Goal: Task Accomplishment & Management: Use online tool/utility

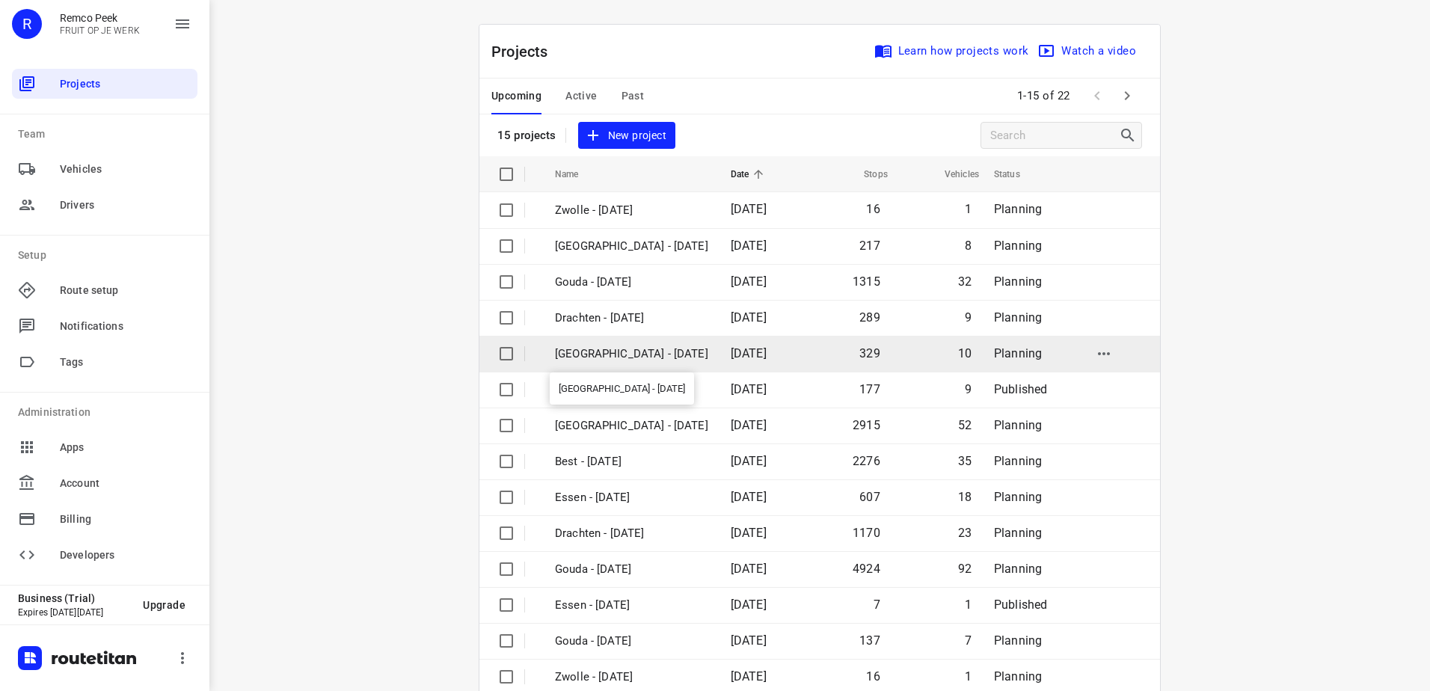
click at [620, 356] on p "[GEOGRAPHIC_DATA] - [DATE]" at bounding box center [631, 353] width 153 height 17
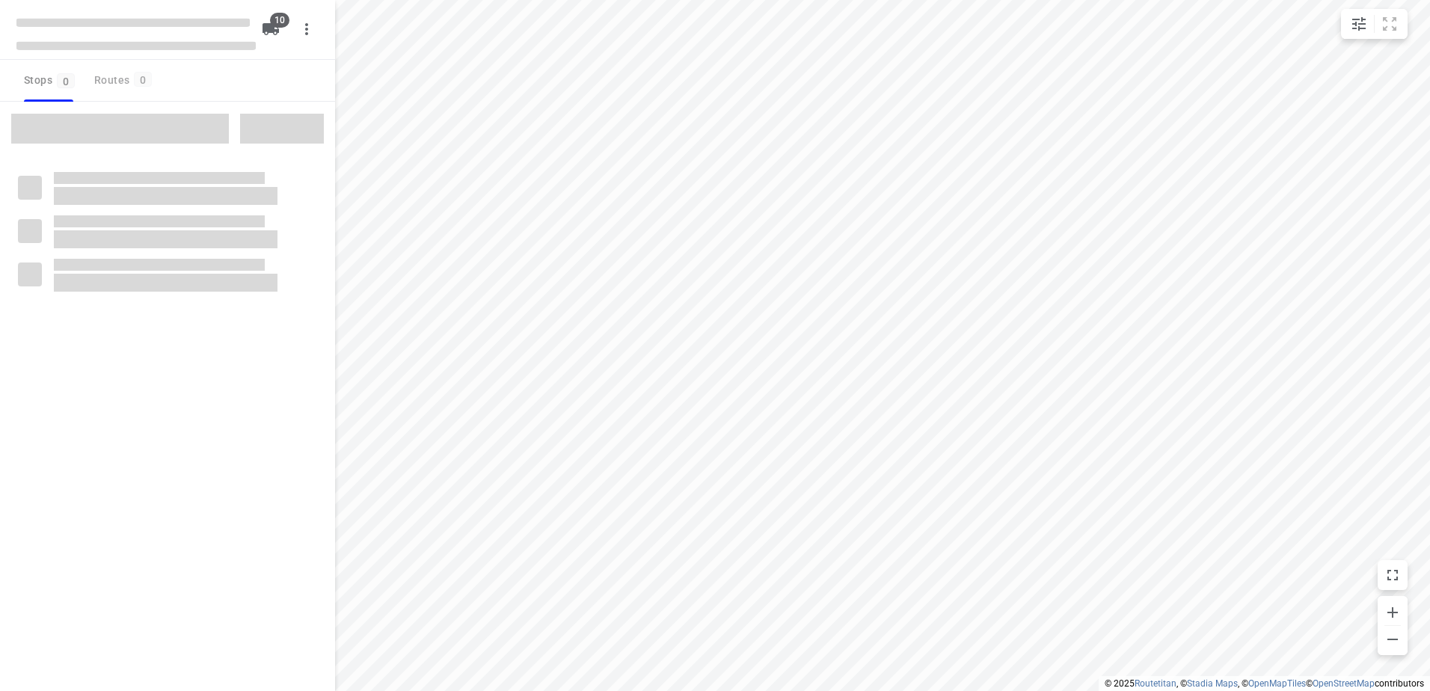
checkbox input "true"
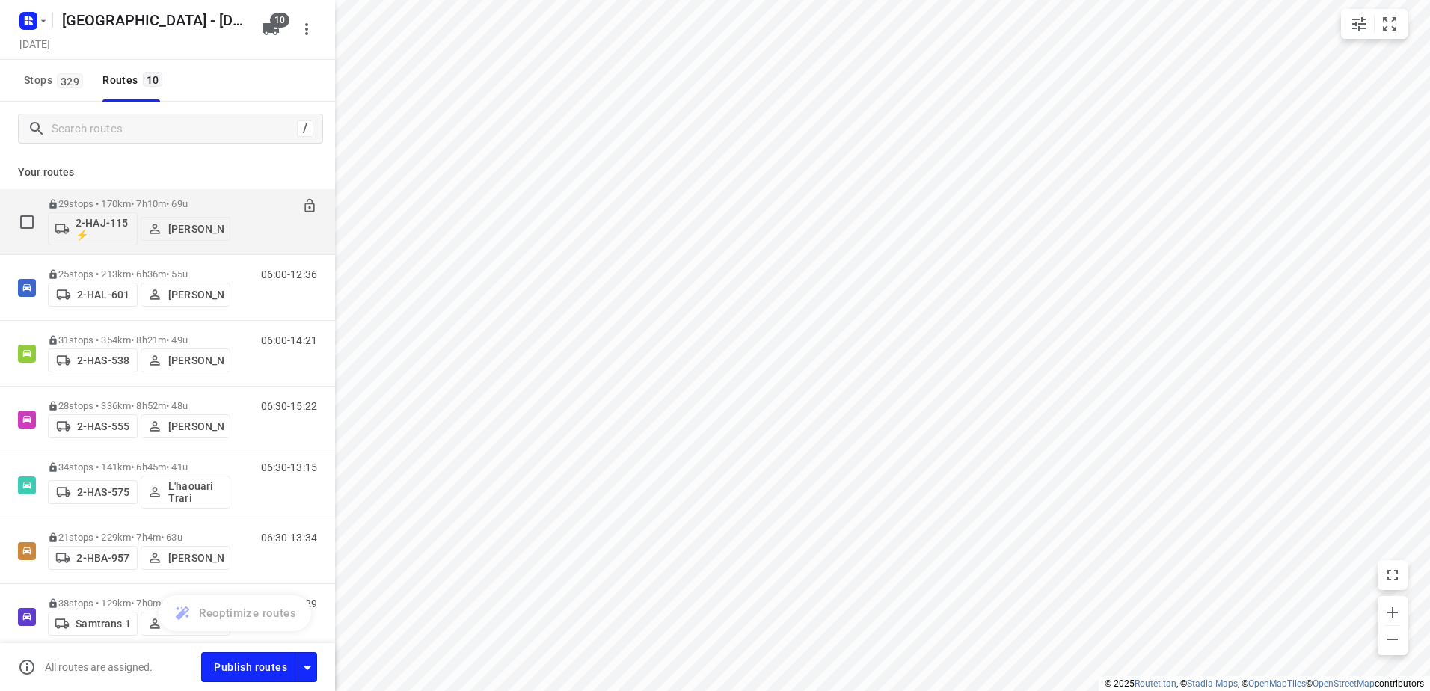
click at [138, 197] on div "29 stops • 170km • 7h10m • 69u 2-HAJ-115 ⚡ Joaquin Boeckx" at bounding box center [139, 222] width 182 height 62
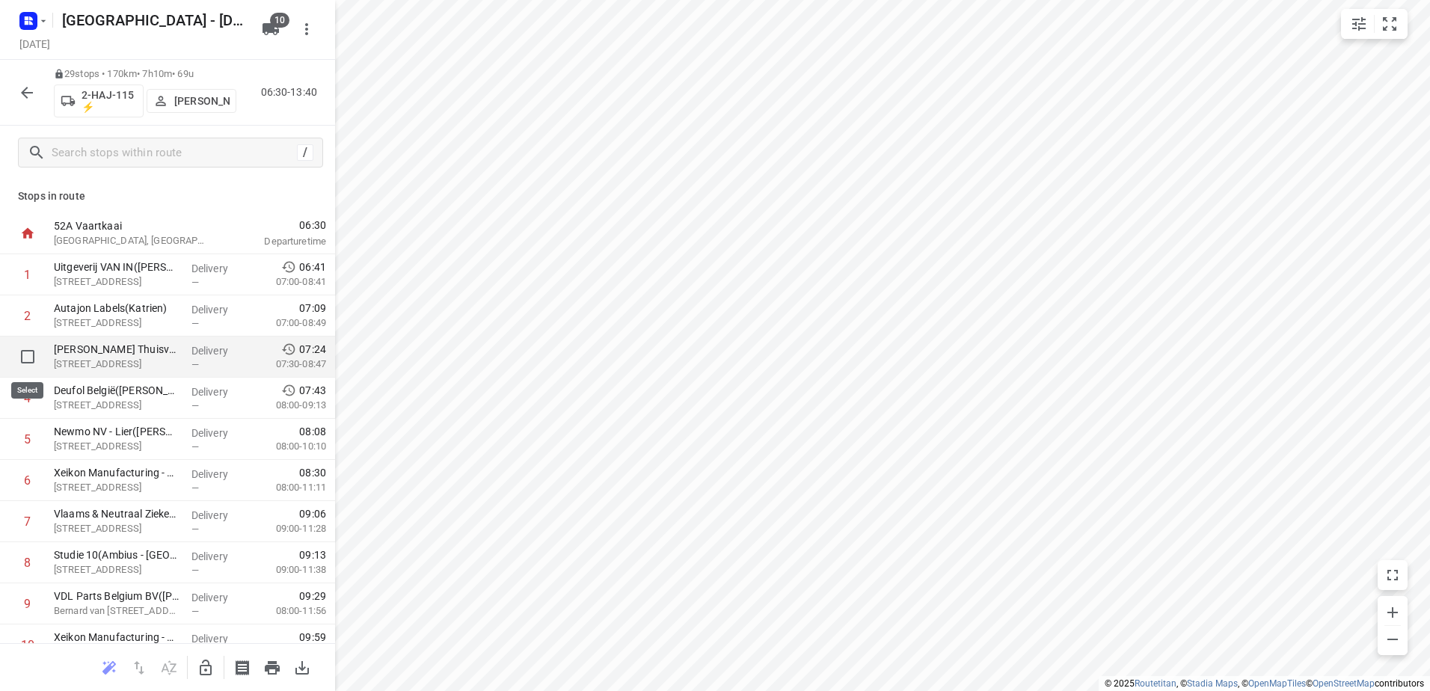
click at [25, 357] on input "checkbox" at bounding box center [28, 357] width 30 height 30
checkbox input "true"
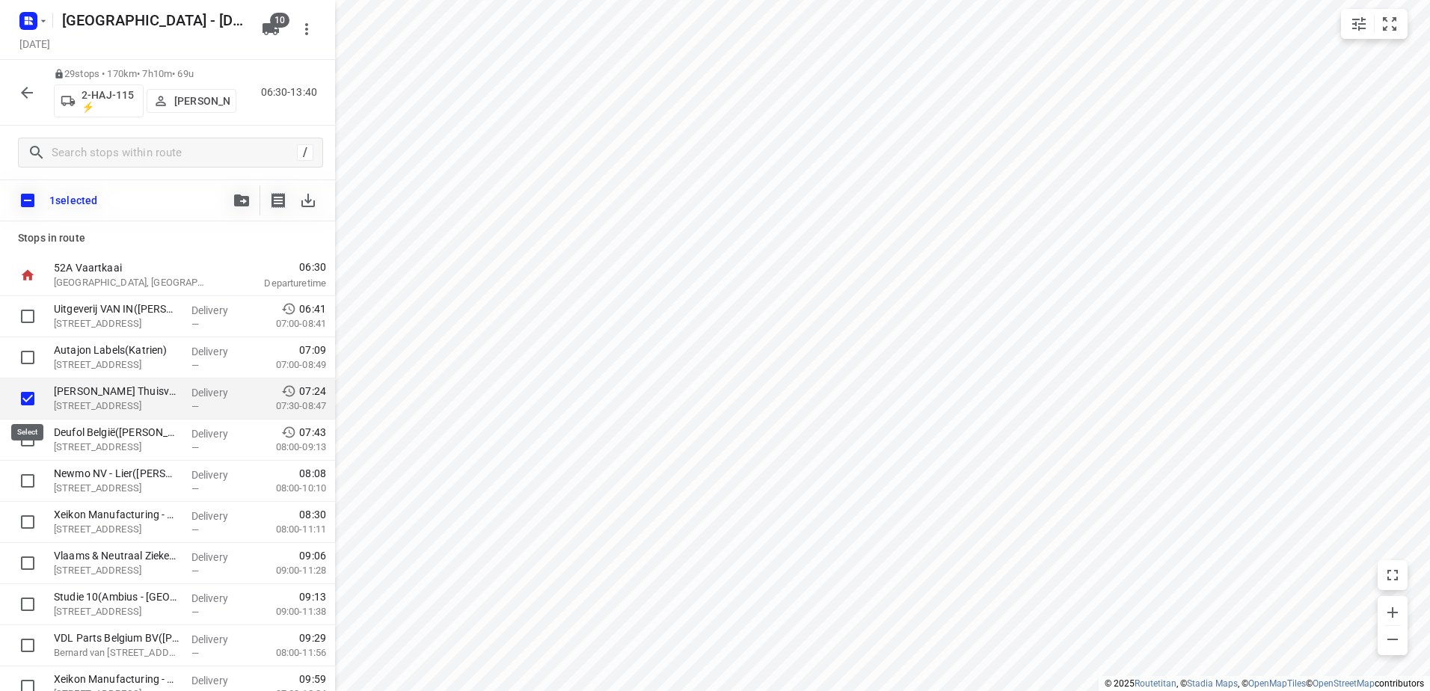
click at [27, 393] on input "checkbox" at bounding box center [28, 399] width 30 height 30
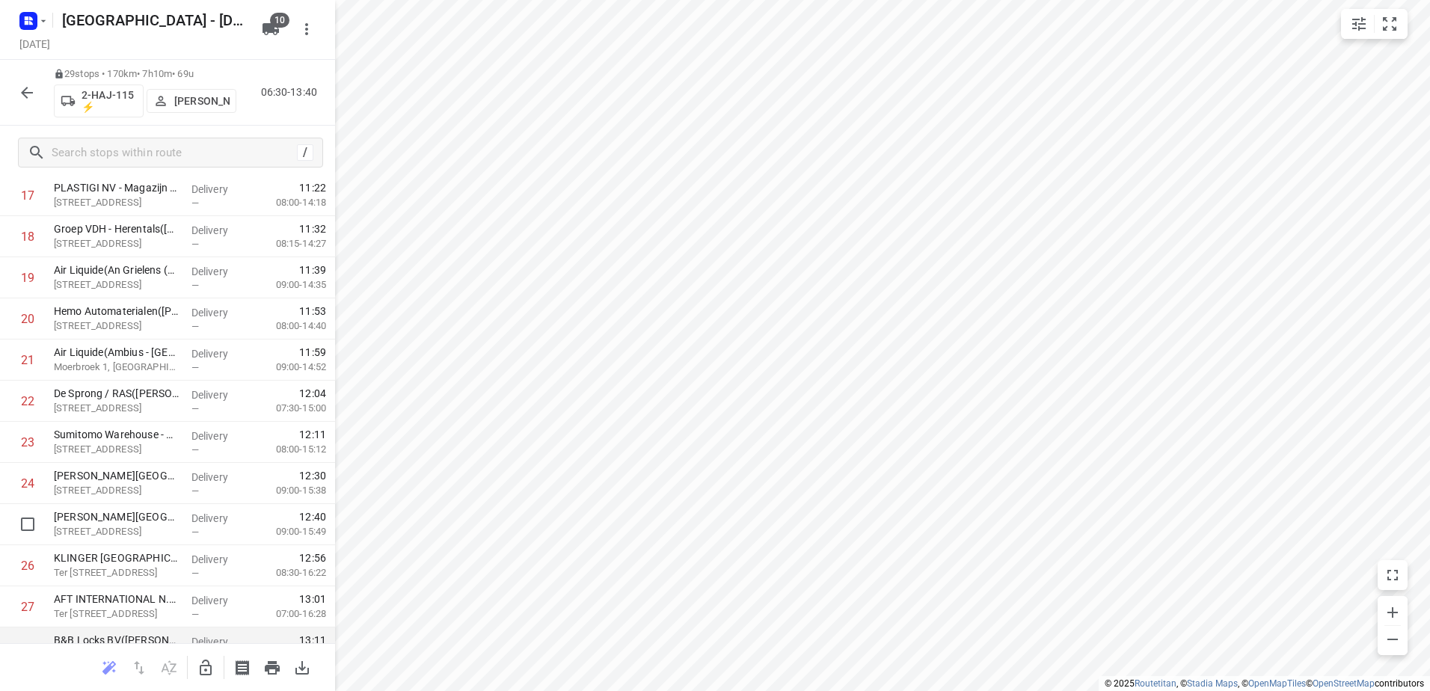
scroll to position [845, 0]
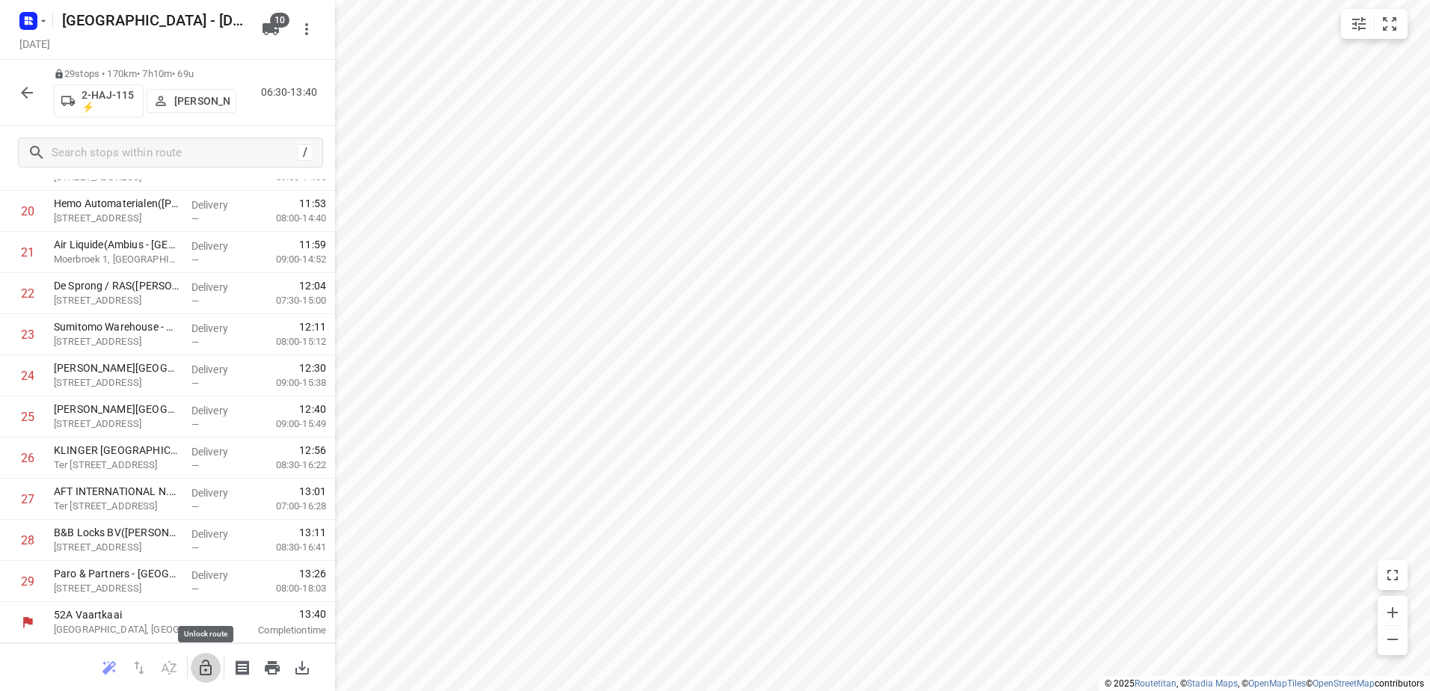
click at [206, 672] on icon "button" at bounding box center [206, 668] width 18 height 18
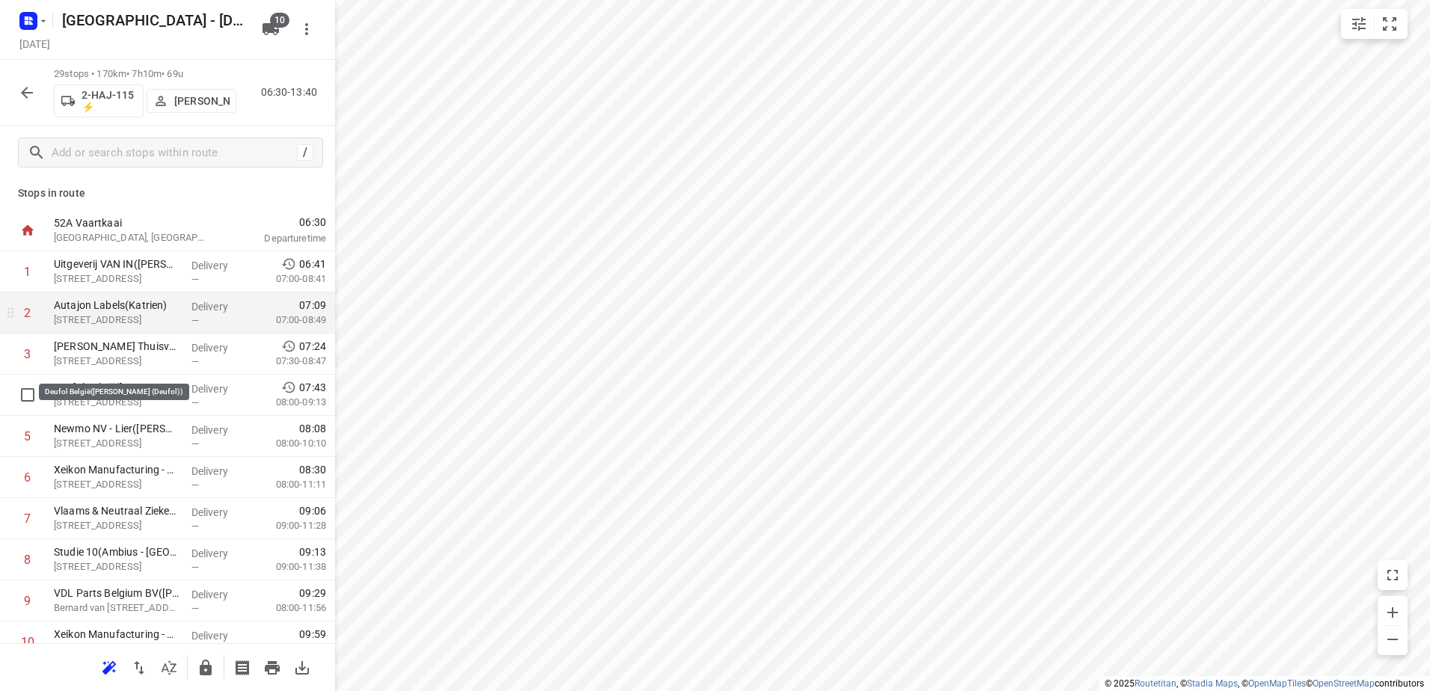
scroll to position [0, 0]
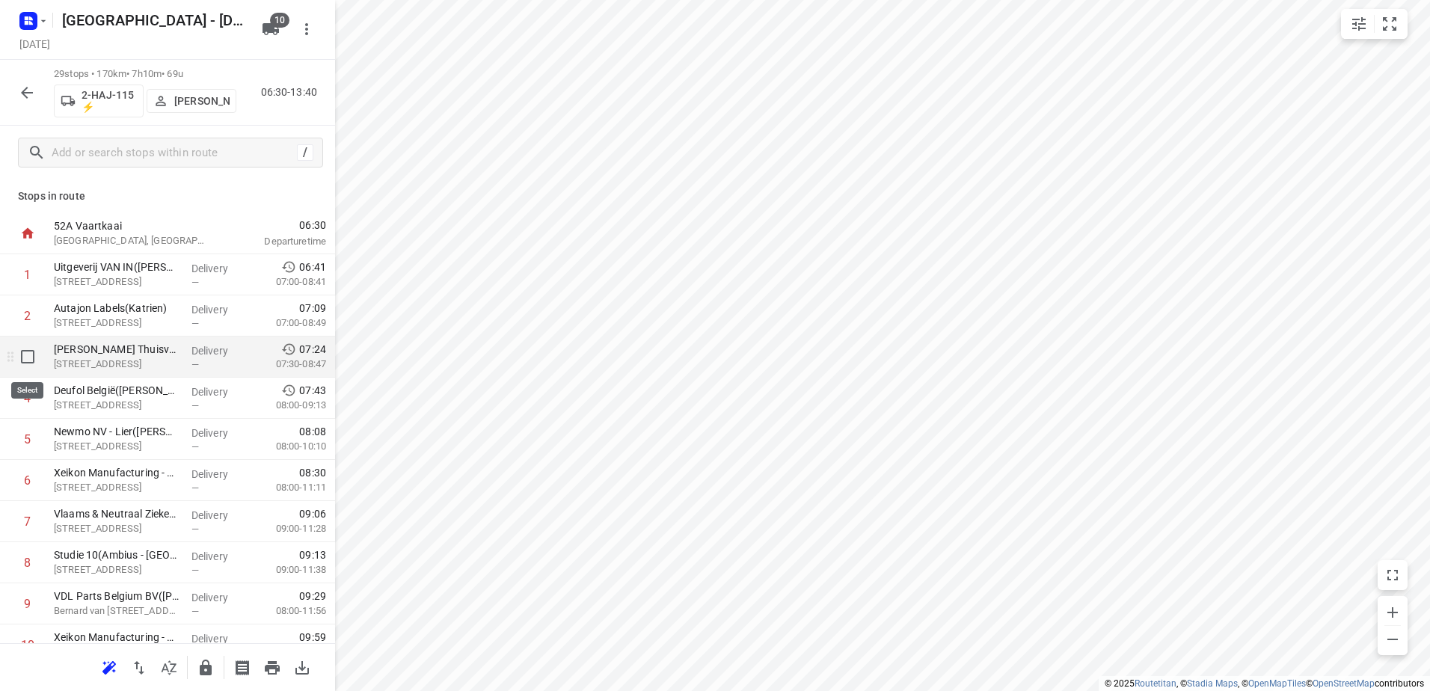
click at [26, 357] on input "checkbox" at bounding box center [28, 357] width 30 height 30
checkbox input "true"
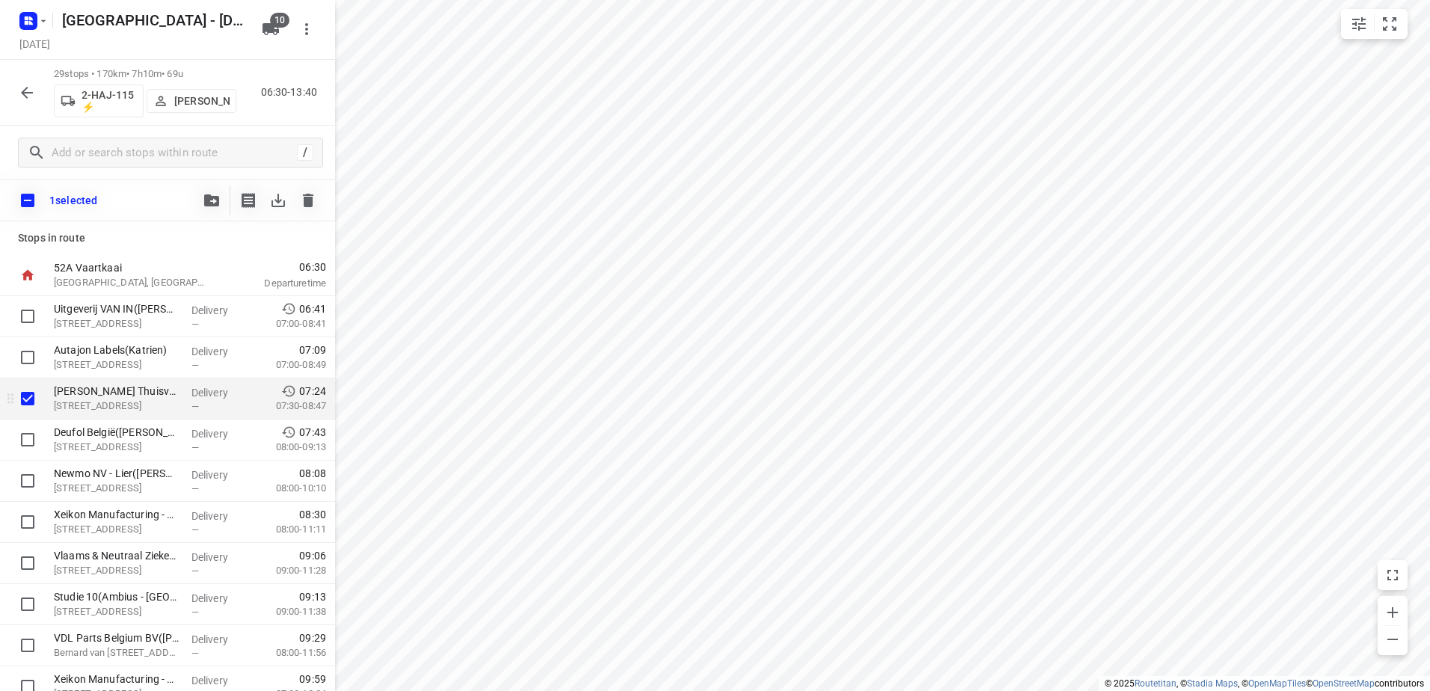
click at [297, 410] on p "07:30-08:47" at bounding box center [289, 406] width 74 height 15
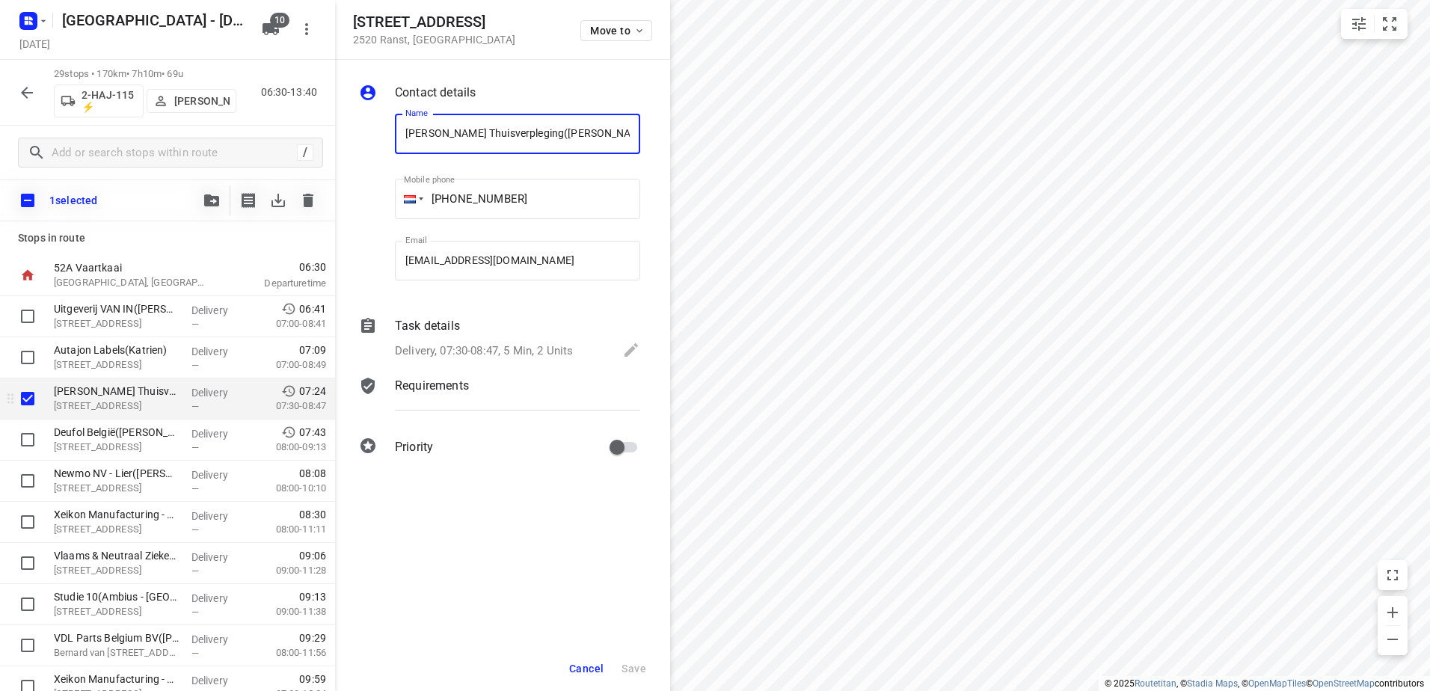
scroll to position [0, 9]
click at [607, 33] on span "Move to" at bounding box center [617, 31] width 55 height 12
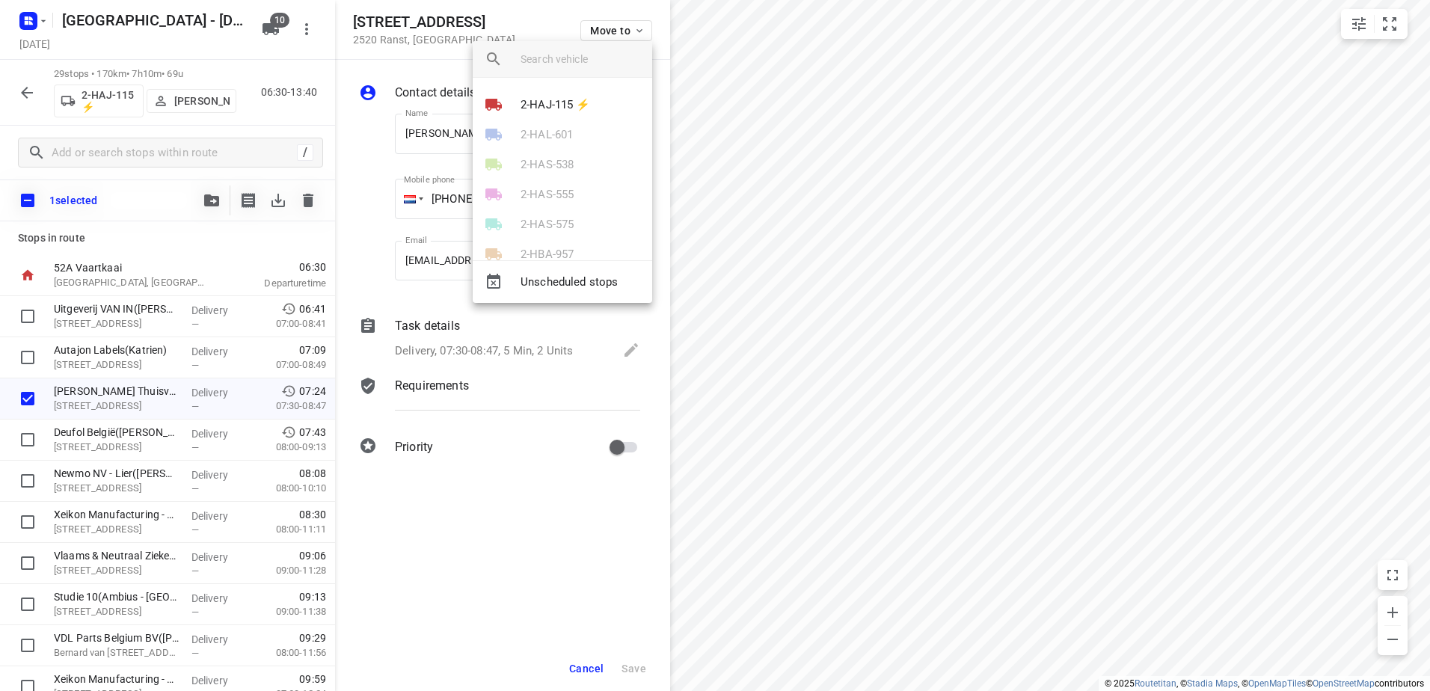
click at [607, 27] on div at bounding box center [715, 345] width 1430 height 691
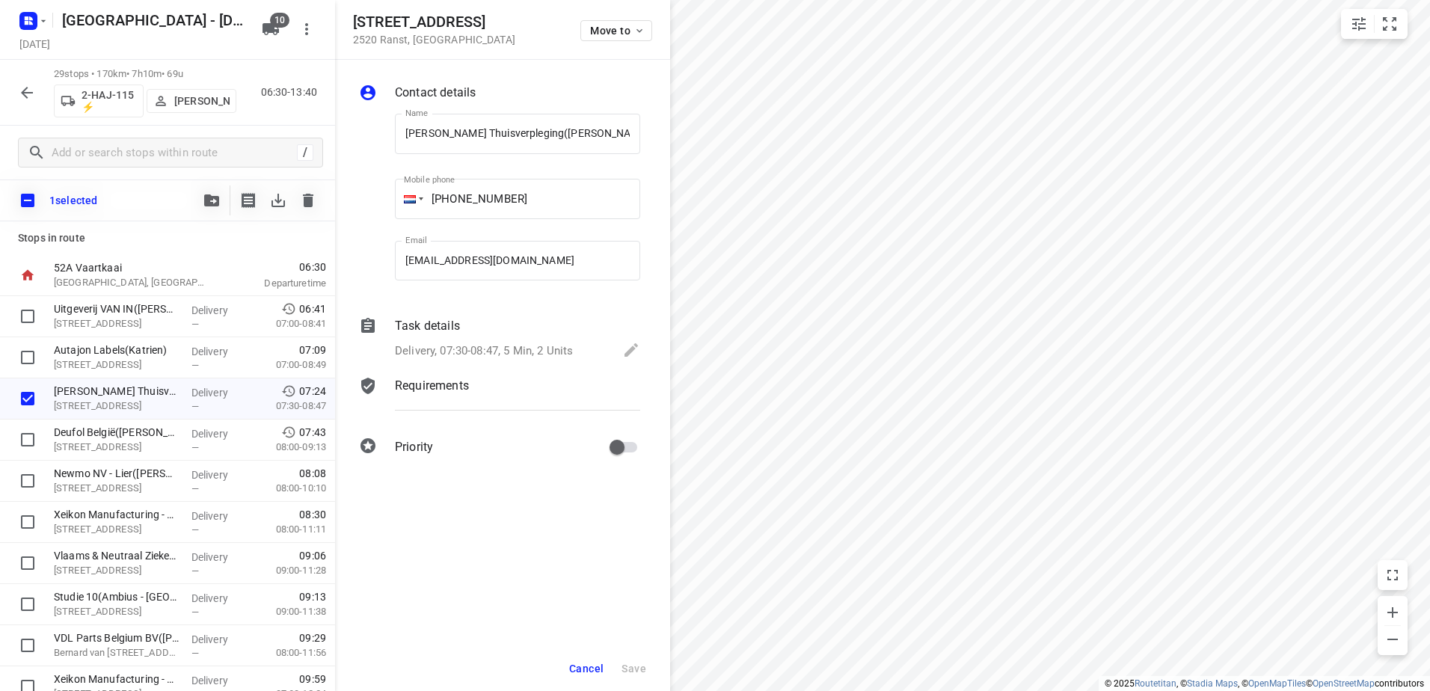
click at [28, 93] on icon "button" at bounding box center [27, 93] width 18 height 18
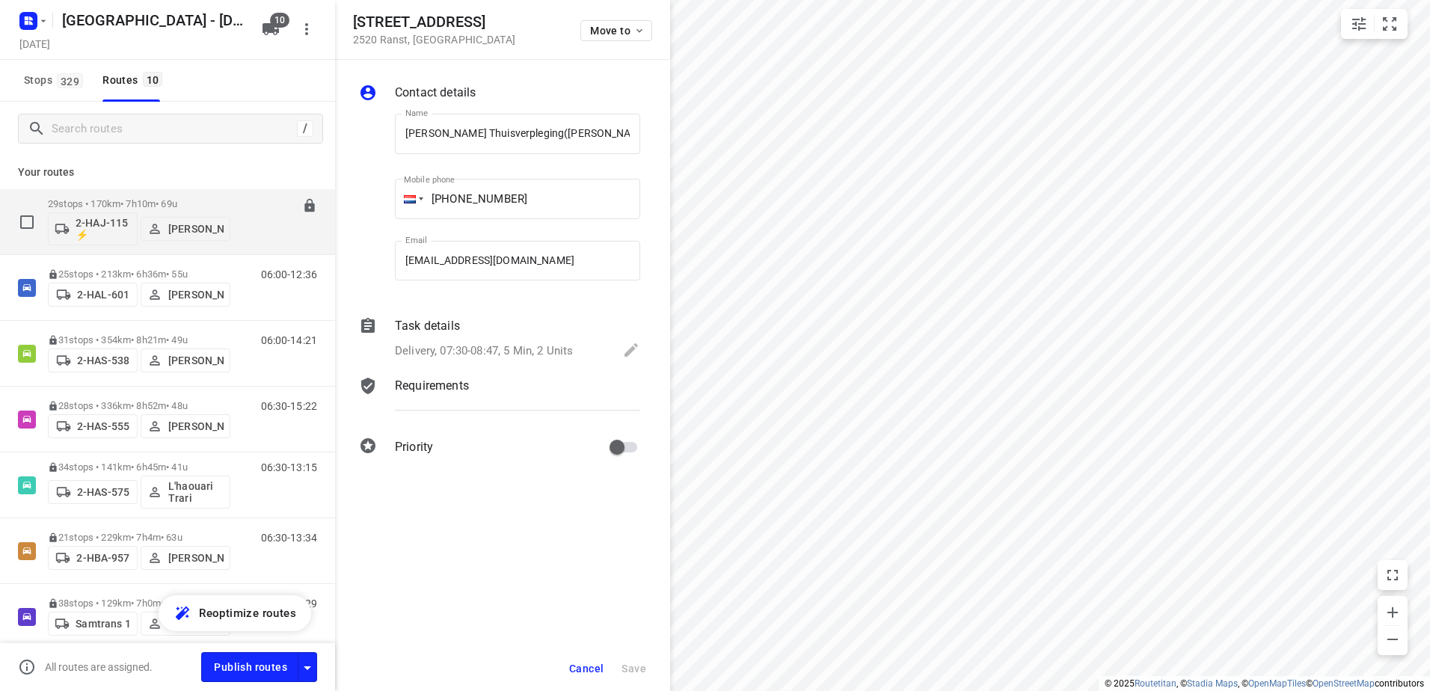
click at [176, 203] on p "29 stops • 170km • 7h10m • 69u" at bounding box center [139, 203] width 182 height 11
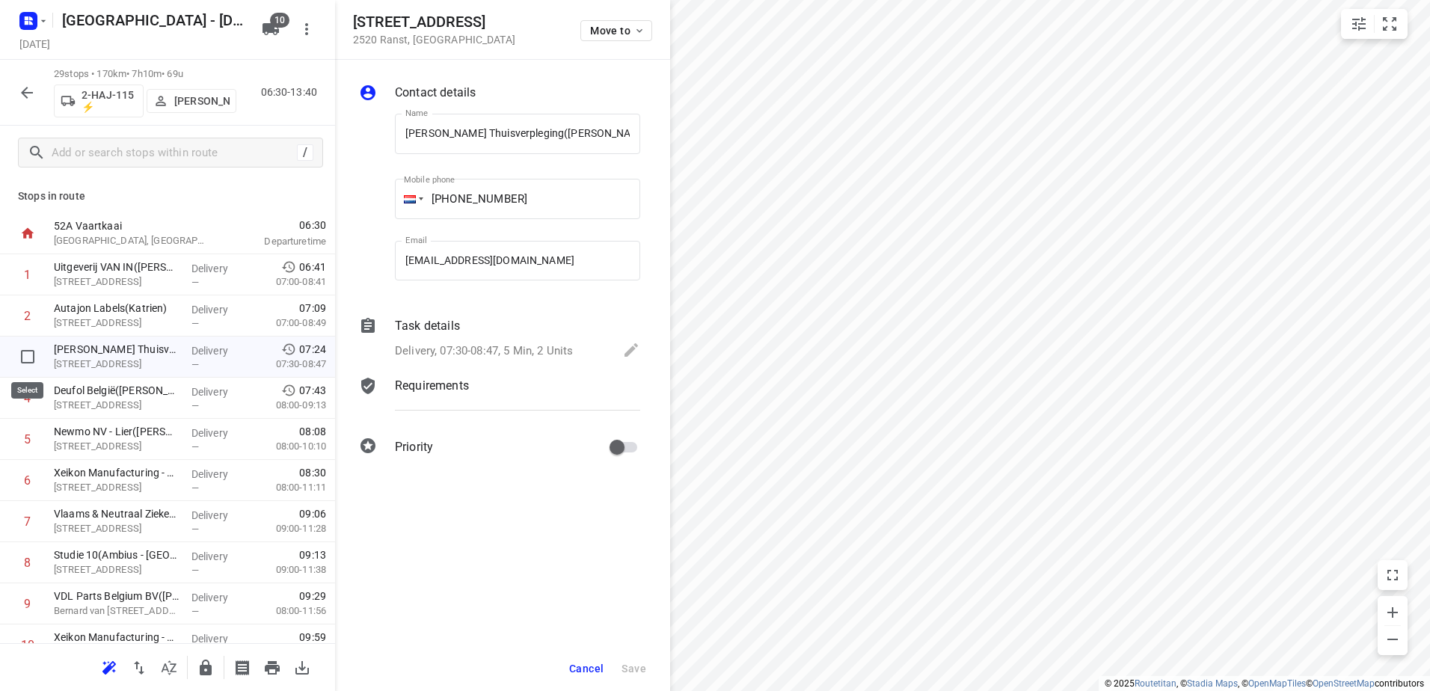
click at [27, 354] on input "checkbox" at bounding box center [28, 357] width 30 height 30
checkbox input "true"
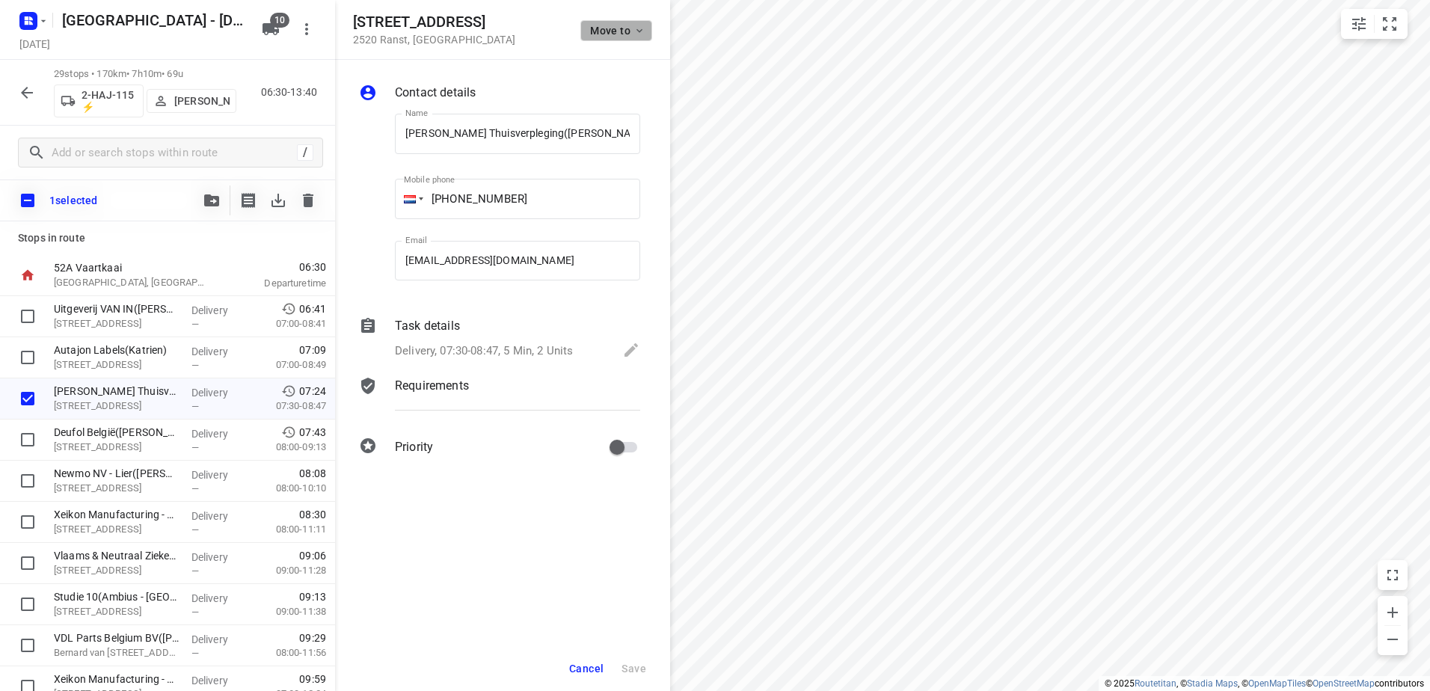
click at [642, 31] on icon "button" at bounding box center [639, 31] width 12 height 12
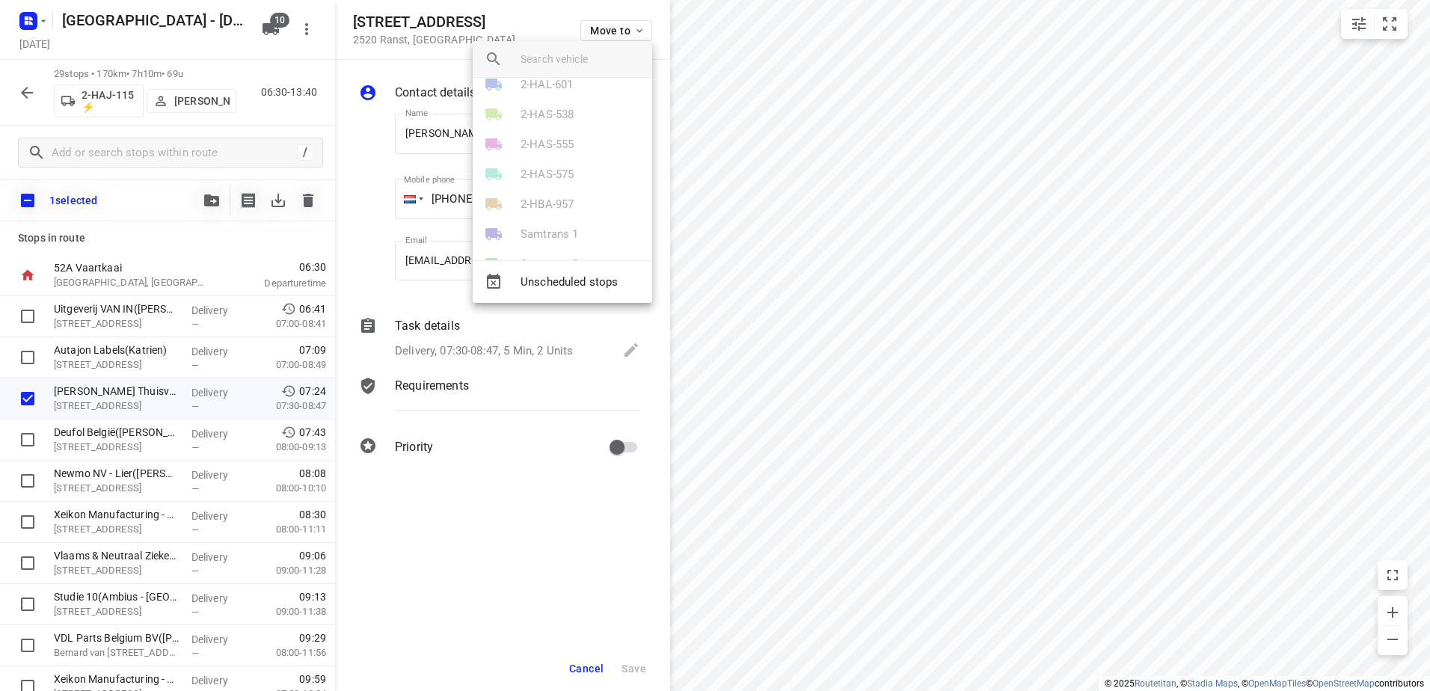
scroll to position [75, 0]
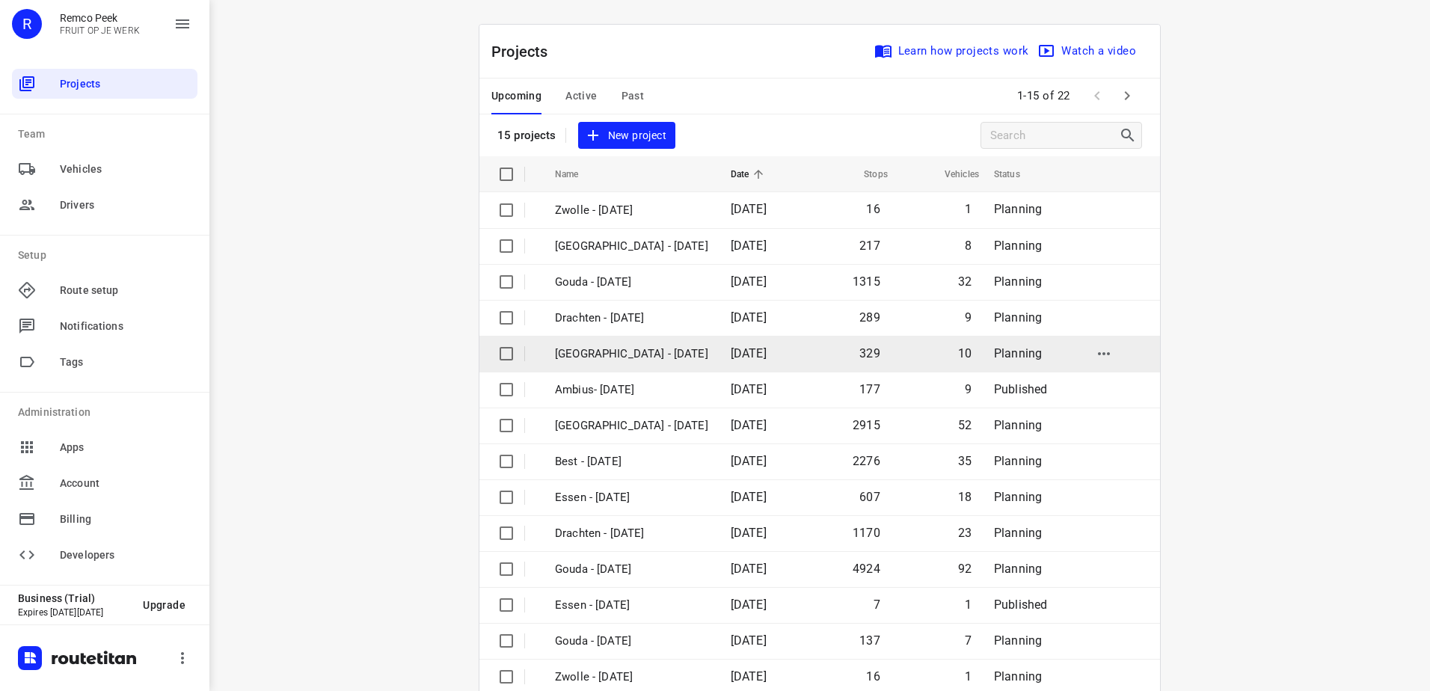
click at [630, 345] on p "[GEOGRAPHIC_DATA] - [DATE]" at bounding box center [631, 353] width 153 height 17
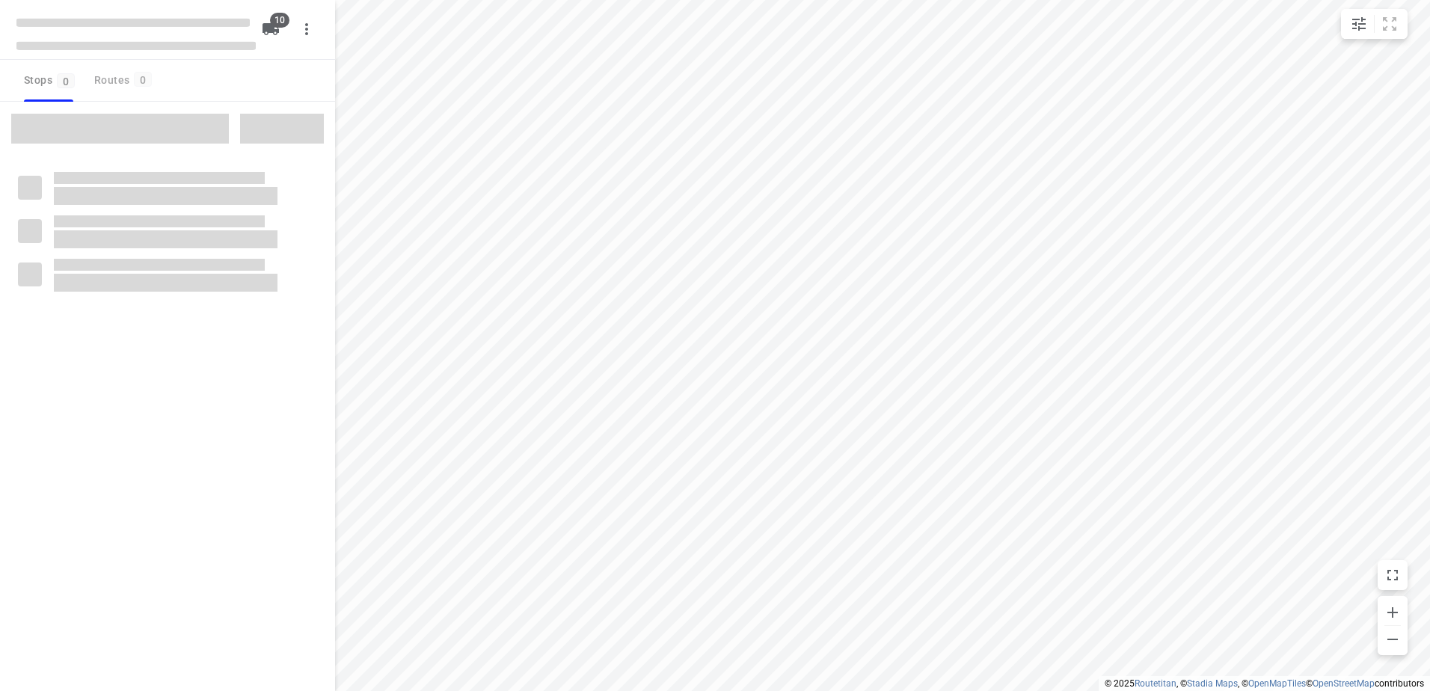
checkbox input "true"
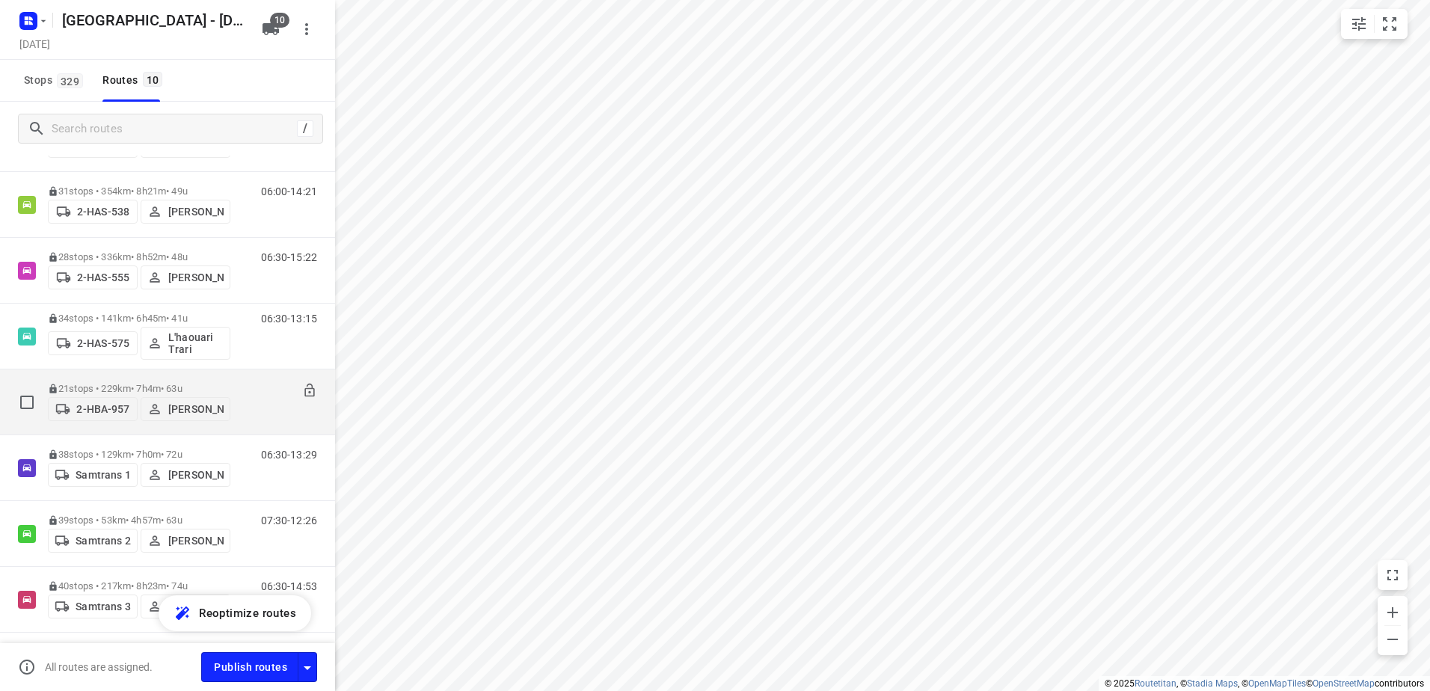
scroll to position [150, 0]
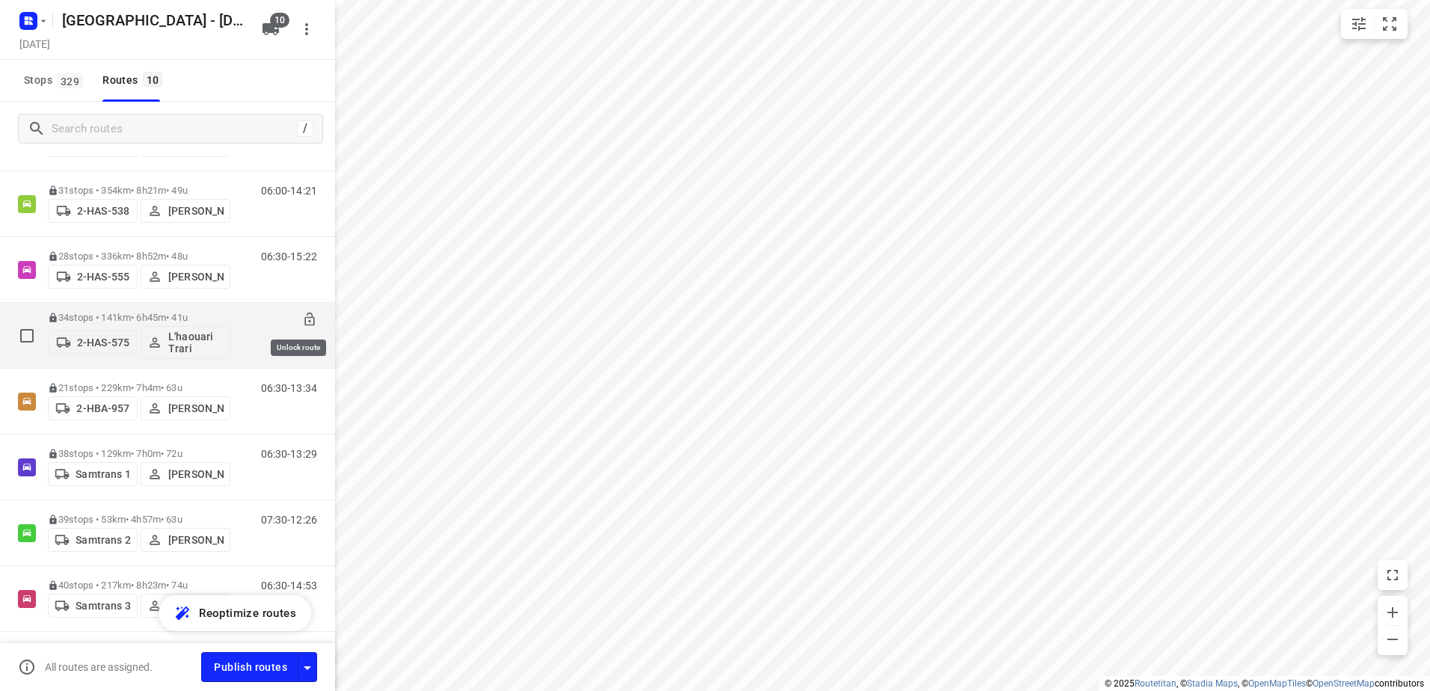
click at [302, 320] on icon at bounding box center [309, 319] width 15 height 15
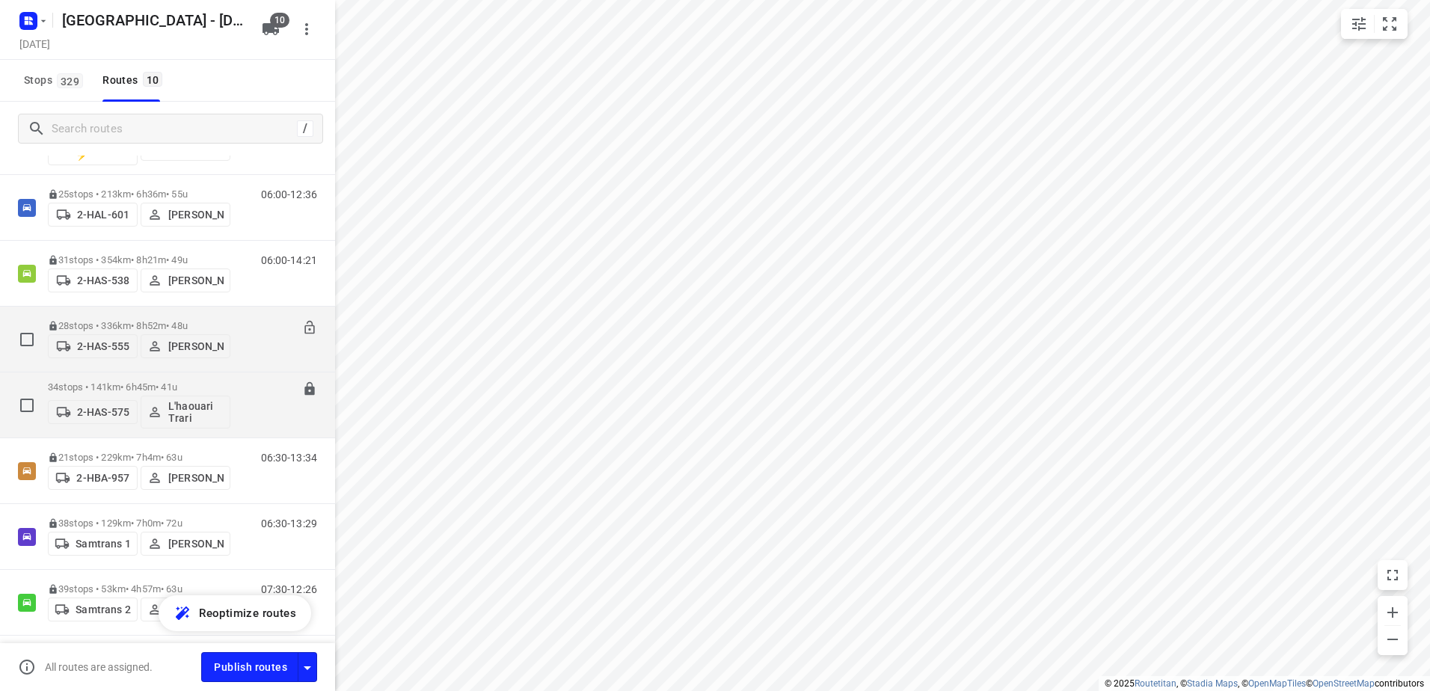
scroll to position [0, 0]
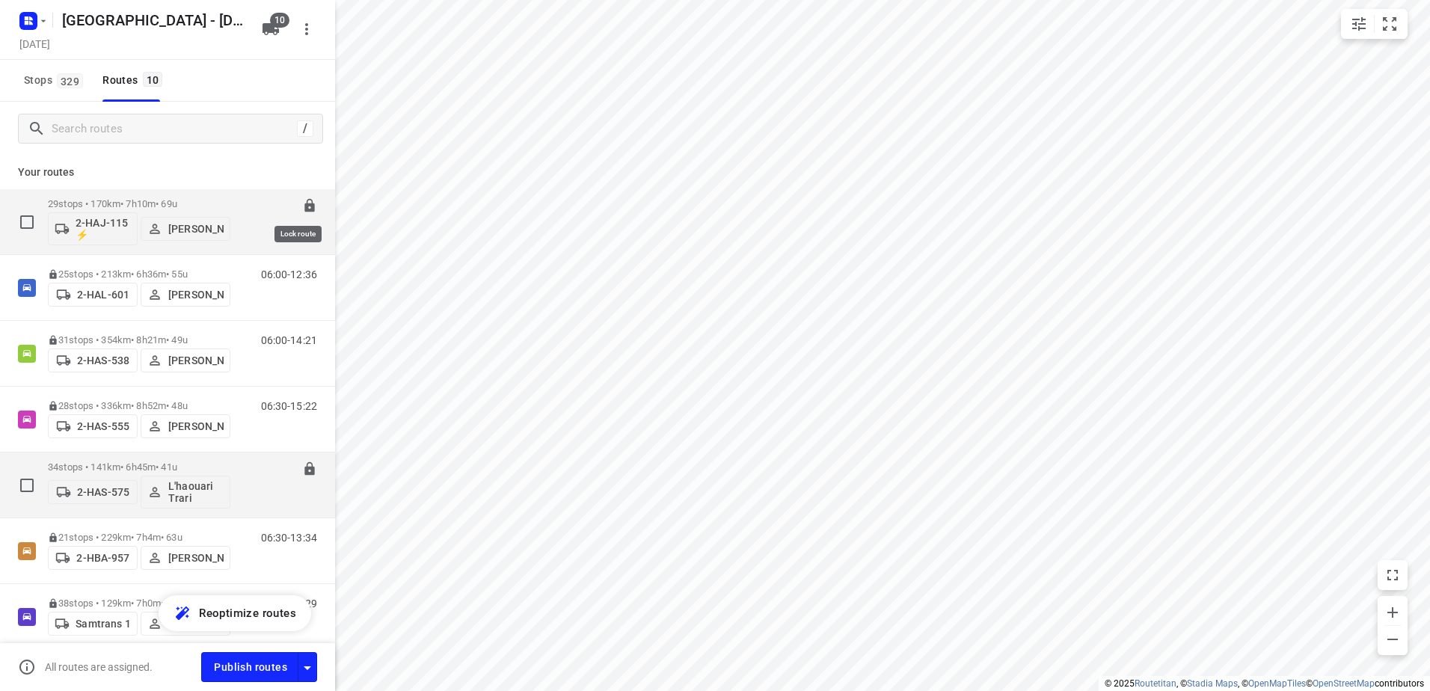
click at [304, 208] on icon at bounding box center [309, 205] width 10 height 13
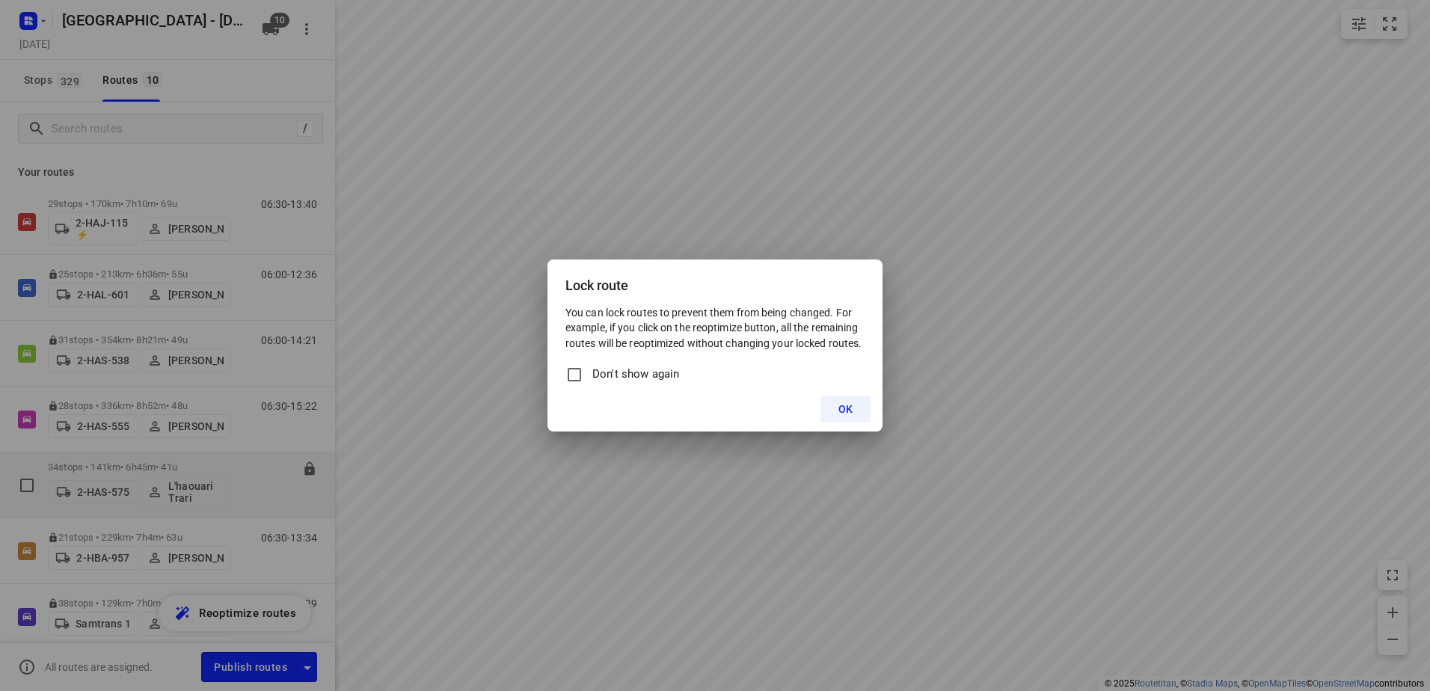
click at [829, 404] on button "OK" at bounding box center [845, 409] width 50 height 27
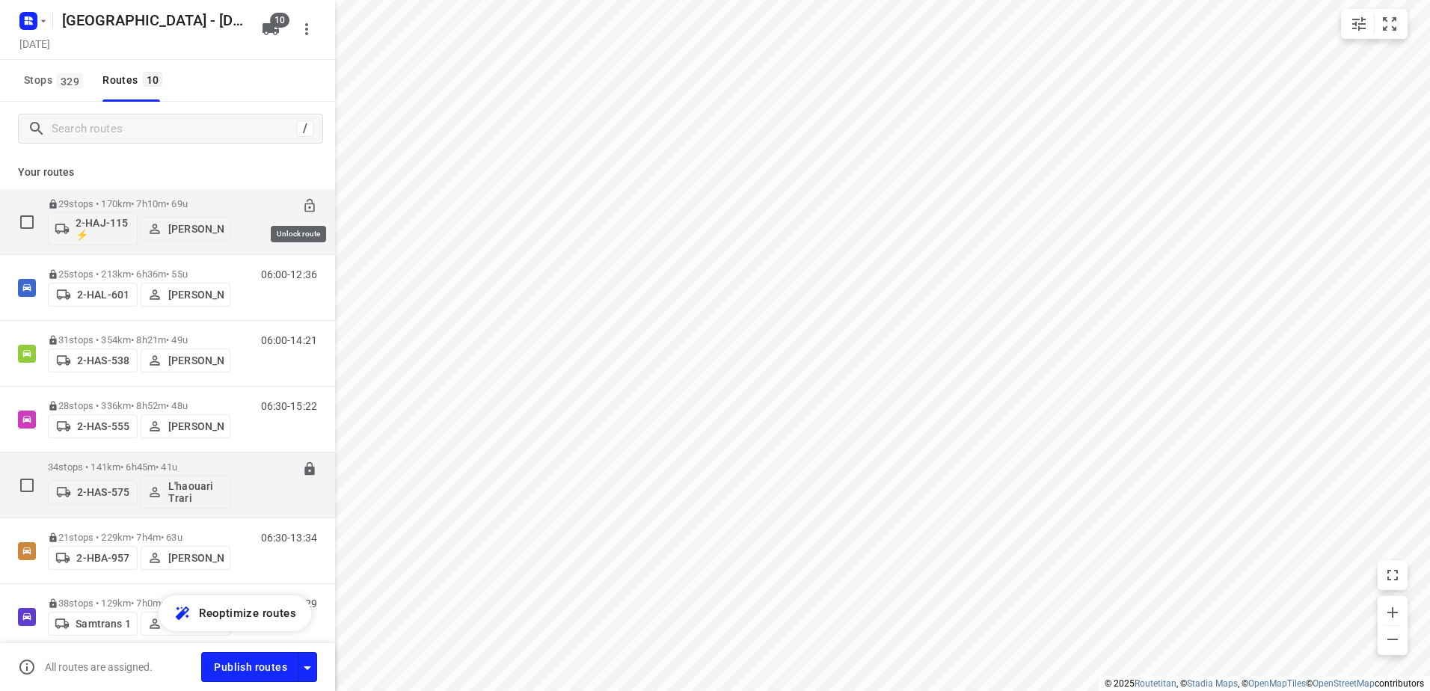
click at [302, 206] on icon at bounding box center [309, 205] width 15 height 15
click at [129, 210] on div "2-HAJ-115 ⚡ Joaquin Boeckx" at bounding box center [139, 227] width 182 height 36
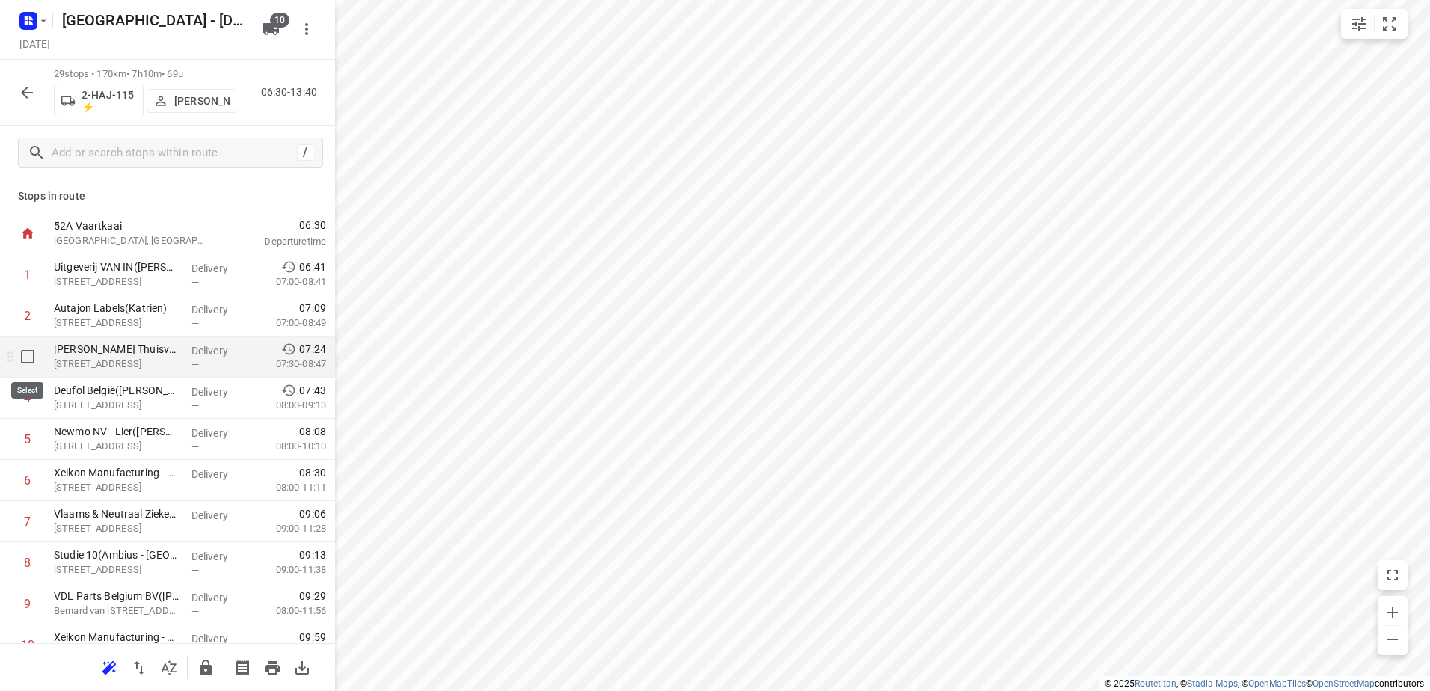
click at [31, 363] on input "checkbox" at bounding box center [28, 357] width 30 height 30
checkbox input "true"
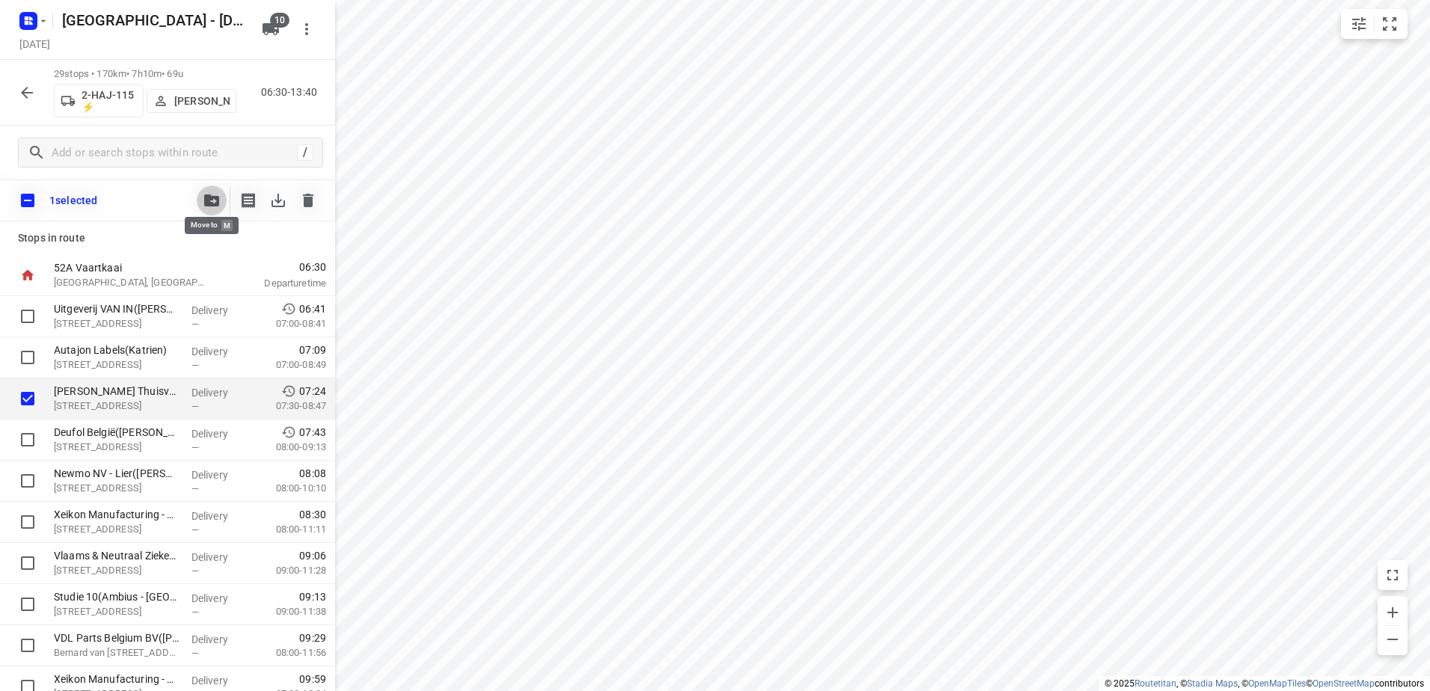
click at [214, 208] on button "button" at bounding box center [212, 200] width 30 height 30
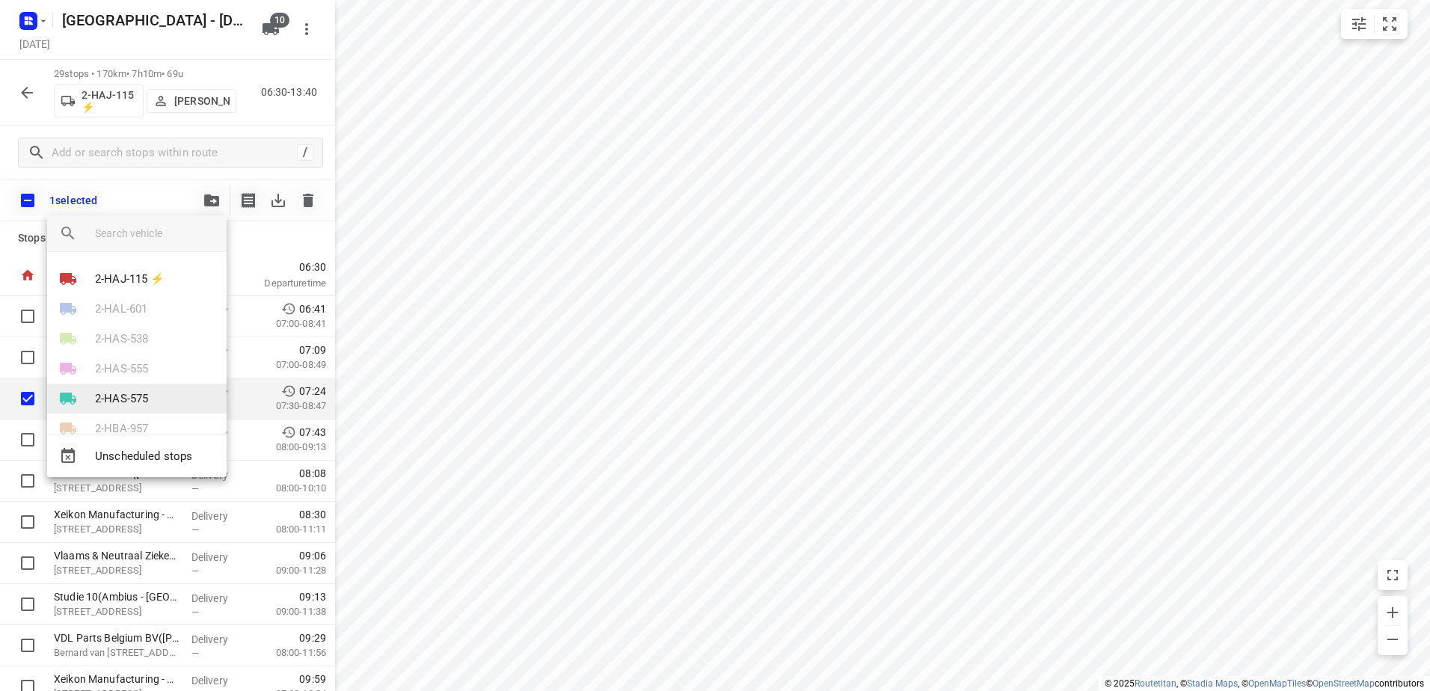
click at [154, 402] on li "2-HAS-575" at bounding box center [136, 399] width 179 height 30
click at [62, 233] on icon "button" at bounding box center [68, 233] width 18 height 18
click at [470, 127] on div at bounding box center [715, 345] width 1430 height 691
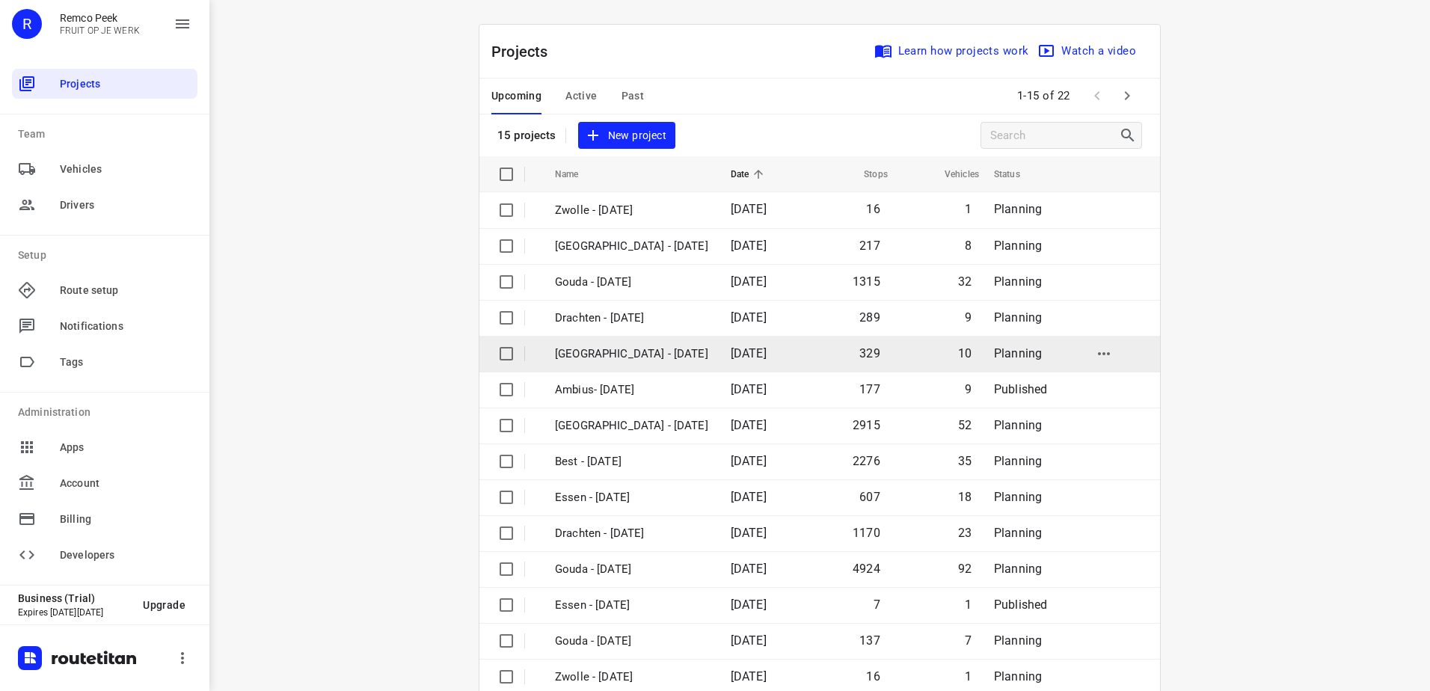
click at [633, 350] on p "[GEOGRAPHIC_DATA] - [DATE]" at bounding box center [631, 353] width 153 height 17
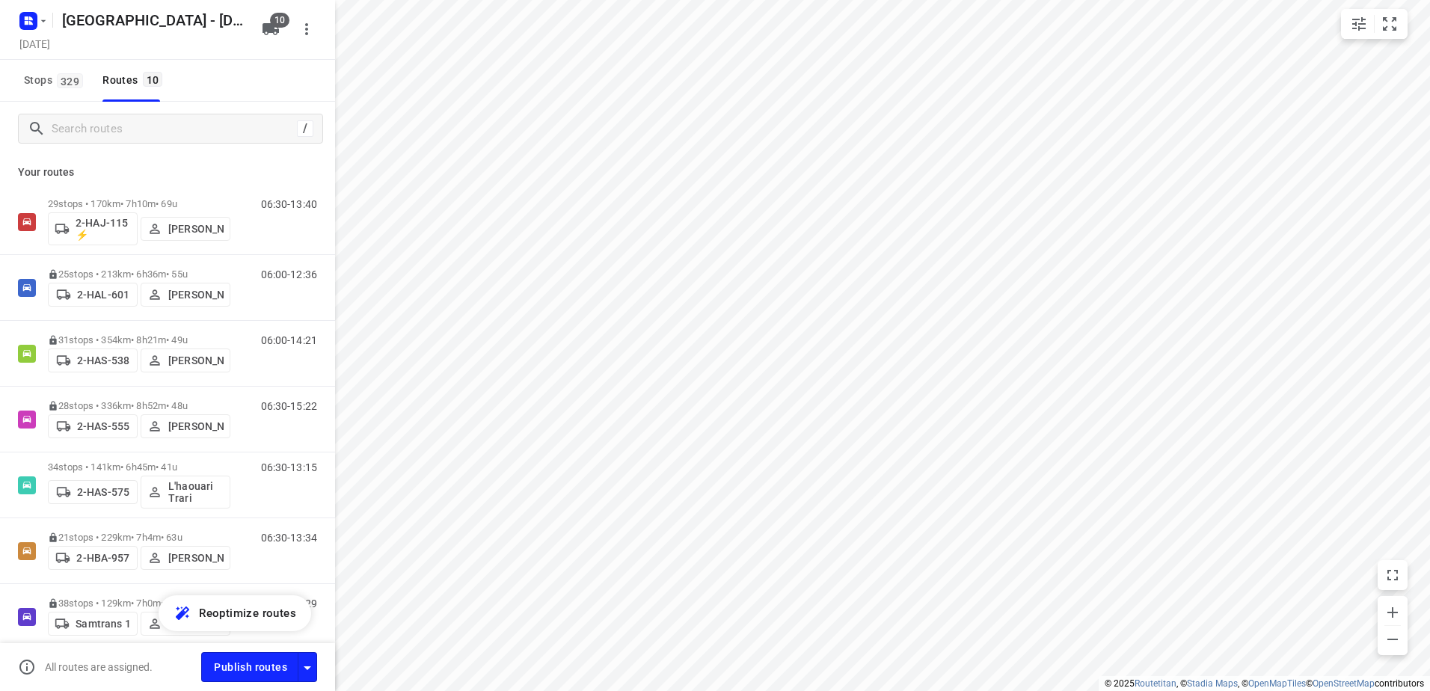
checkbox input "true"
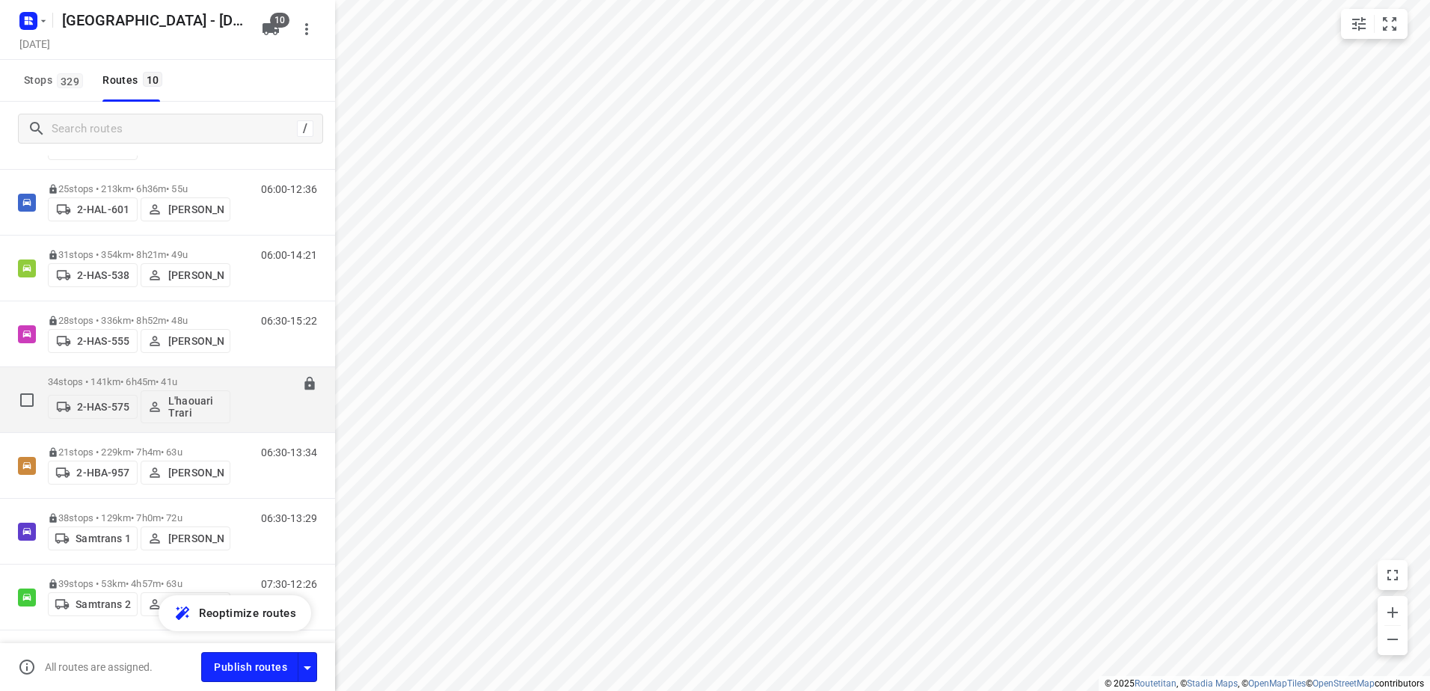
scroll to position [150, 0]
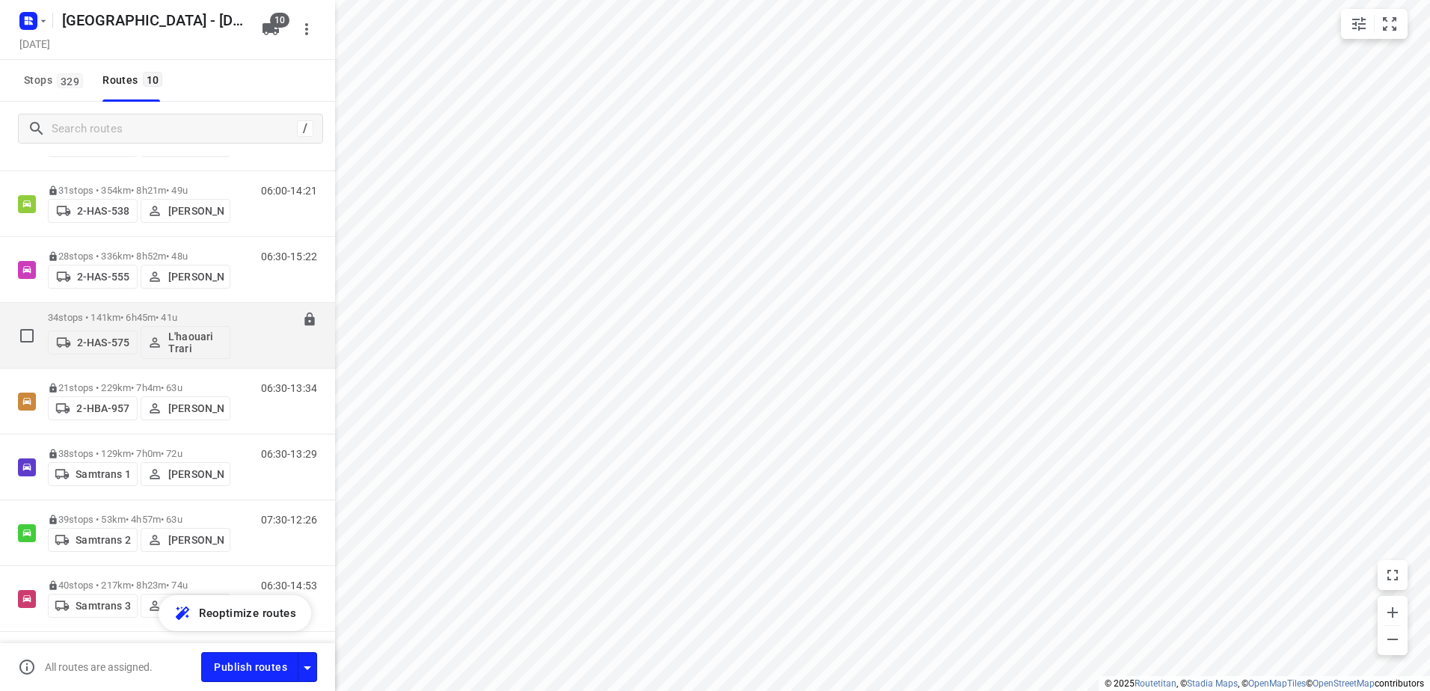
click at [126, 323] on div "2-HAS-575 L'haouari Trari" at bounding box center [139, 341] width 182 height 36
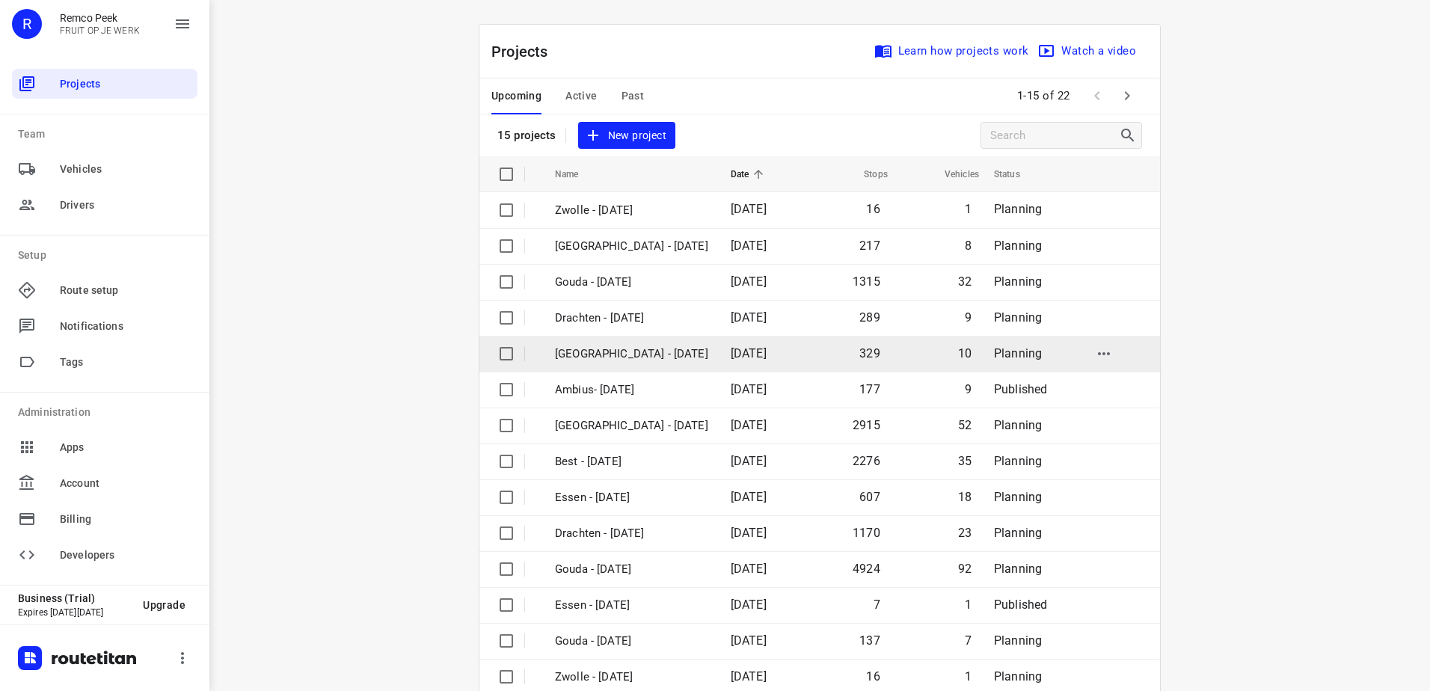
click at [632, 351] on p "[GEOGRAPHIC_DATA] - [DATE]" at bounding box center [631, 353] width 153 height 17
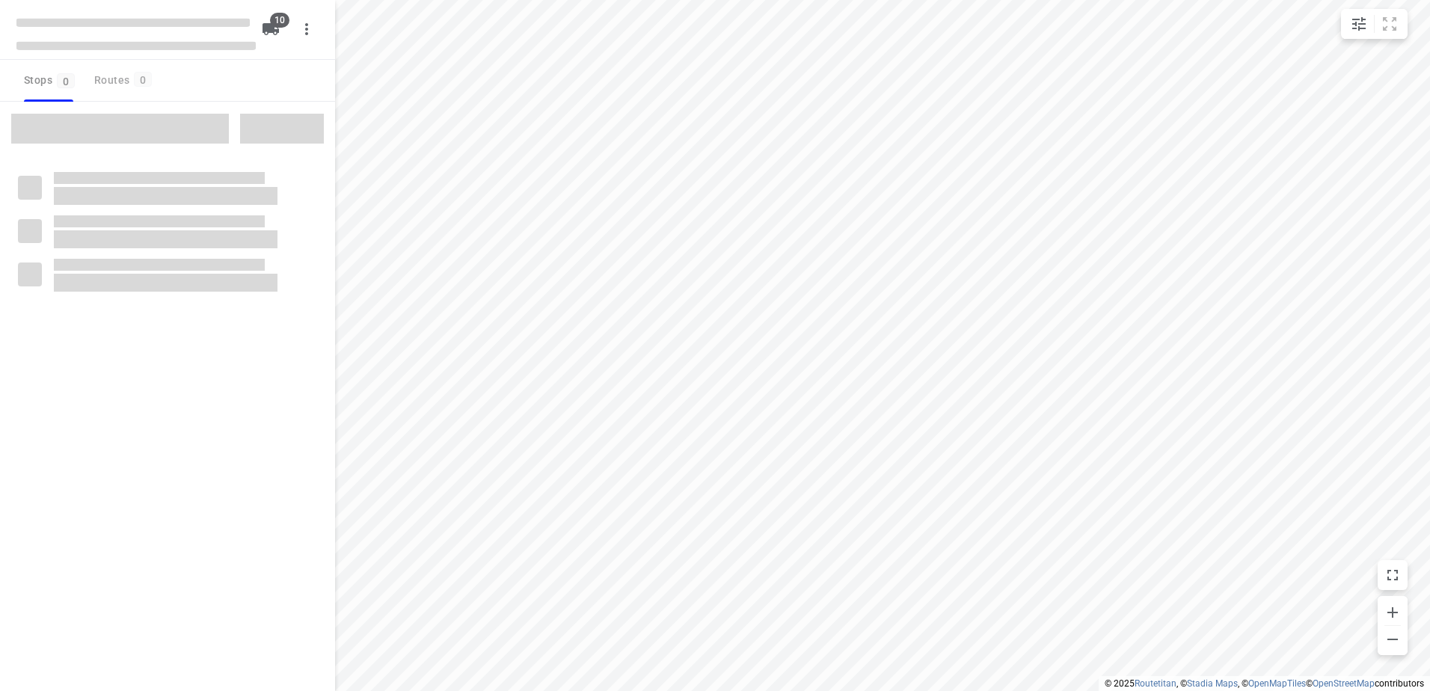
checkbox input "true"
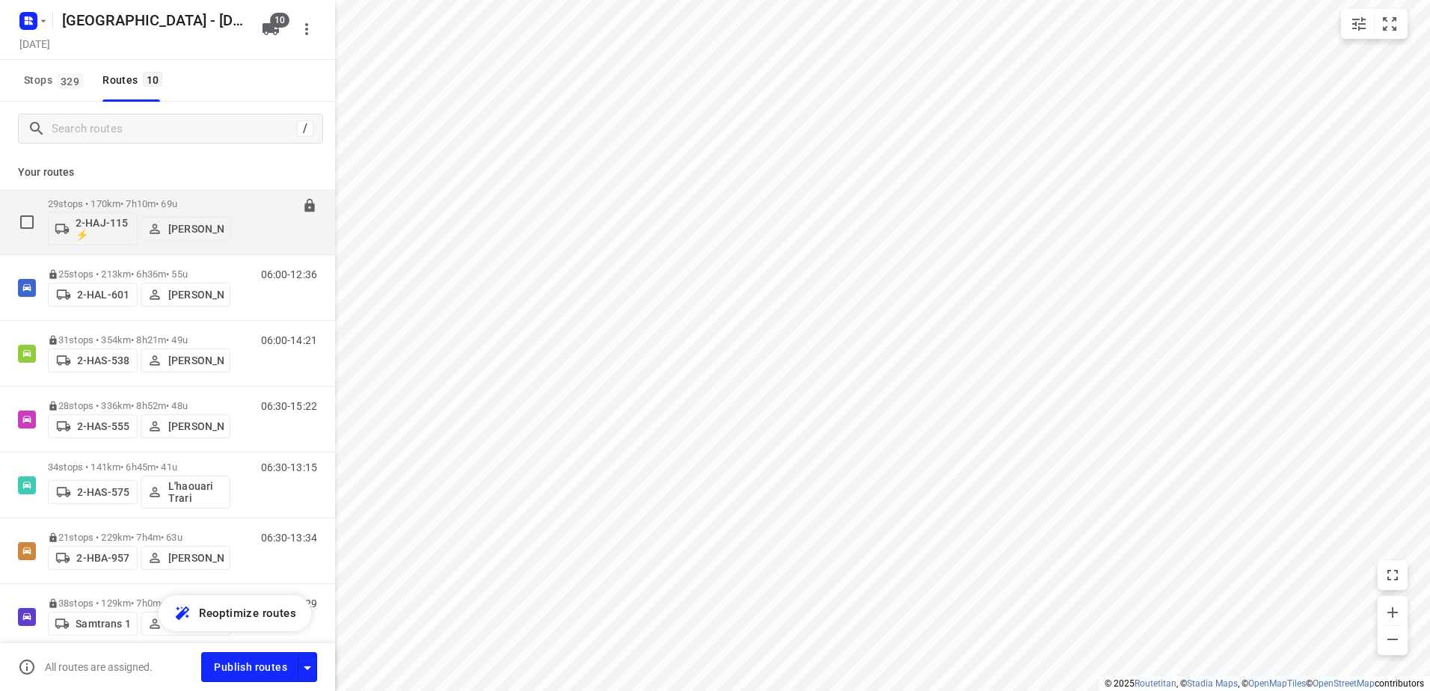
click at [149, 211] on div "2-HAJ-115 ⚡ Joaquin Boeckx" at bounding box center [139, 227] width 182 height 36
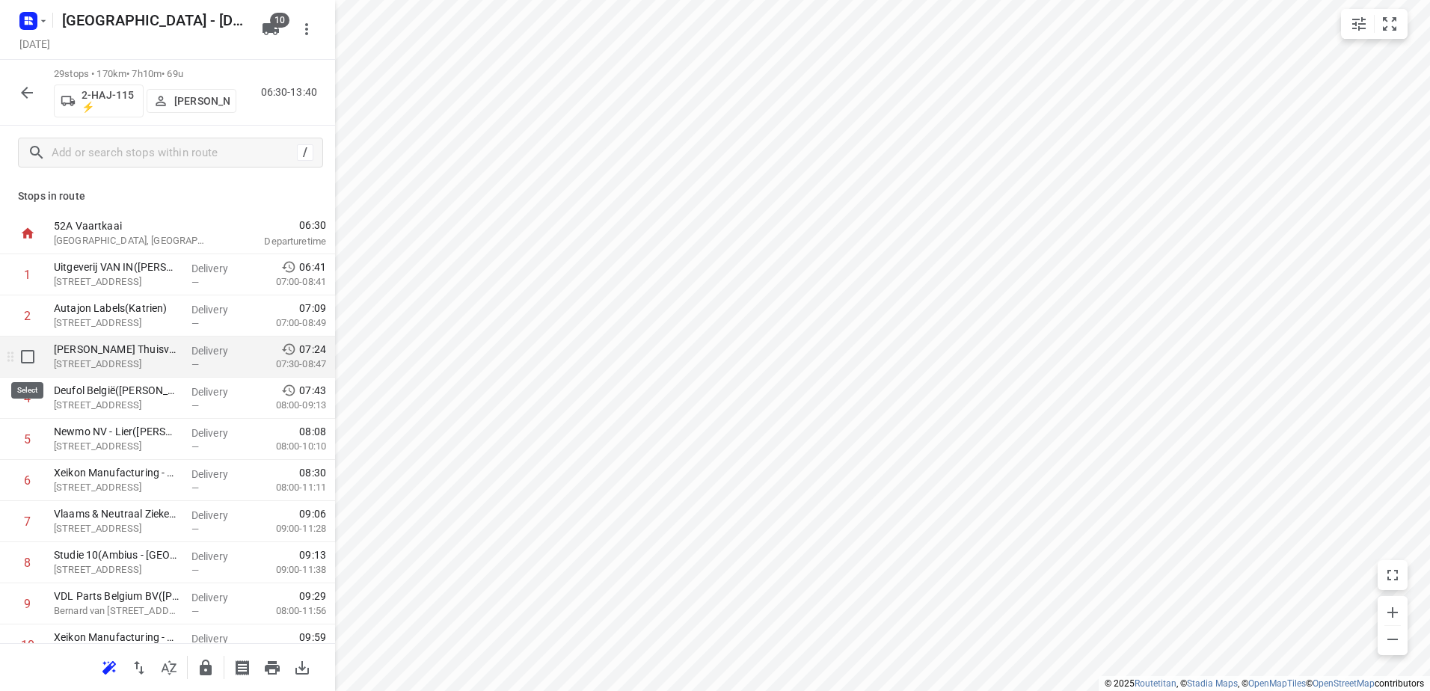
click at [31, 361] on input "checkbox" at bounding box center [28, 357] width 30 height 30
checkbox input "true"
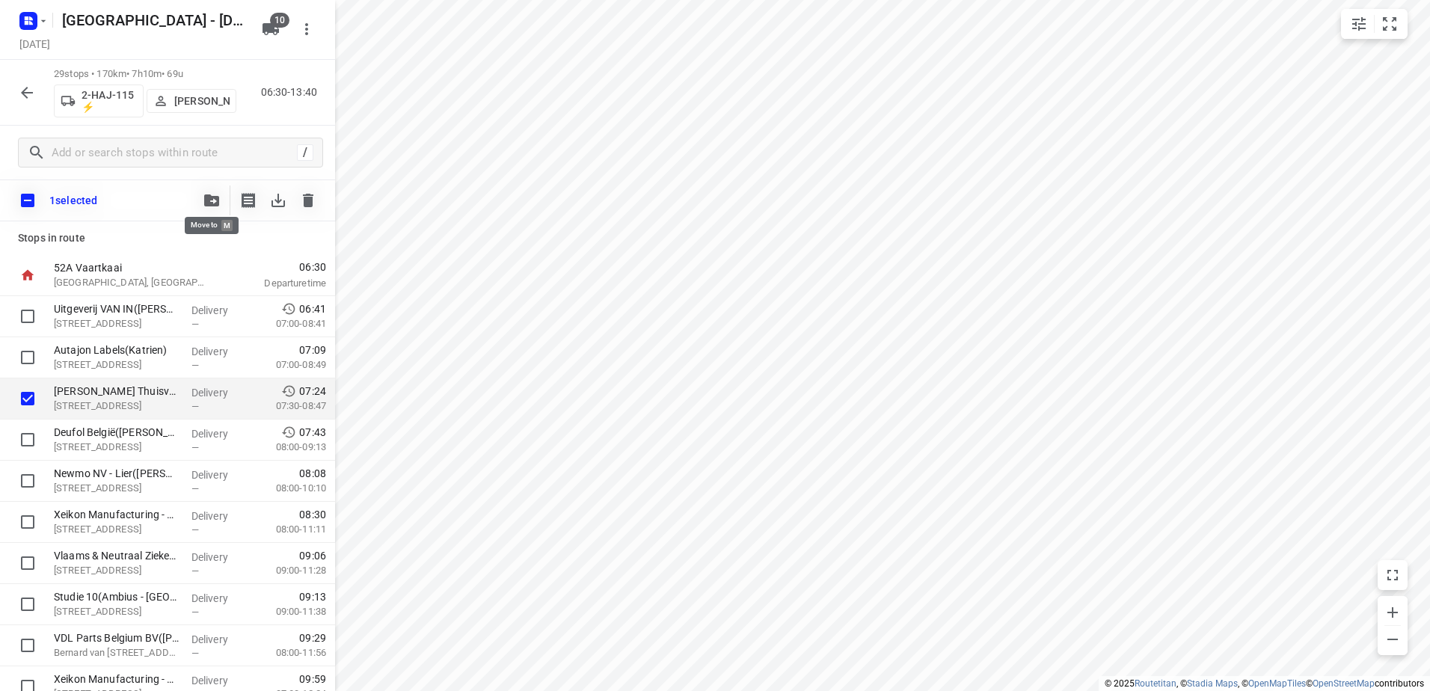
click at [213, 197] on icon "button" at bounding box center [211, 200] width 15 height 12
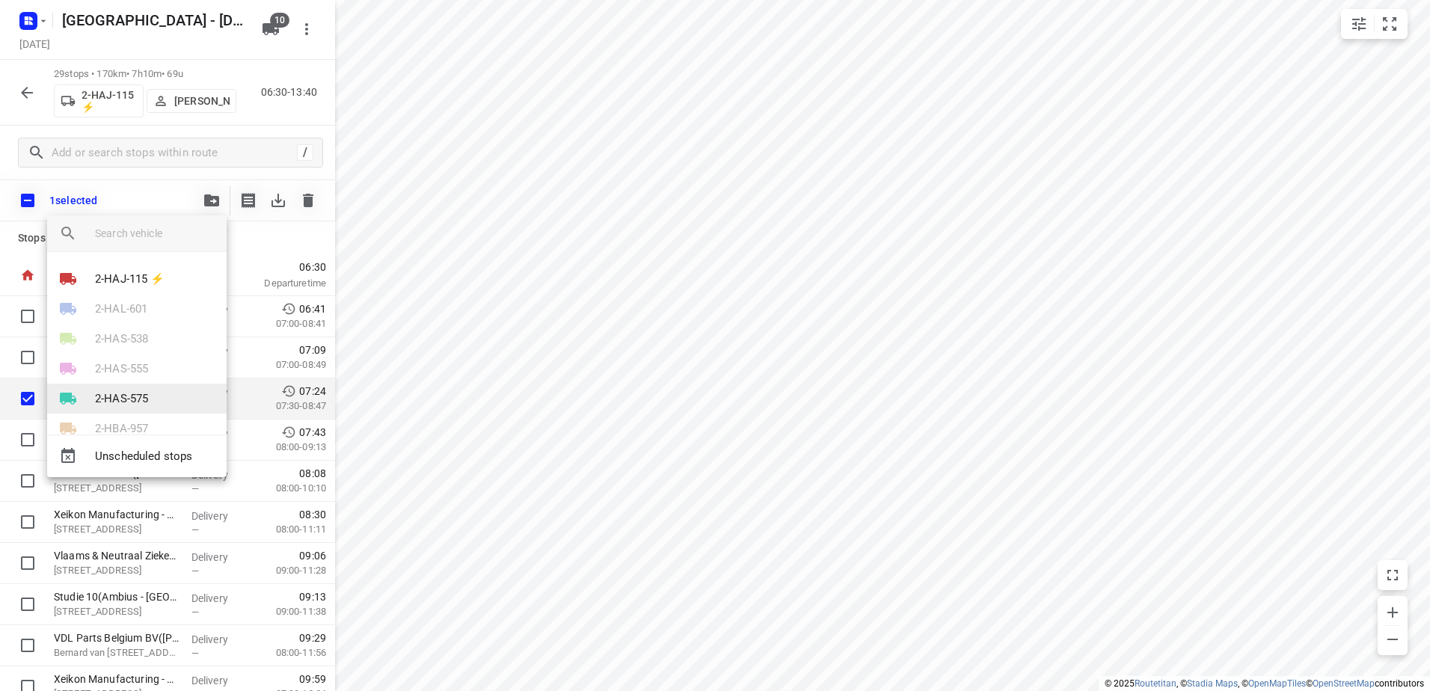
click at [150, 396] on li "2-HAS-575" at bounding box center [136, 399] width 179 height 30
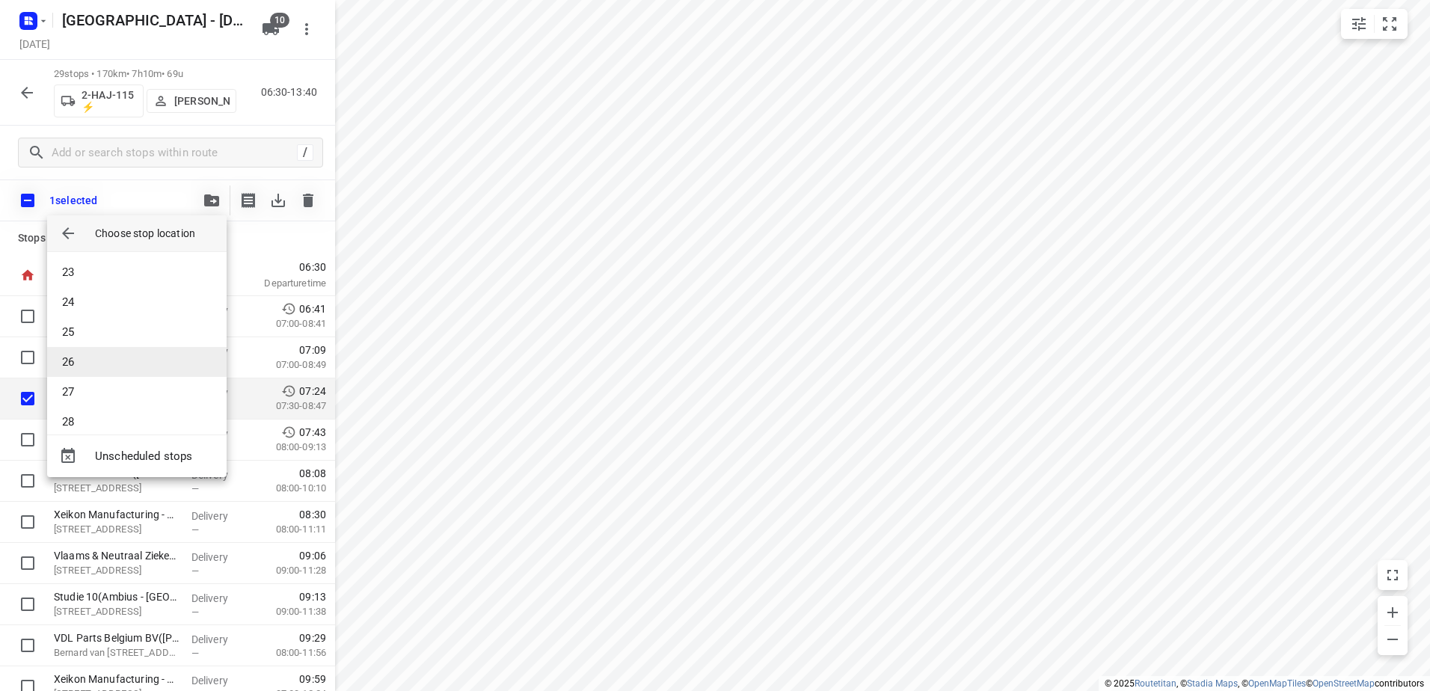
click at [128, 357] on li "26" at bounding box center [136, 362] width 179 height 30
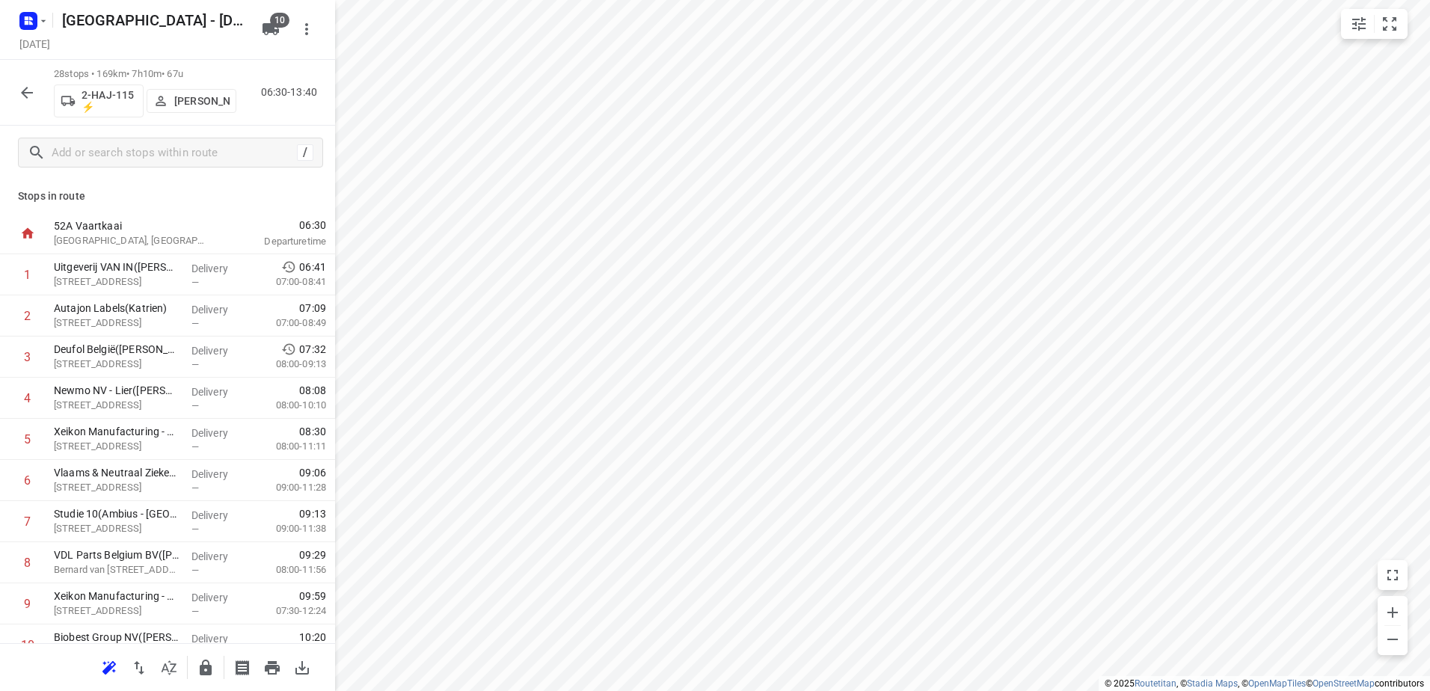
click at [32, 94] on icon "button" at bounding box center [27, 93] width 18 height 18
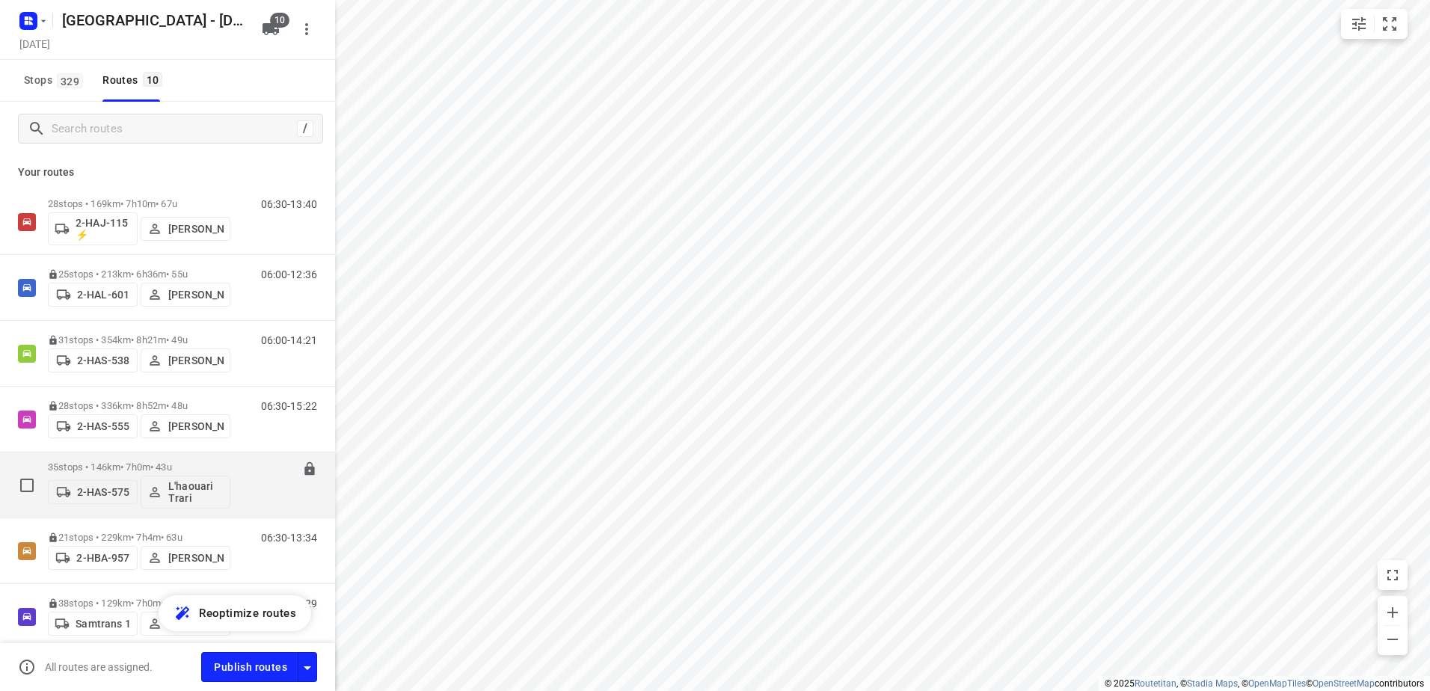
click at [110, 465] on p "35 stops • 146km • 7h0m • 43u" at bounding box center [139, 466] width 182 height 11
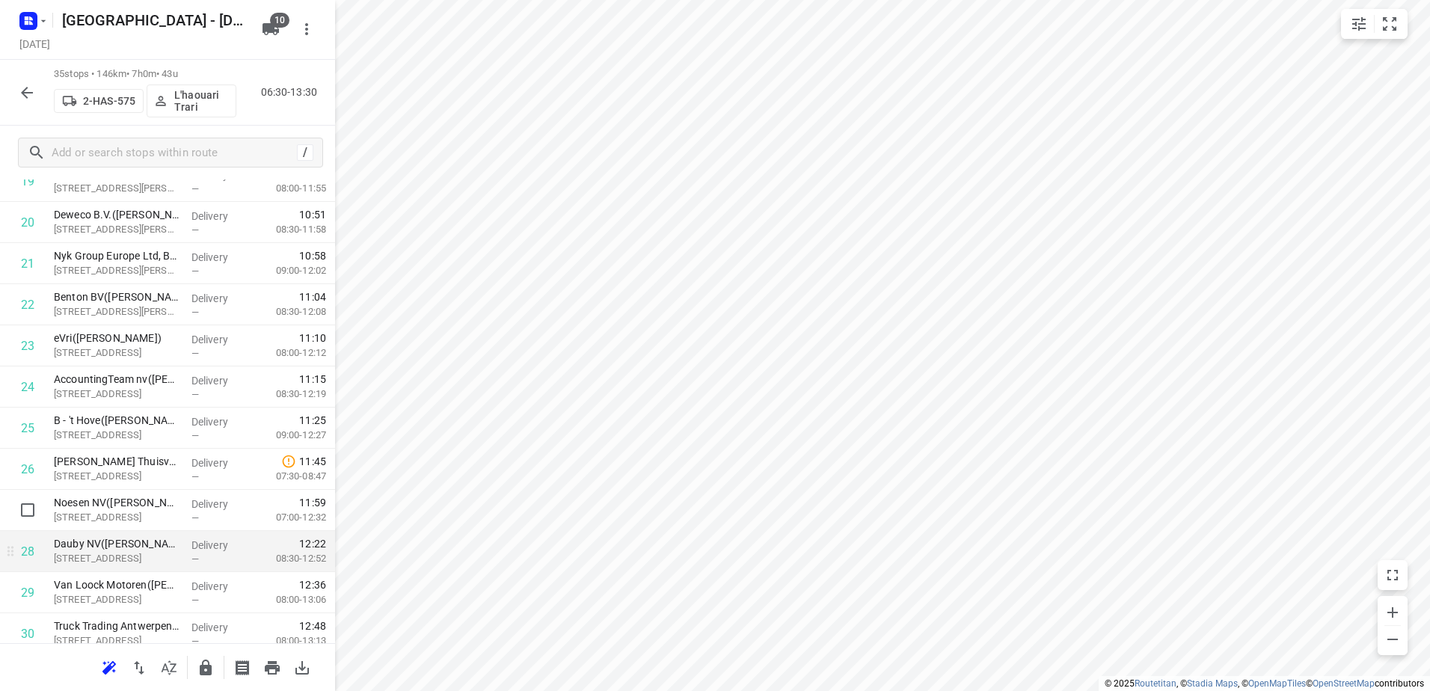
scroll to position [897, 0]
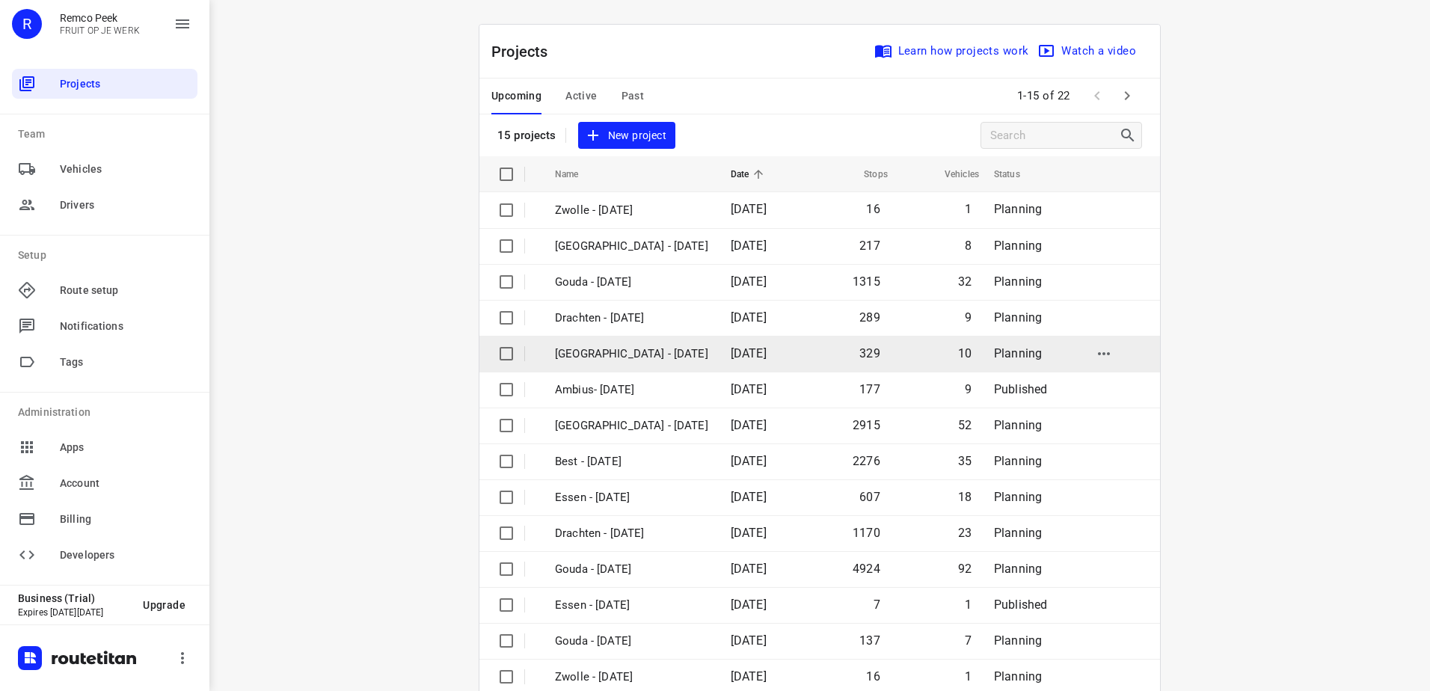
click at [652, 354] on p "[GEOGRAPHIC_DATA] - [DATE]" at bounding box center [631, 353] width 153 height 17
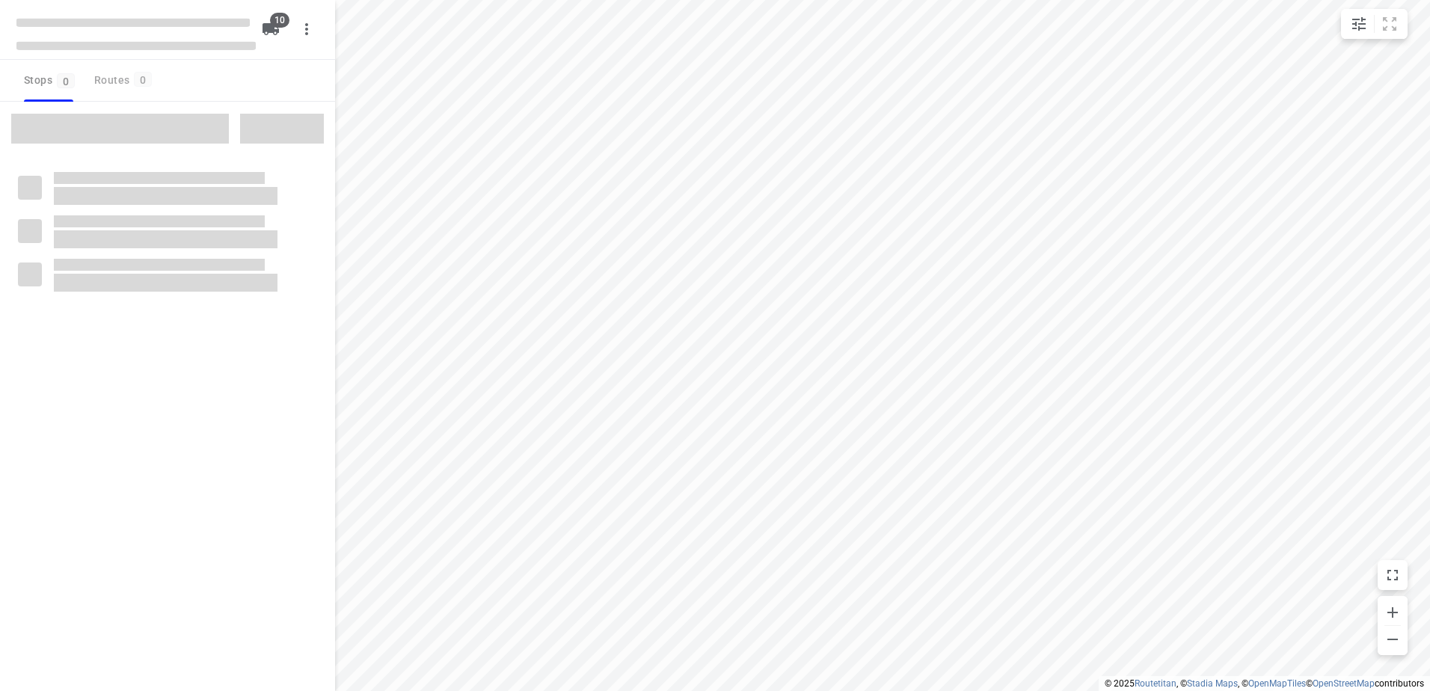
checkbox input "true"
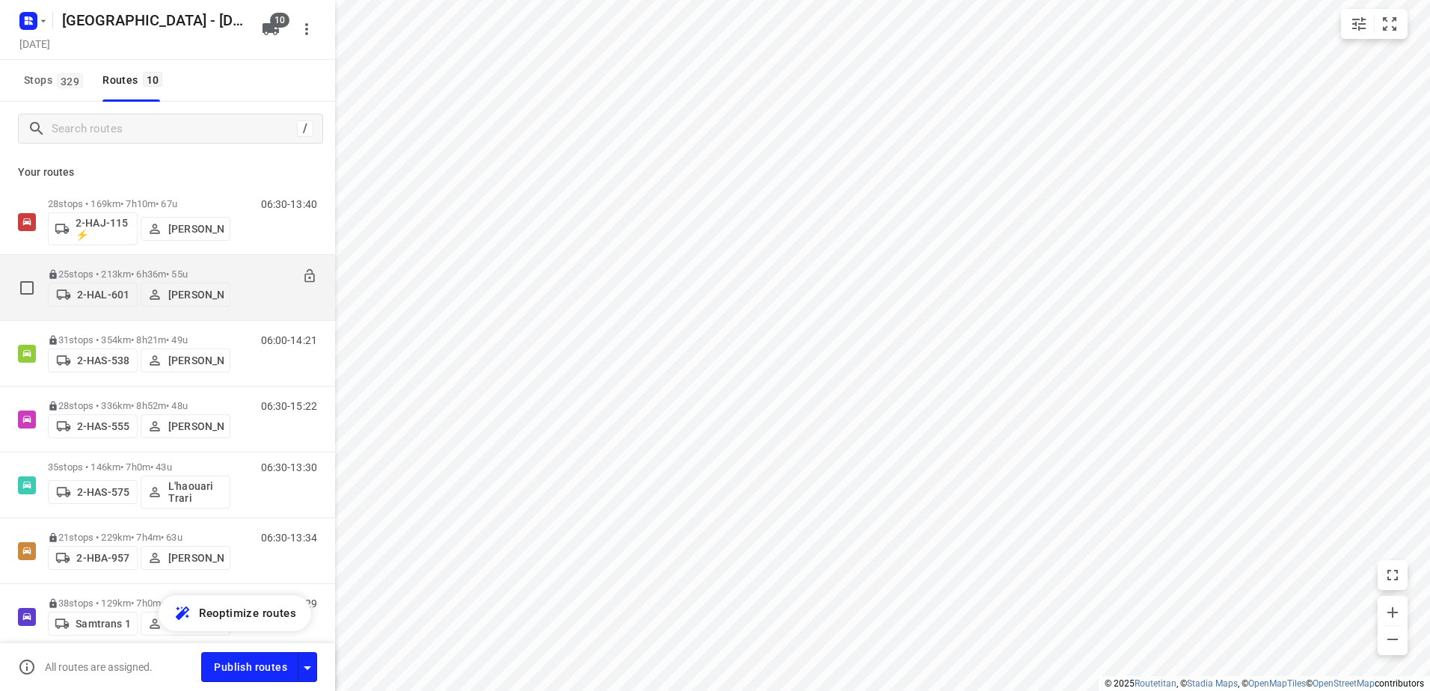
click at [76, 271] on p "25 stops • 213km • 6h36m • 55u" at bounding box center [139, 273] width 182 height 11
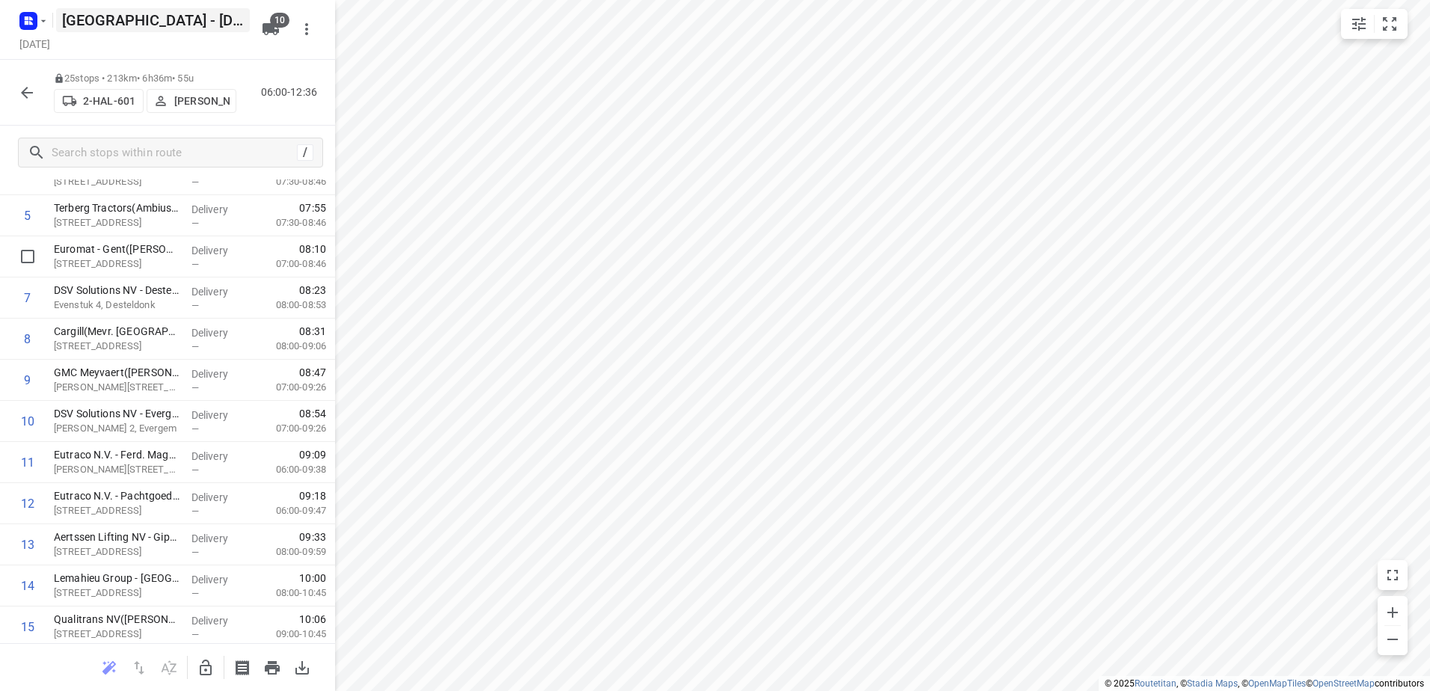
scroll to position [224, 0]
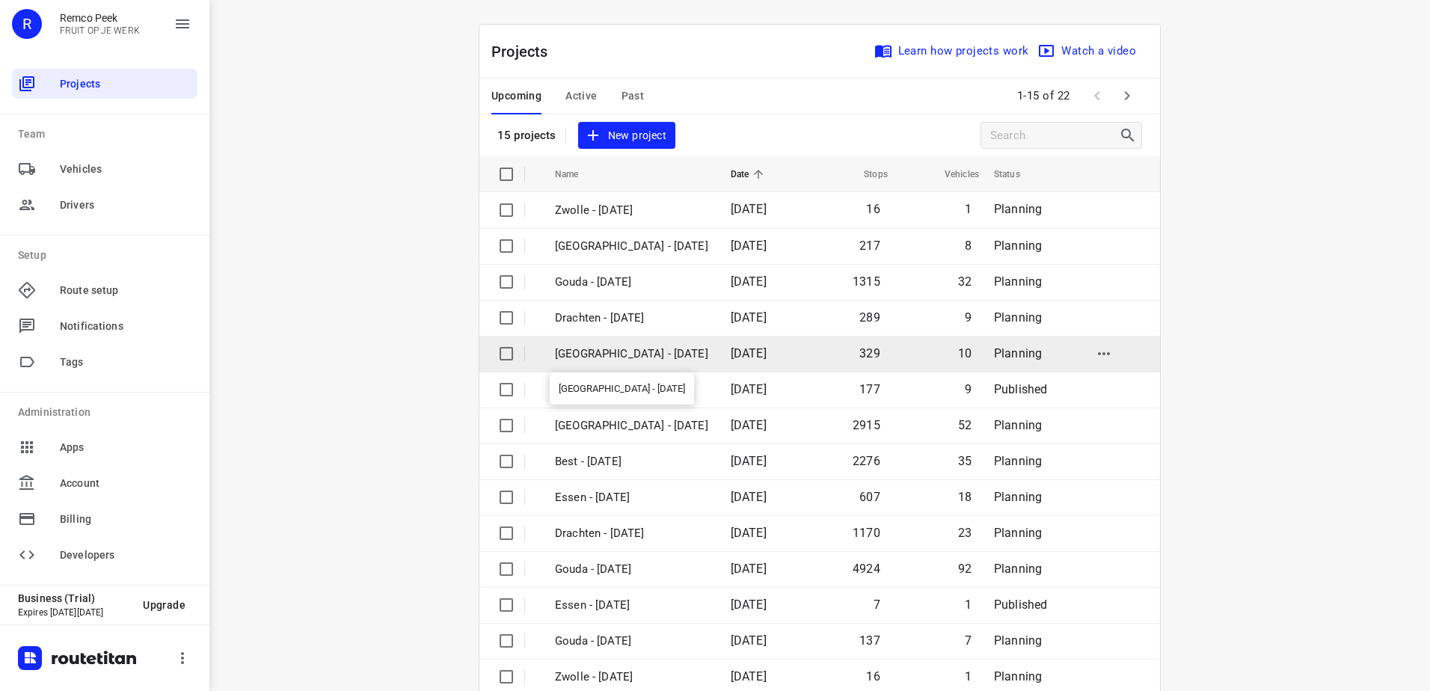
click at [615, 353] on p "[GEOGRAPHIC_DATA] - [DATE]" at bounding box center [631, 353] width 153 height 17
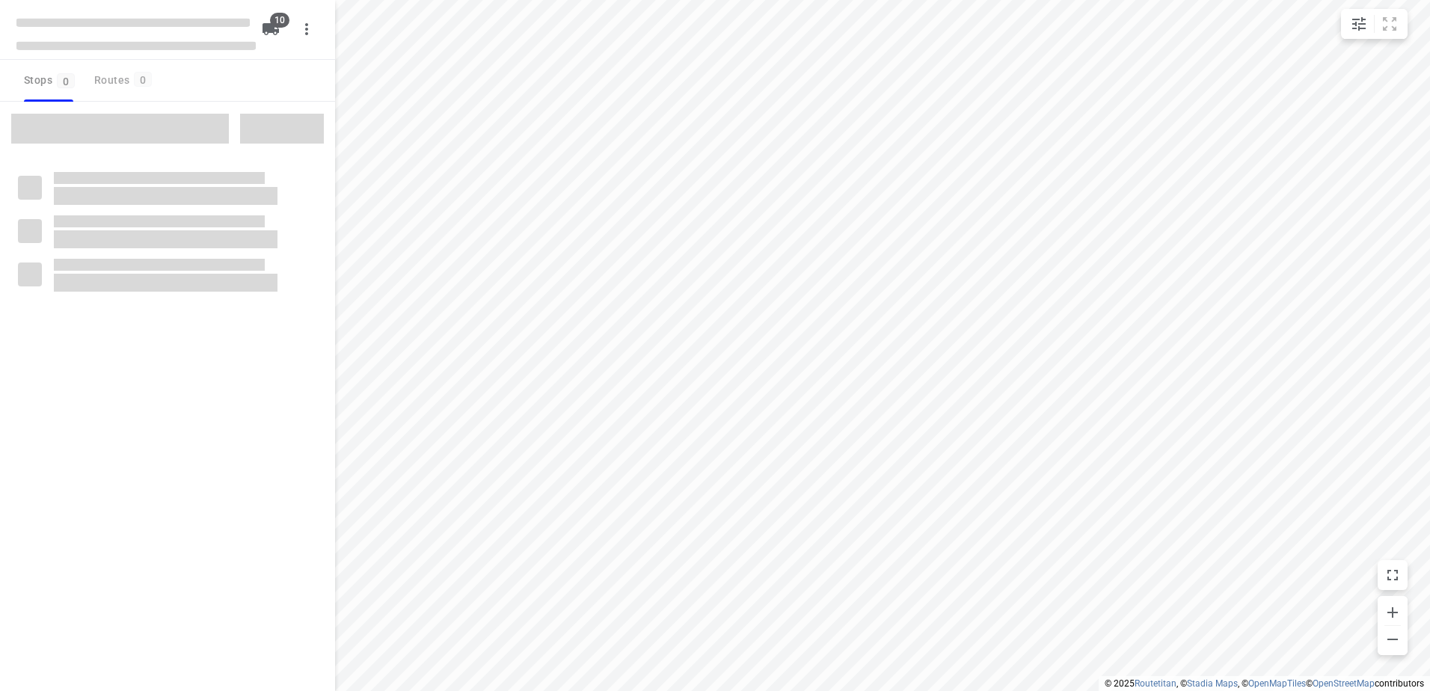
checkbox input "true"
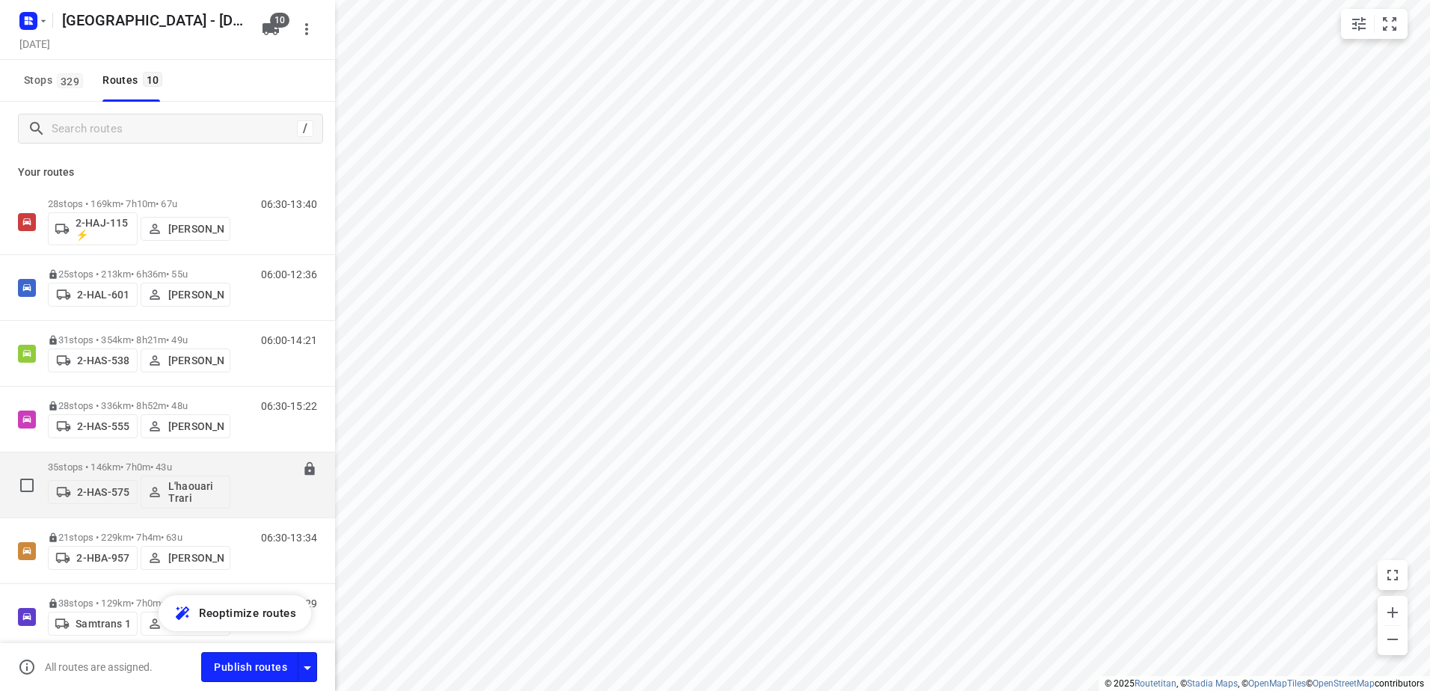
click at [183, 470] on p "35 stops • 146km • 7h0m • 43u" at bounding box center [139, 466] width 182 height 11
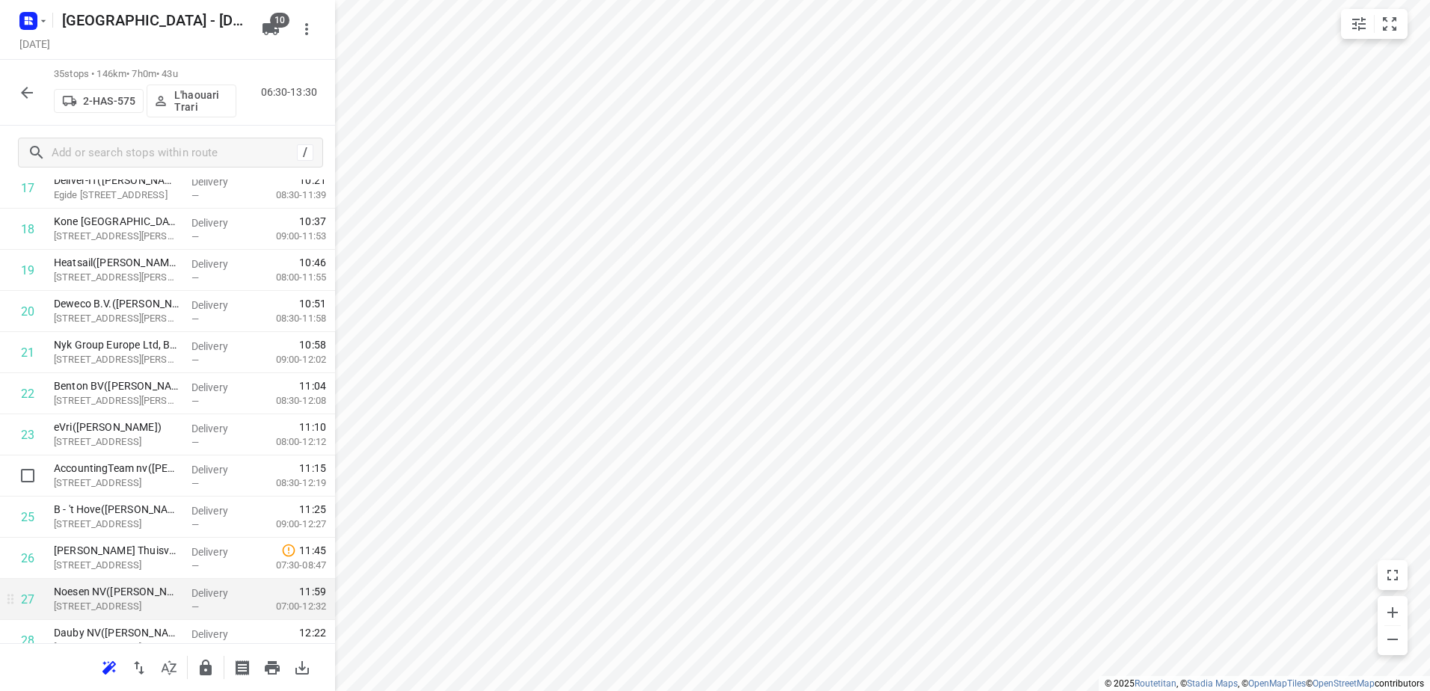
scroll to position [897, 0]
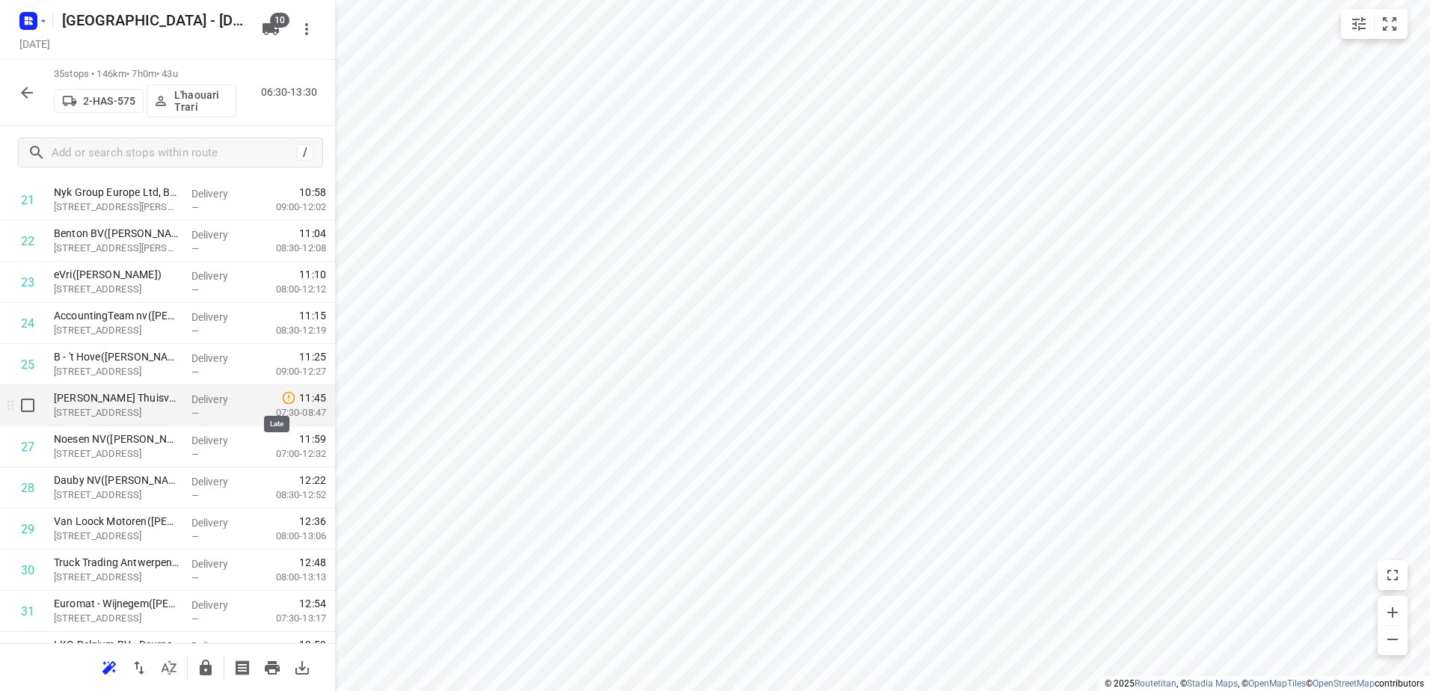
click at [281, 405] on icon at bounding box center [288, 397] width 15 height 15
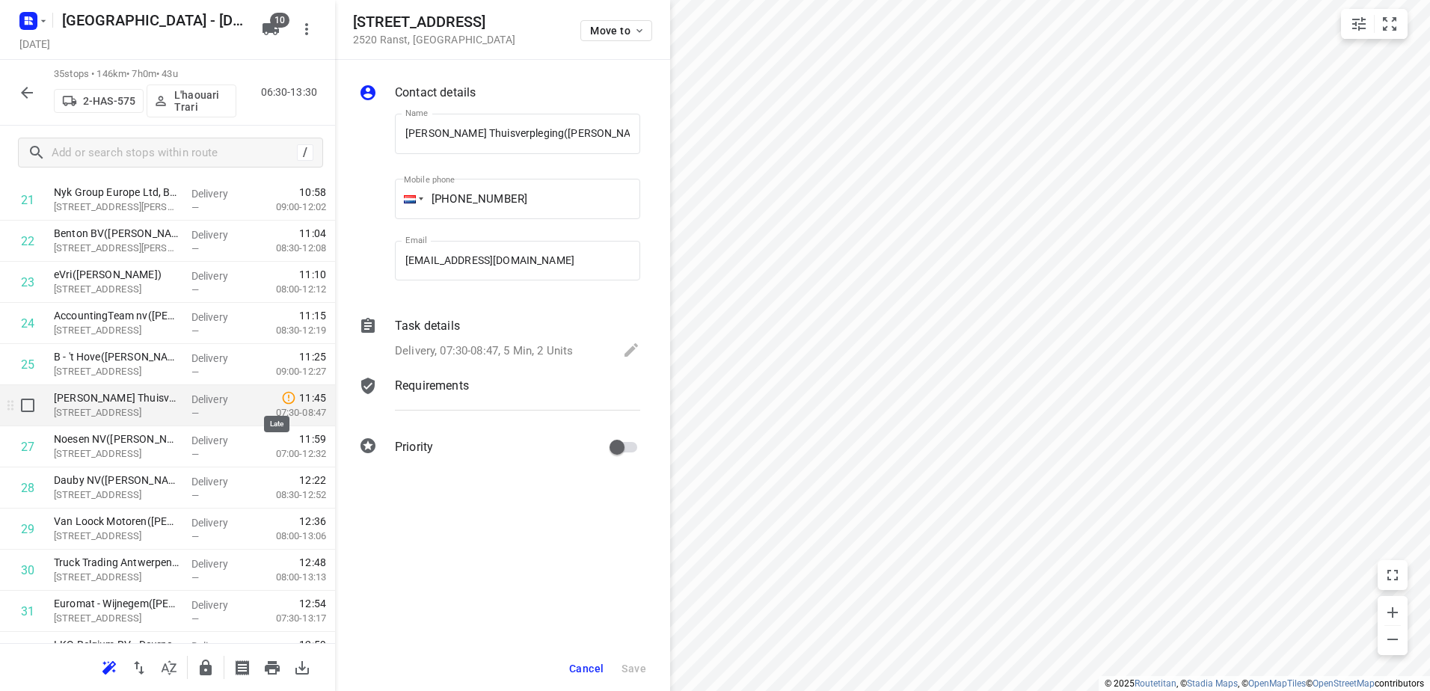
scroll to position [0, 9]
click at [141, 405] on p "Herentalsebaan 22A, Ranst" at bounding box center [117, 412] width 126 height 15
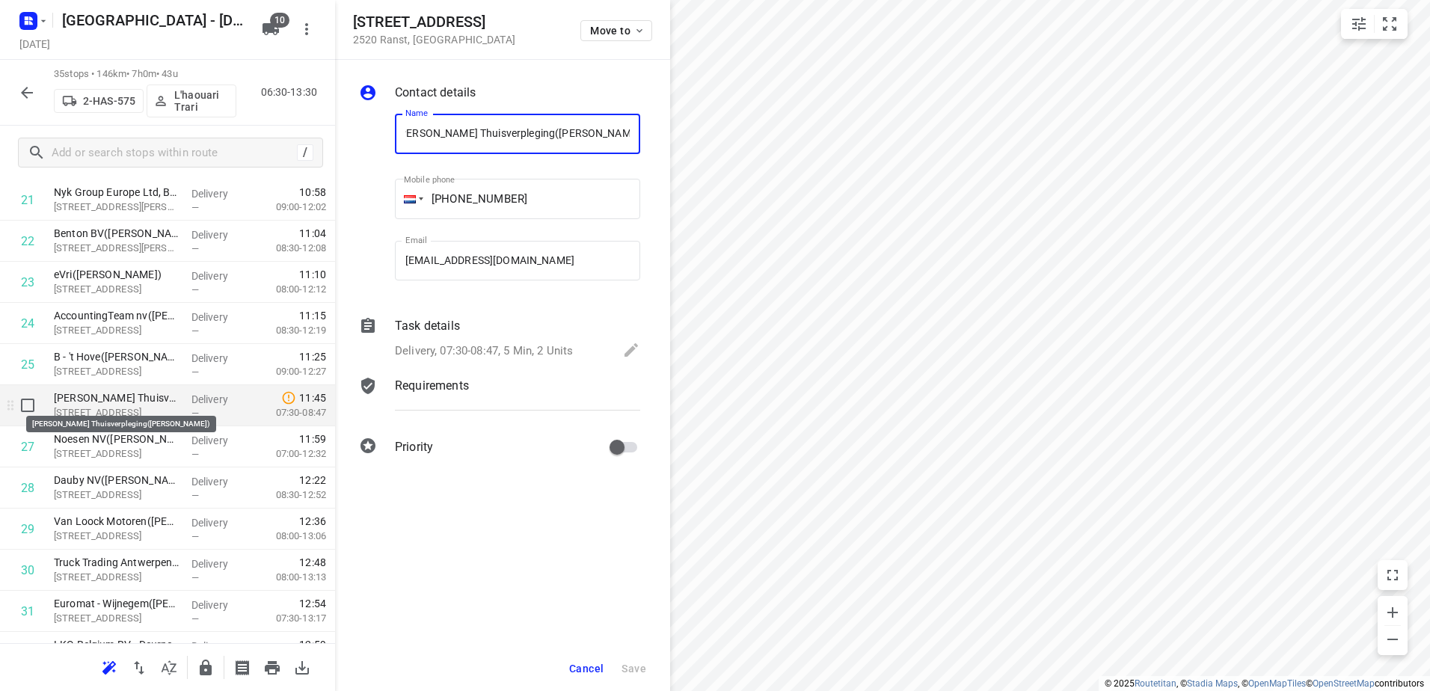
click at [145, 403] on p "Stefany Bollens Thuisverpleging(Stefany Bollens)" at bounding box center [117, 397] width 126 height 15
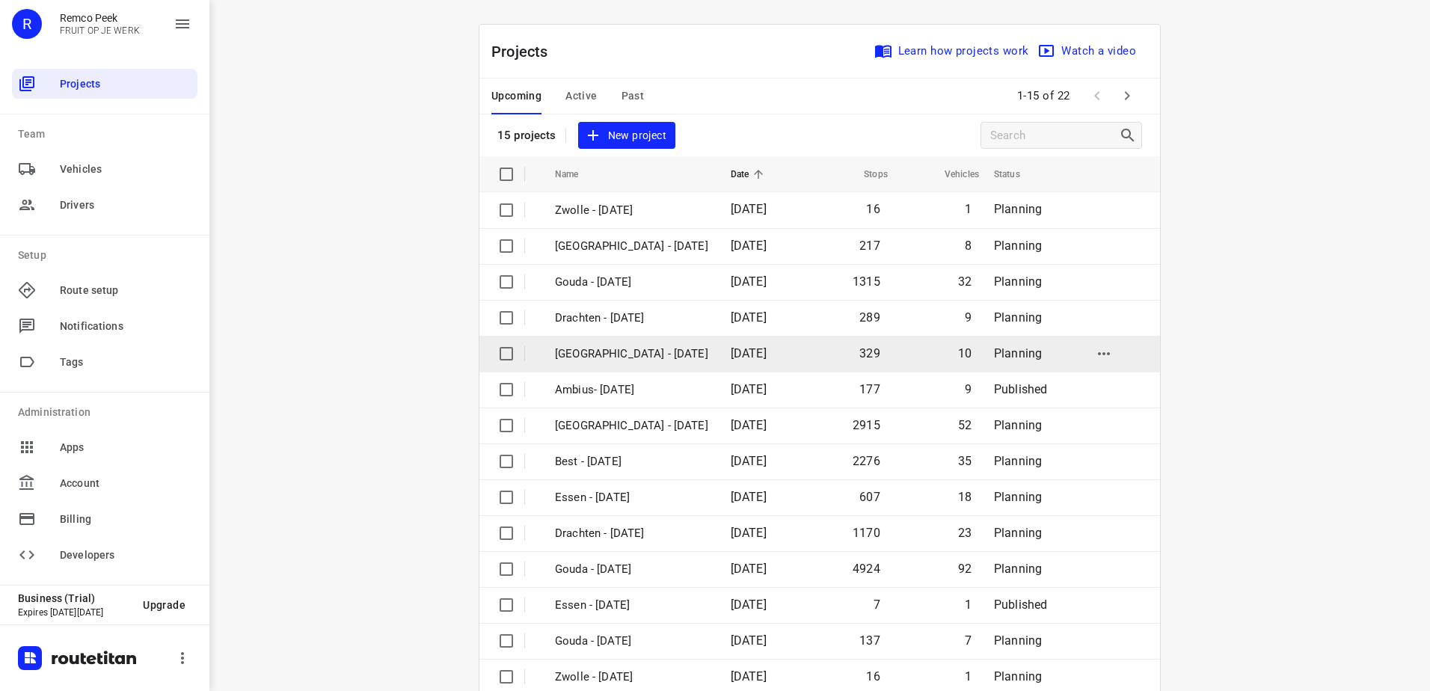
click at [644, 363] on td "[GEOGRAPHIC_DATA] - [DATE]" at bounding box center [629, 354] width 179 height 36
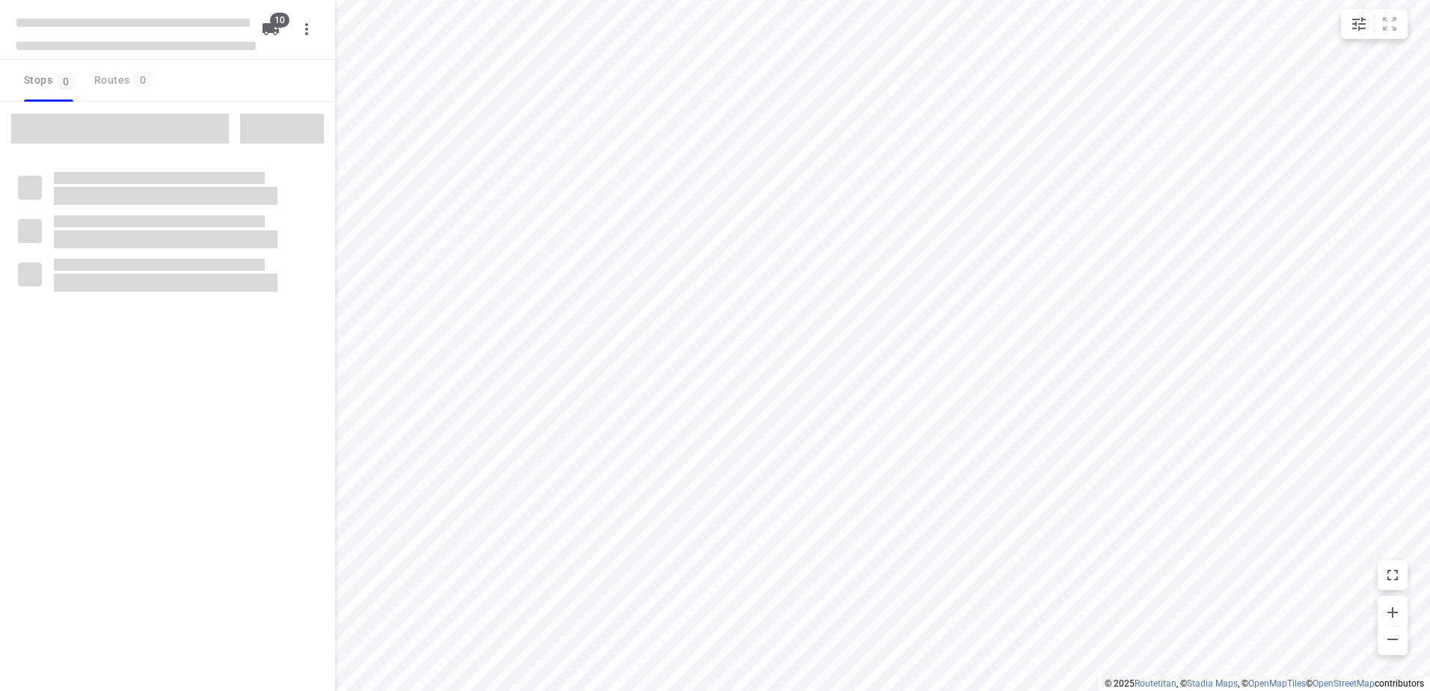
checkbox input "true"
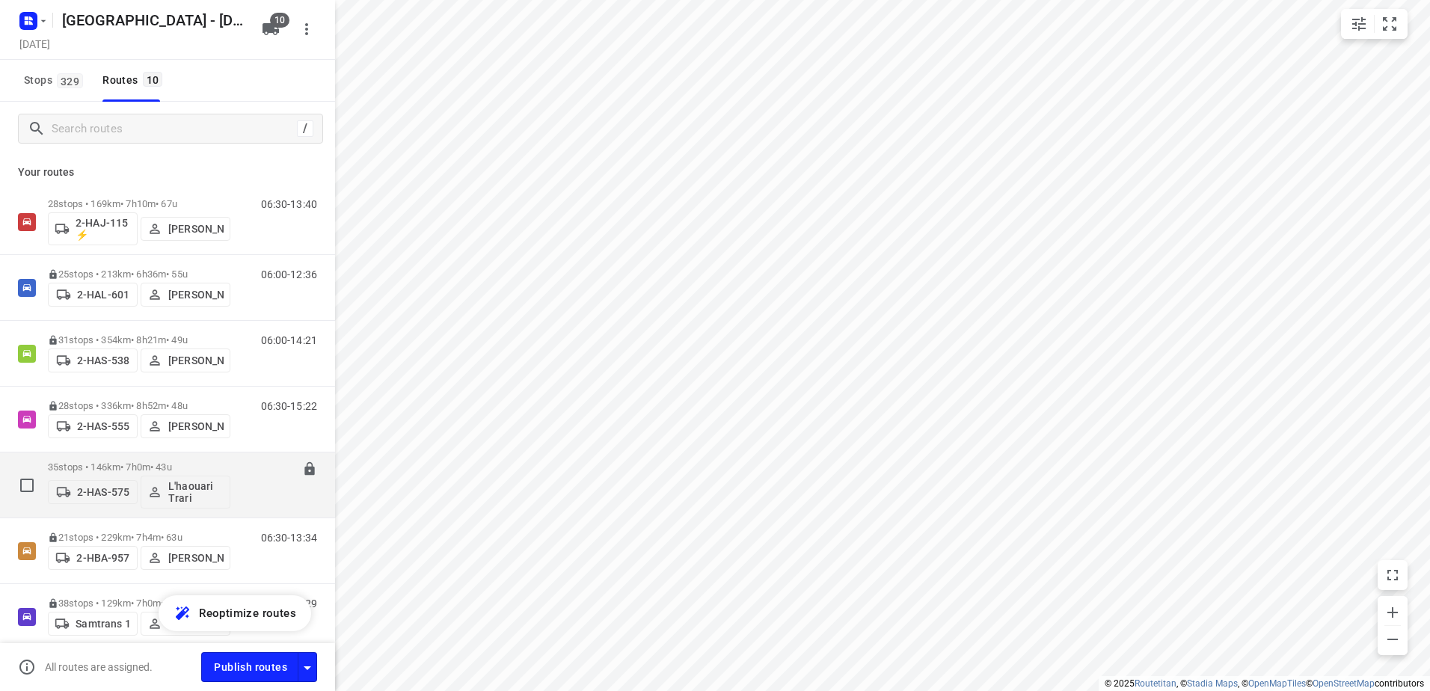
click at [143, 468] on p "35 stops • 146km • 7h0m • 43u" at bounding box center [139, 466] width 182 height 11
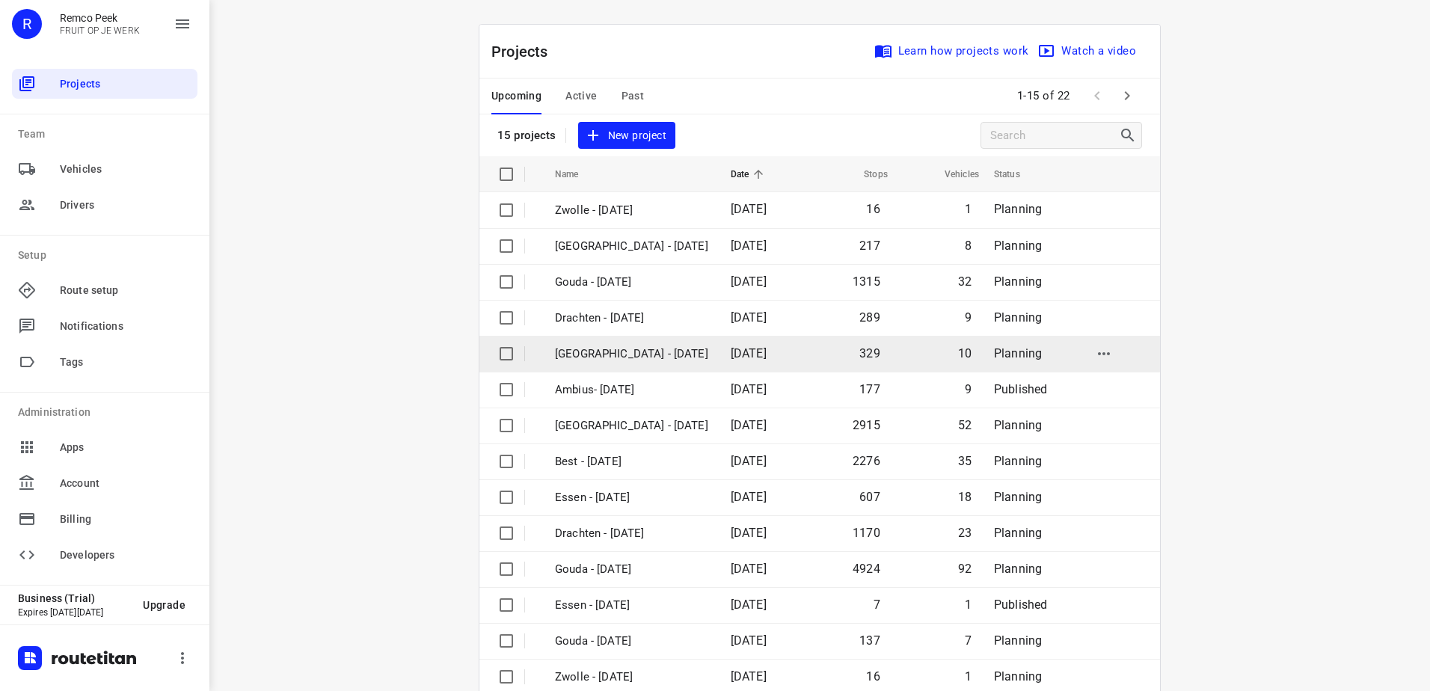
click at [600, 348] on p "[GEOGRAPHIC_DATA] - [DATE]" at bounding box center [631, 353] width 153 height 17
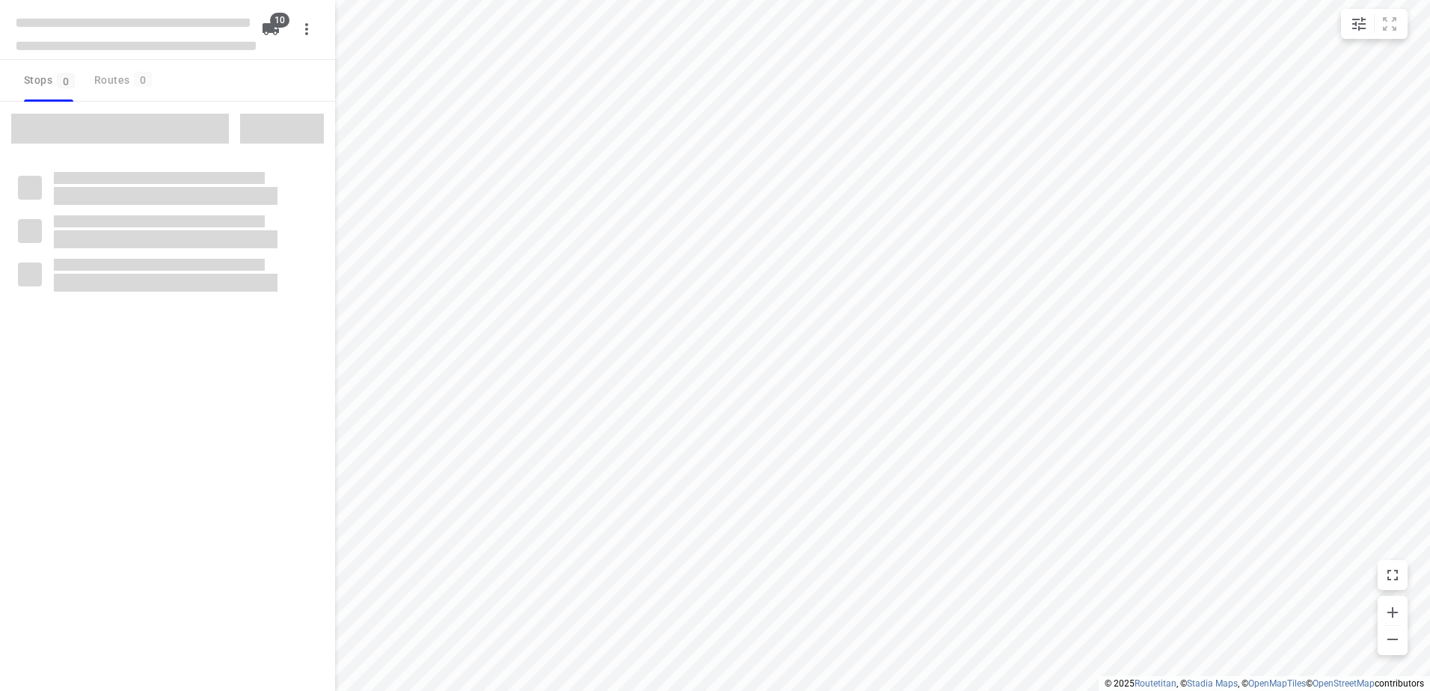
checkbox input "true"
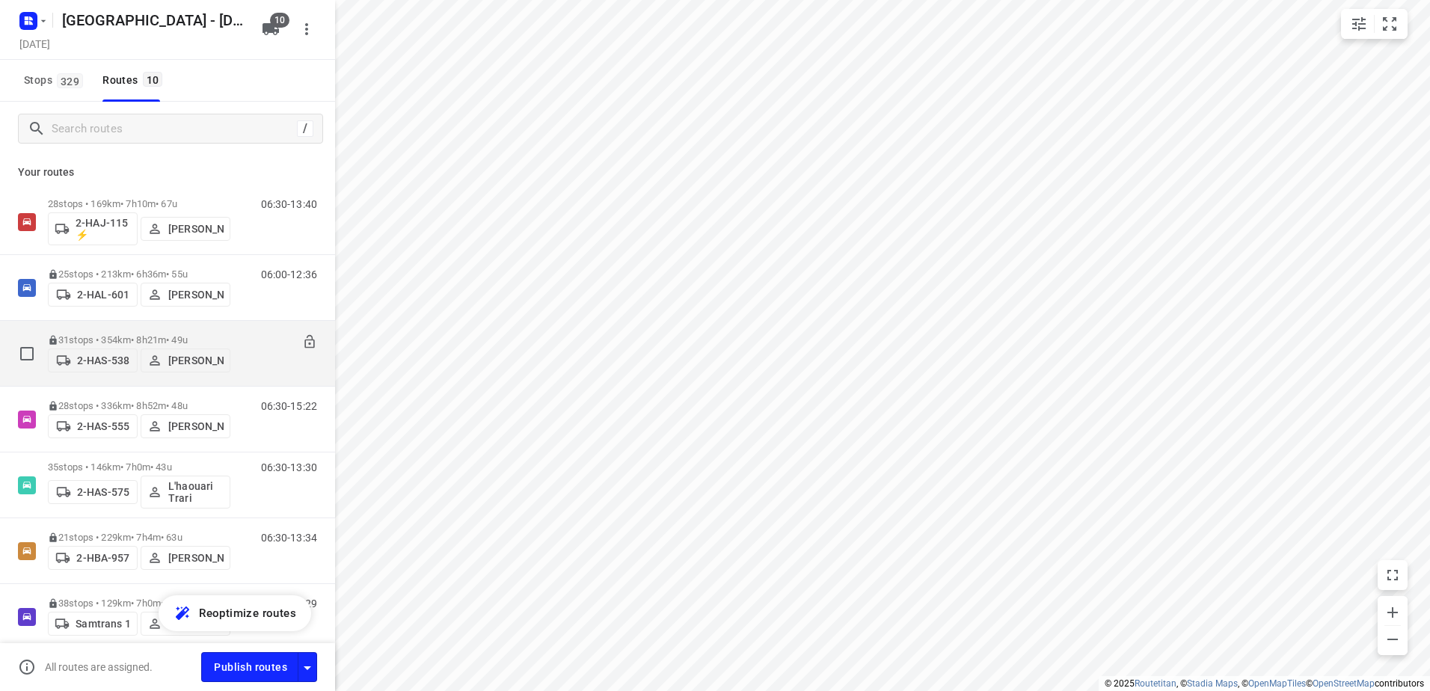
scroll to position [150, 0]
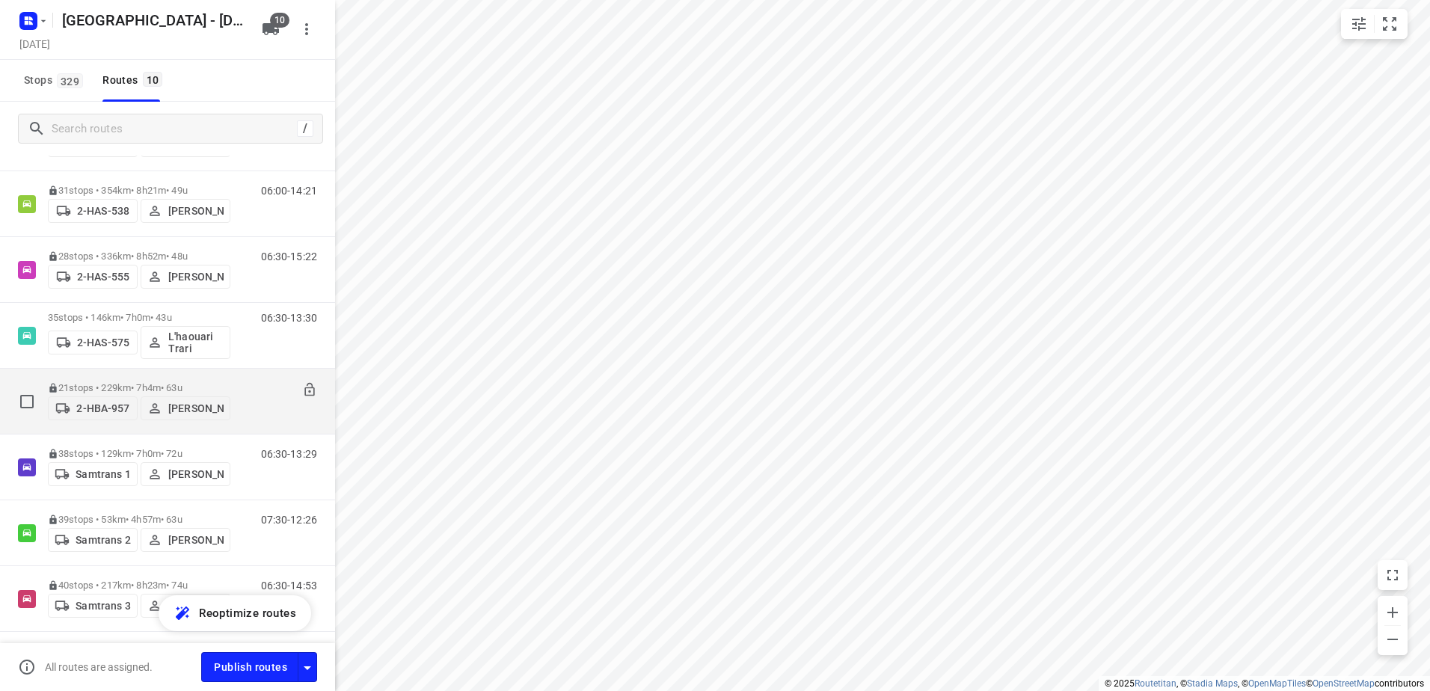
click at [179, 396] on button "[PERSON_NAME]" at bounding box center [186, 408] width 90 height 24
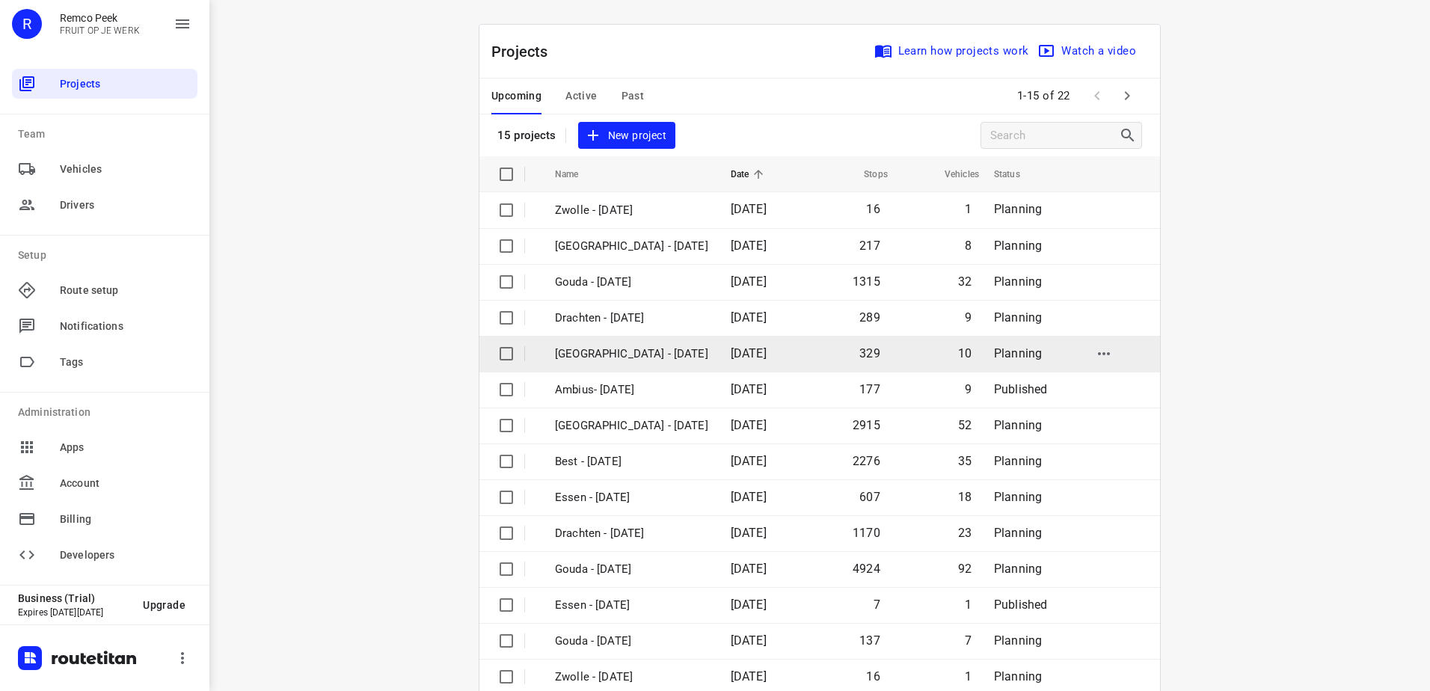
click at [603, 358] on p "[GEOGRAPHIC_DATA] - [DATE]" at bounding box center [631, 353] width 153 height 17
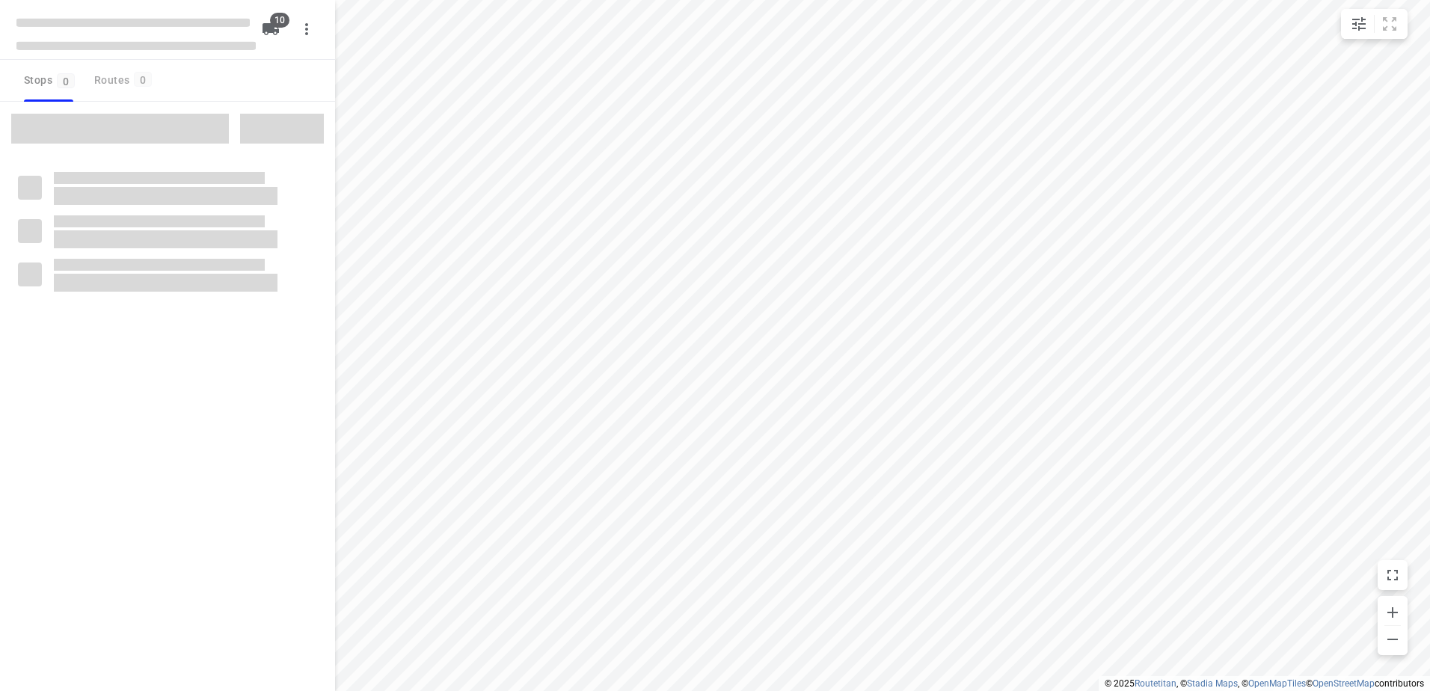
checkbox input "true"
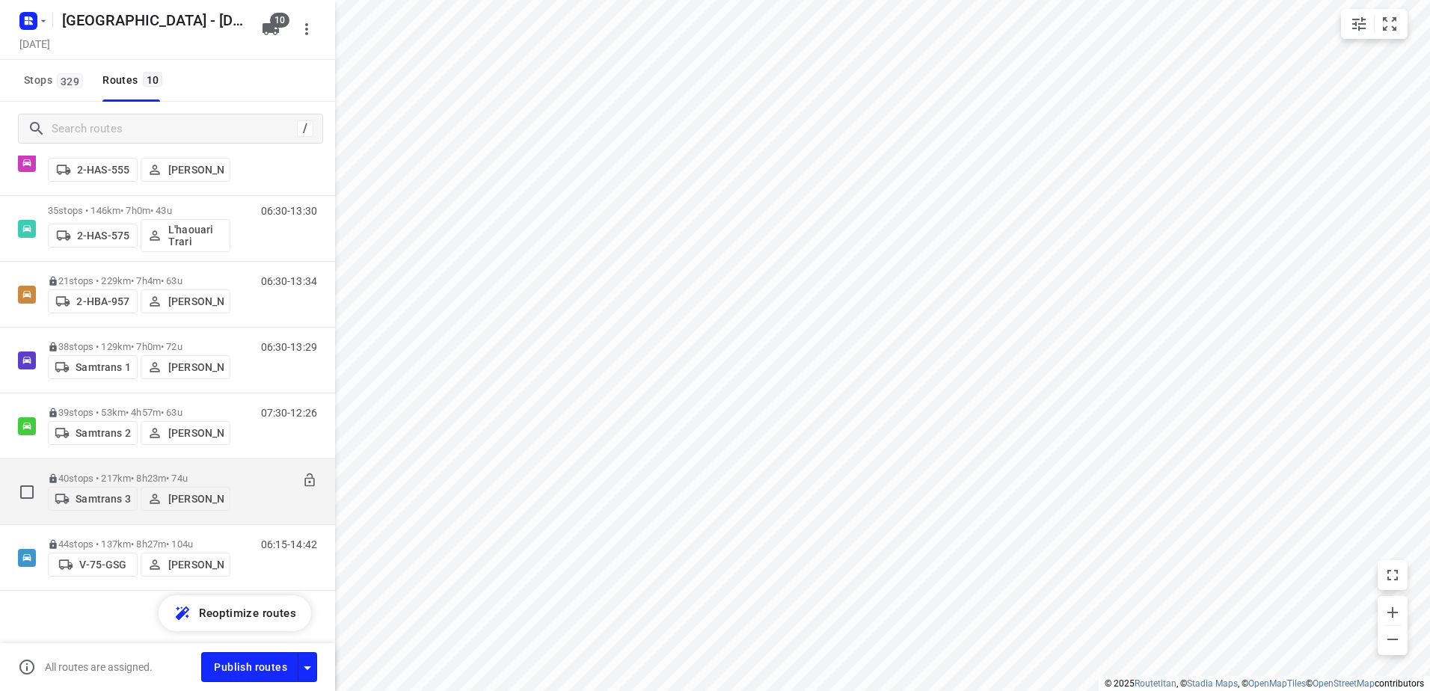
scroll to position [264, 0]
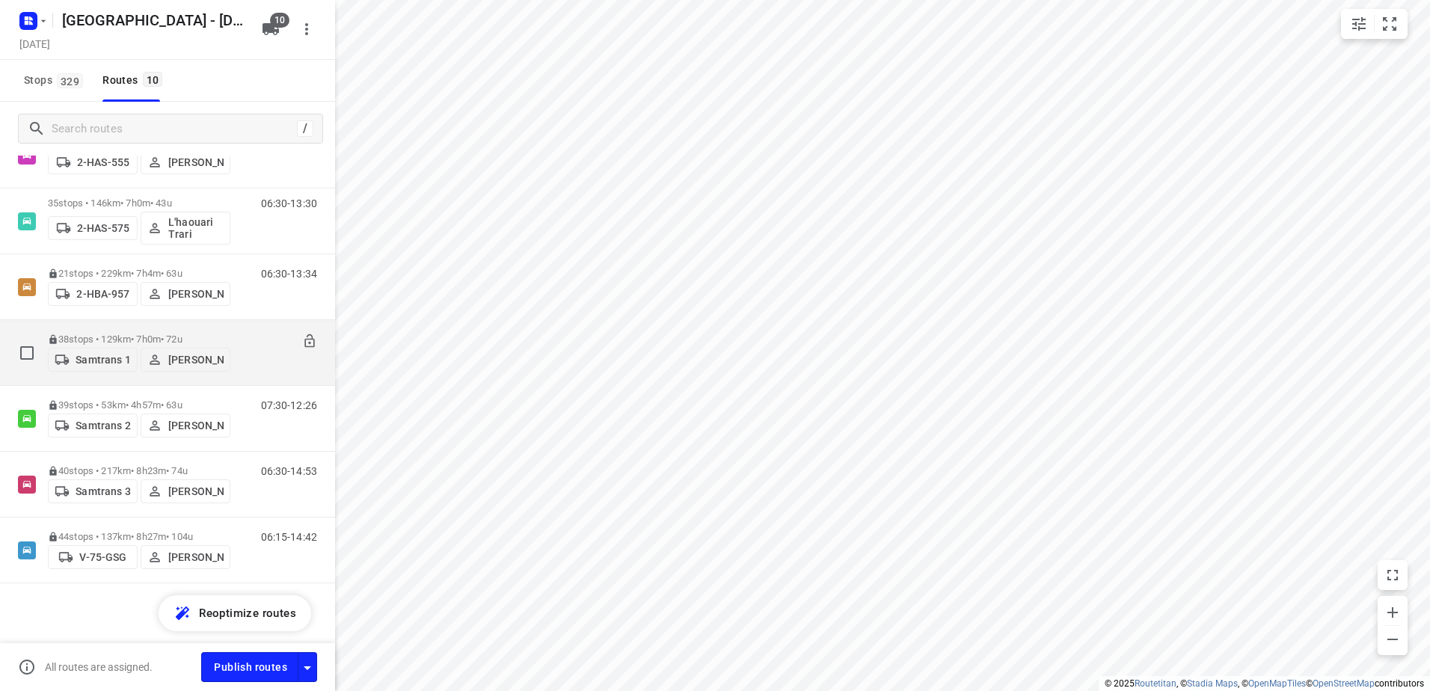
click at [122, 335] on p "38 stops • 129km • 7h0m • 72u" at bounding box center [139, 339] width 182 height 11
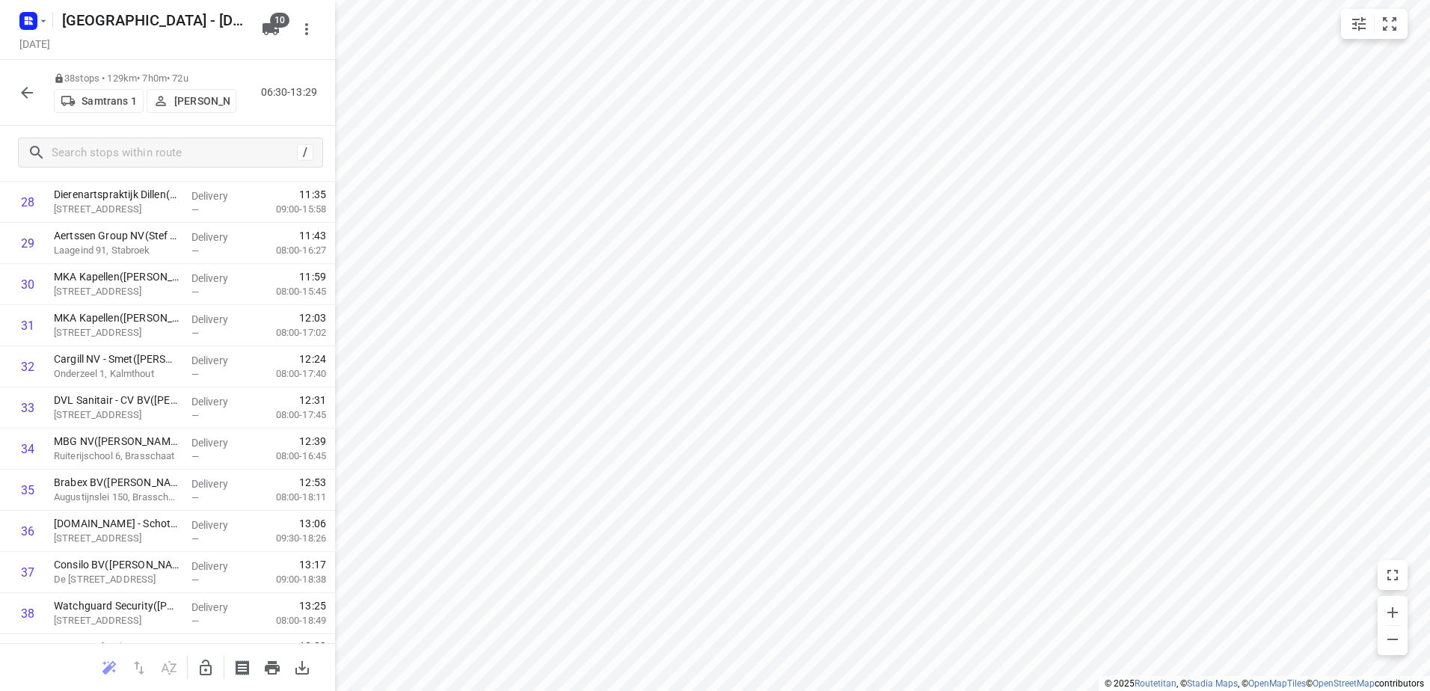
scroll to position [1215, 0]
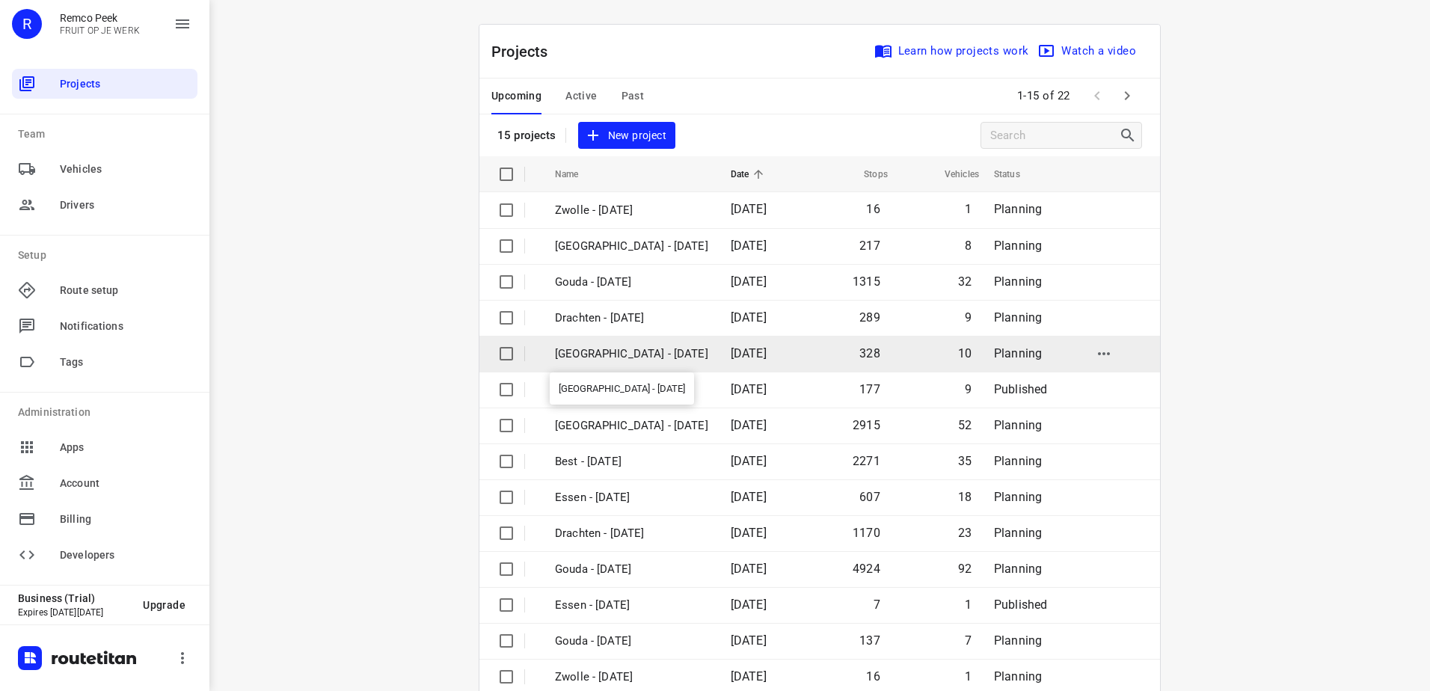
click at [618, 359] on p "[GEOGRAPHIC_DATA] - [DATE]" at bounding box center [631, 353] width 153 height 17
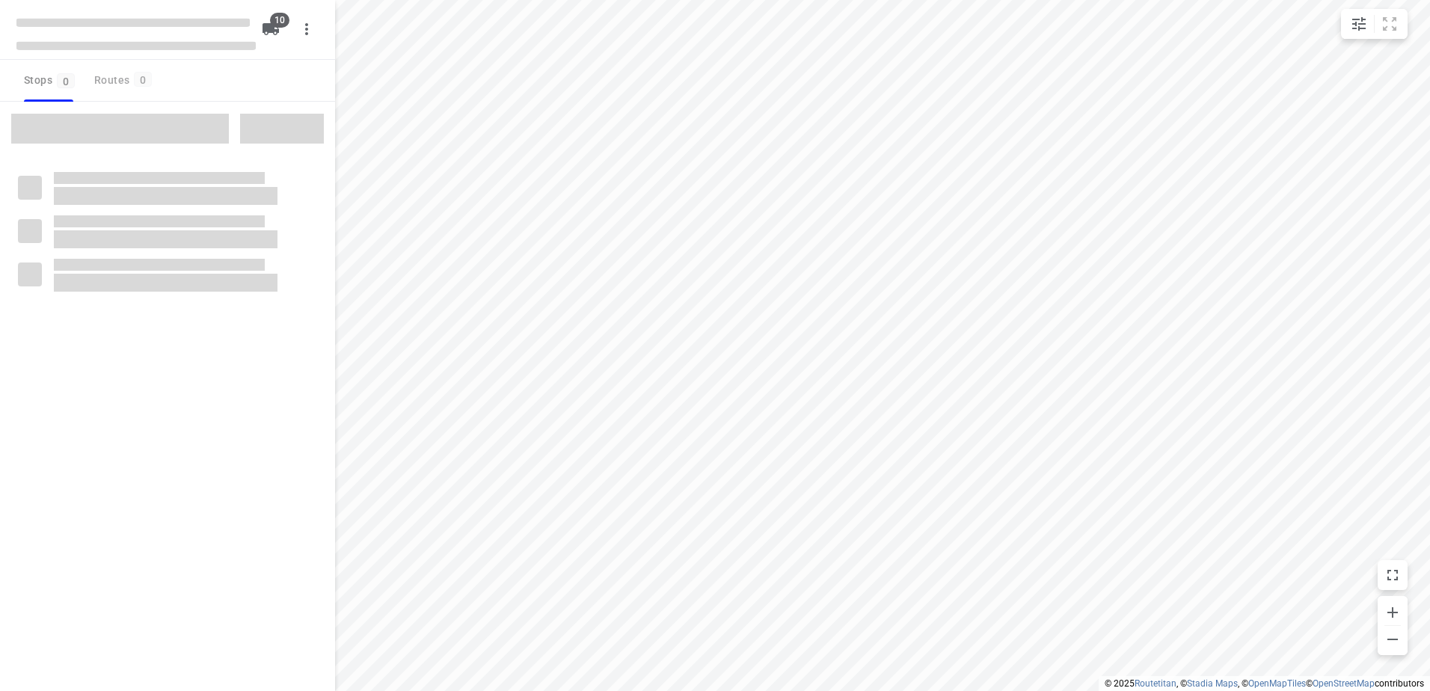
checkbox input "true"
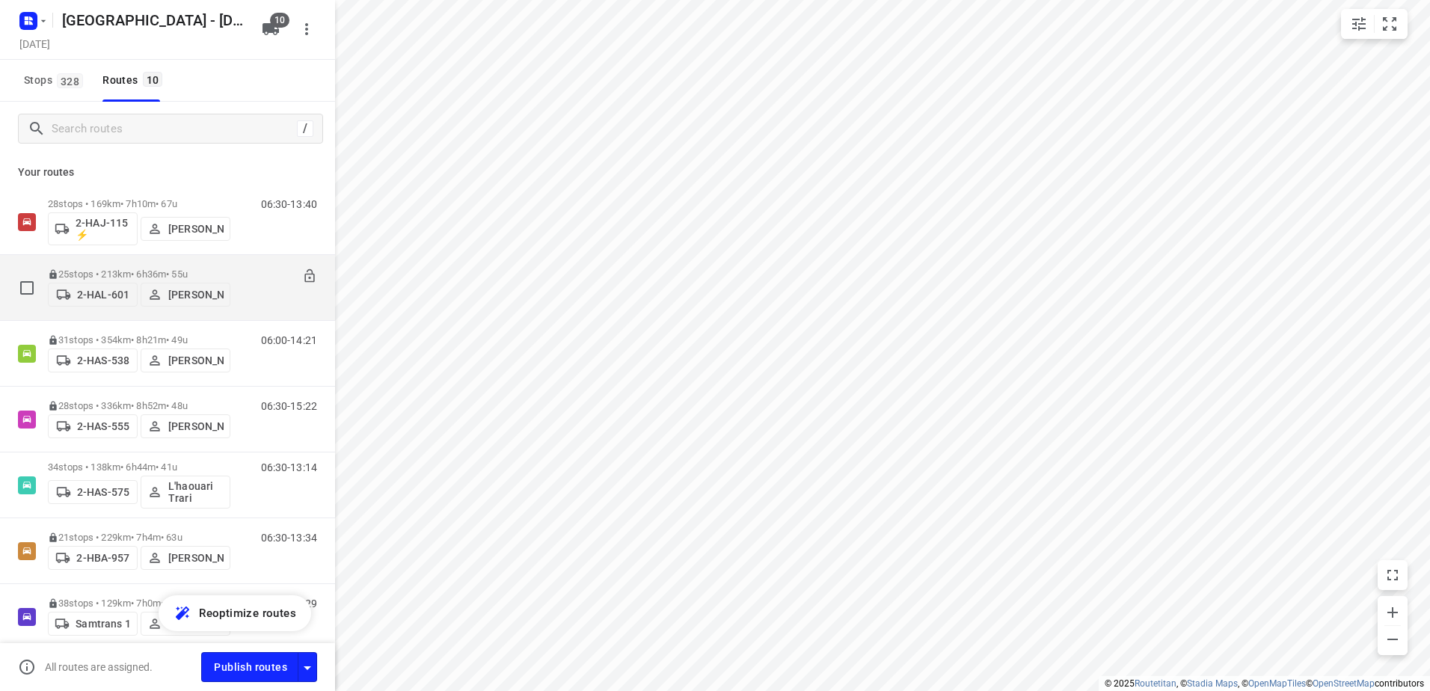
click at [117, 272] on p "25 stops • 213km • 6h36m • 55u" at bounding box center [139, 273] width 182 height 11
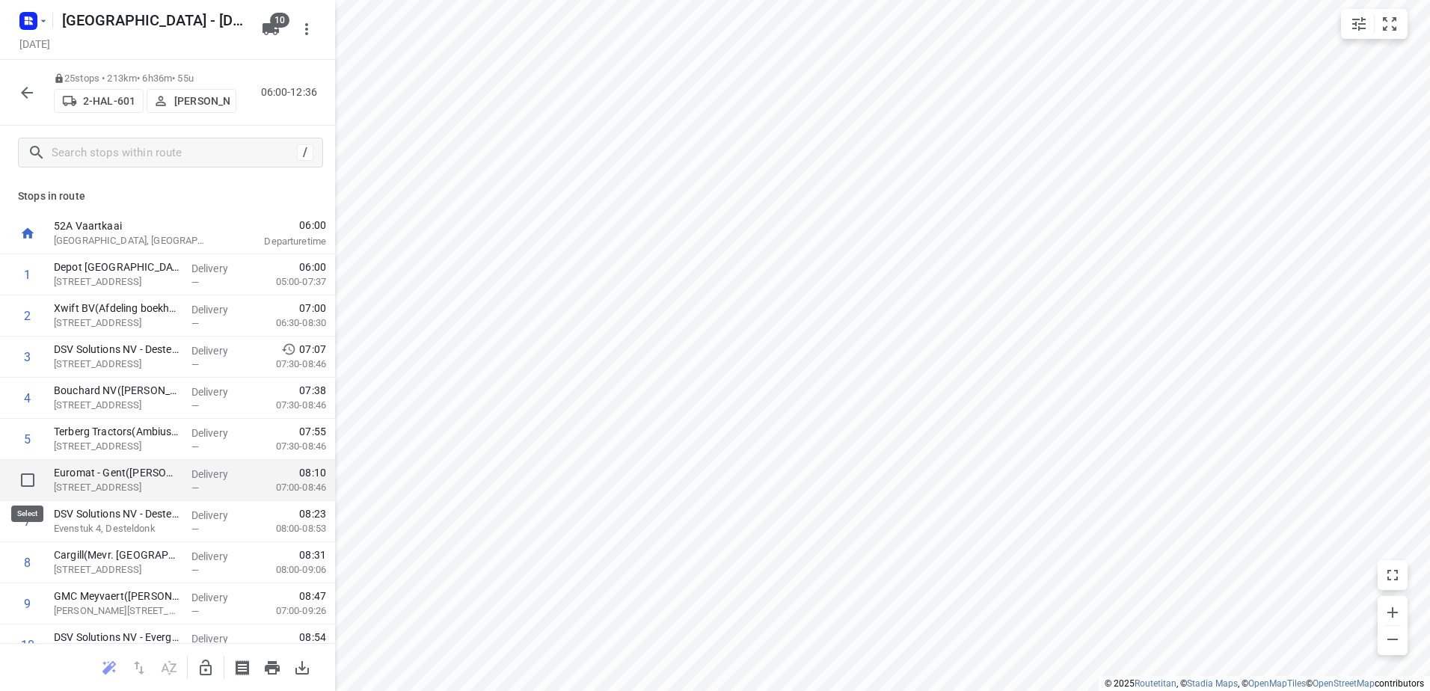
click at [26, 475] on input "checkbox" at bounding box center [28, 480] width 30 height 30
checkbox input "true"
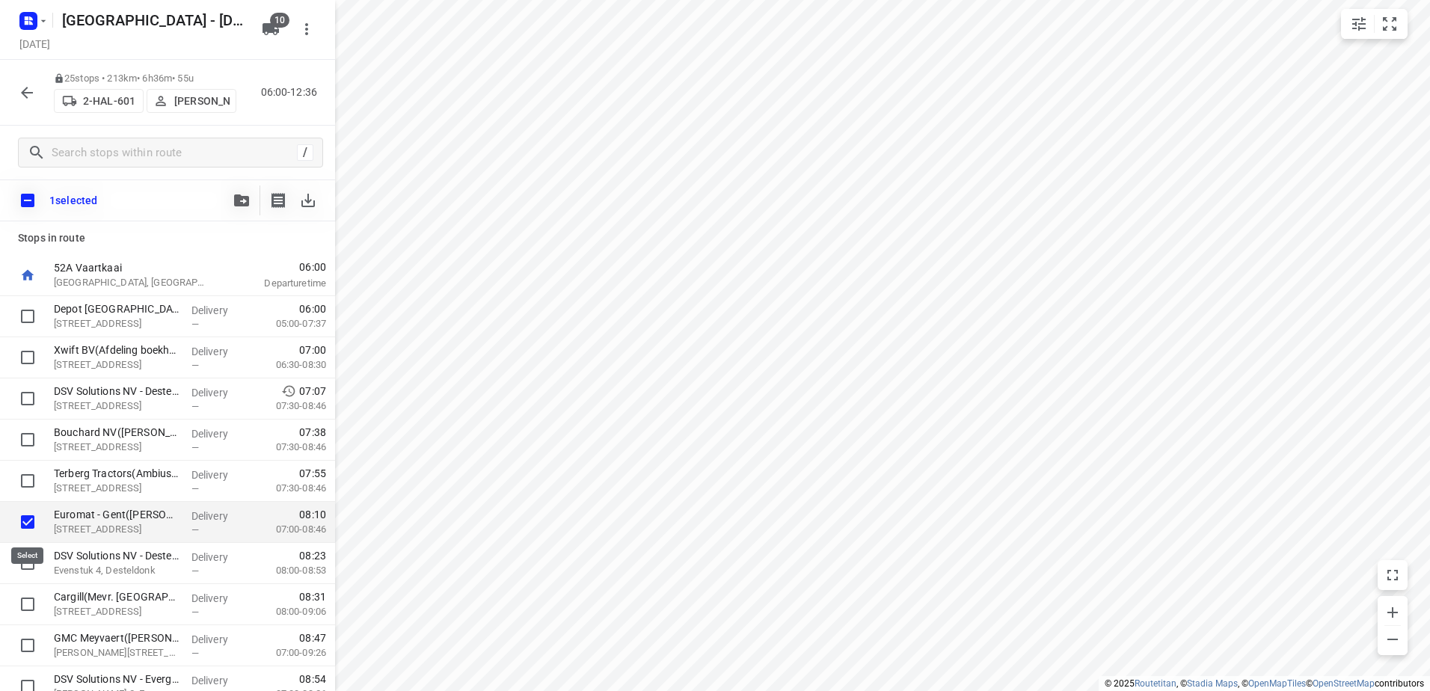
click at [29, 524] on input "checkbox" at bounding box center [28, 522] width 30 height 30
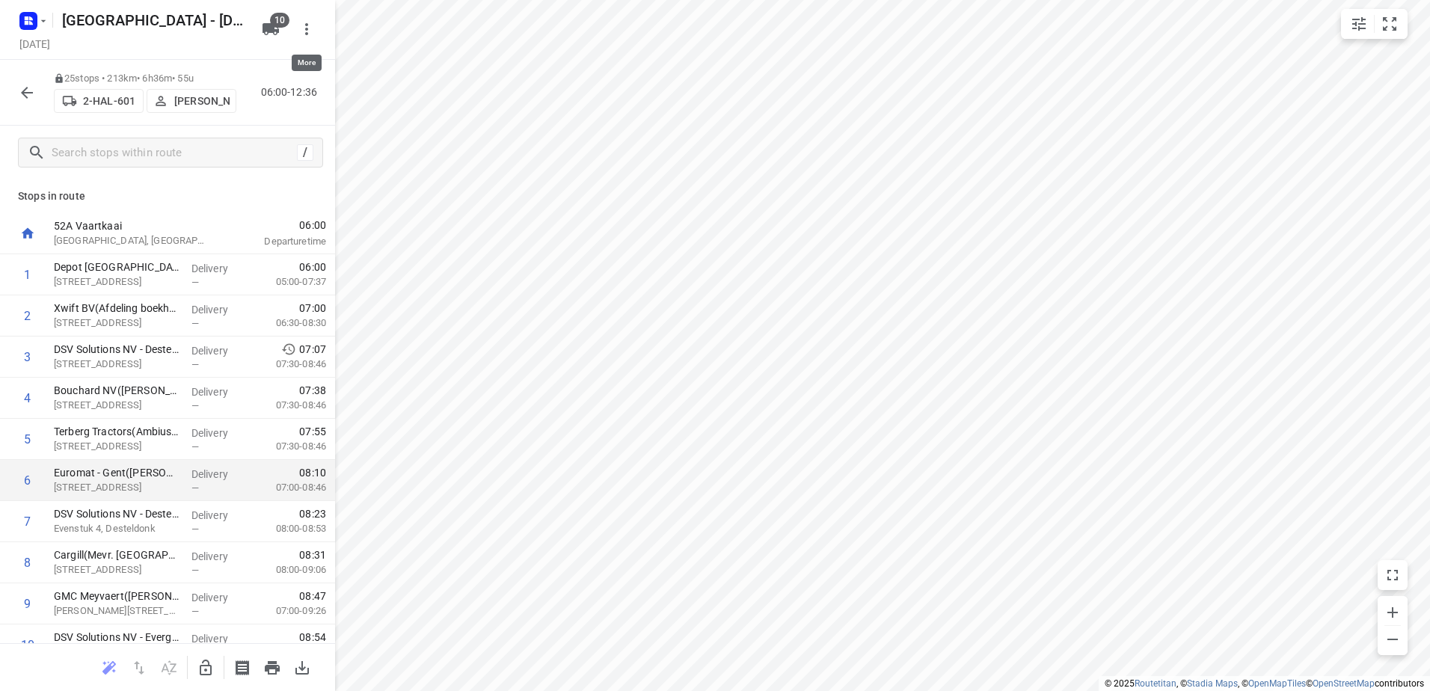
click at [303, 33] on icon "button" at bounding box center [307, 29] width 18 height 18
click at [303, 33] on div at bounding box center [715, 345] width 1430 height 691
click at [209, 668] on icon "button" at bounding box center [206, 668] width 18 height 18
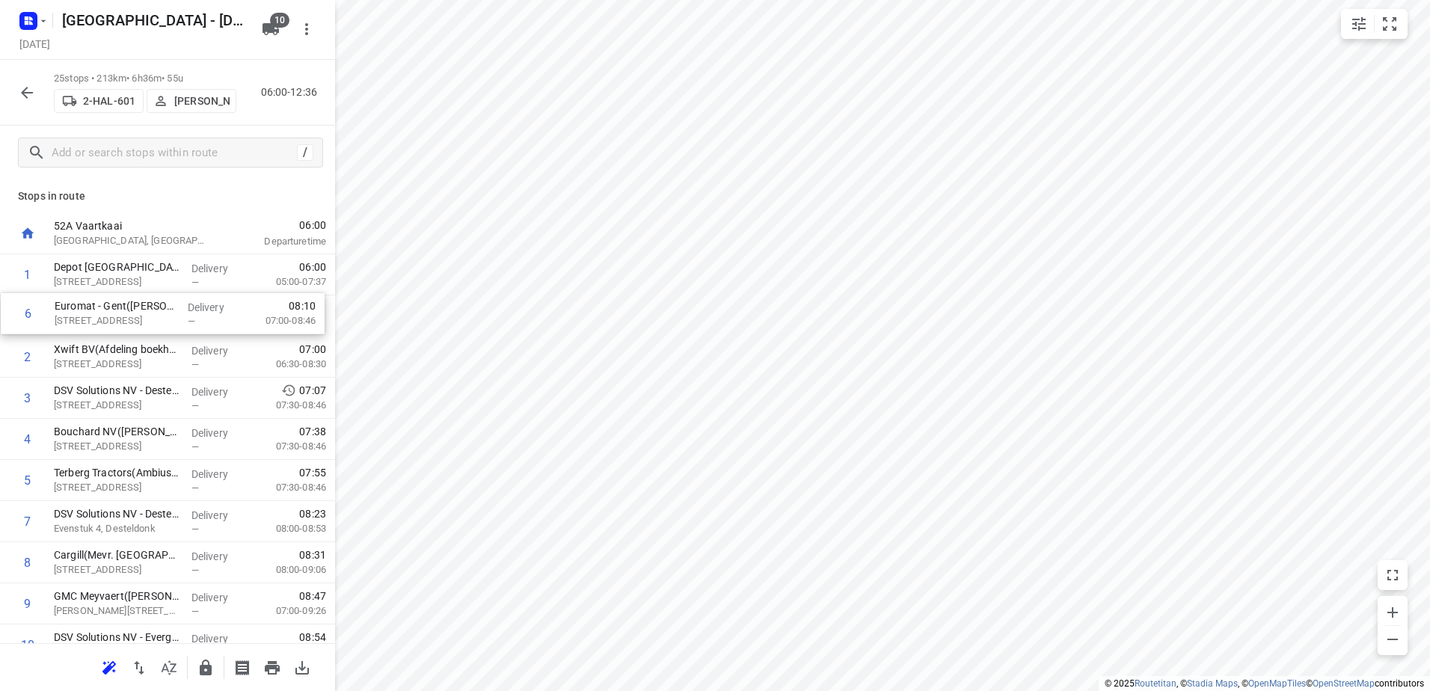
drag, startPoint x: 111, startPoint y: 478, endPoint x: 117, endPoint y: 303, distance: 175.1
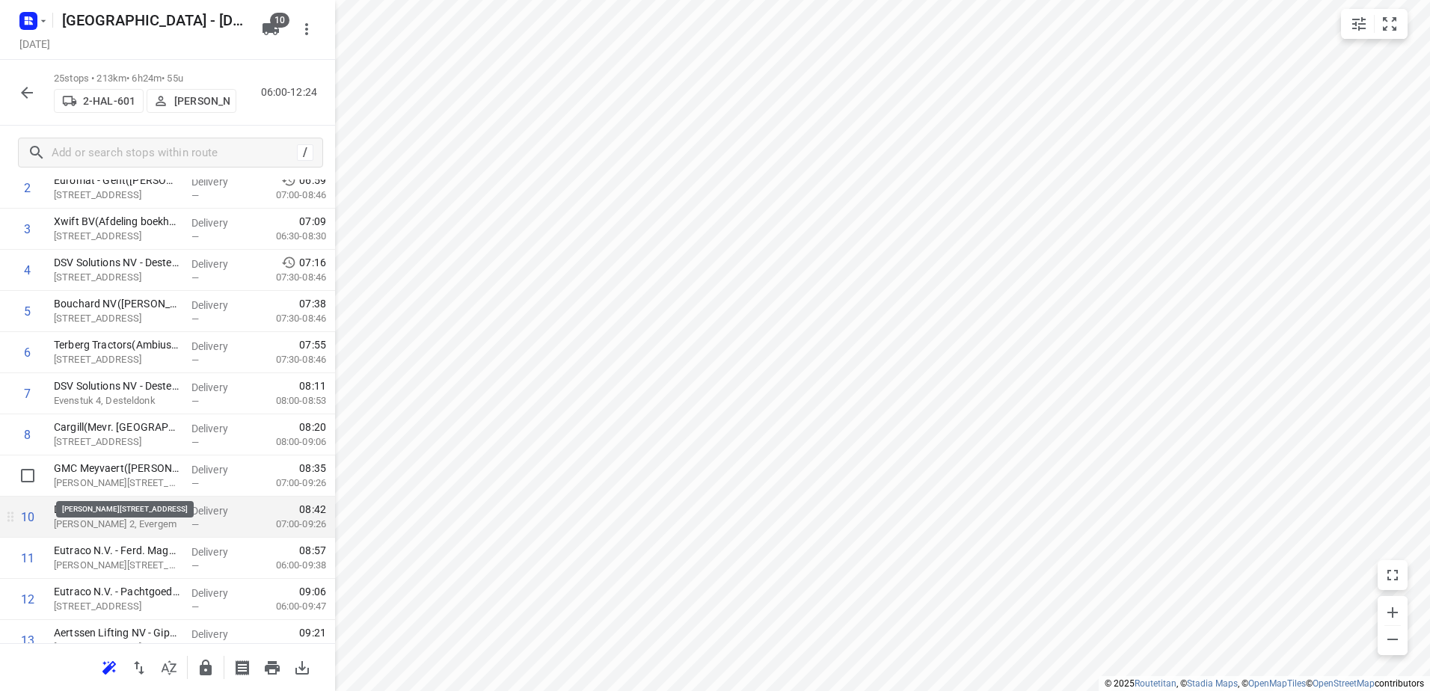
scroll to position [150, 0]
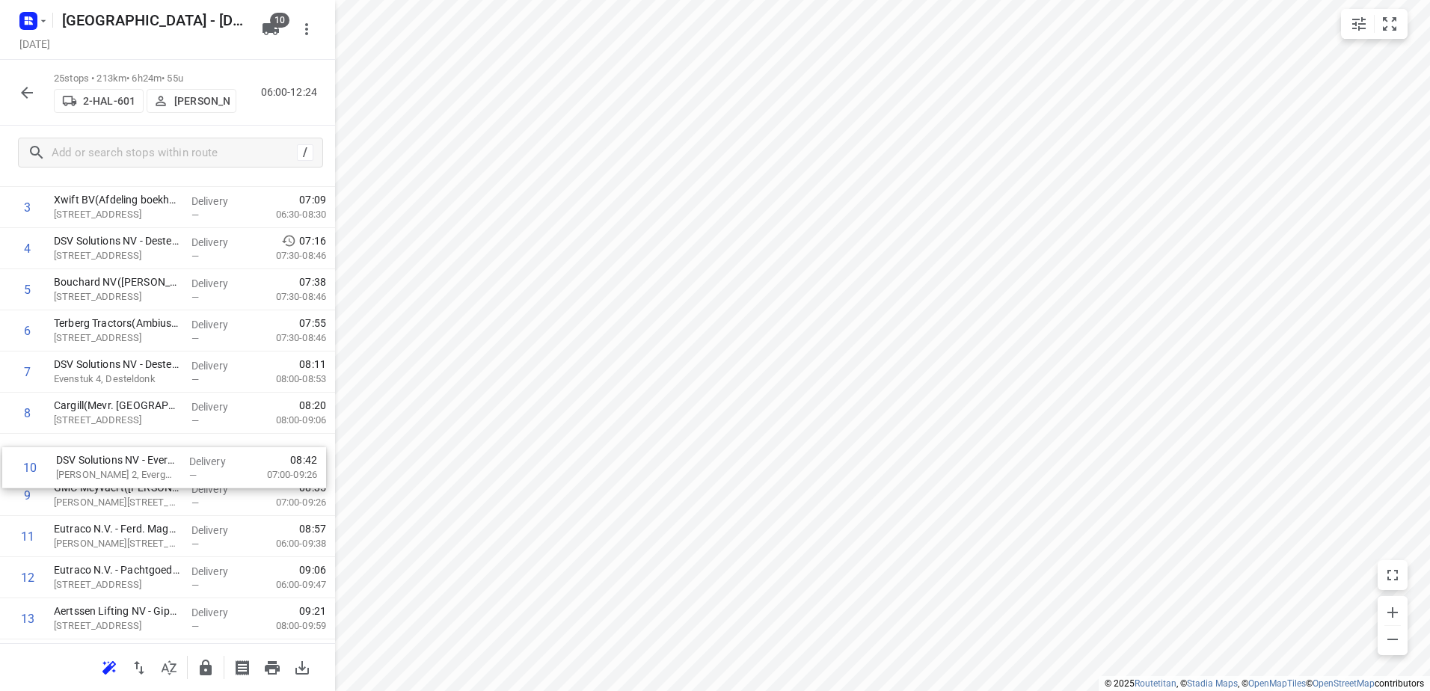
drag, startPoint x: 138, startPoint y: 492, endPoint x: 140, endPoint y: 460, distance: 32.2
click at [140, 460] on div "1 Depot België(Depot België) Vaartkaai 52A, Antwerpen Delivery — 06:00 05:00-07…" at bounding box center [167, 619] width 335 height 1028
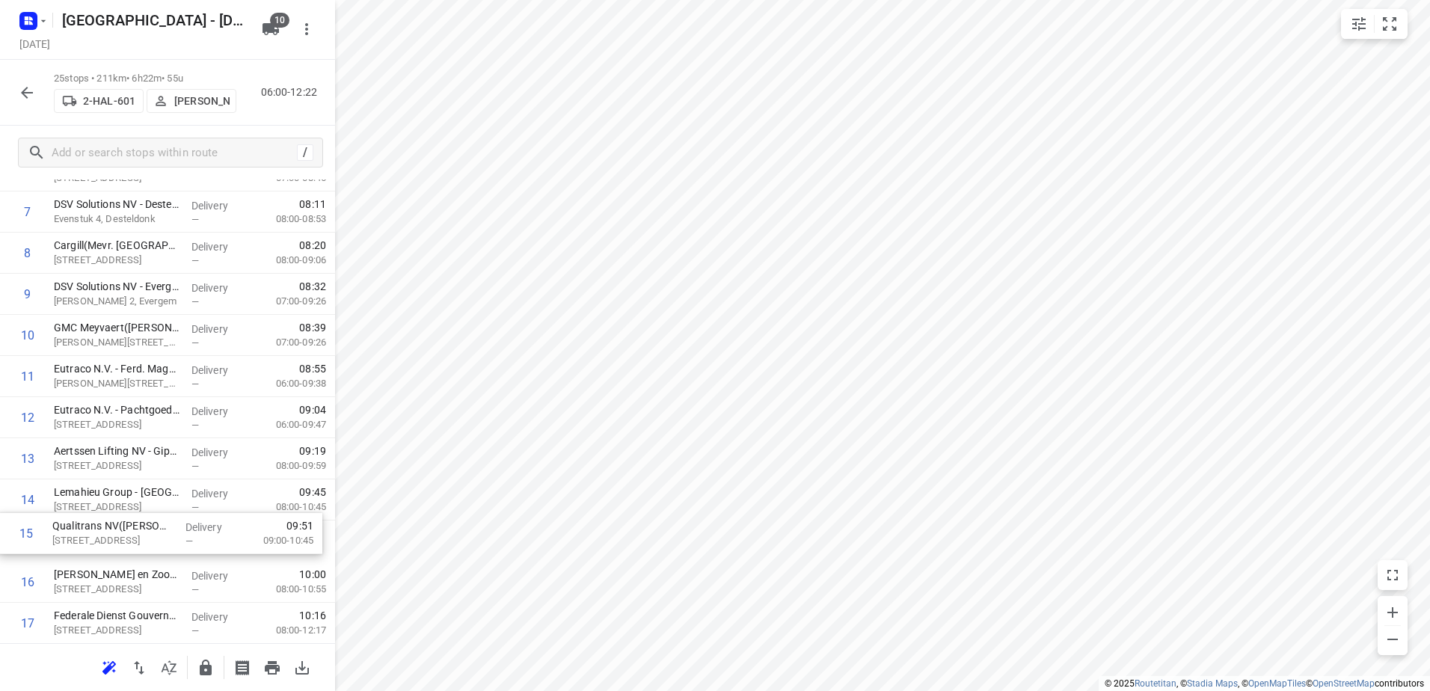
scroll to position [313, 0]
drag, startPoint x: 125, startPoint y: 557, endPoint x: 125, endPoint y: 504, distance: 53.1
click at [125, 504] on div "1 Depot België(Depot België) Vaartkaai 52A, Antwerpen Delivery — 06:00 05:00-07…" at bounding box center [167, 455] width 335 height 1028
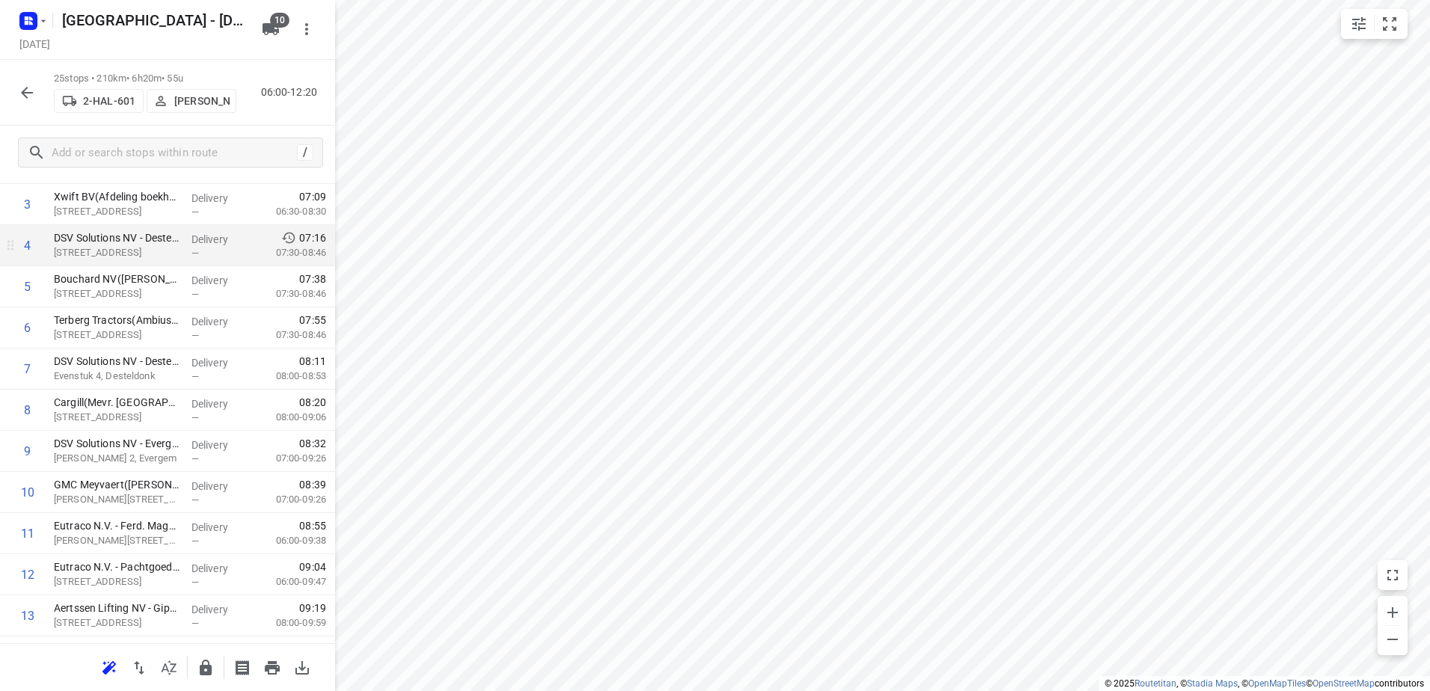
scroll to position [0, 0]
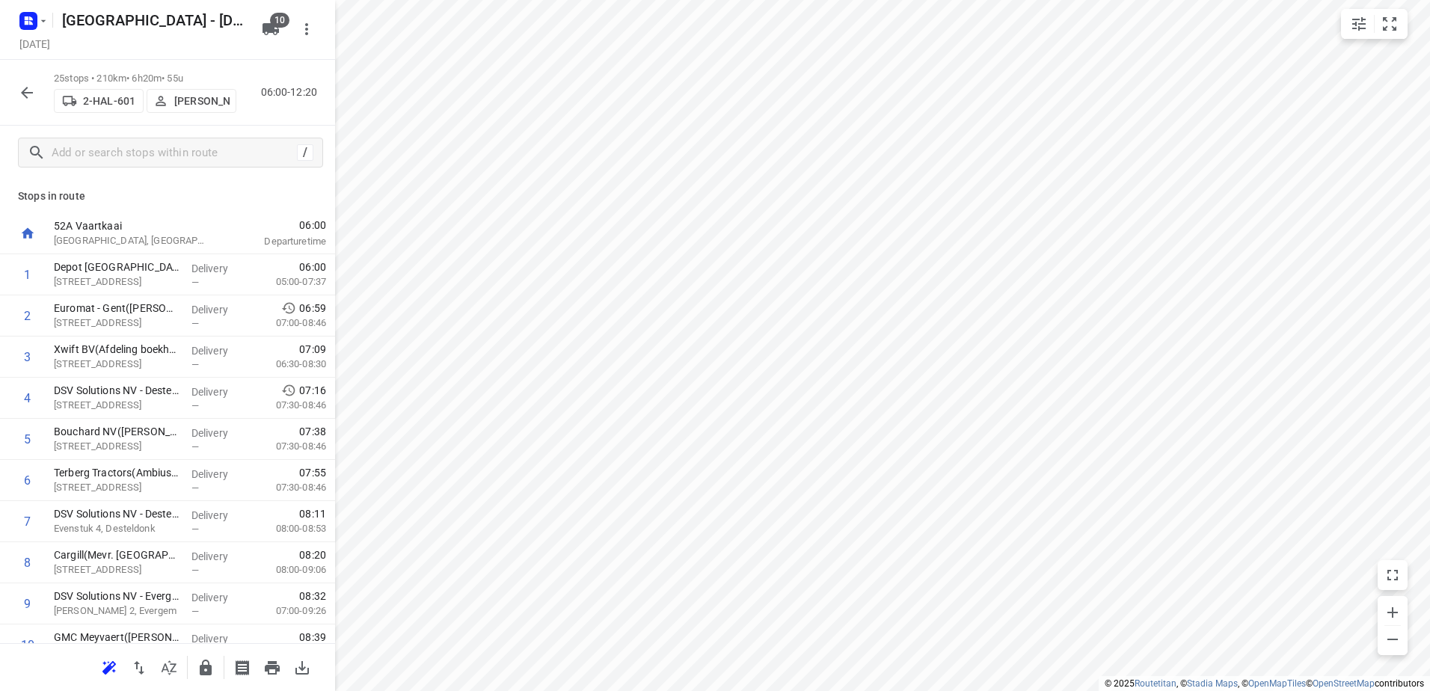
click at [25, 97] on icon "button" at bounding box center [27, 93] width 18 height 18
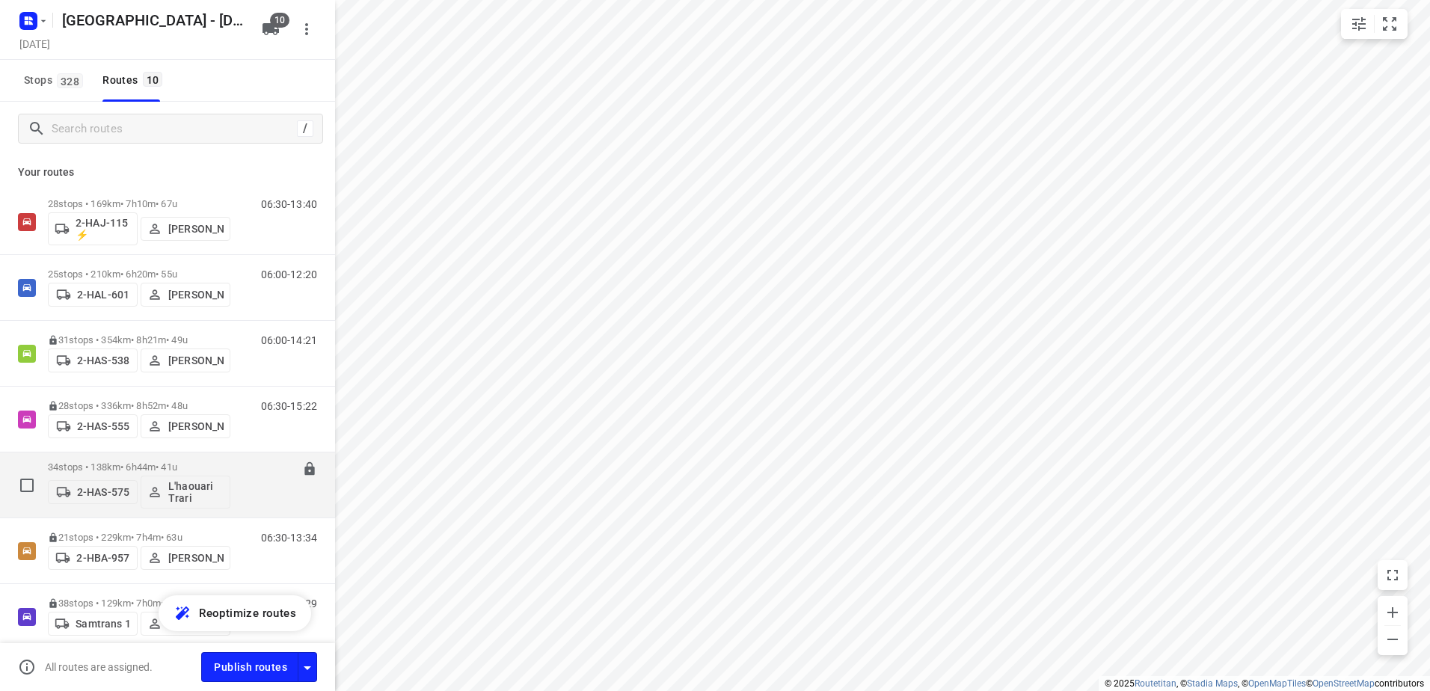
click at [133, 469] on p "34 stops • 138km • 6h44m • 41u" at bounding box center [139, 466] width 182 height 11
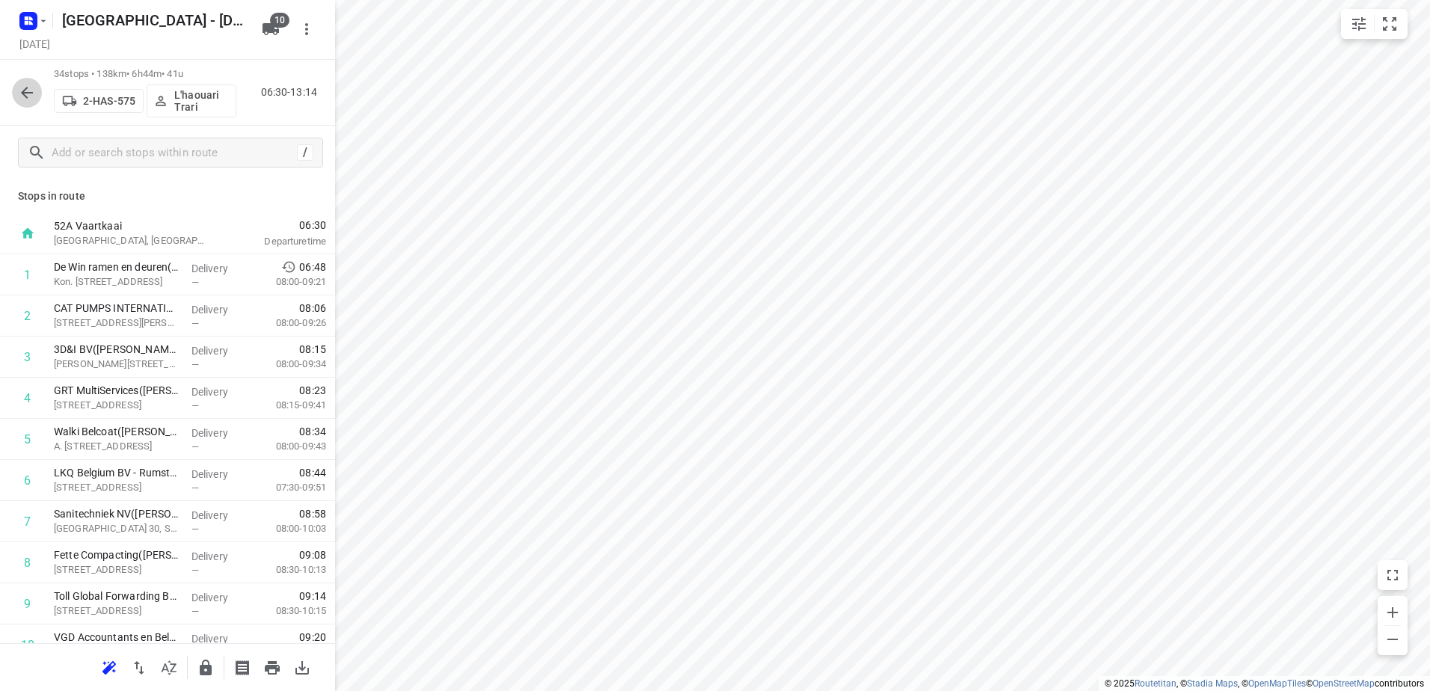
click at [23, 94] on icon "button" at bounding box center [27, 93] width 12 height 12
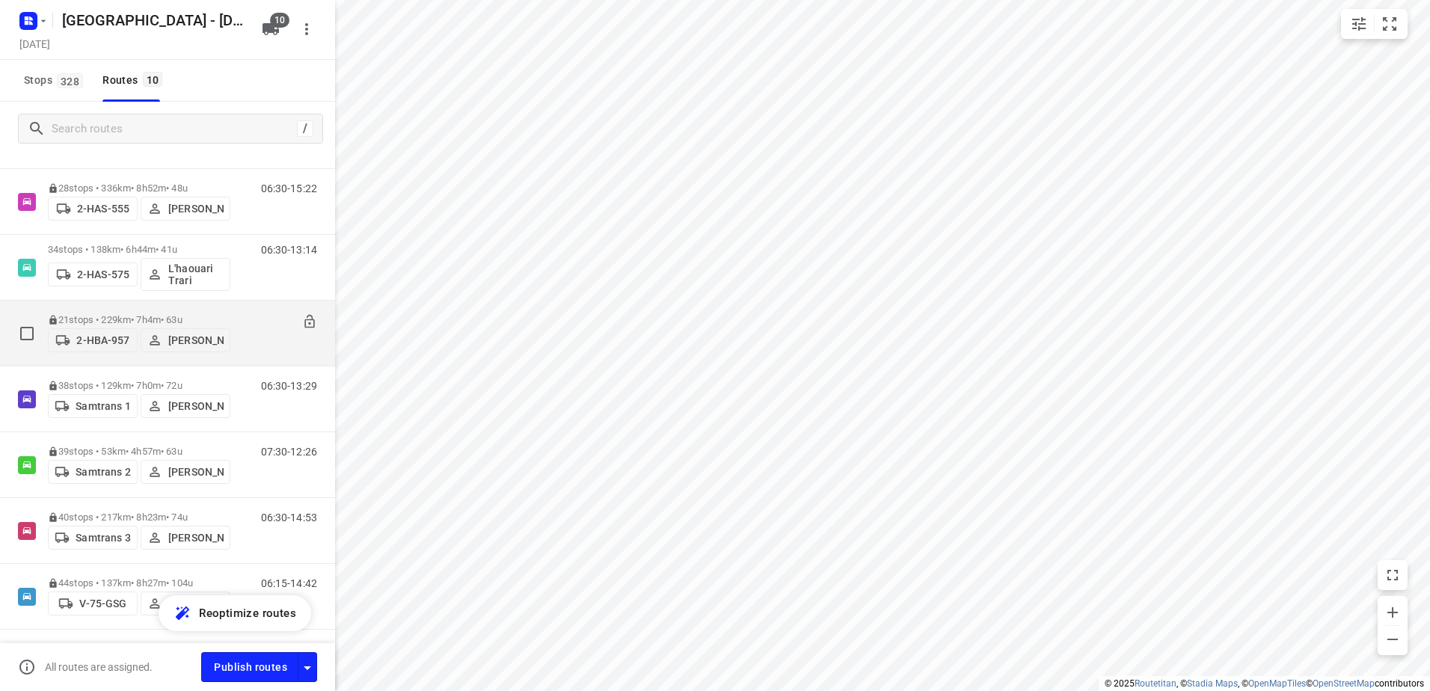
scroll to position [264, 0]
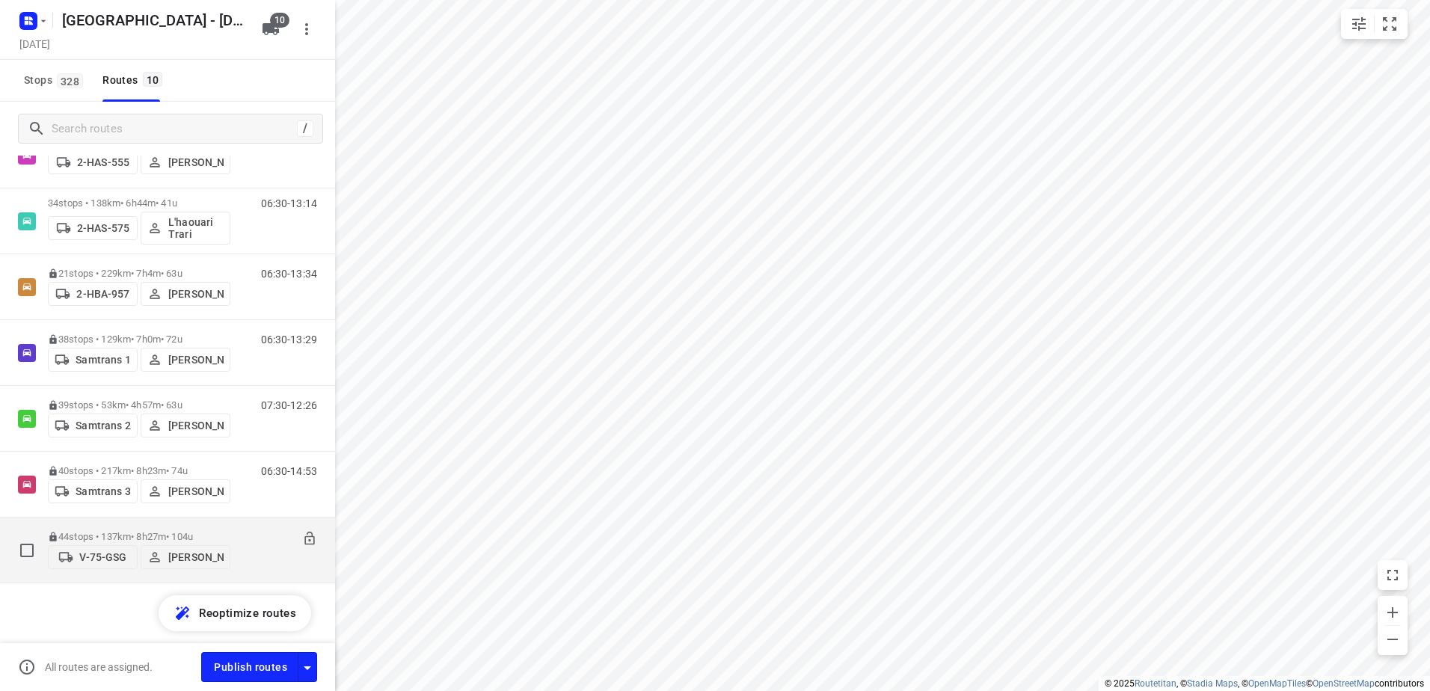
click at [78, 531] on p "44 stops • 137km • 8h27m • 104u" at bounding box center [139, 536] width 182 height 11
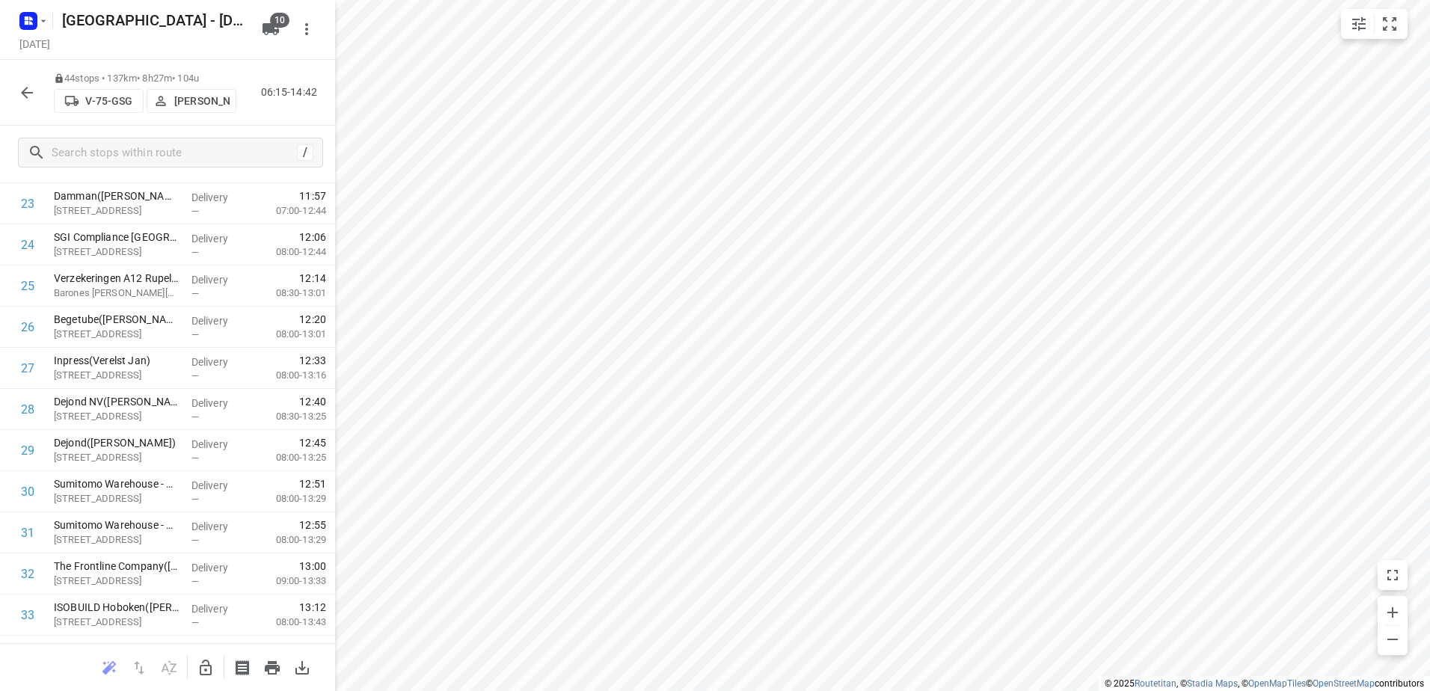
scroll to position [748, 0]
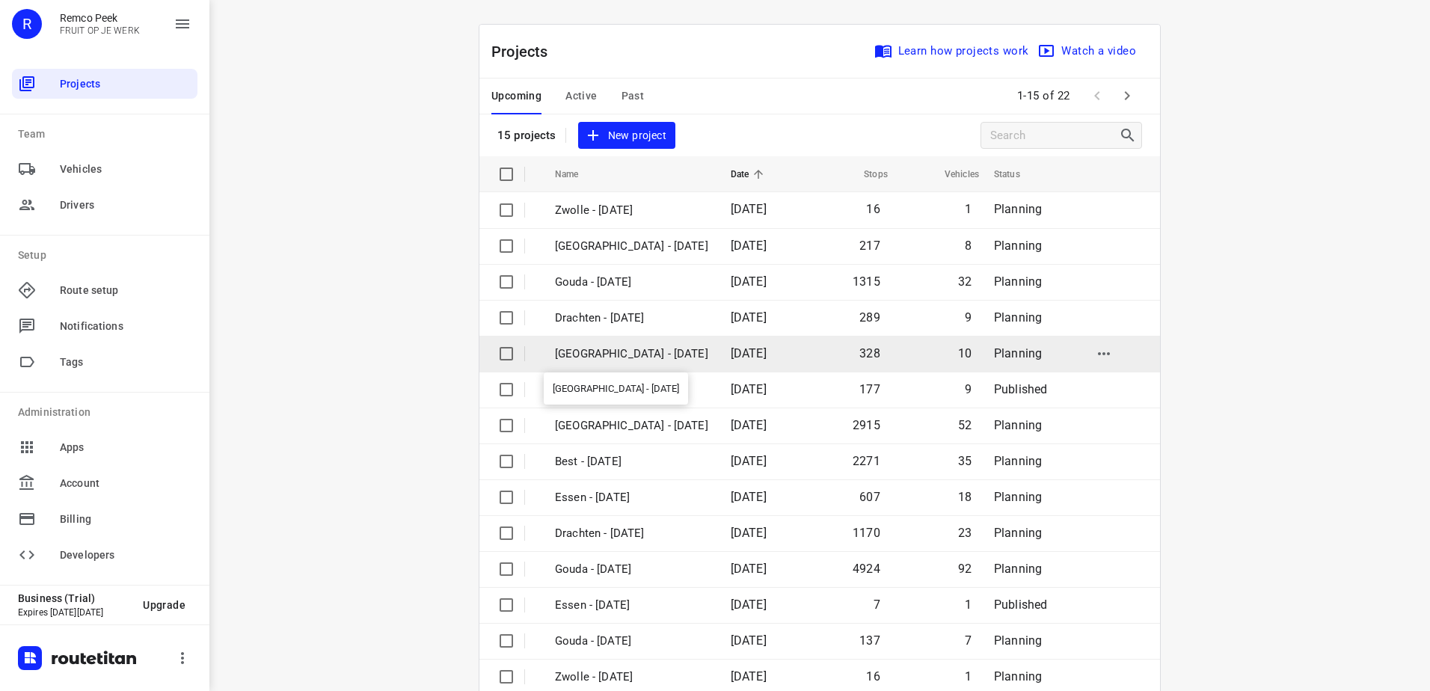
click at [621, 357] on p "[GEOGRAPHIC_DATA] - [DATE]" at bounding box center [631, 353] width 153 height 17
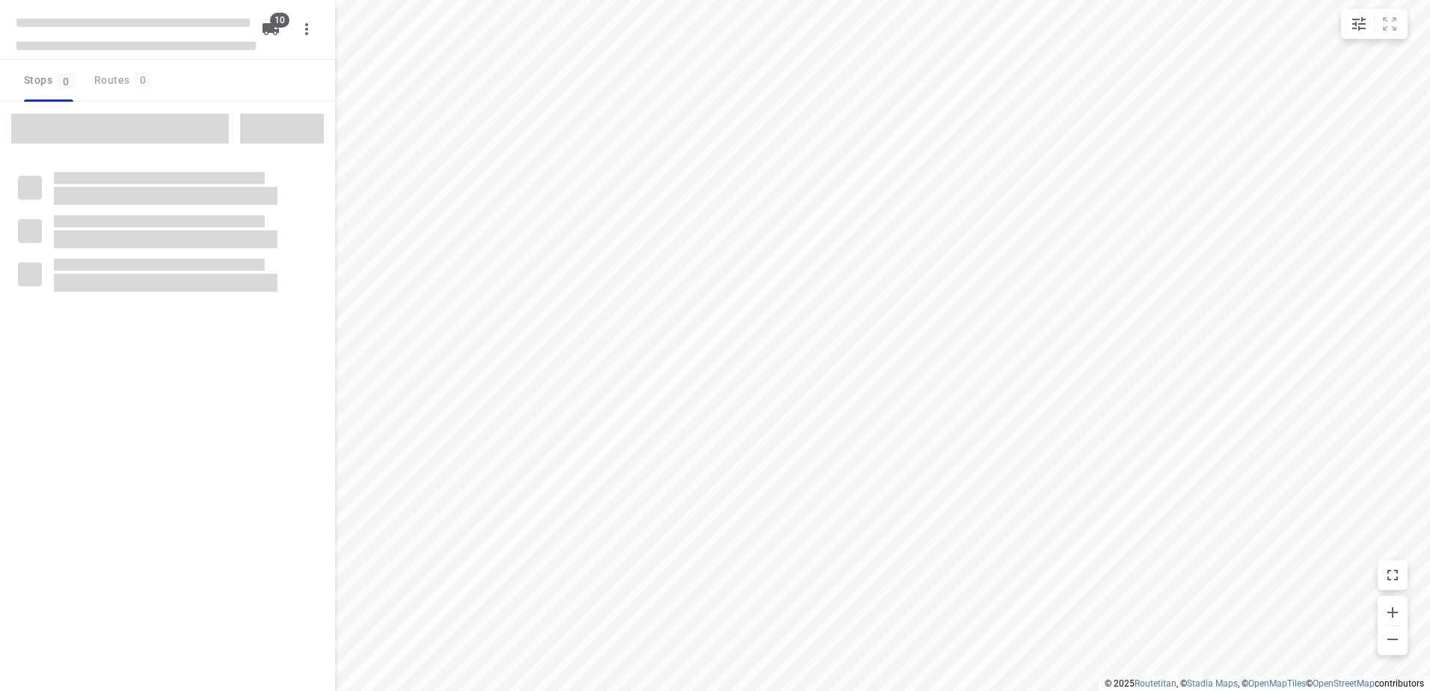
checkbox input "true"
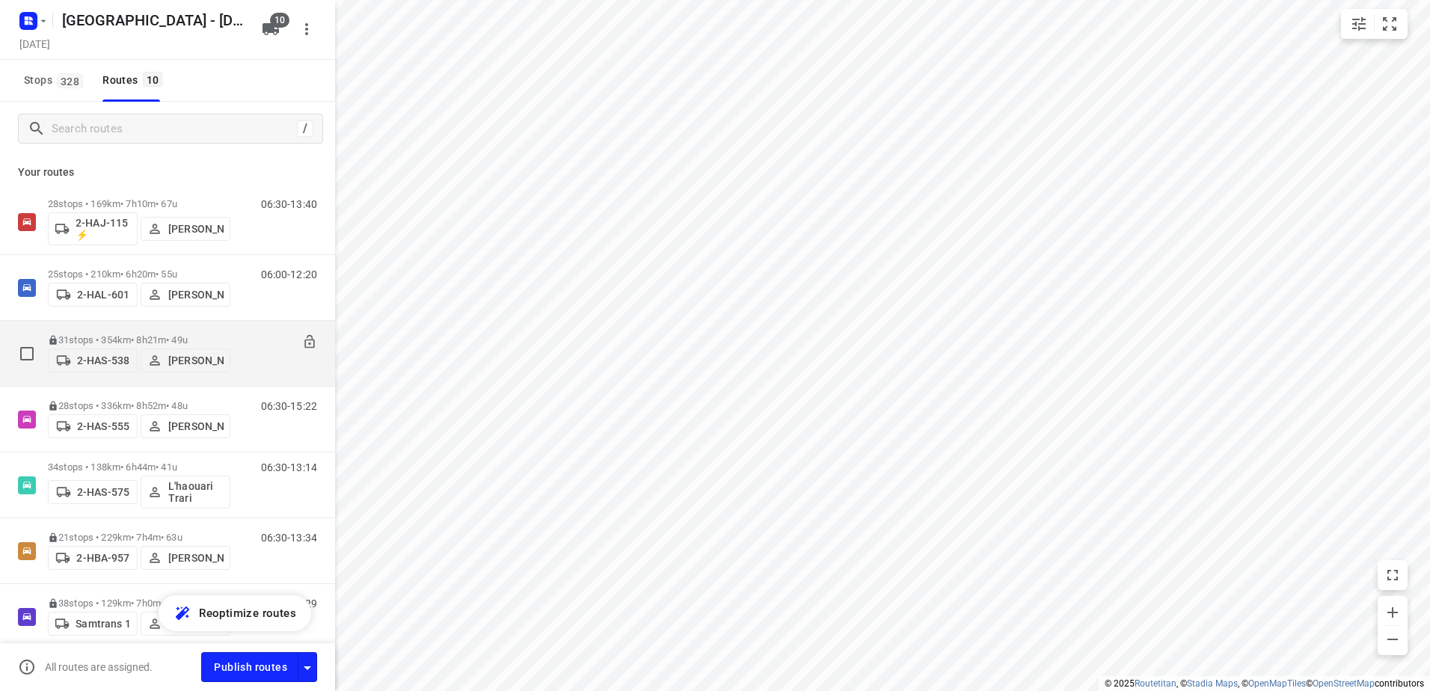
click at [182, 339] on p "31 stops • 354km • 8h21m • 49u" at bounding box center [139, 339] width 182 height 11
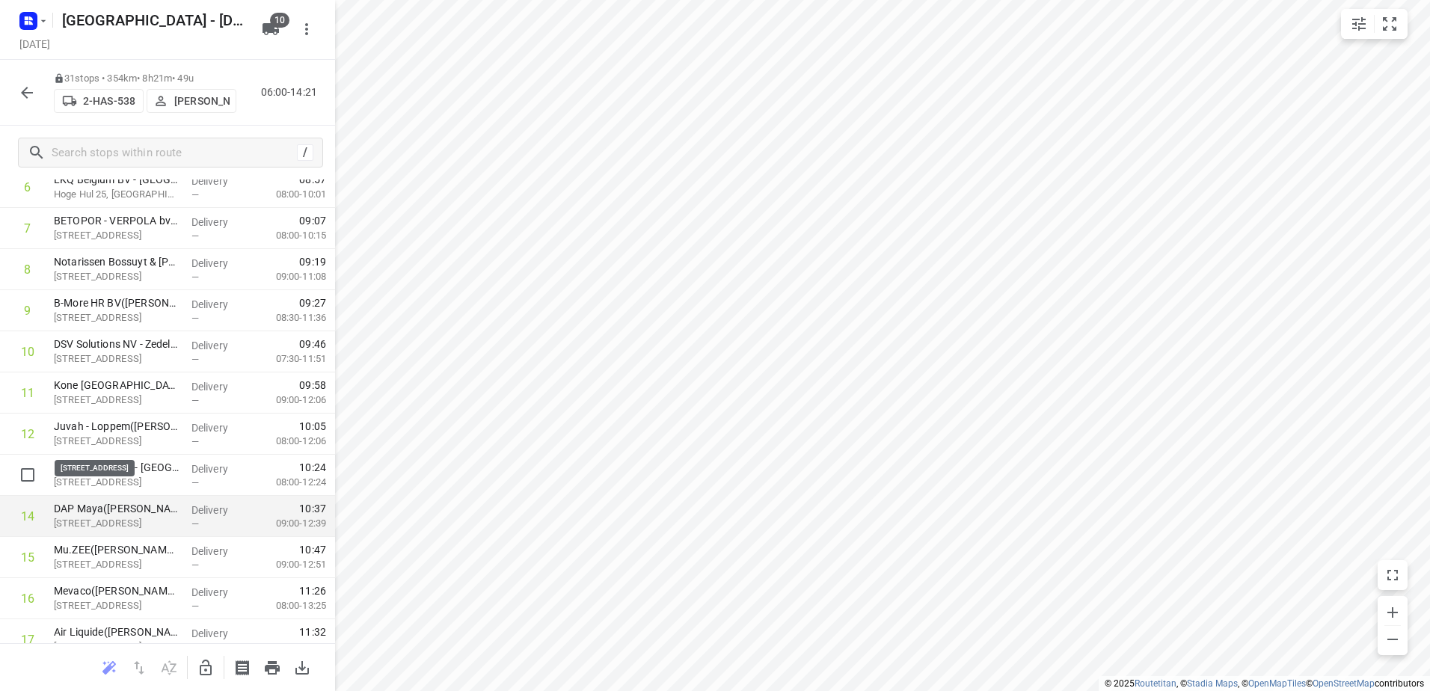
scroll to position [374, 0]
click at [23, 101] on icon "button" at bounding box center [27, 93] width 18 height 18
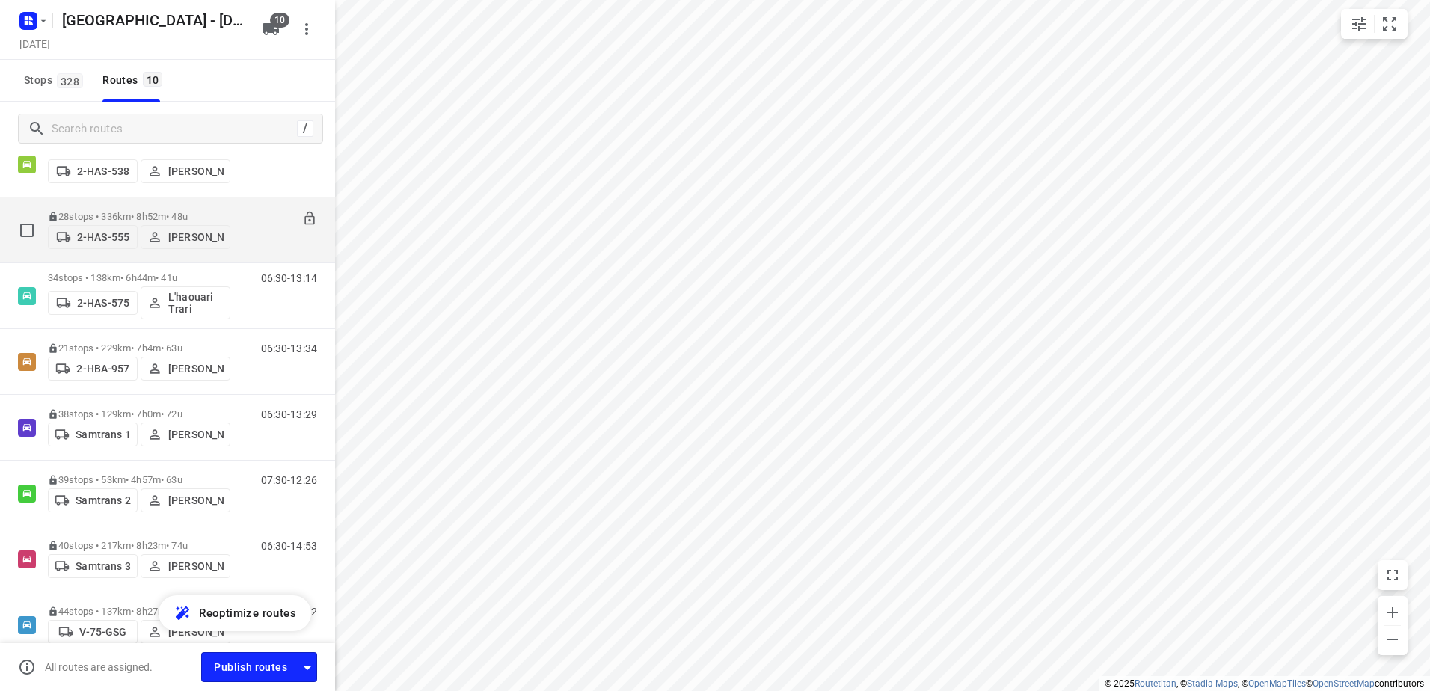
scroll to position [114, 0]
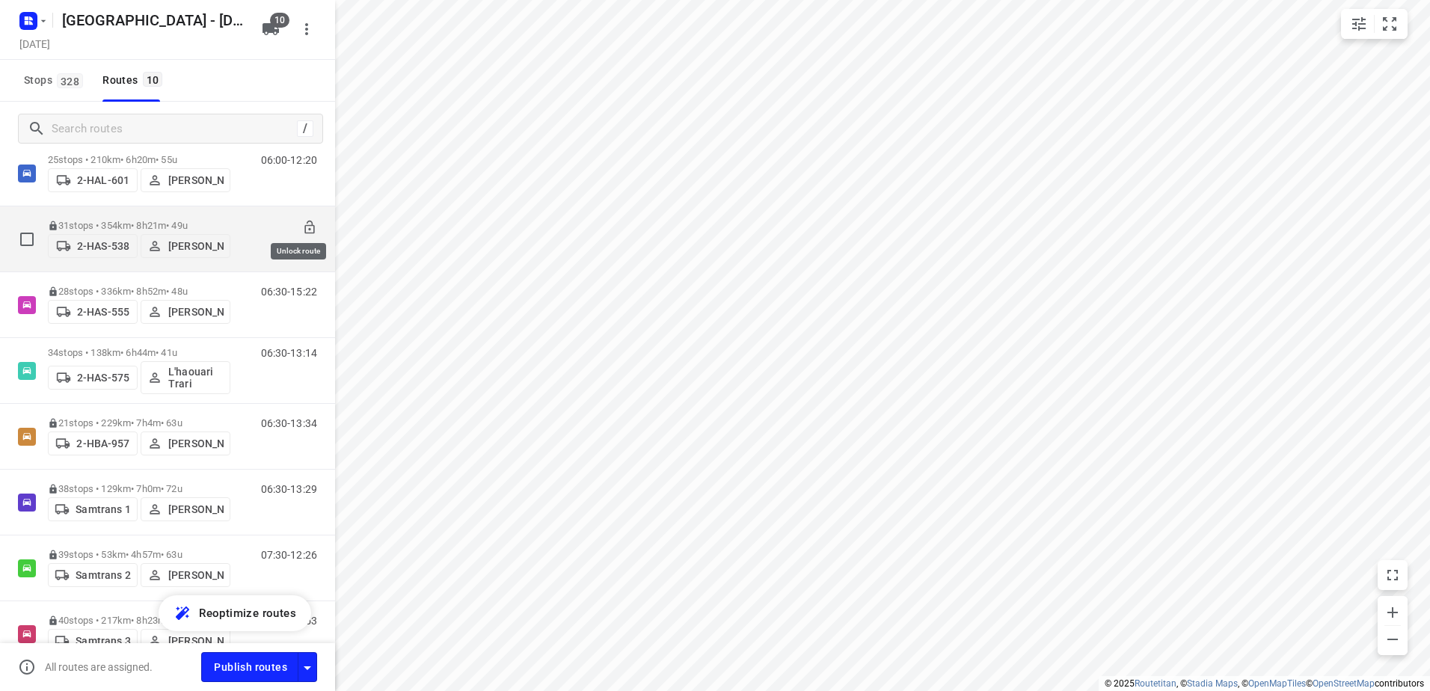
click at [302, 224] on icon at bounding box center [309, 227] width 15 height 15
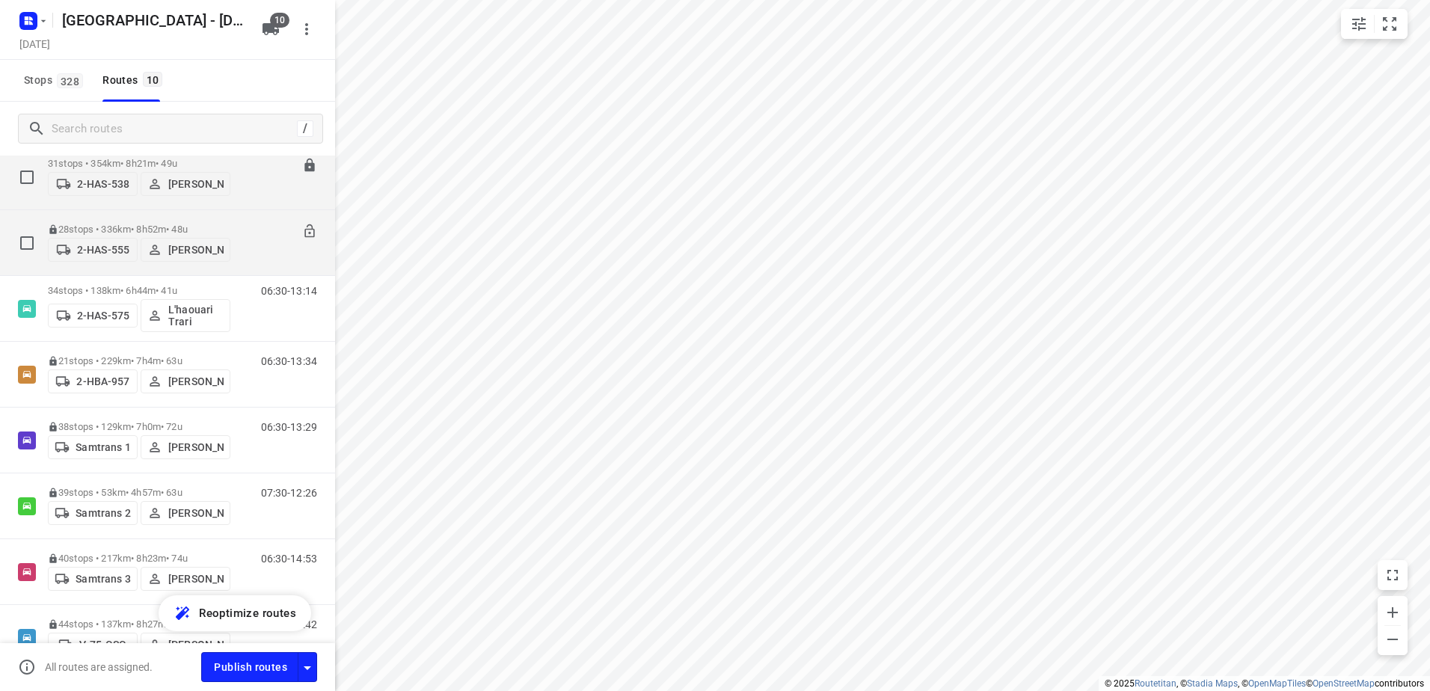
scroll to position [40, 0]
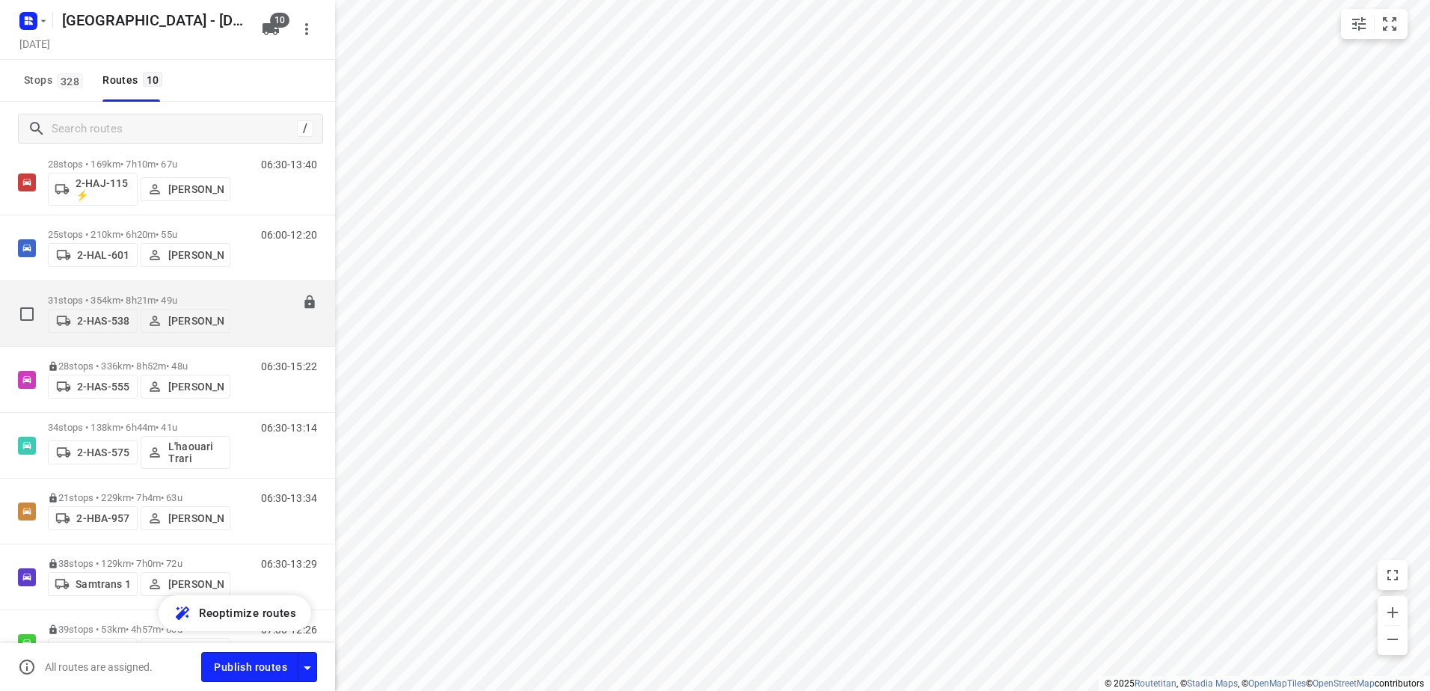
click at [133, 295] on p "31 stops • 354km • 8h21m • 49u" at bounding box center [139, 300] width 182 height 11
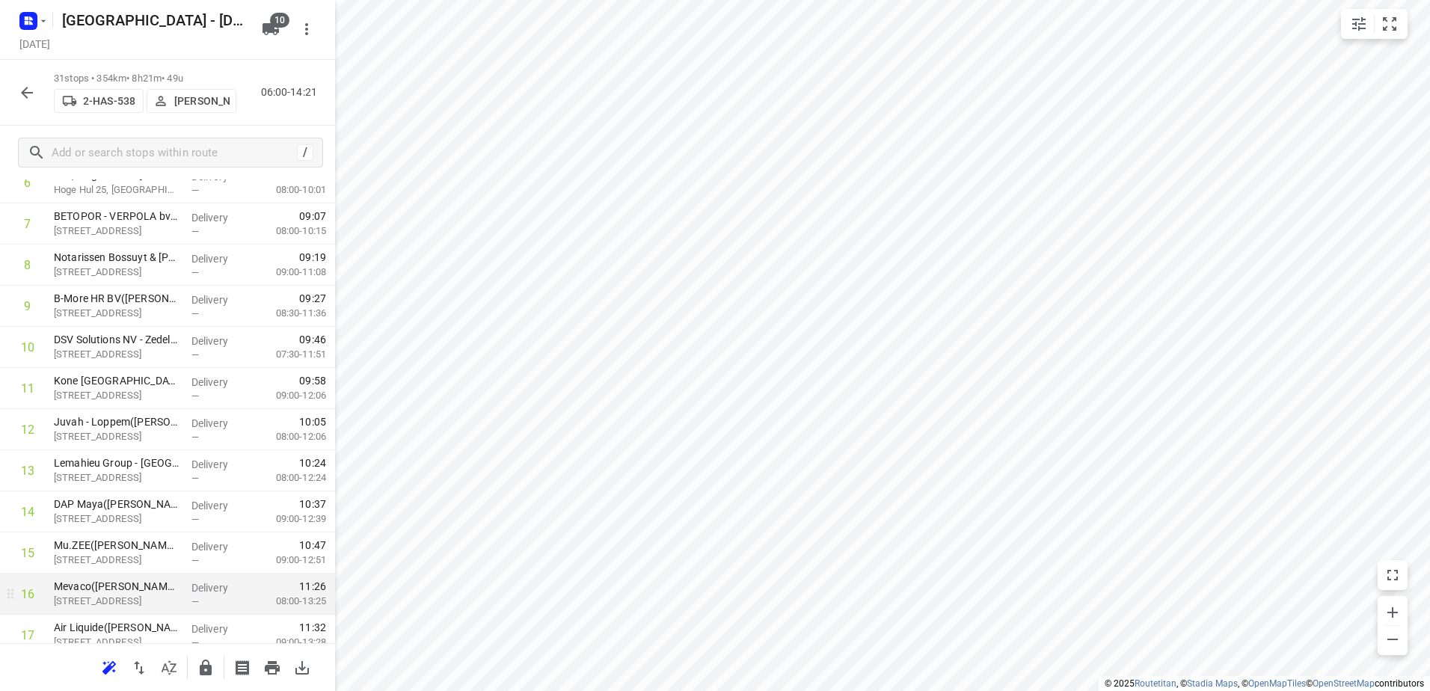
scroll to position [449, 0]
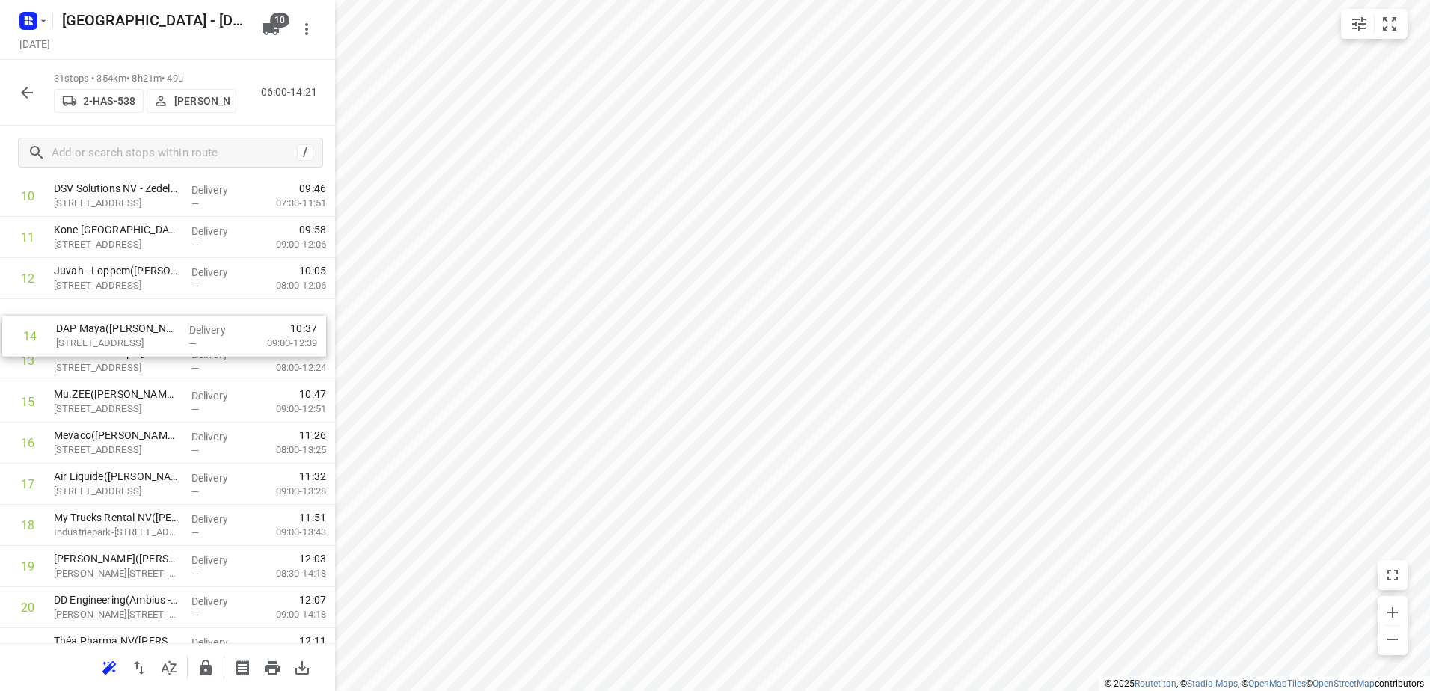
drag, startPoint x: 88, startPoint y: 363, endPoint x: 90, endPoint y: 333, distance: 30.0
click at [90, 333] on div "1 MBZ(Mevr. Van Ootegem (MBZ)) Isabellalaan 1, Zeebrugge Delivery — 07:18 07:30…" at bounding box center [167, 443] width 335 height 1275
drag, startPoint x: 107, startPoint y: 402, endPoint x: 111, endPoint y: 369, distance: 33.9
click at [111, 369] on div "1 MBZ(Mevr. Van Ootegem (MBZ)) Isabellalaan 1, Zeebrugge Delivery — 07:18 07:30…" at bounding box center [167, 443] width 335 height 1275
click at [29, 102] on button "button" at bounding box center [27, 93] width 30 height 30
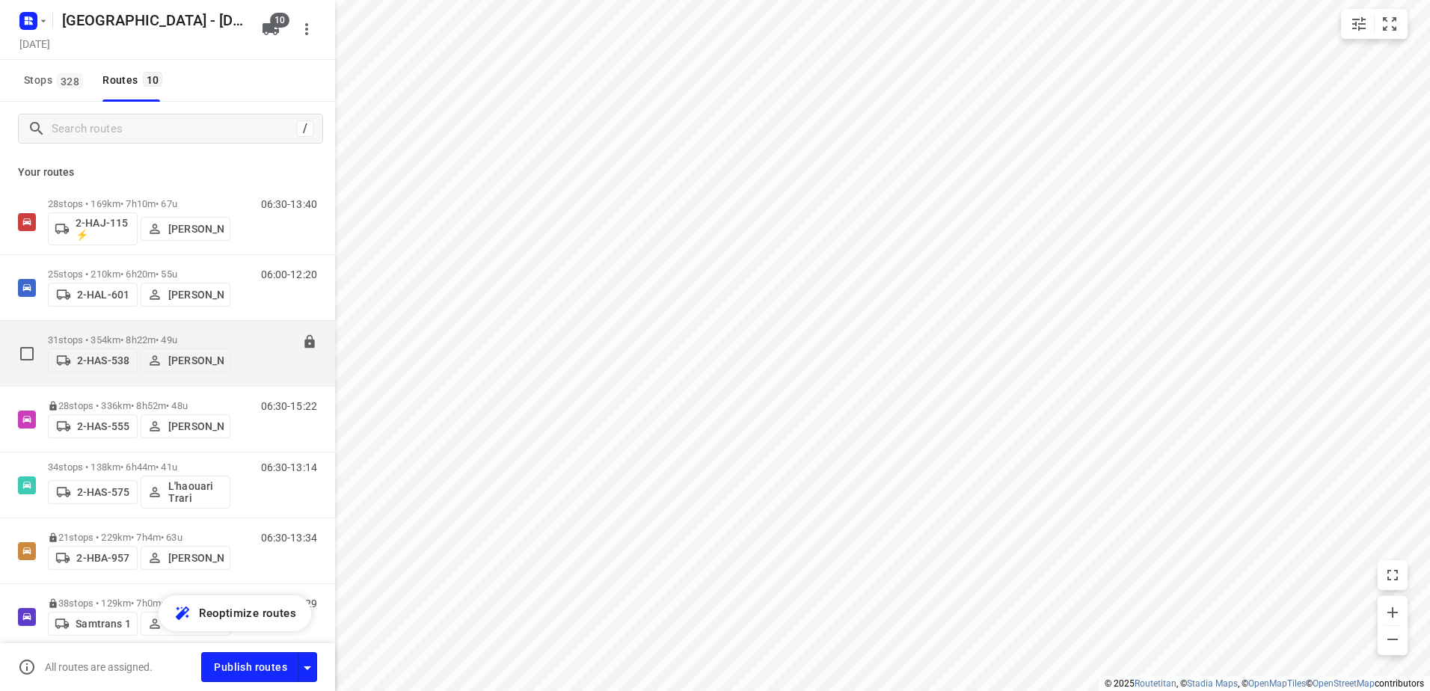
scroll to position [150, 0]
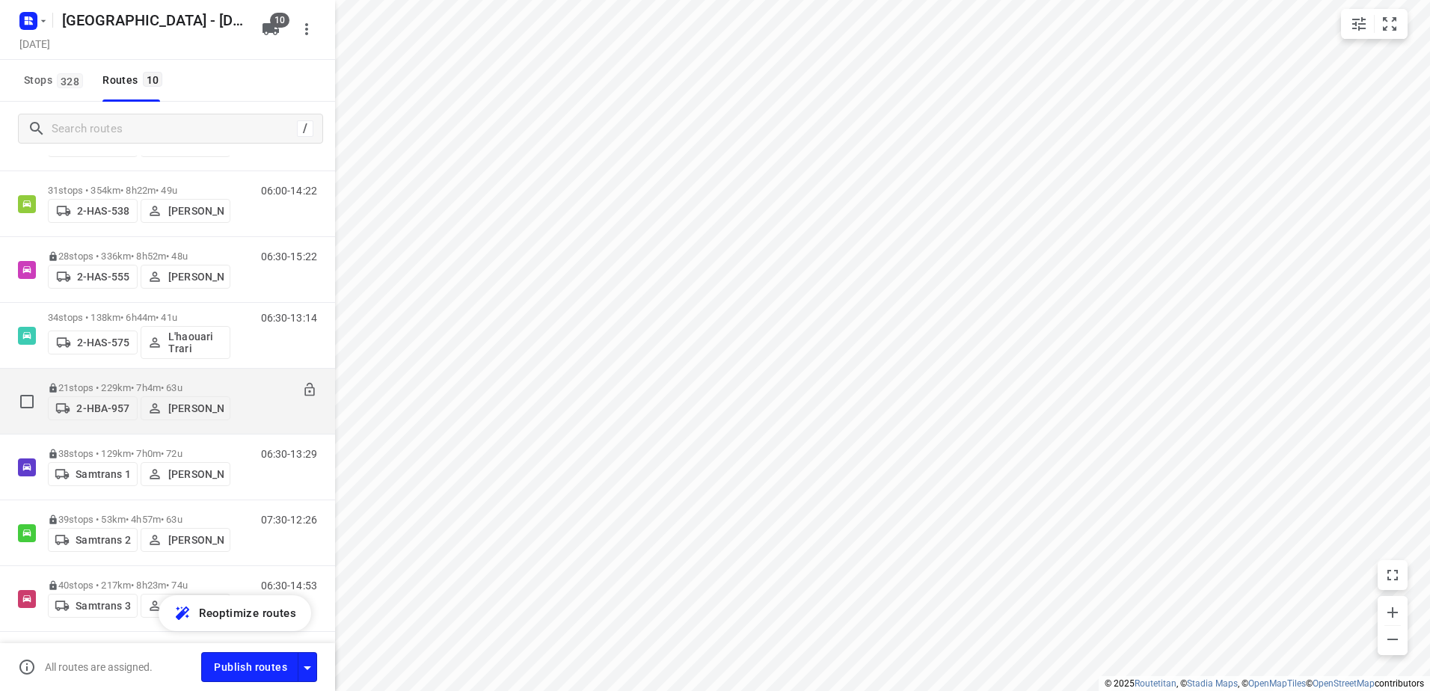
click at [166, 387] on p "21 stops • 229km • 7h4m • 63u" at bounding box center [139, 387] width 182 height 11
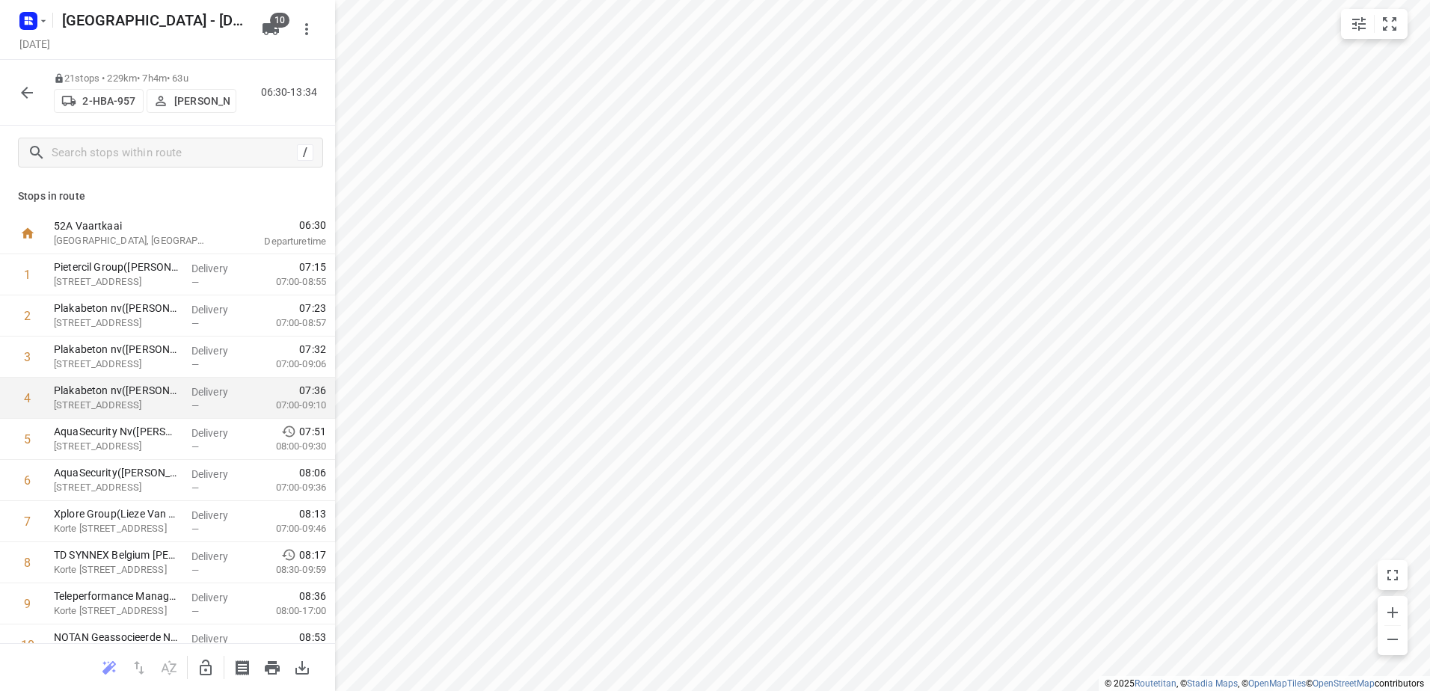
scroll to position [516, 0]
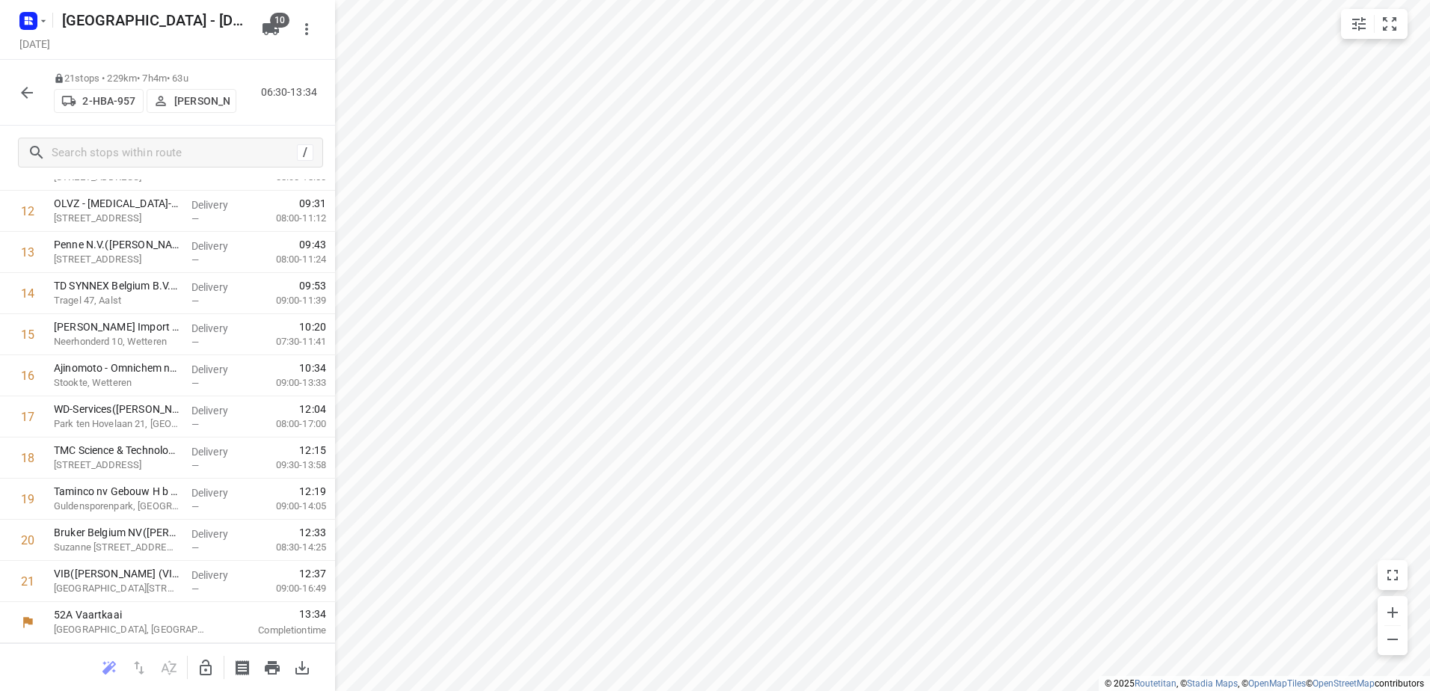
click at [23, 96] on icon "button" at bounding box center [27, 93] width 18 height 18
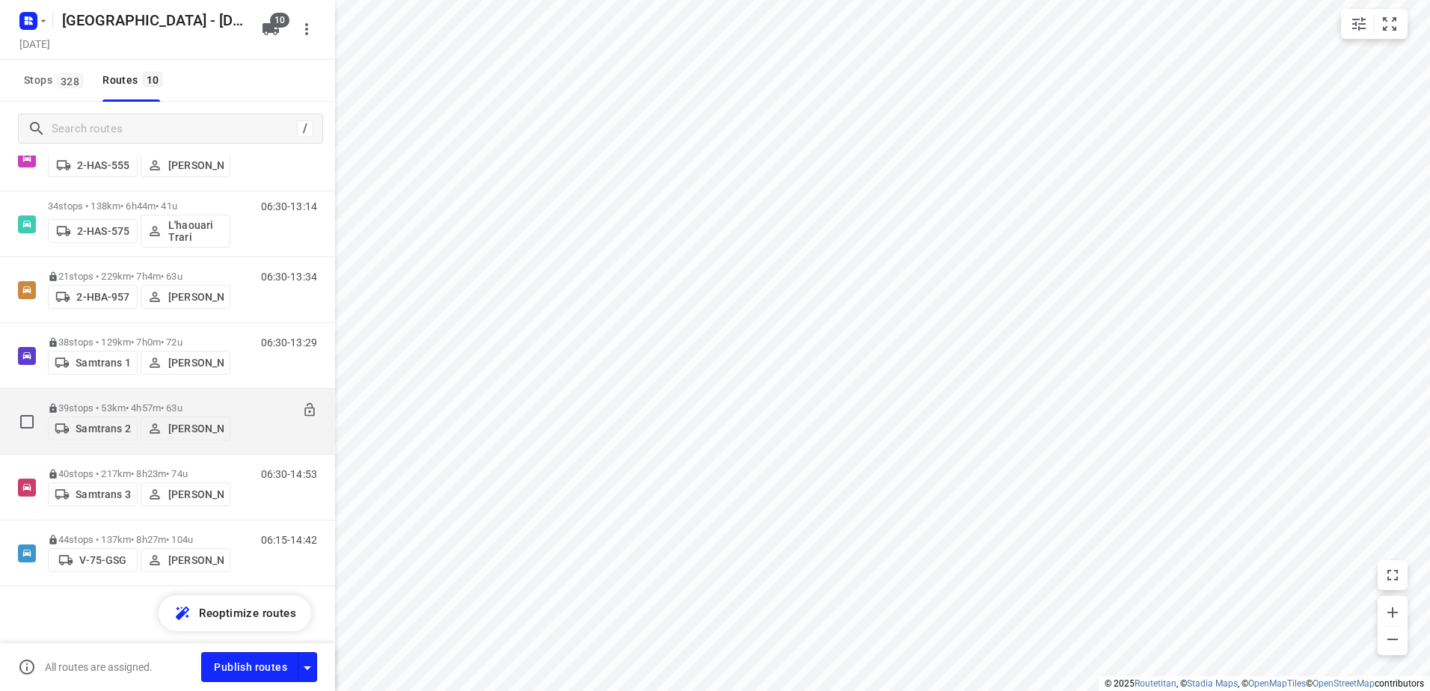
scroll to position [264, 0]
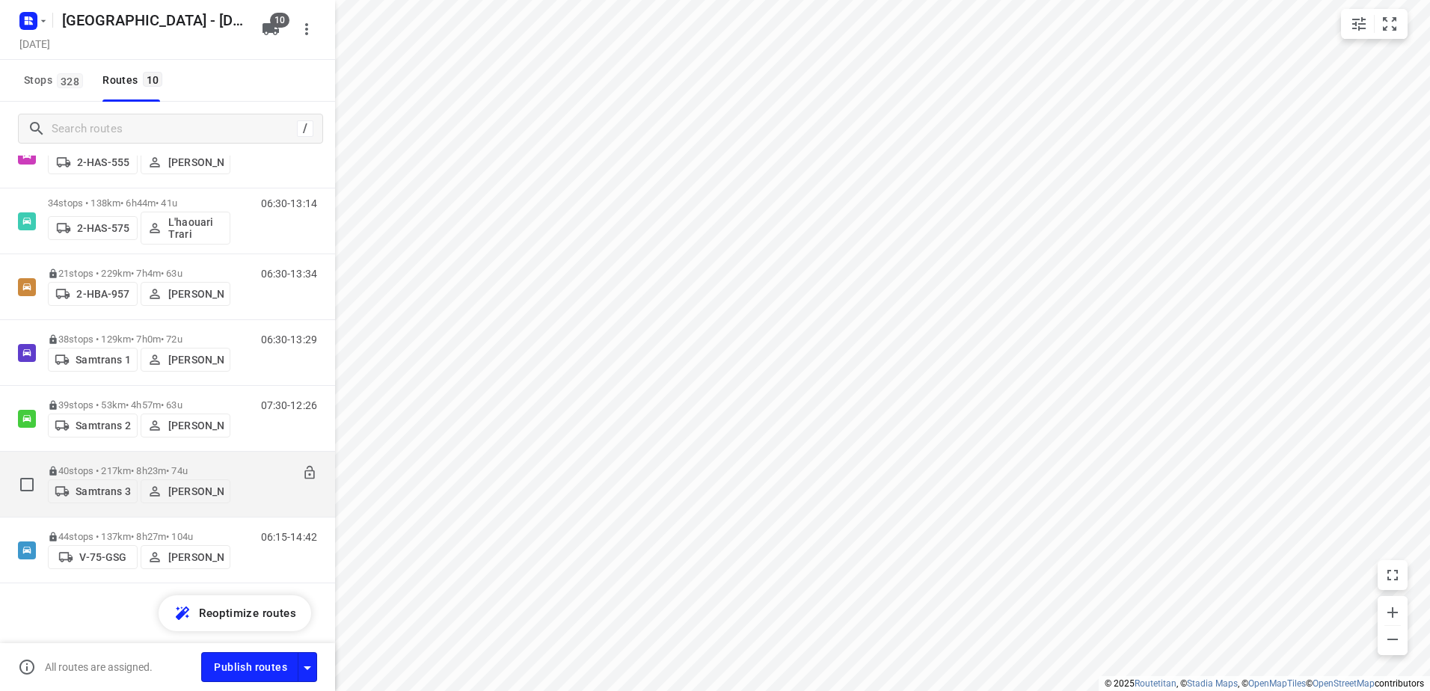
click at [153, 465] on p "40 stops • 217km • 8h23m • 74u" at bounding box center [139, 470] width 182 height 11
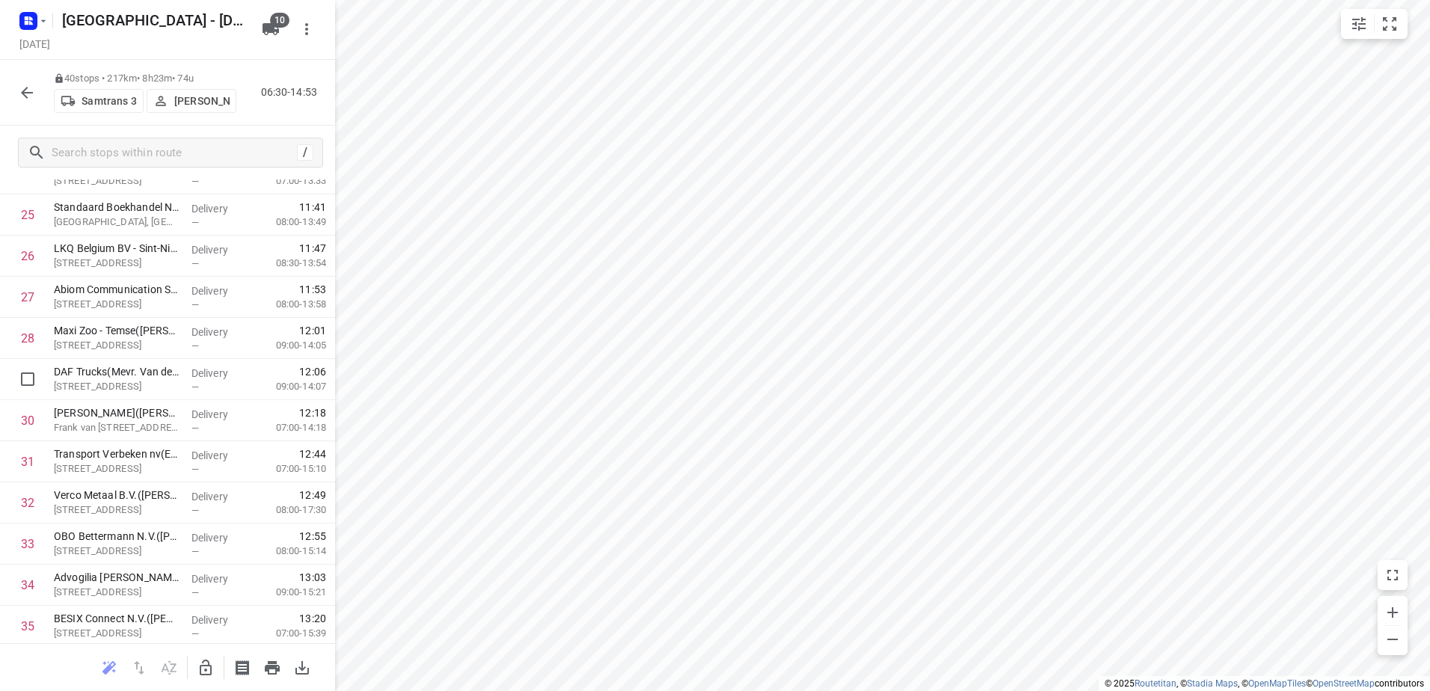
scroll to position [1297, 0]
click at [24, 93] on icon "button" at bounding box center [27, 93] width 12 height 12
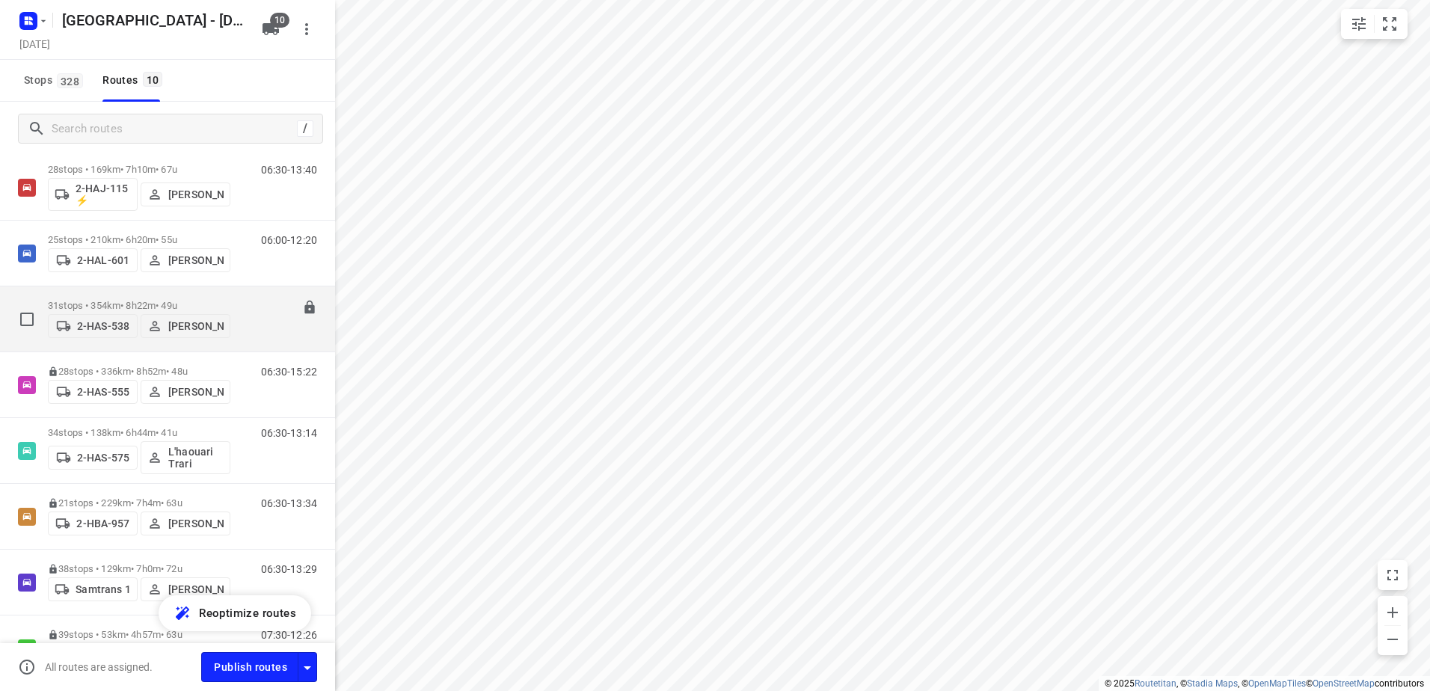
scroll to position [0, 0]
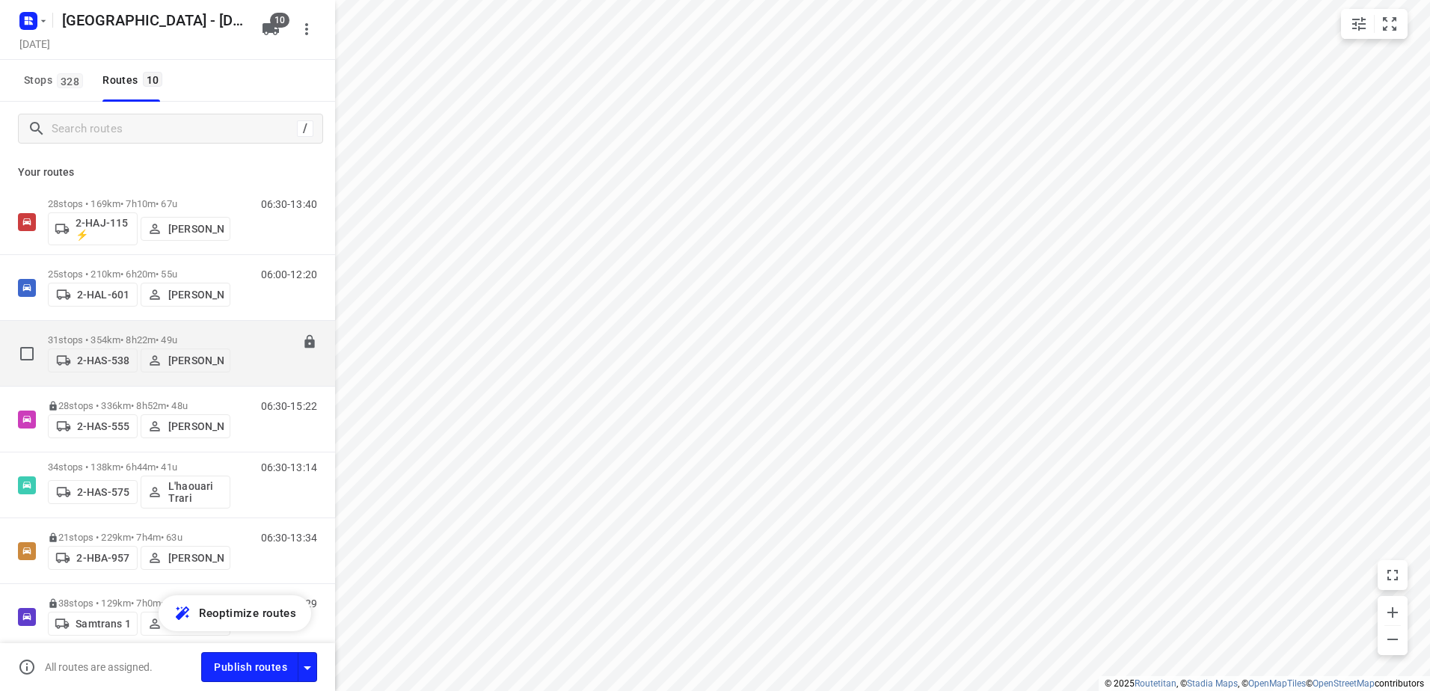
click at [94, 334] on p "31 stops • 354km • 8h22m • 49u" at bounding box center [139, 339] width 182 height 11
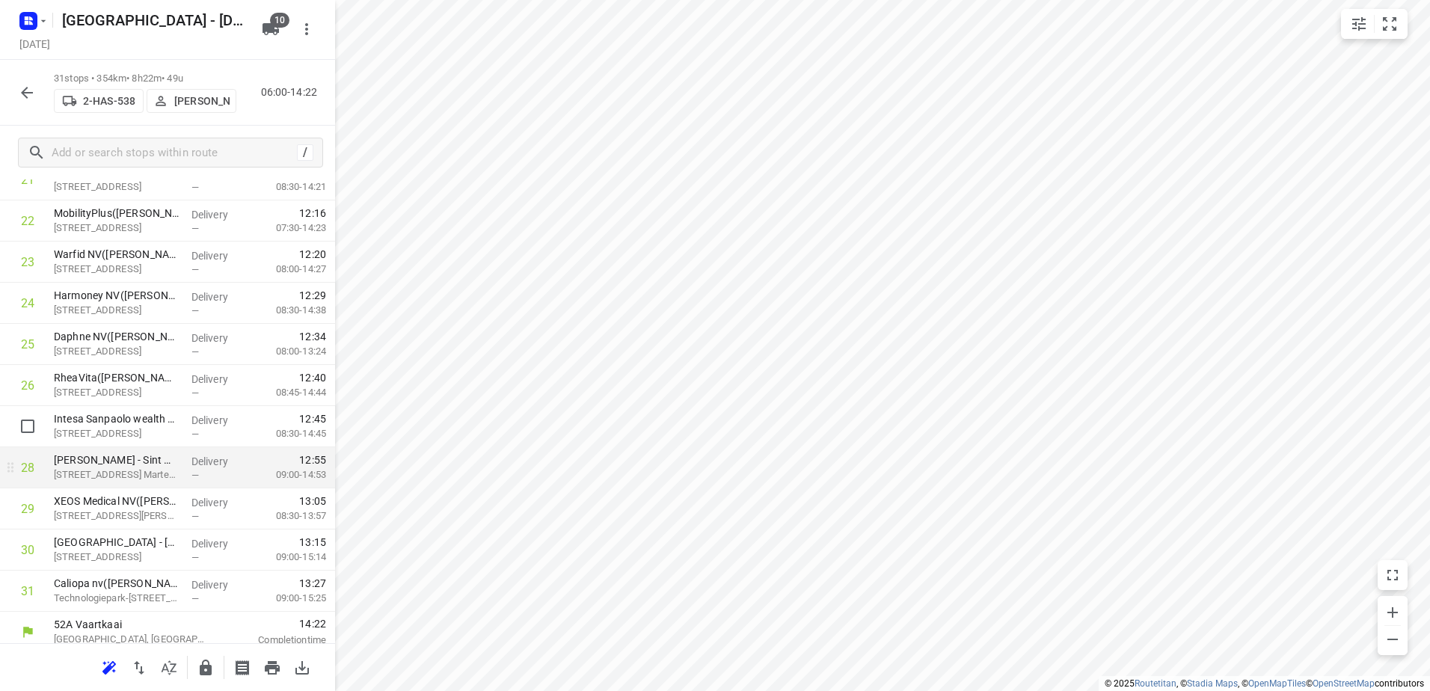
scroll to position [927, 0]
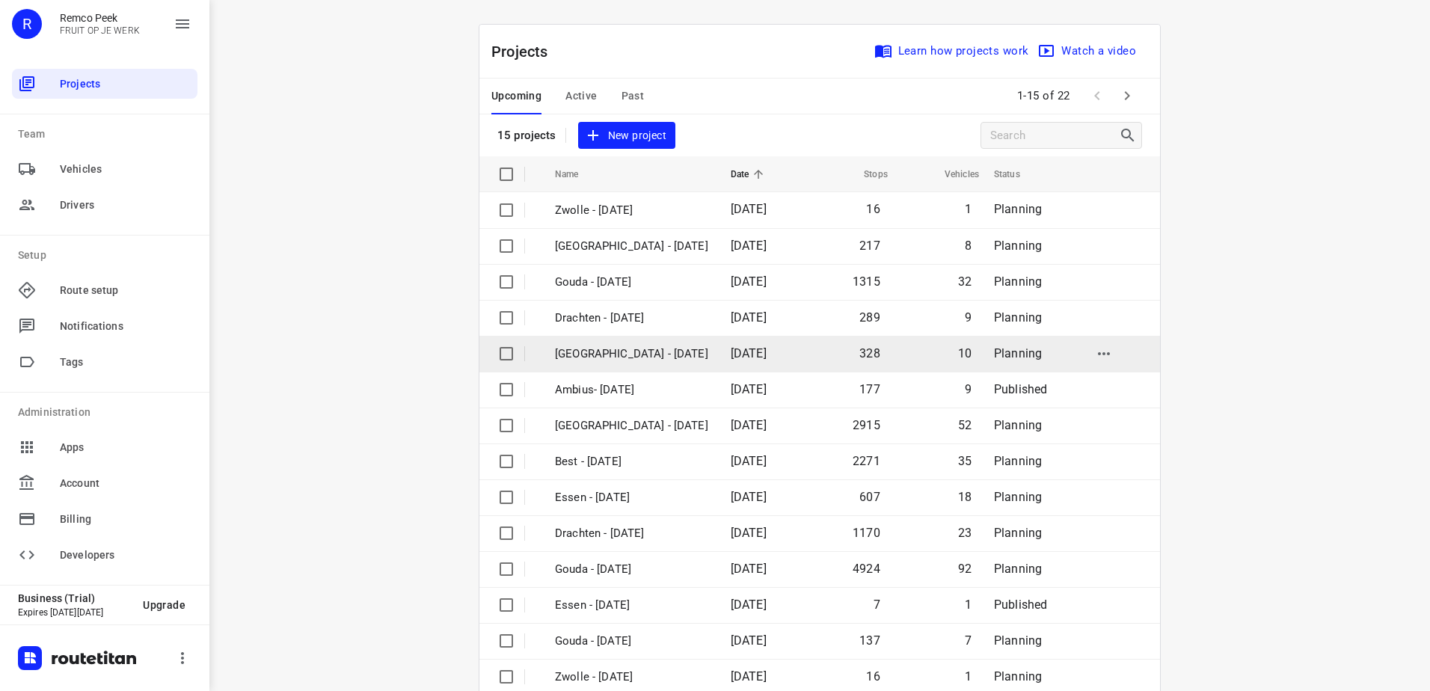
click at [606, 355] on p "[GEOGRAPHIC_DATA] - [DATE]" at bounding box center [631, 353] width 153 height 17
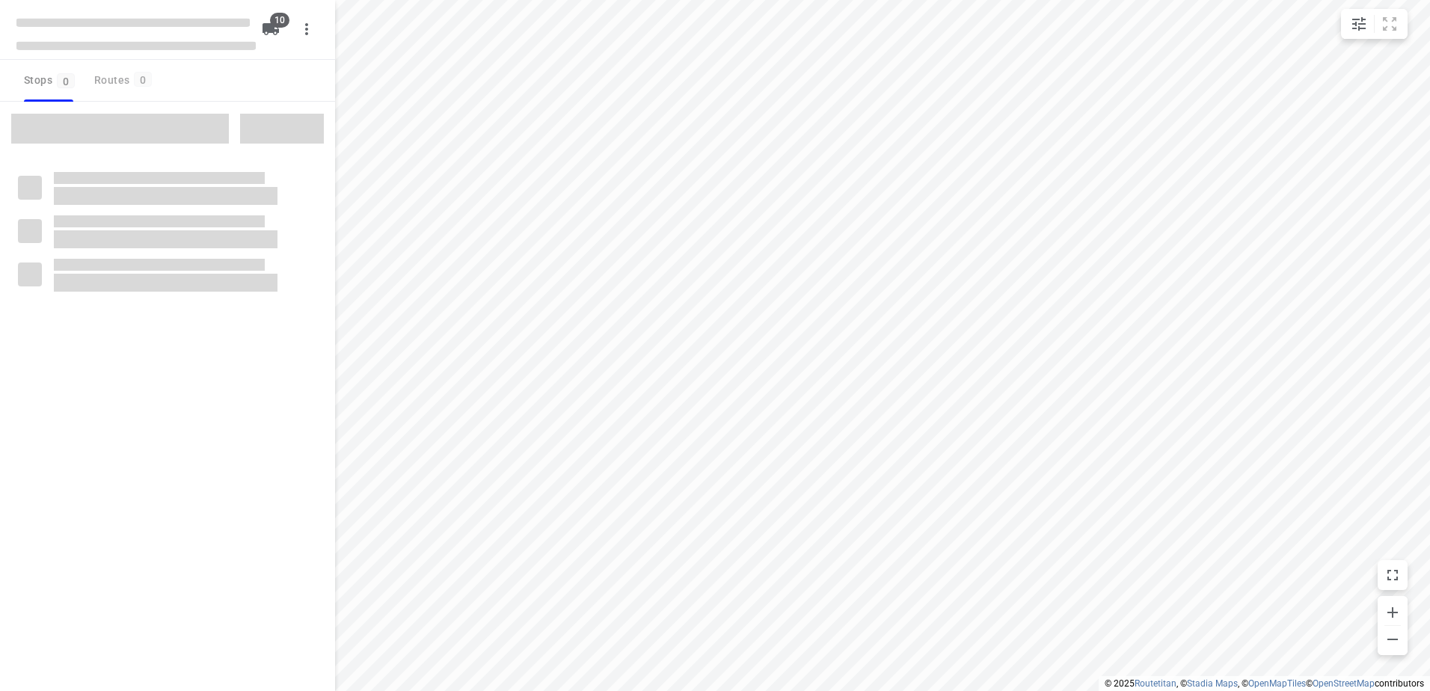
checkbox input "true"
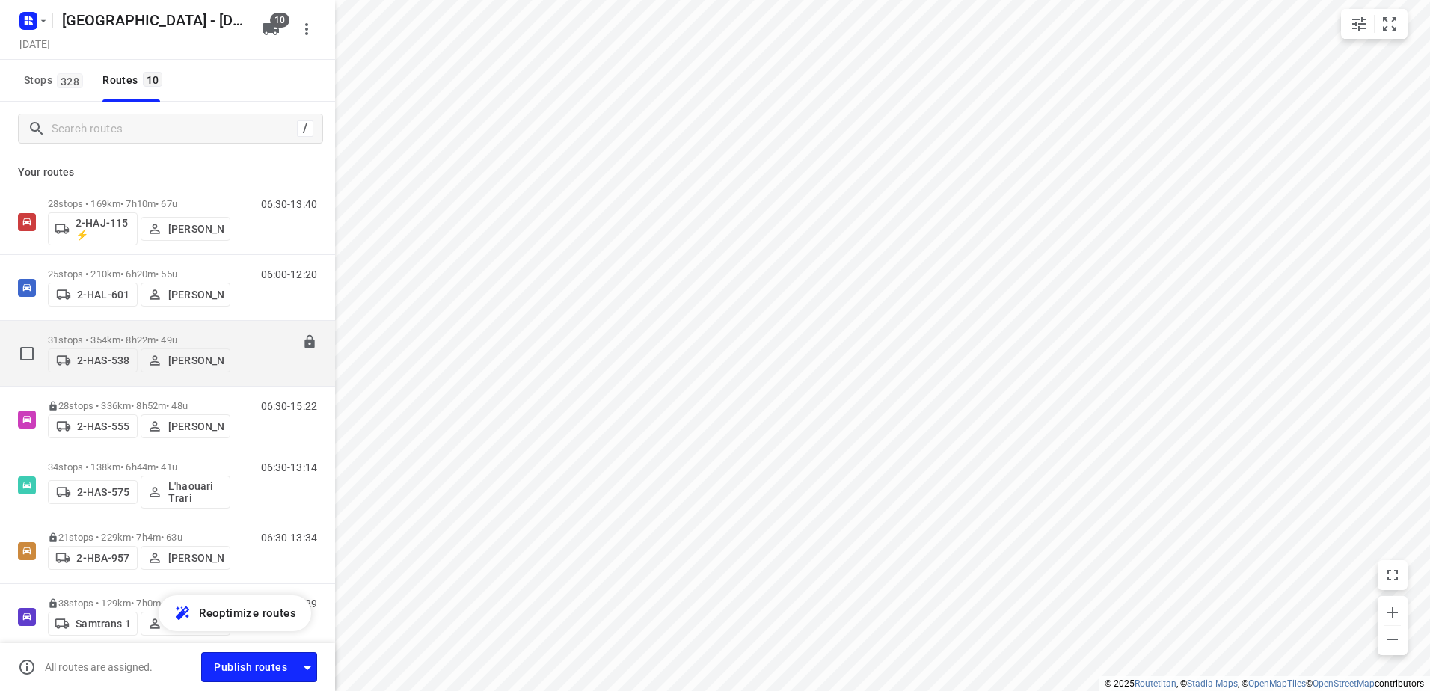
click at [111, 334] on p "31 stops • 354km • 8h22m • 49u" at bounding box center [139, 339] width 182 height 11
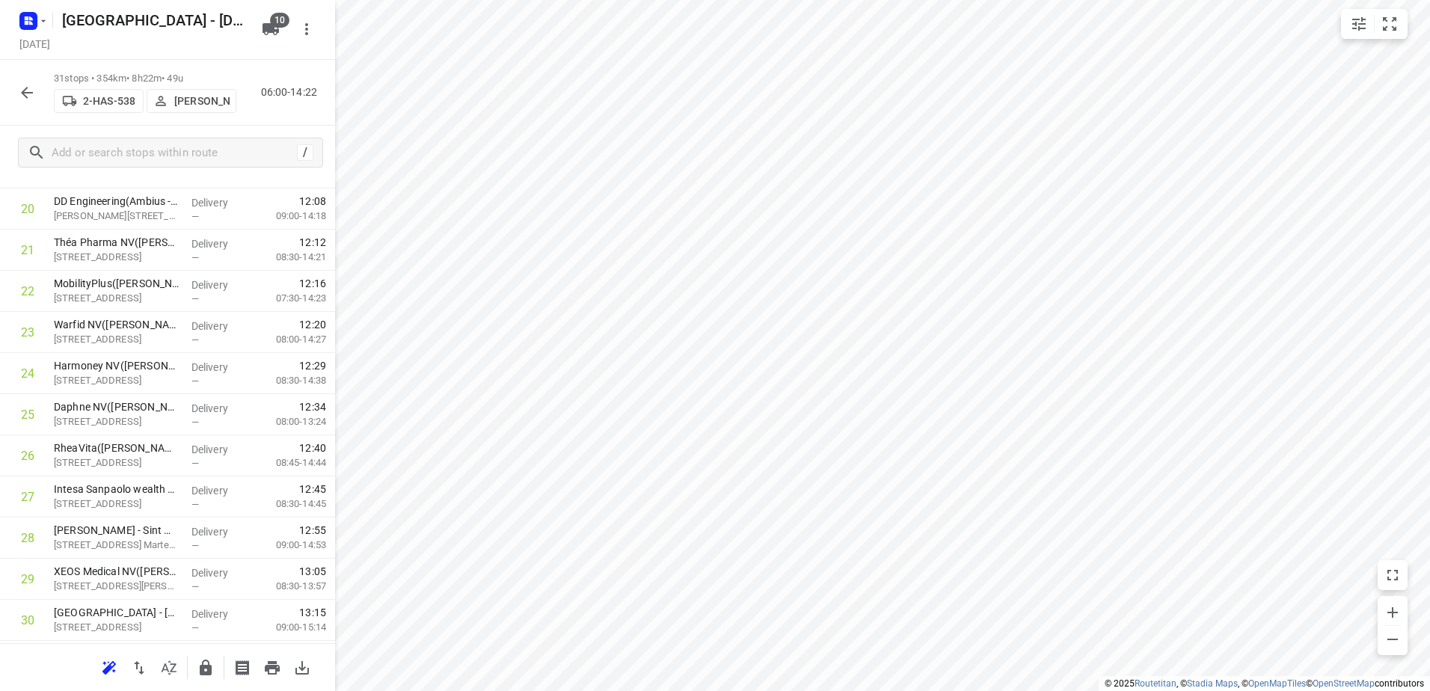
scroll to position [927, 0]
drag, startPoint x: 110, startPoint y: 496, endPoint x: 110, endPoint y: 455, distance: 40.4
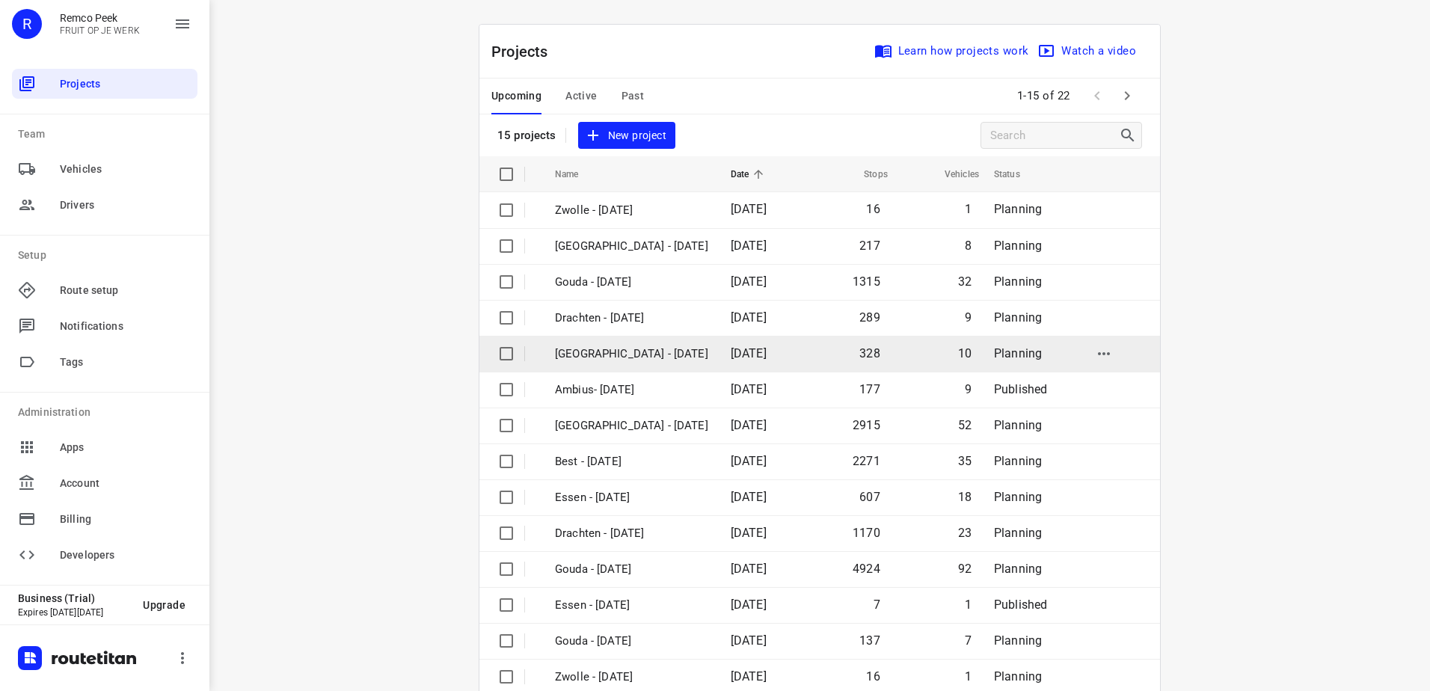
click at [610, 348] on p "[GEOGRAPHIC_DATA] - [DATE]" at bounding box center [631, 353] width 153 height 17
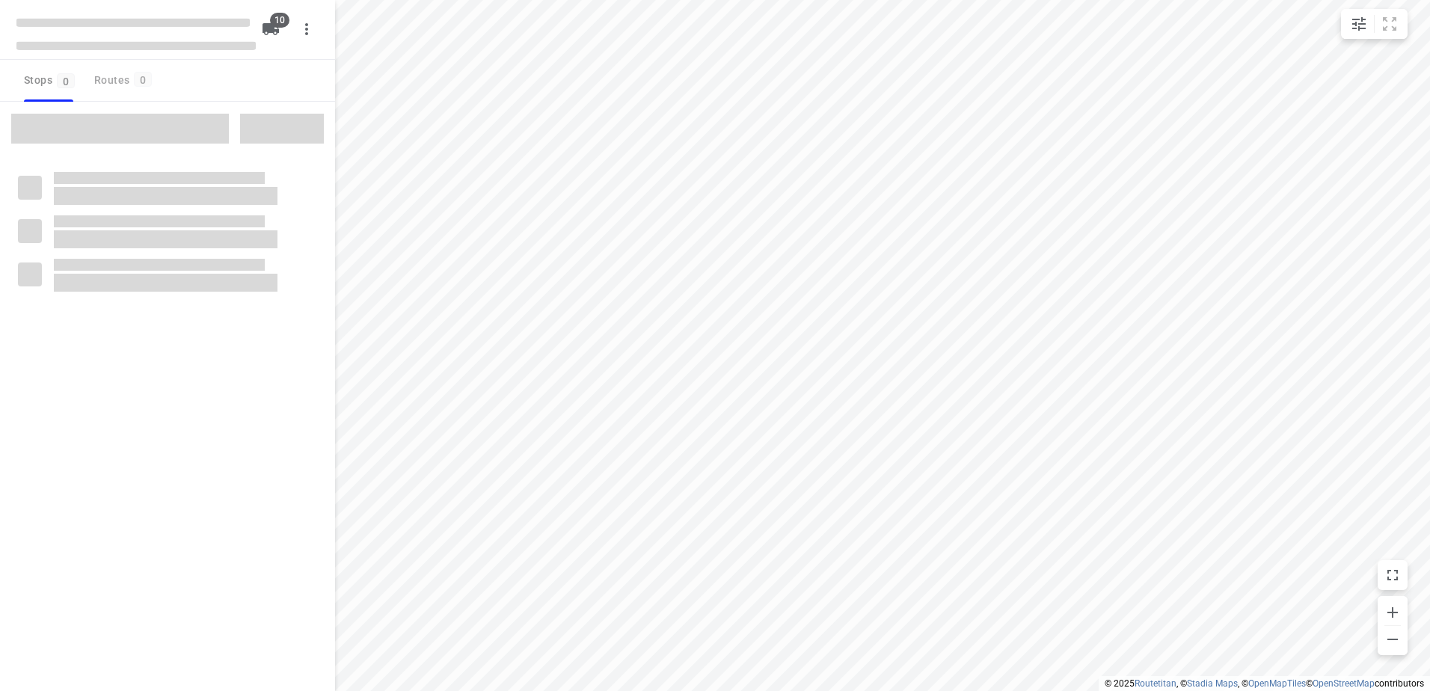
checkbox input "true"
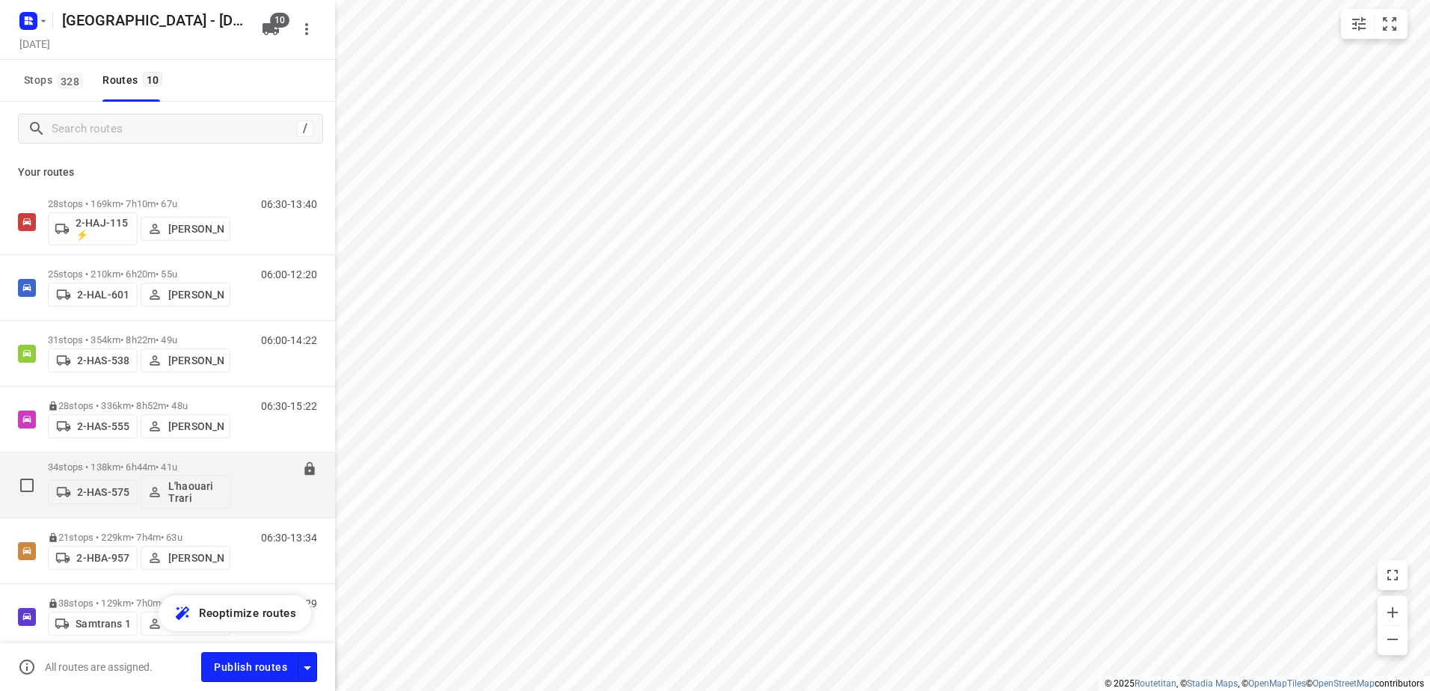
scroll to position [264, 0]
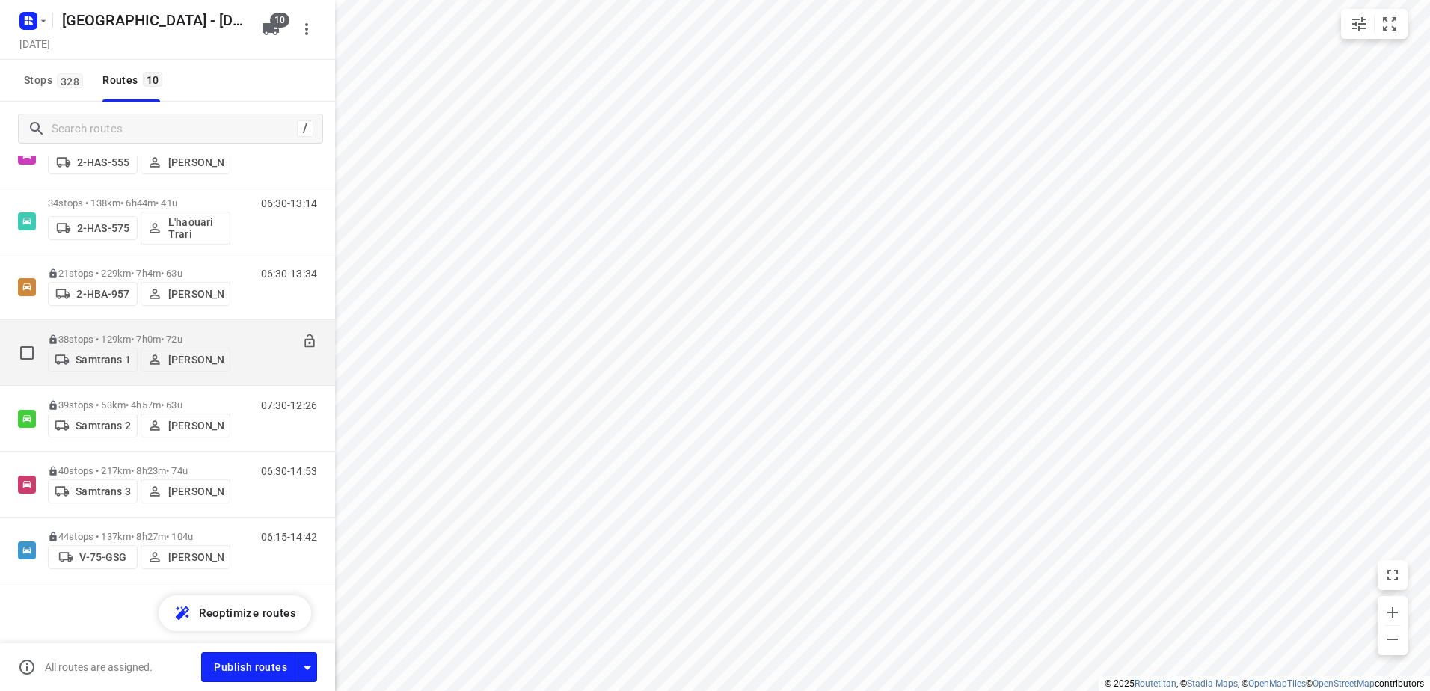
click at [98, 336] on p "38 stops • 129km • 7h0m • 72u" at bounding box center [139, 339] width 182 height 11
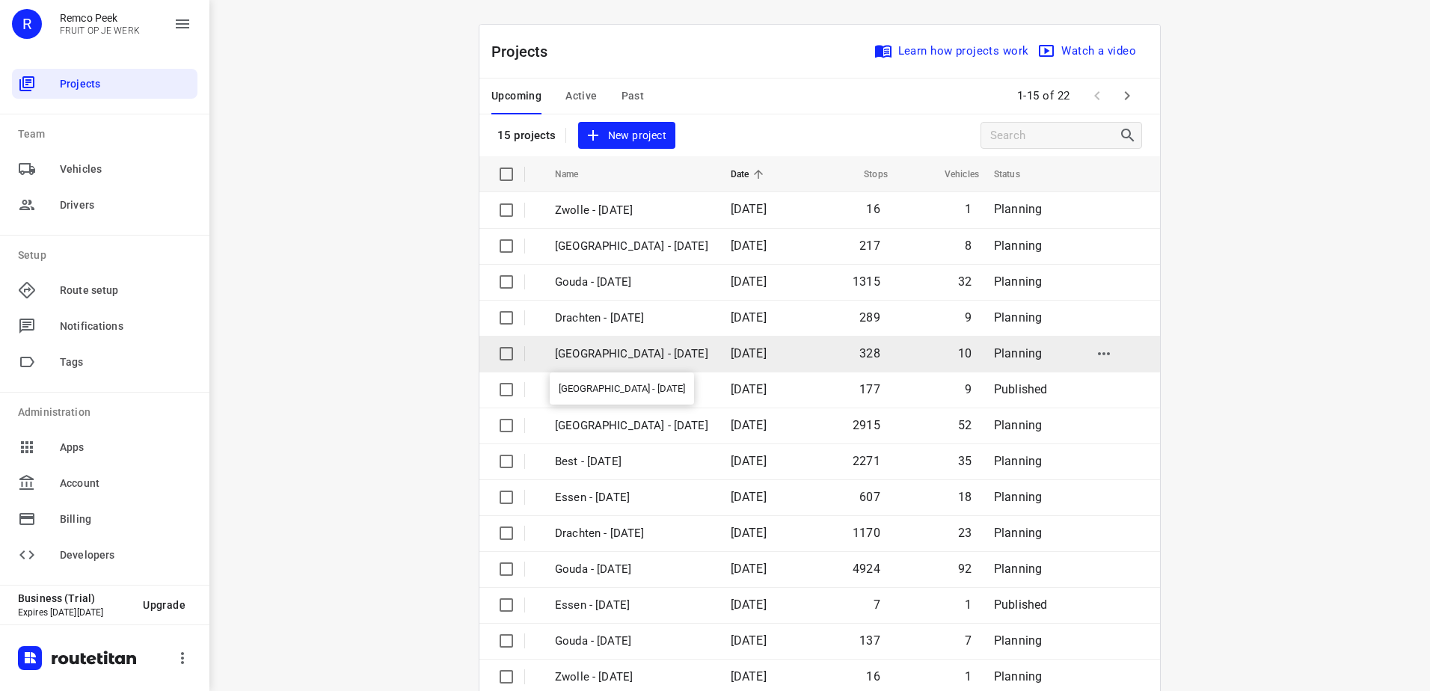
click at [615, 354] on p "[GEOGRAPHIC_DATA] - [DATE]" at bounding box center [631, 353] width 153 height 17
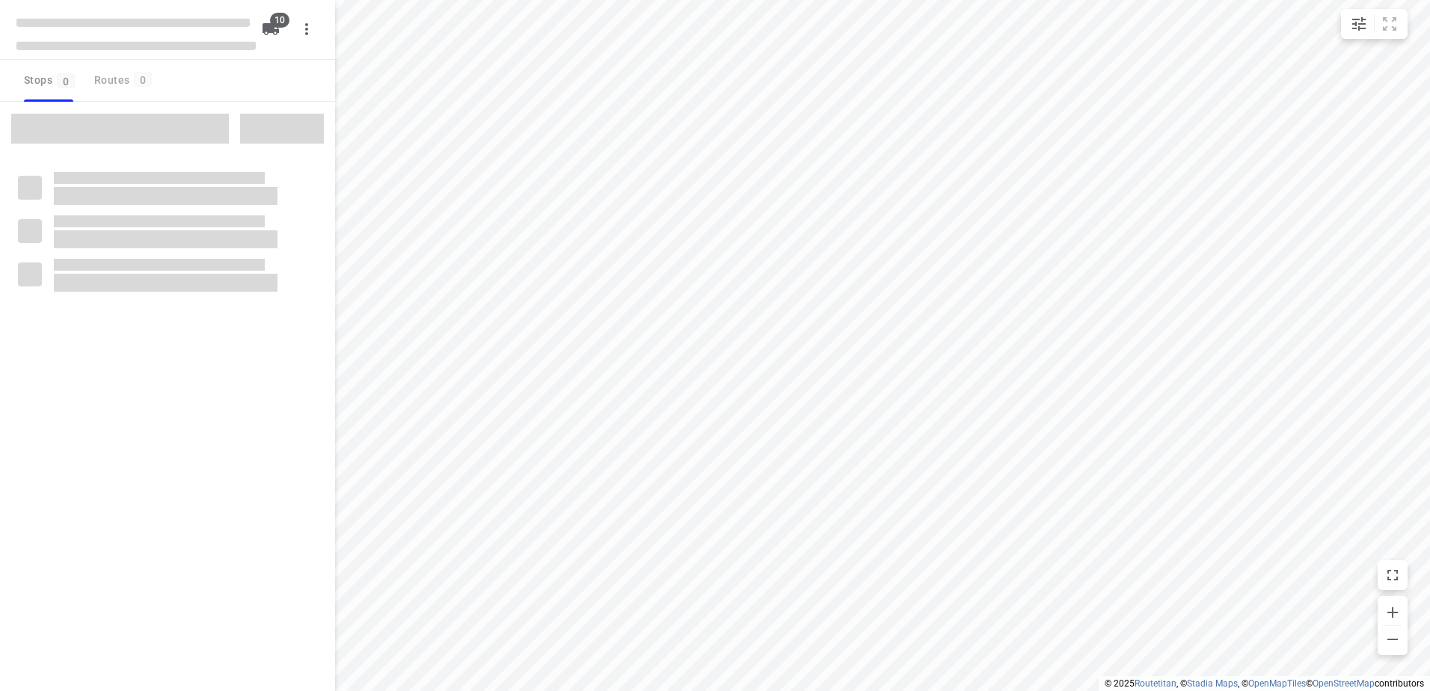
checkbox input "true"
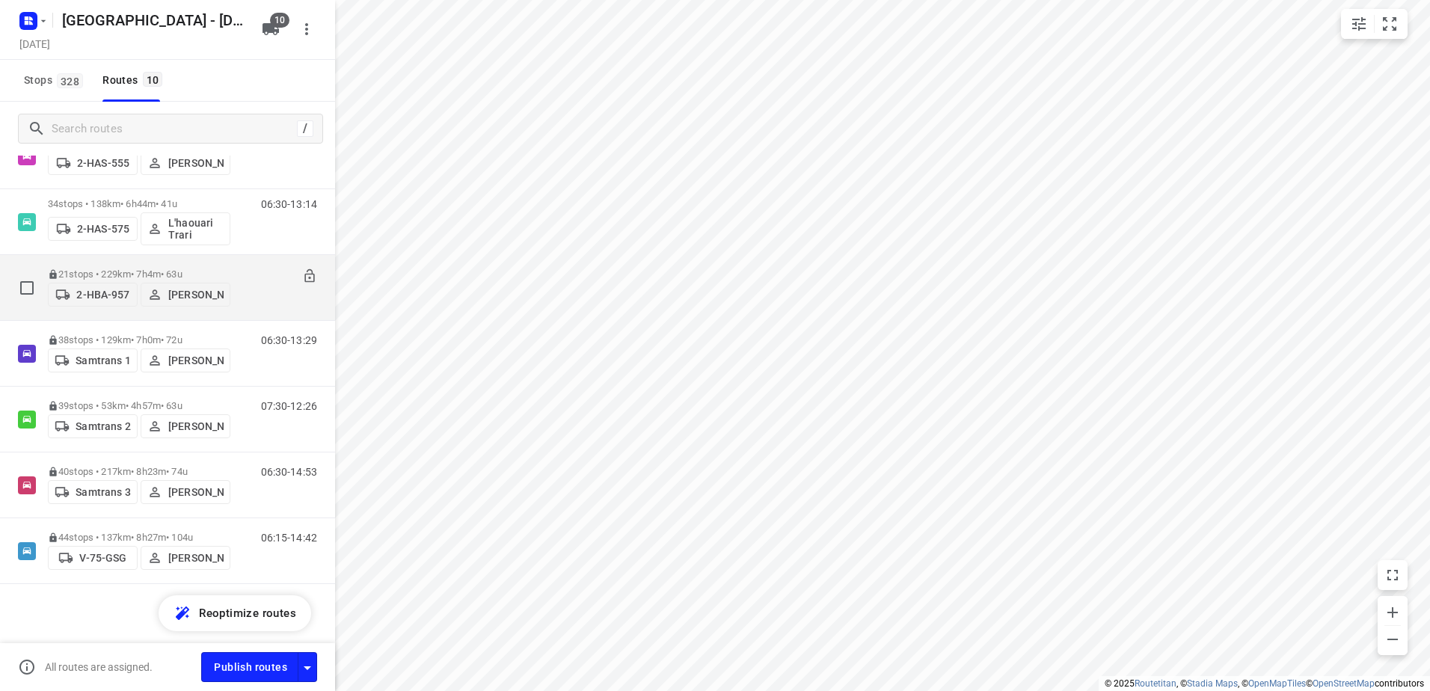
scroll to position [264, 0]
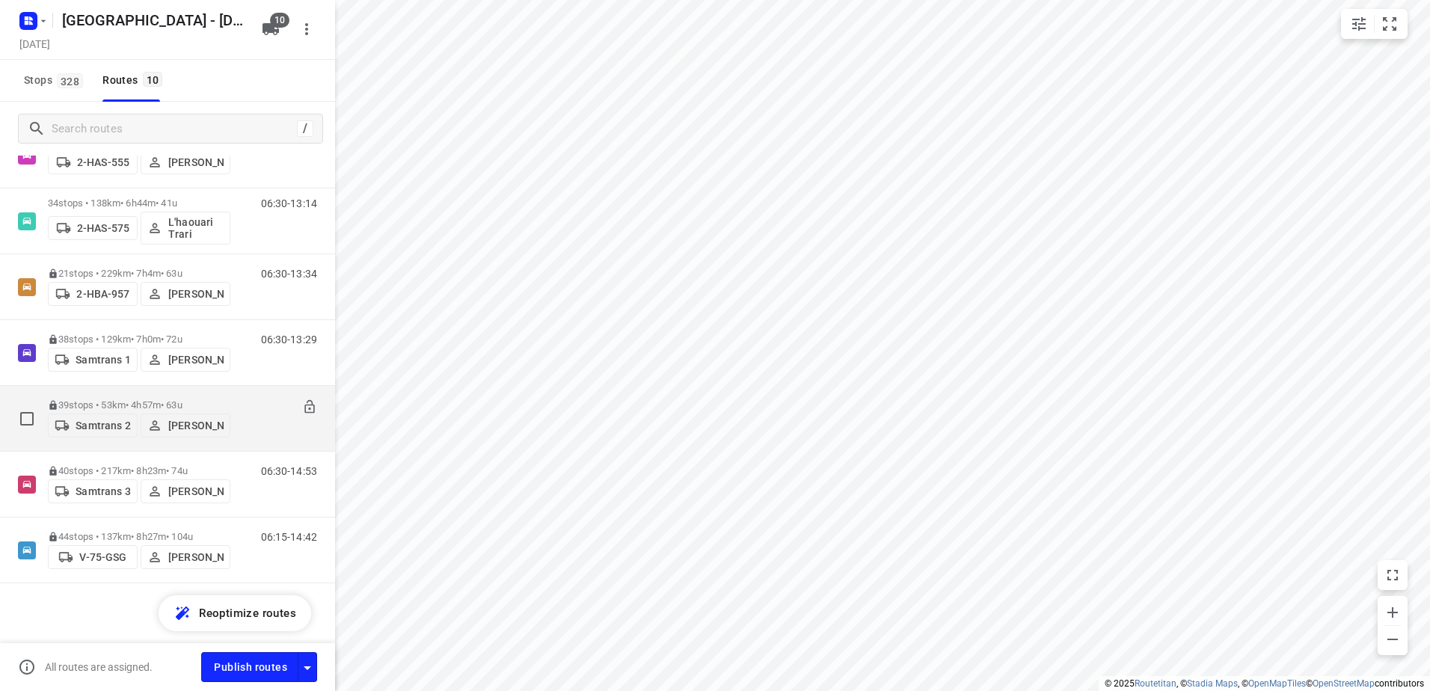
click at [125, 402] on p "39 stops • 53km • 4h57m • 63u" at bounding box center [139, 404] width 182 height 11
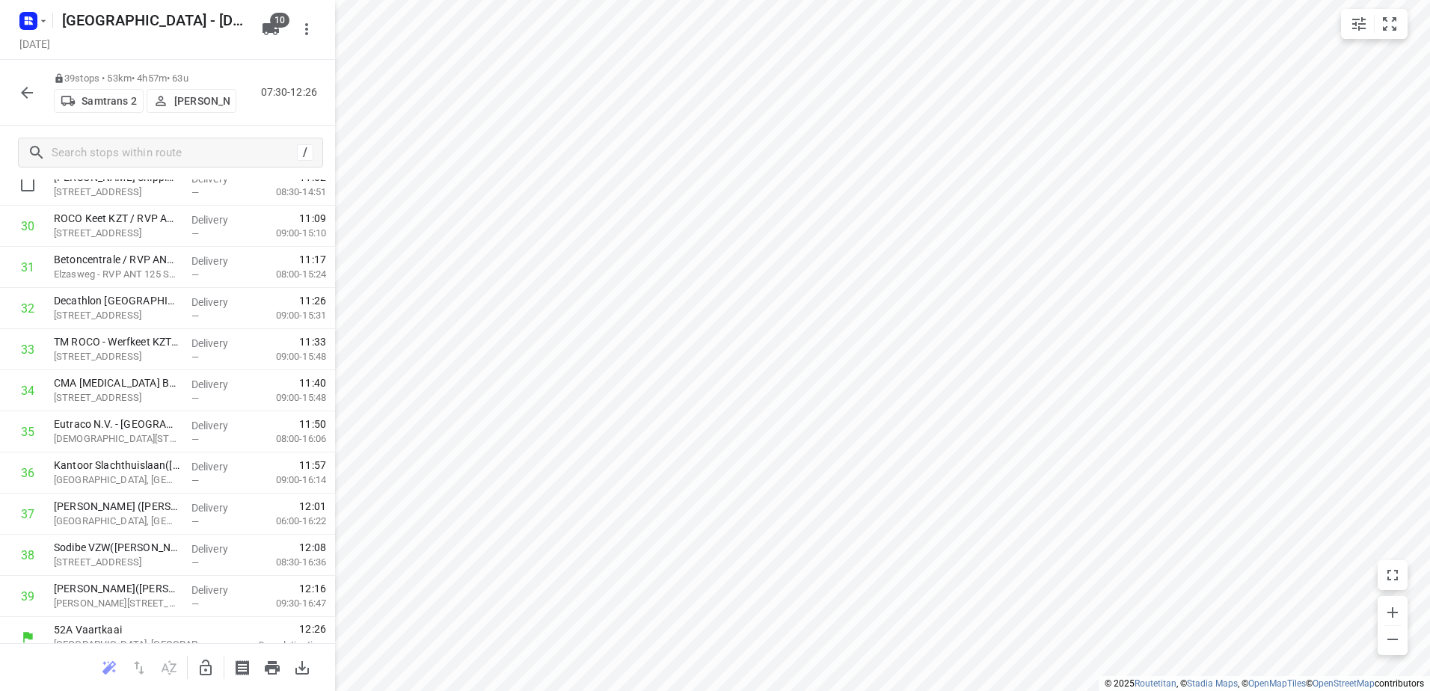
scroll to position [1256, 0]
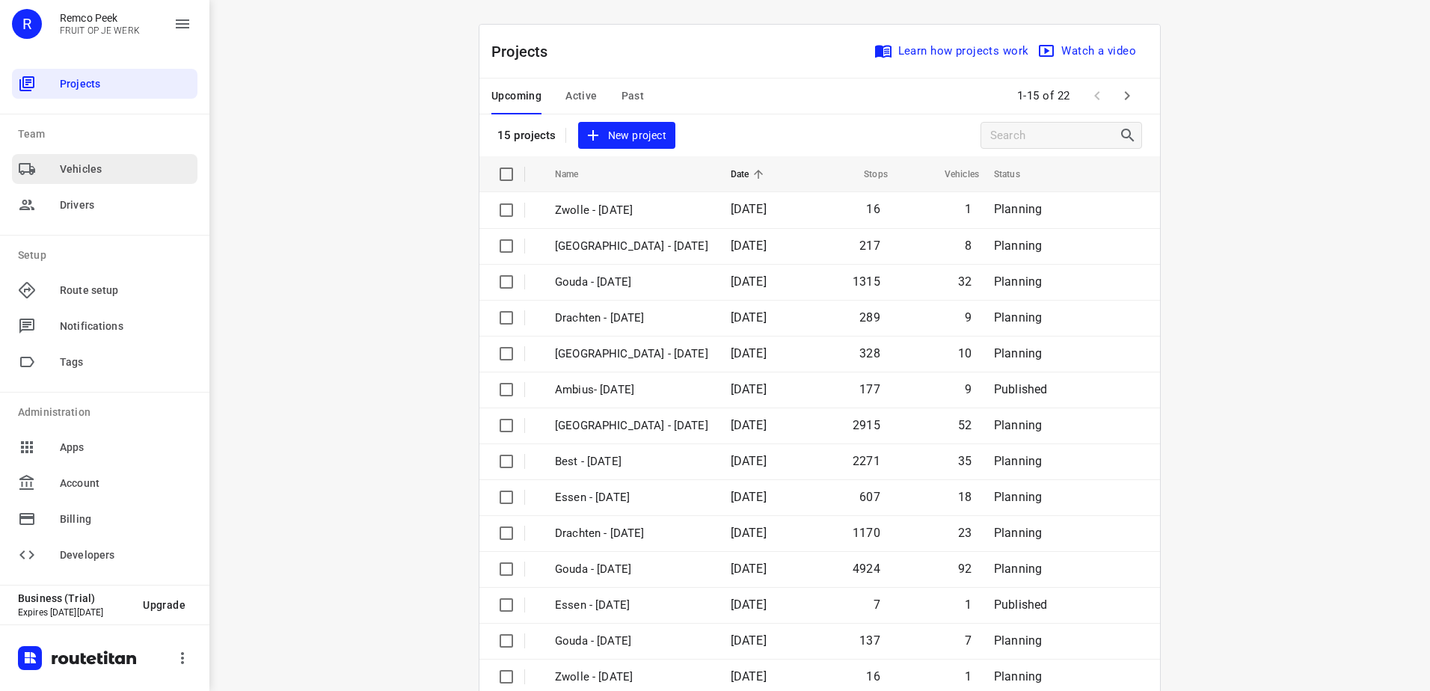
click at [67, 170] on span "Vehicles" at bounding box center [126, 170] width 132 height 16
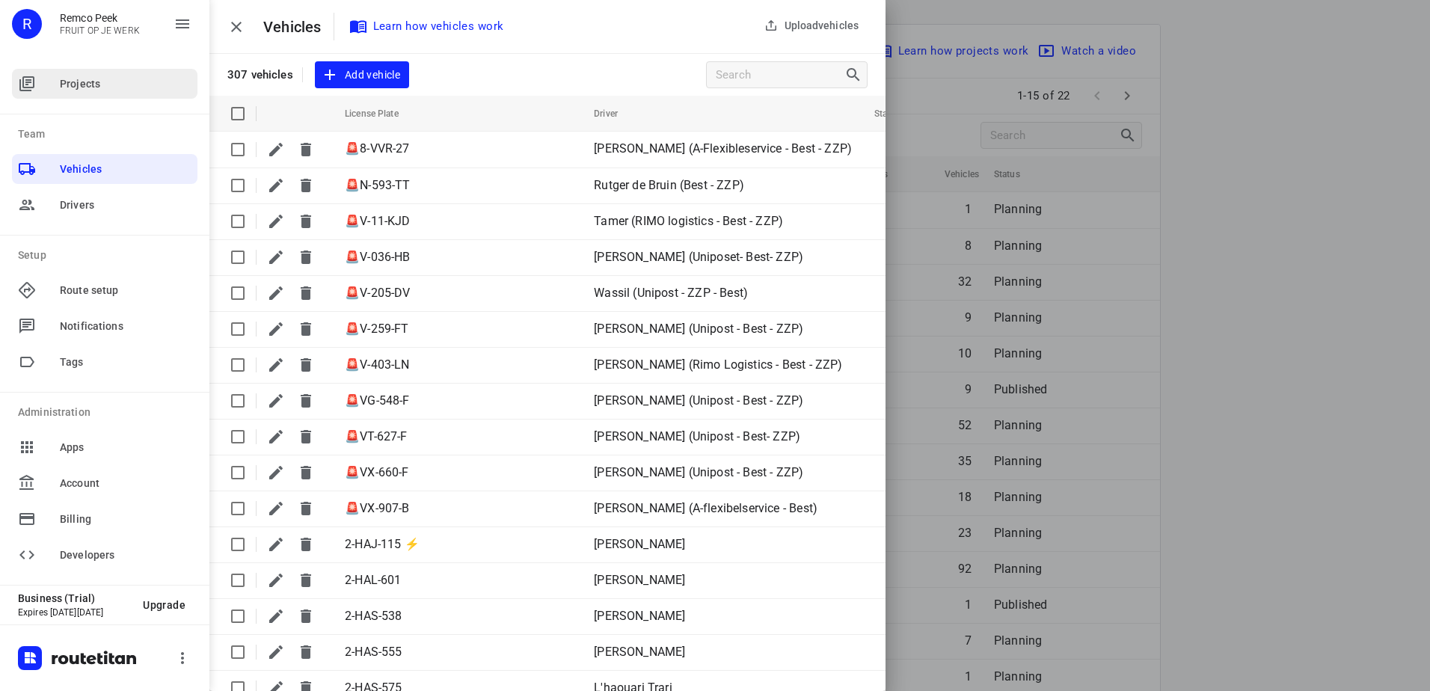
click at [87, 90] on span "Projects" at bounding box center [126, 84] width 132 height 16
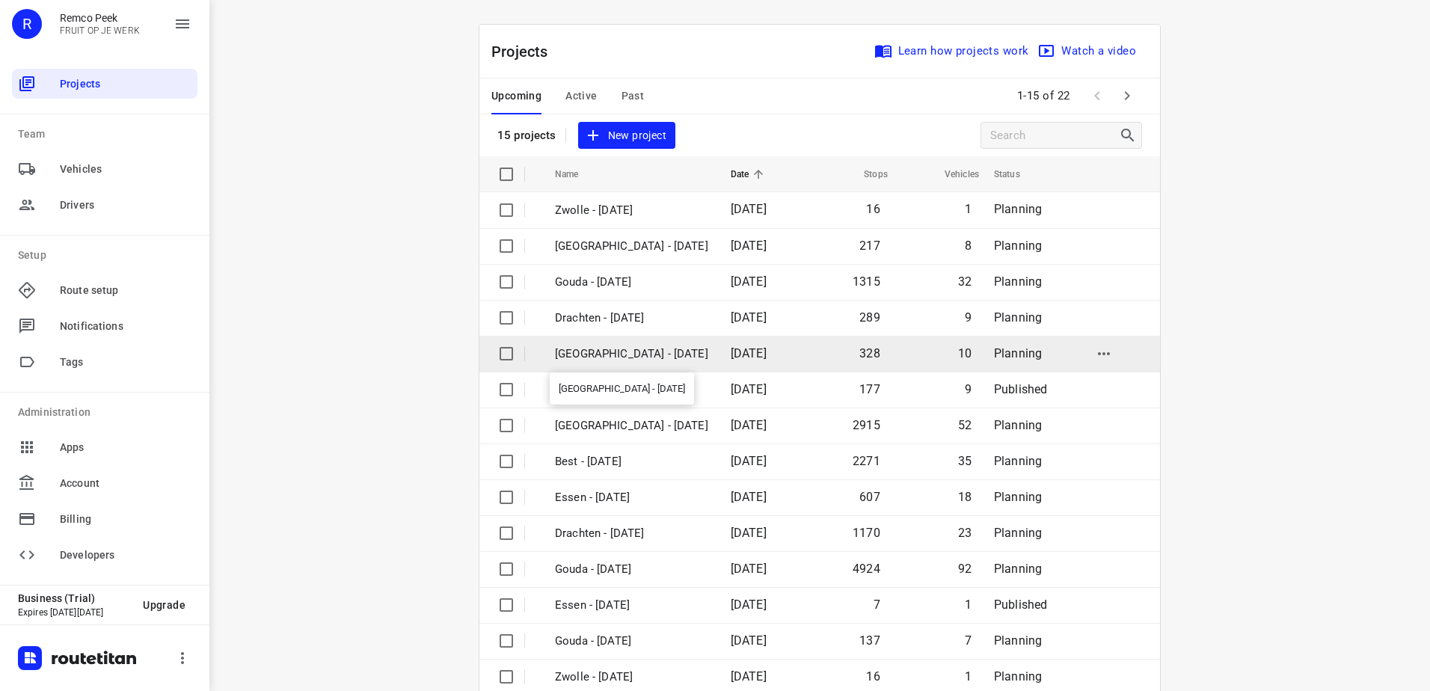
click at [650, 353] on p "[GEOGRAPHIC_DATA] - [DATE]" at bounding box center [631, 353] width 153 height 17
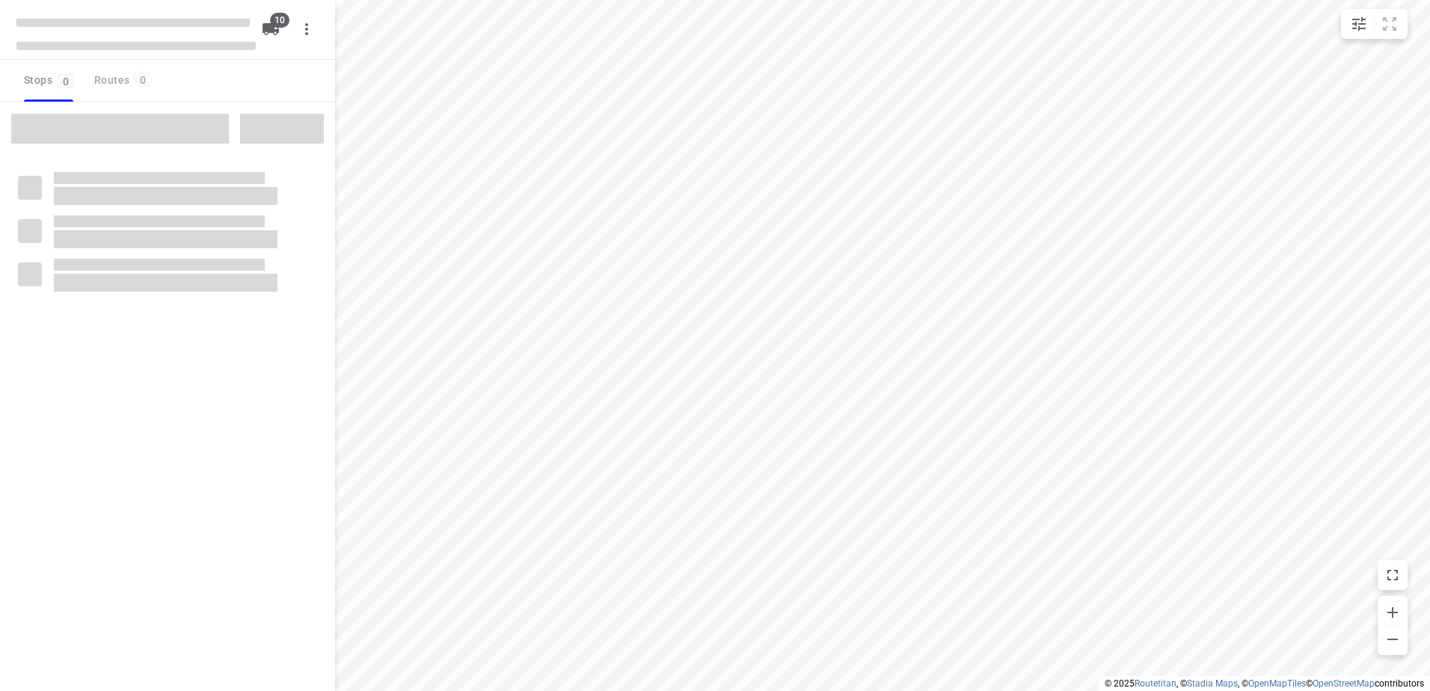
checkbox input "true"
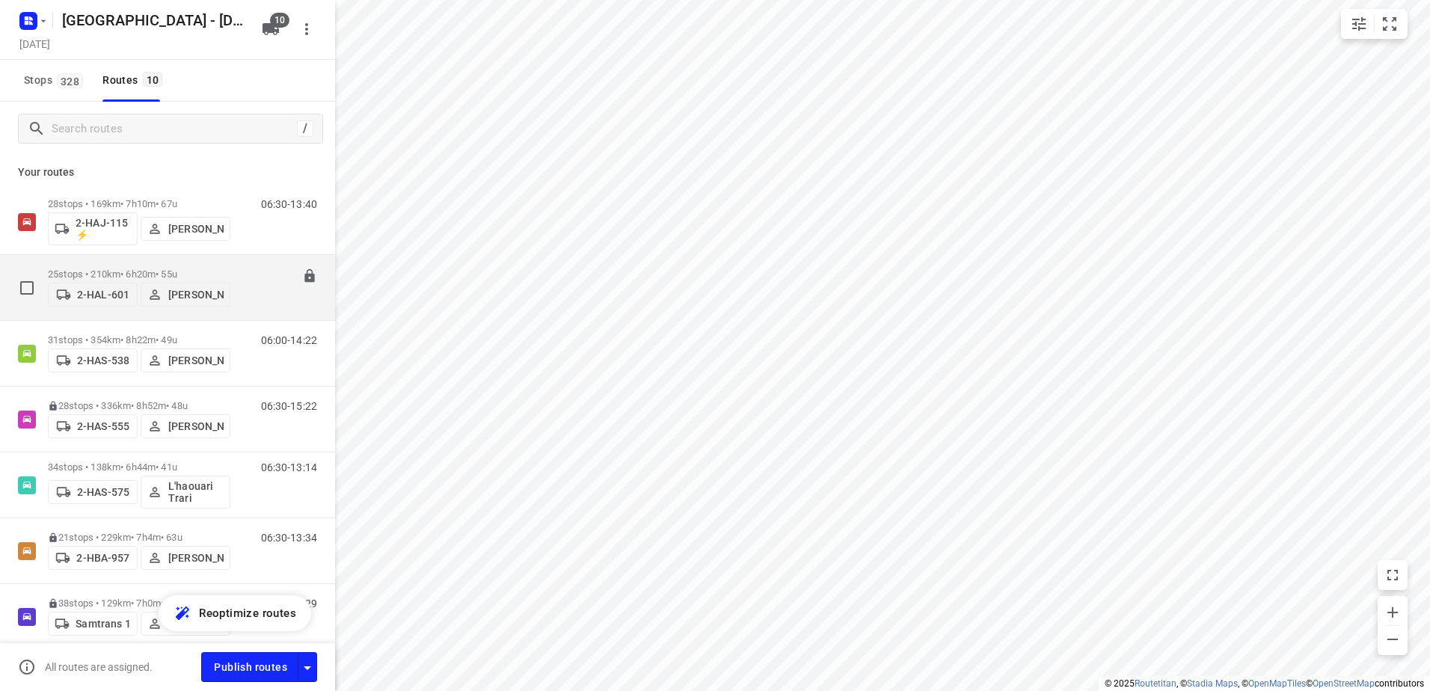
click at [146, 269] on p "25 stops • 210km • 6h20m • 55u" at bounding box center [139, 273] width 182 height 11
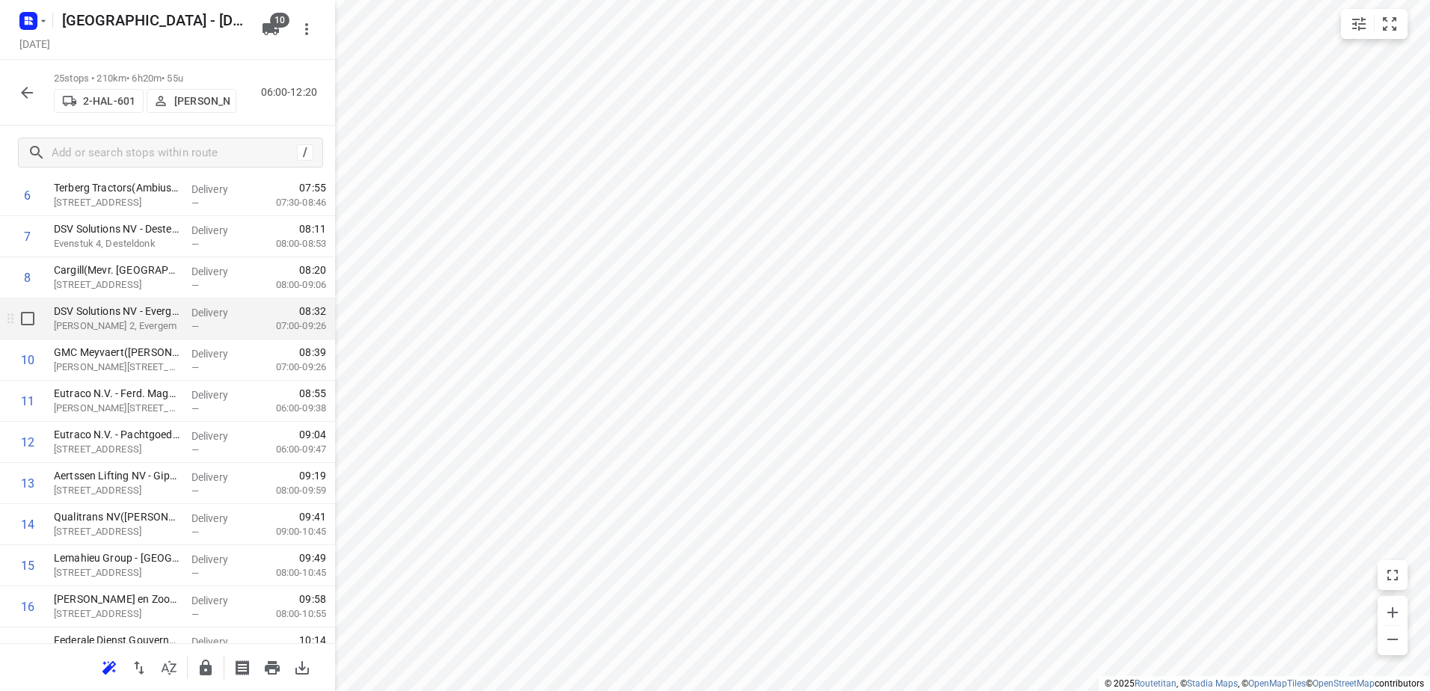
scroll to position [299, 0]
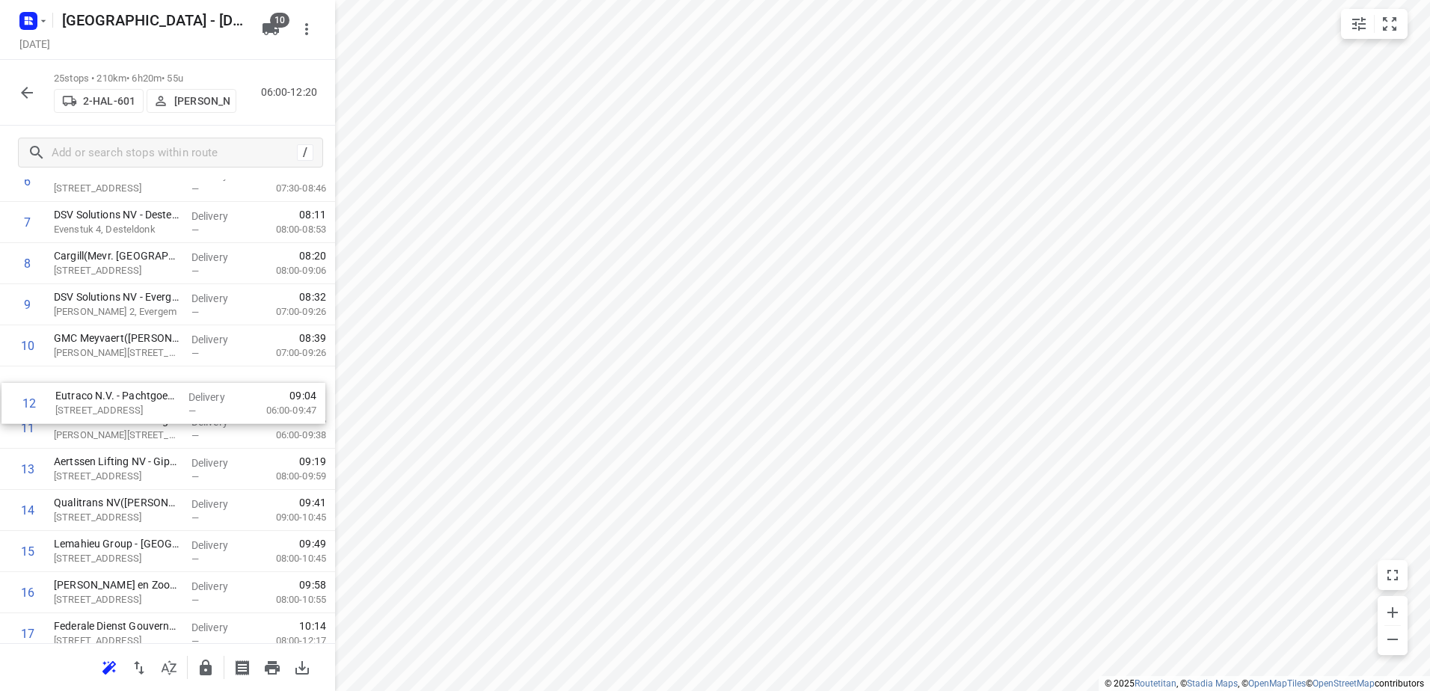
drag, startPoint x: 159, startPoint y: 428, endPoint x: 162, endPoint y: 396, distance: 32.3
click at [162, 397] on div "1 Depot België(Depot België) Vaartkaai 52A, Antwerpen Delivery — 06:00 05:00-07…" at bounding box center [167, 469] width 335 height 1028
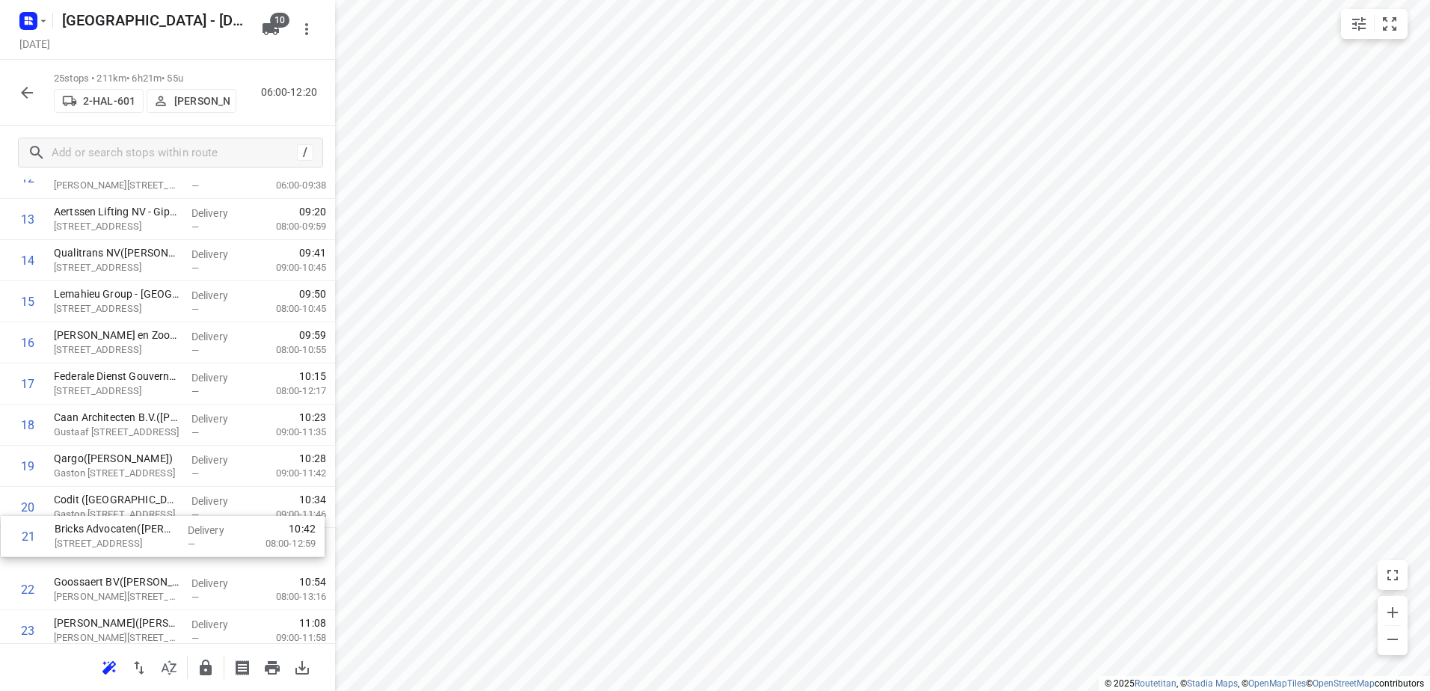
scroll to position [551, 0]
drag, startPoint x: 153, startPoint y: 571, endPoint x: 159, endPoint y: 460, distance: 111.6
click at [159, 460] on div "1 Depot België(Depot België) Vaartkaai 52A, Antwerpen Delivery — 06:00 05:00-07…" at bounding box center [167, 217] width 335 height 1028
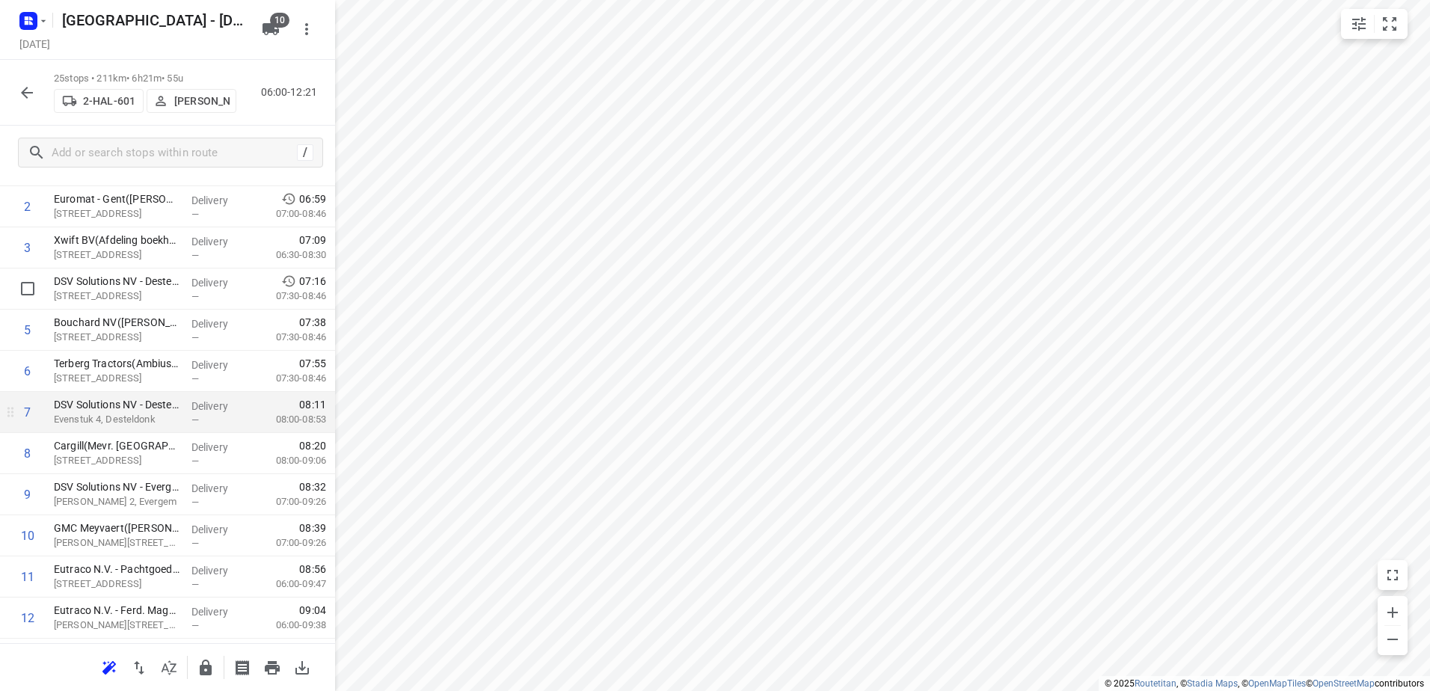
scroll to position [0, 0]
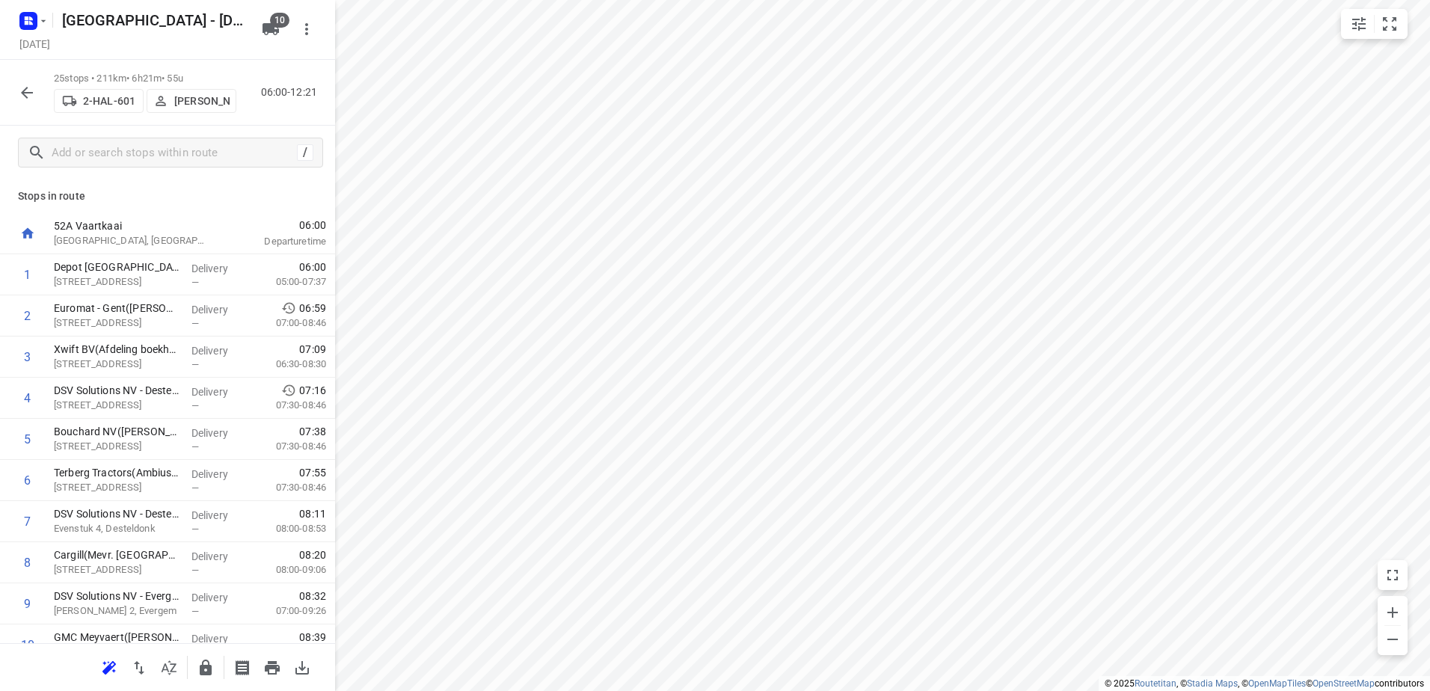
click at [23, 98] on icon "button" at bounding box center [27, 93] width 18 height 18
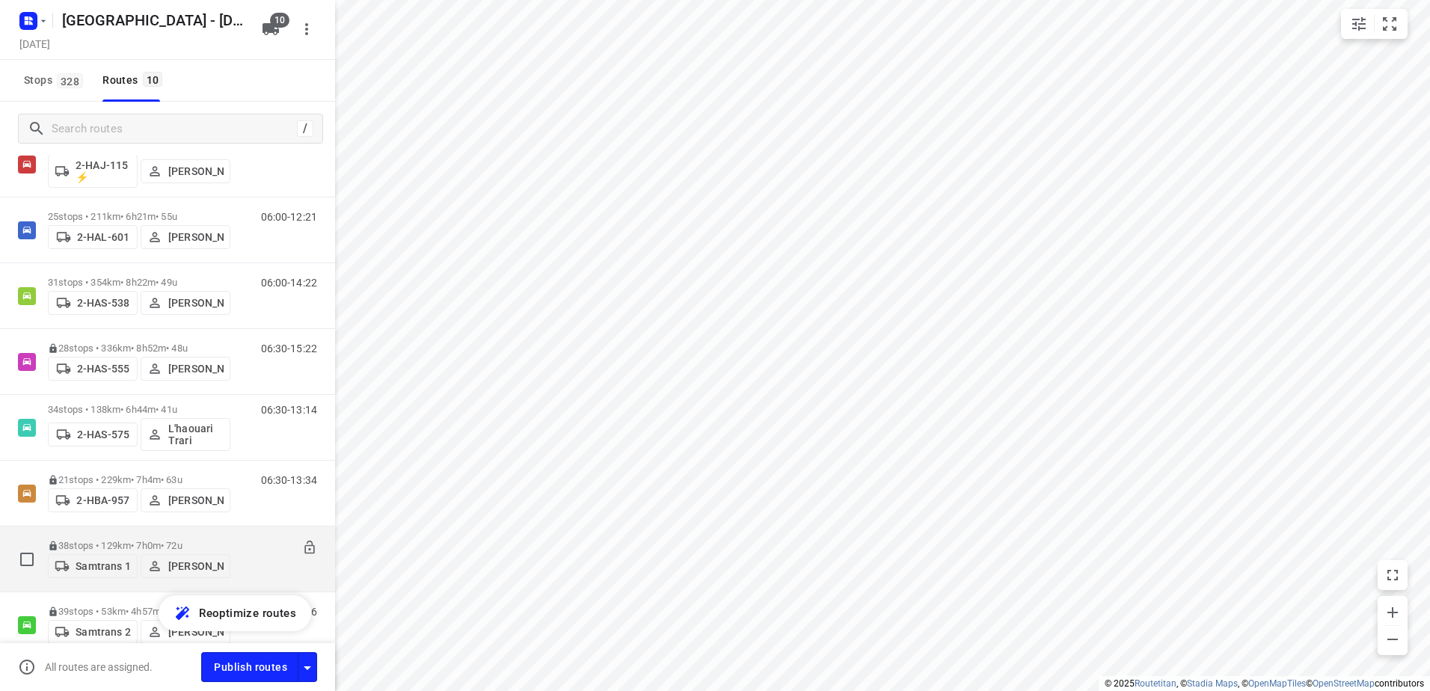
scroll to position [224, 0]
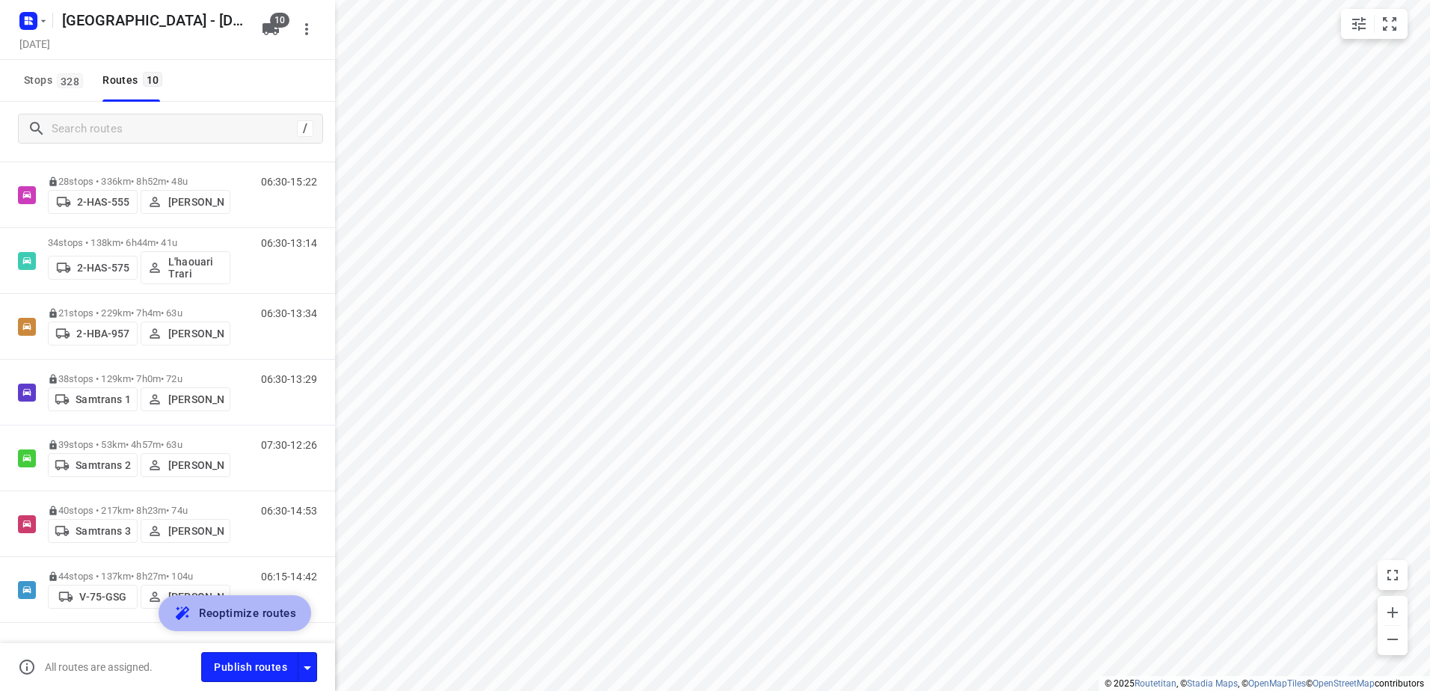
click at [232, 615] on span "Reoptimize routes" at bounding box center [247, 612] width 97 height 19
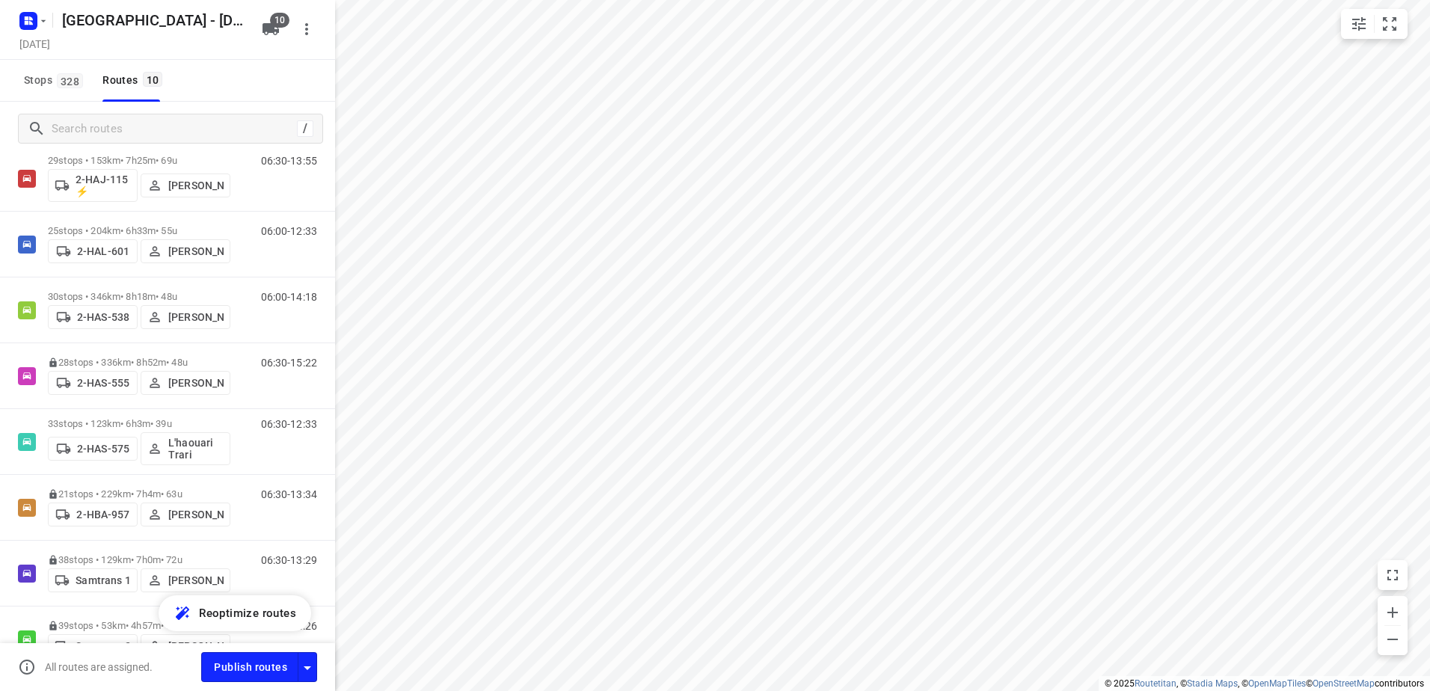
scroll to position [0, 0]
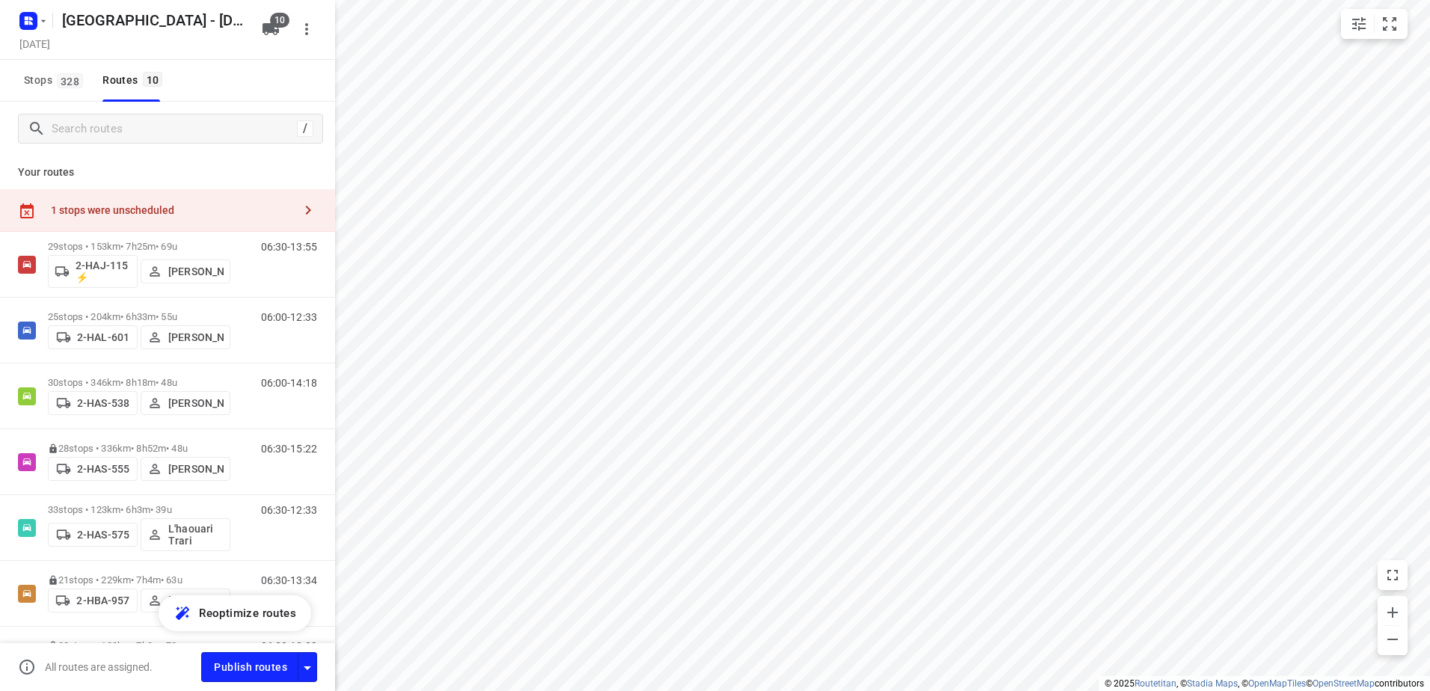
click at [299, 205] on icon "button" at bounding box center [308, 210] width 18 height 18
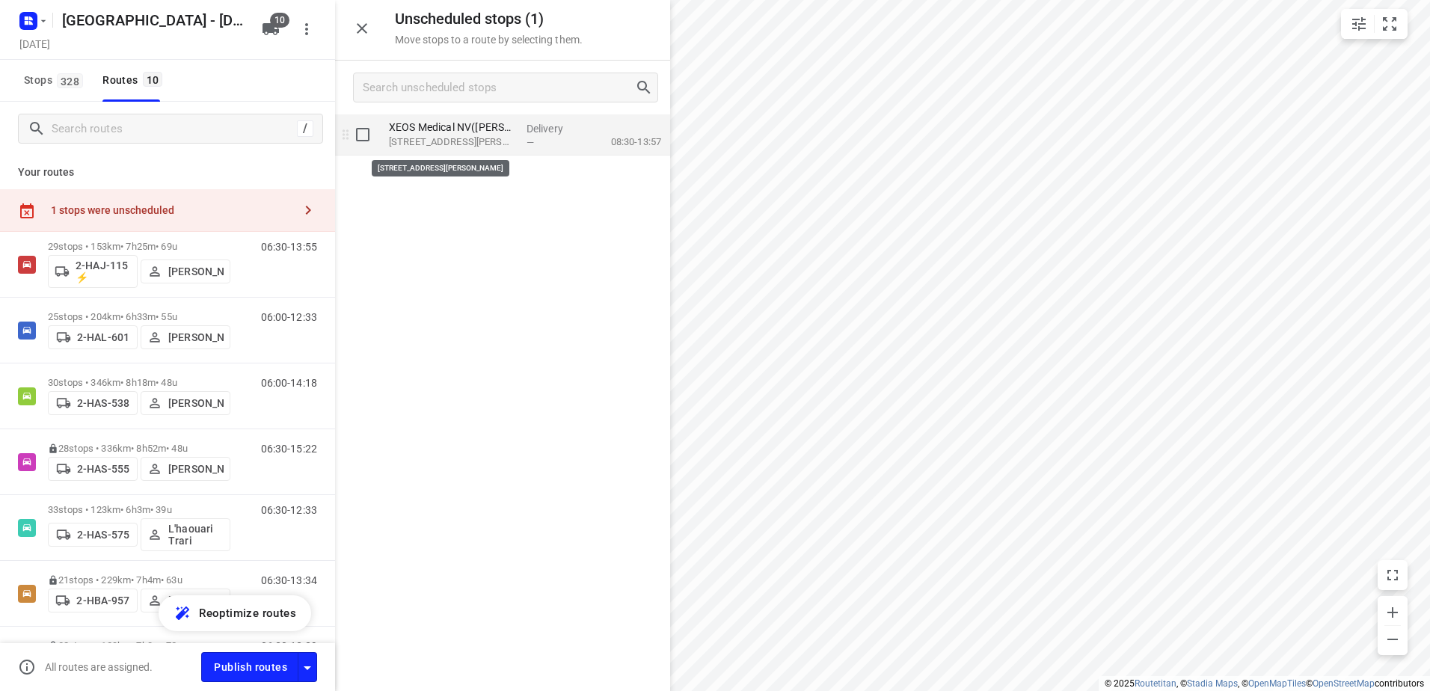
click at [440, 135] on p "Kortrijksesteenweg 1084, St Denijs Westrem" at bounding box center [452, 142] width 126 height 15
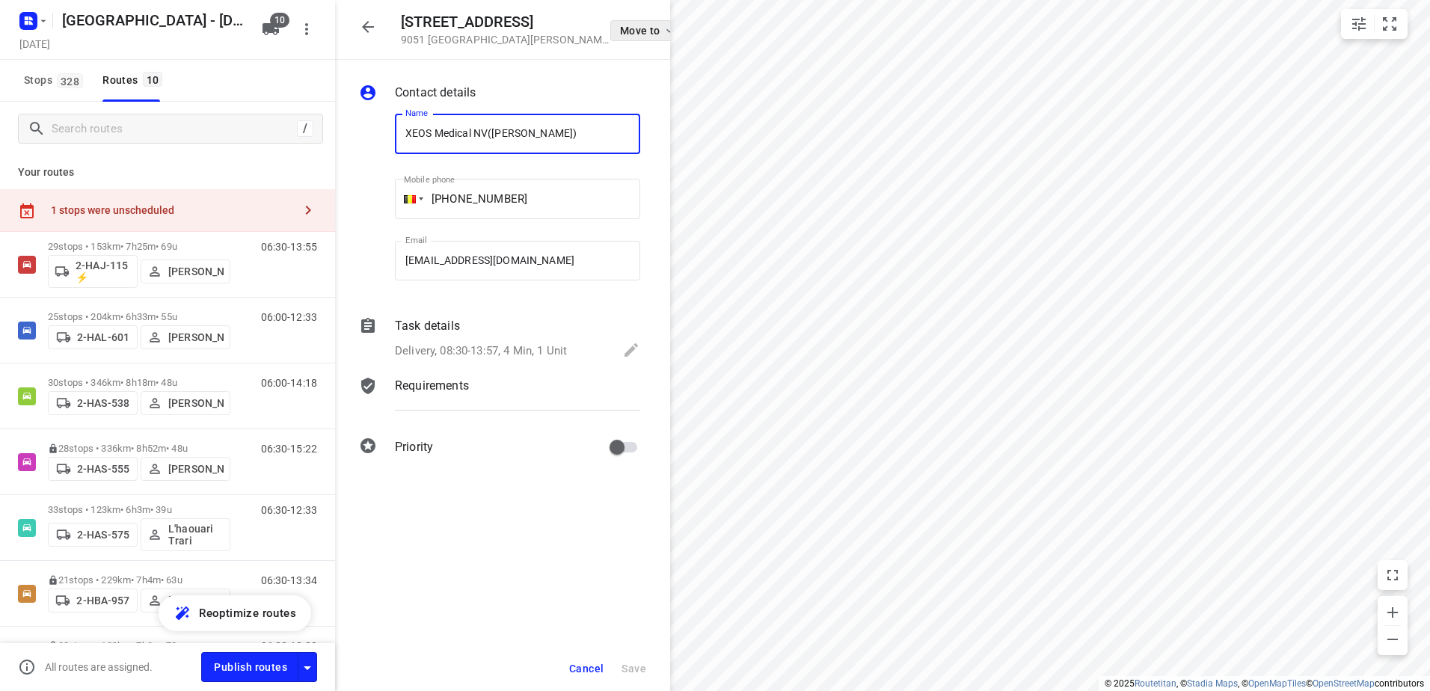
click at [663, 34] on icon "button" at bounding box center [669, 31] width 12 height 12
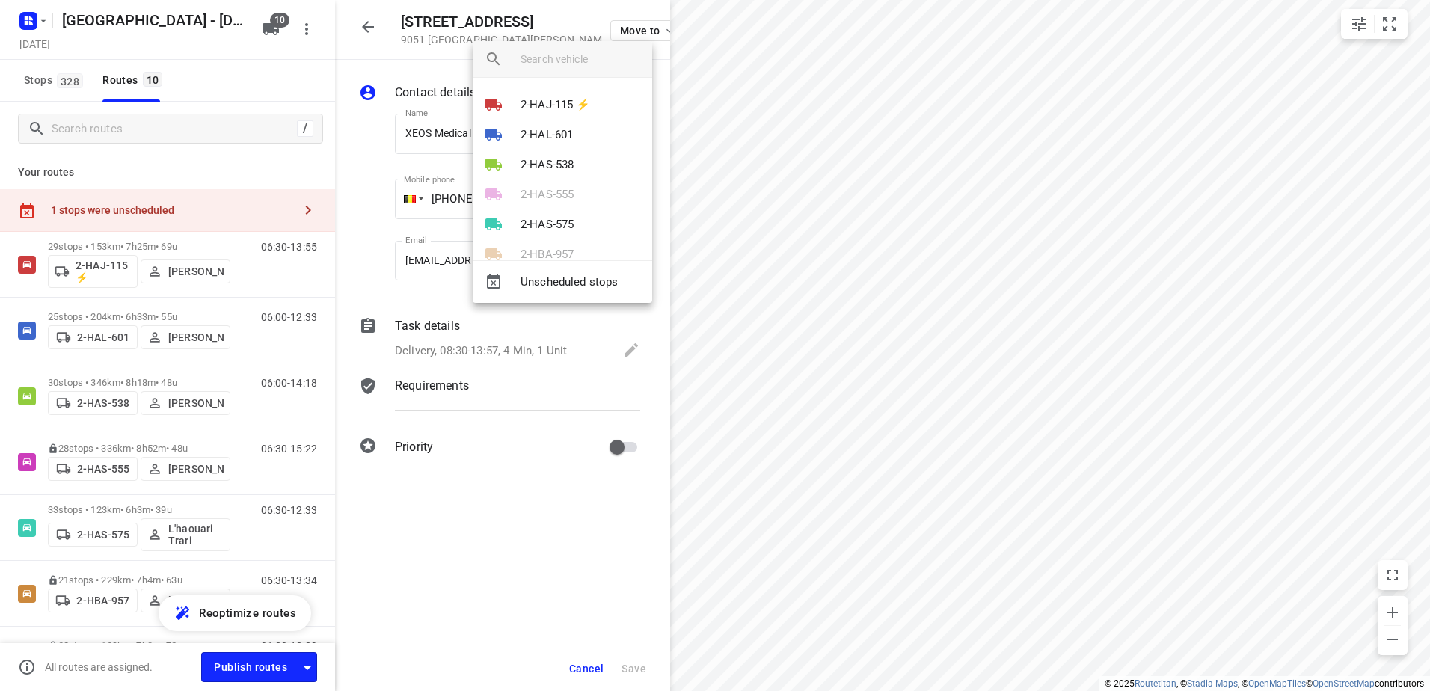
drag, startPoint x: 326, startPoint y: 313, endPoint x: 328, endPoint y: 345, distance: 32.9
click at [328, 345] on div at bounding box center [715, 345] width 1430 height 691
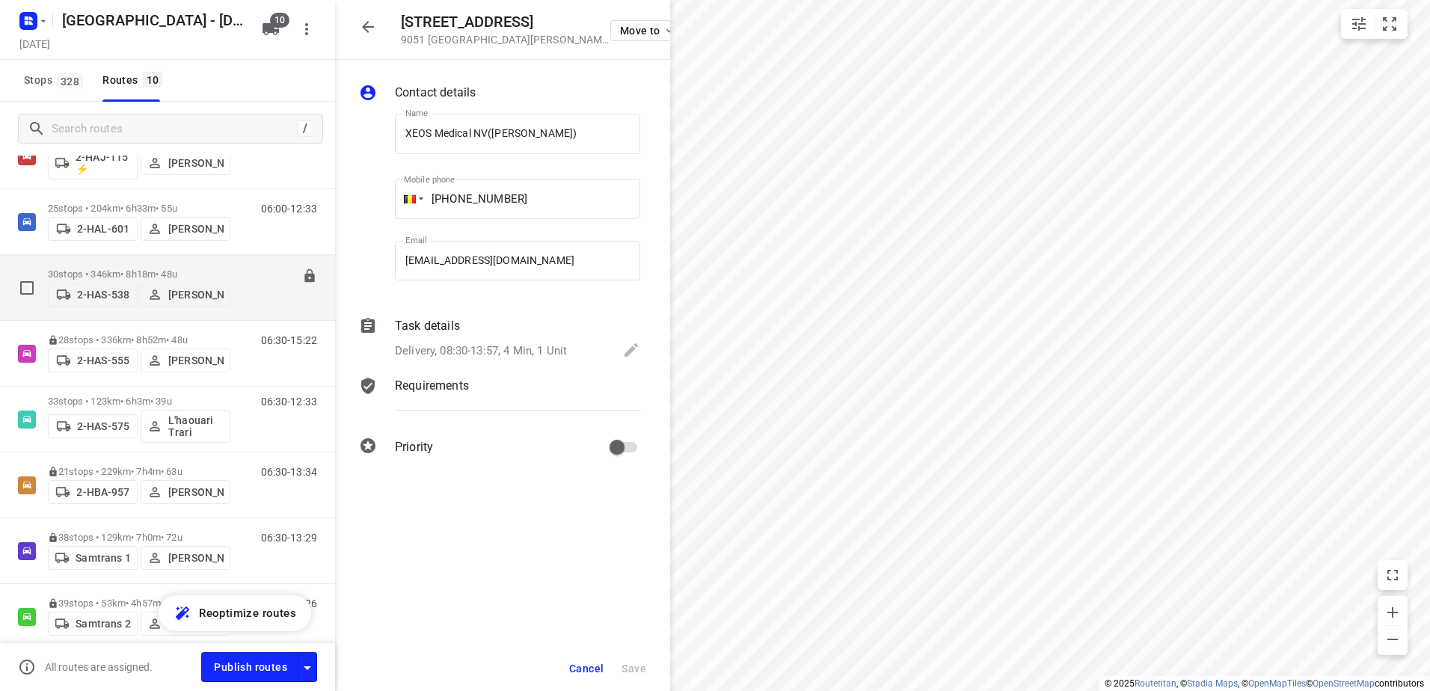
scroll to position [82, 0]
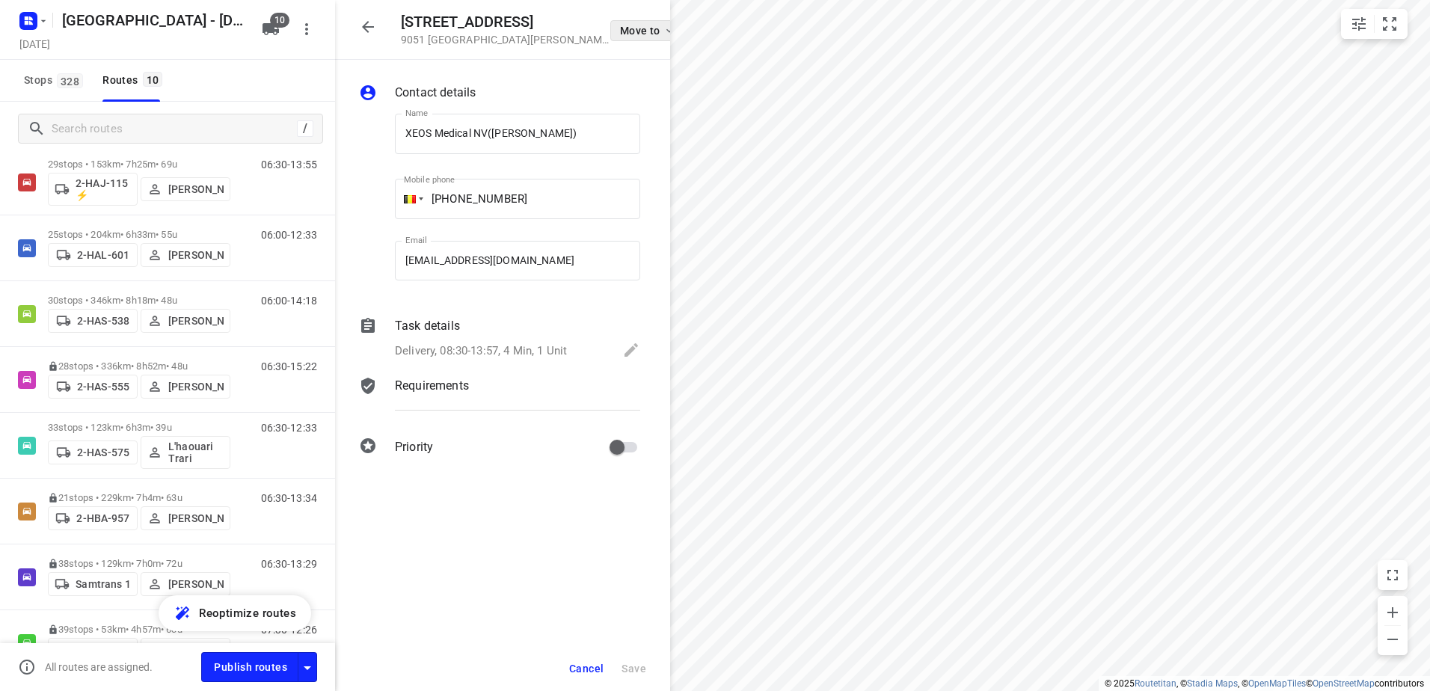
click at [625, 30] on span "Move to" at bounding box center [647, 31] width 55 height 12
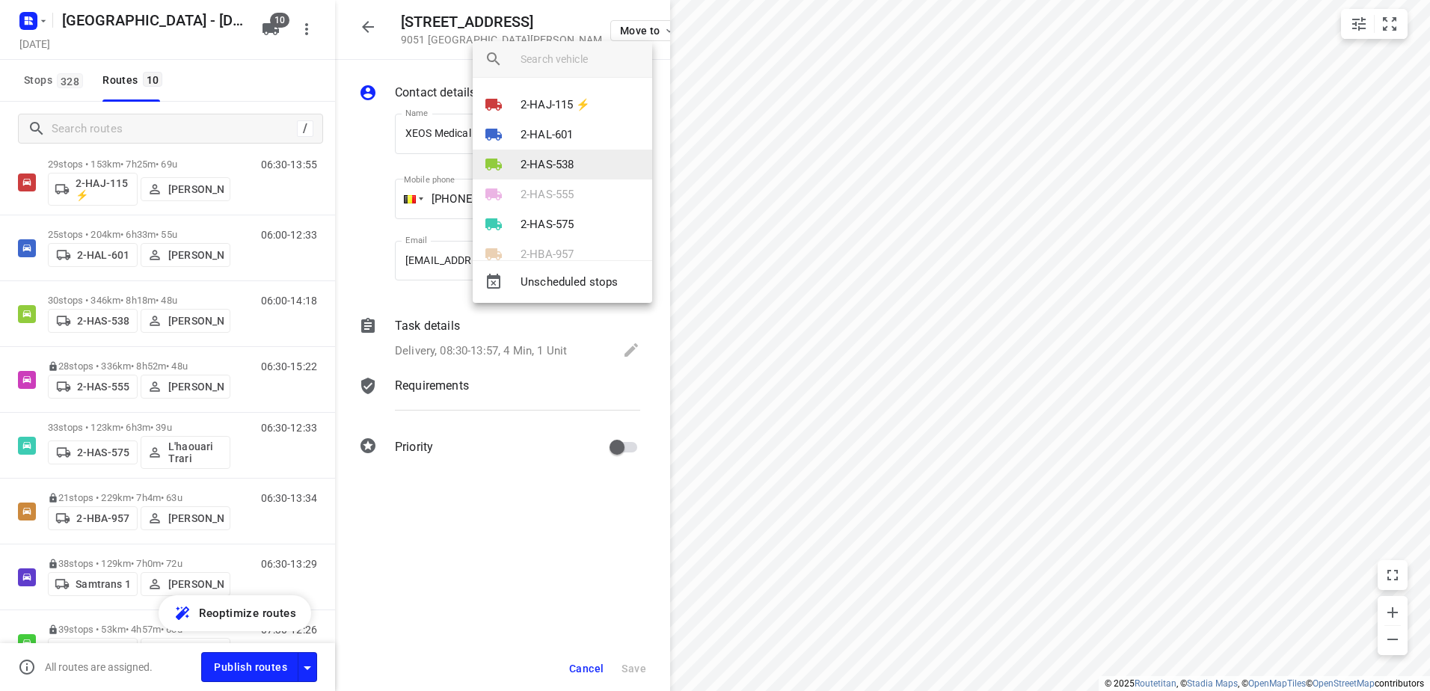
click at [591, 169] on li "2-HAS-538" at bounding box center [562, 165] width 179 height 30
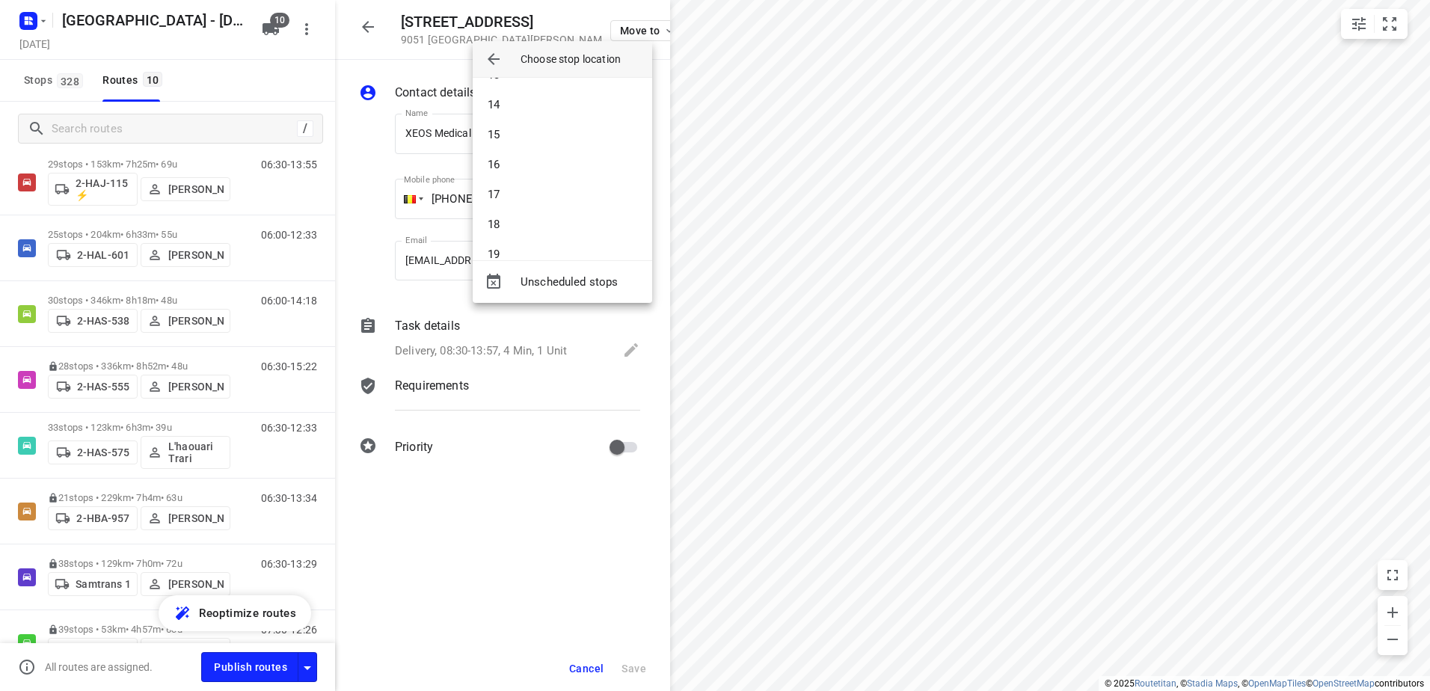
scroll to position [733, 0]
click at [325, 87] on div at bounding box center [715, 345] width 1430 height 691
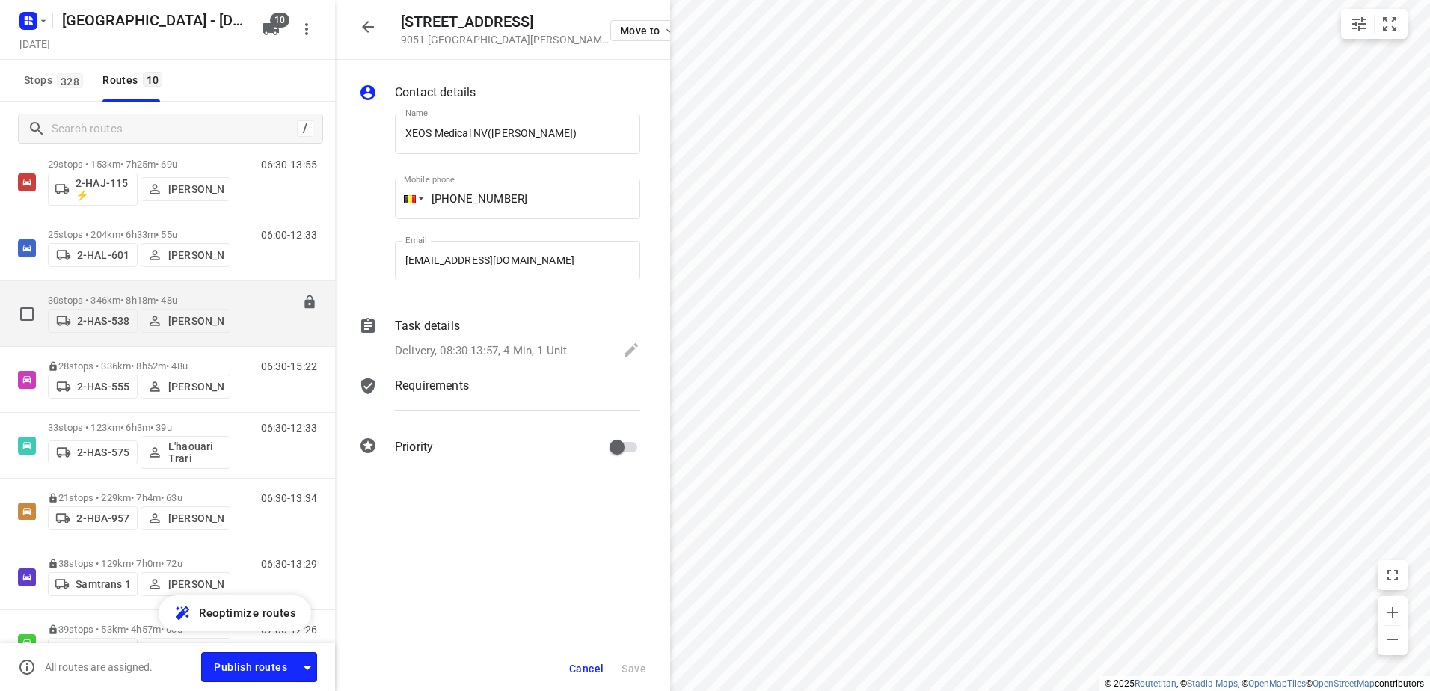
click at [116, 306] on div "2-HAS-538 Maico Geers" at bounding box center [139, 319] width 182 height 27
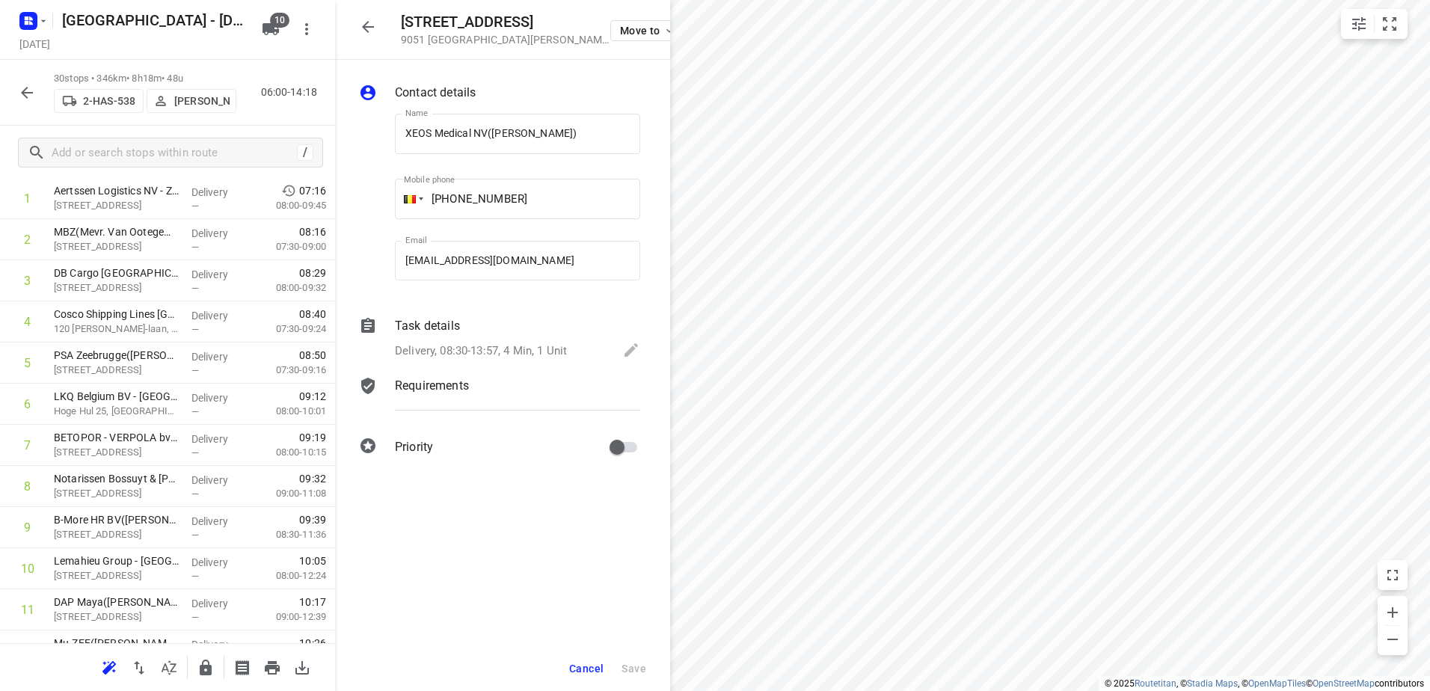
scroll to position [92, 0]
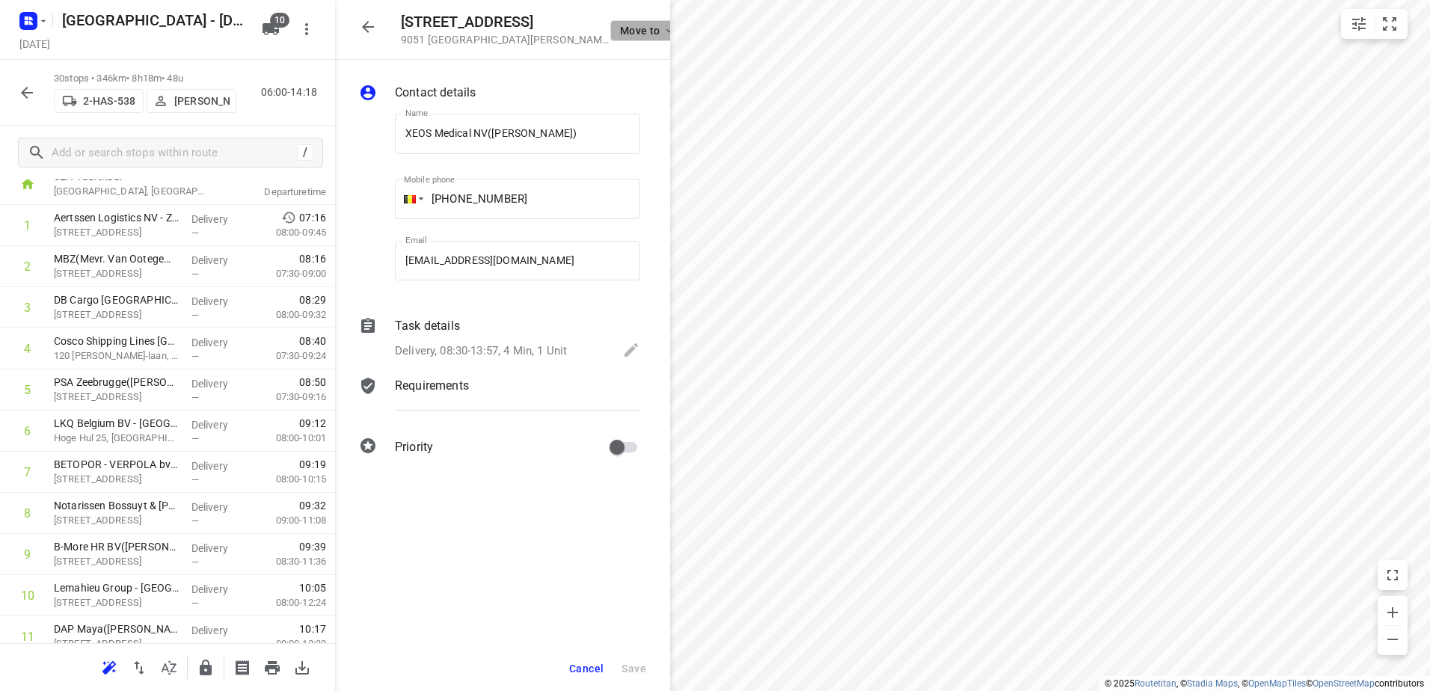
click at [628, 27] on span "Move to" at bounding box center [647, 31] width 55 height 12
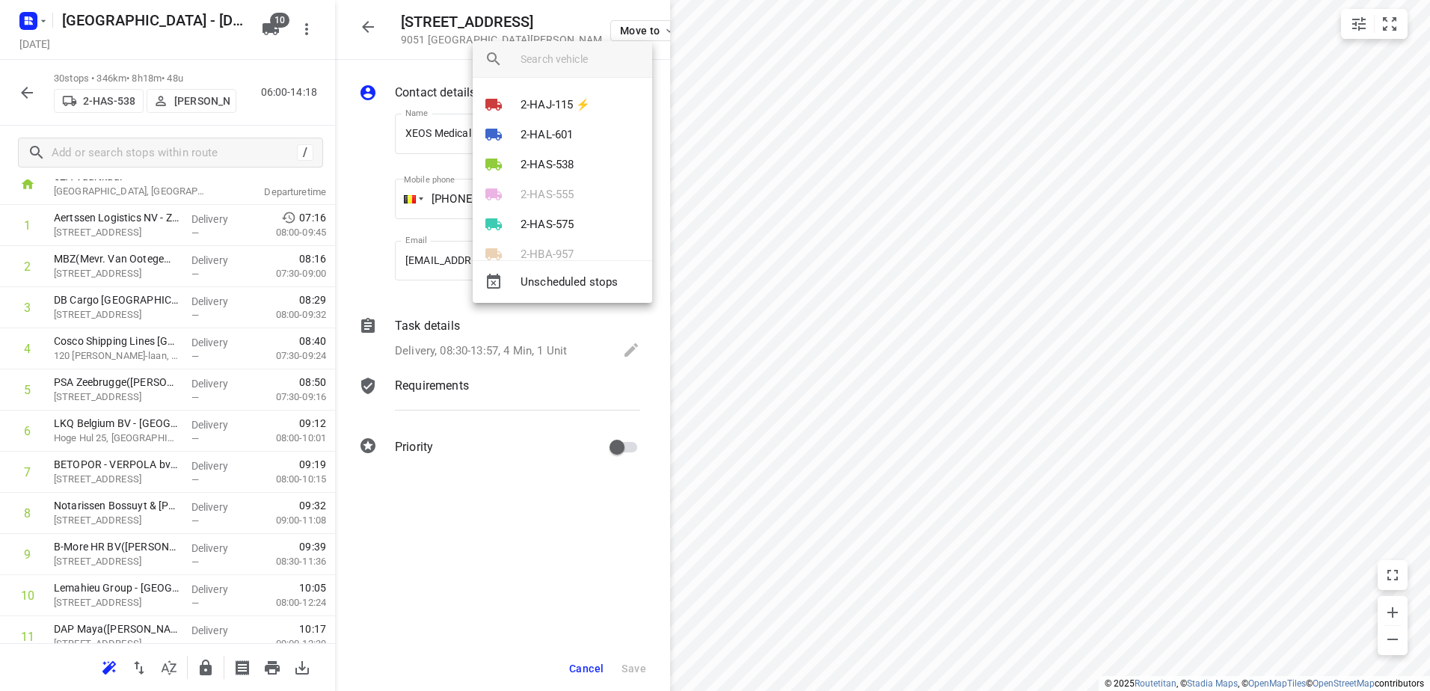
click at [353, 66] on div at bounding box center [715, 345] width 1430 height 691
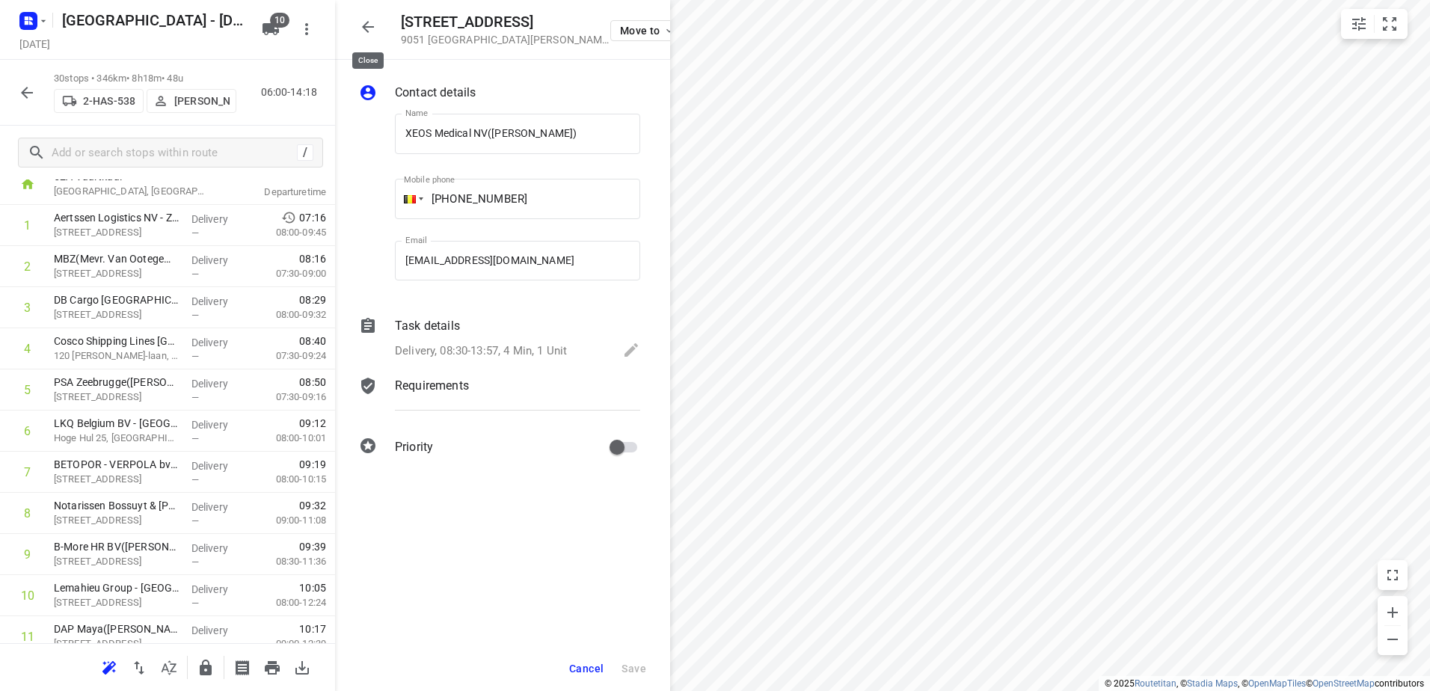
click at [369, 25] on icon "button" at bounding box center [368, 27] width 18 height 18
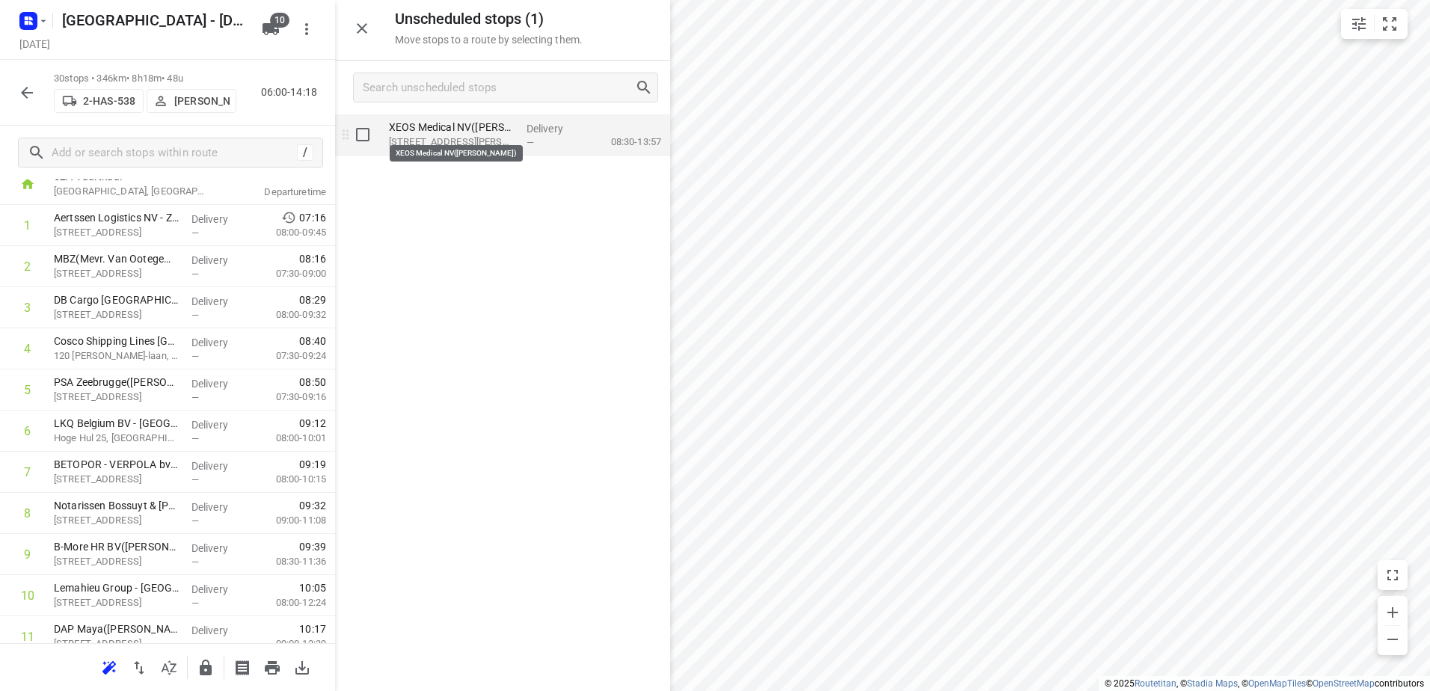
click at [440, 132] on p "XEOS Medical NV(Lieze De Witte)" at bounding box center [452, 127] width 126 height 15
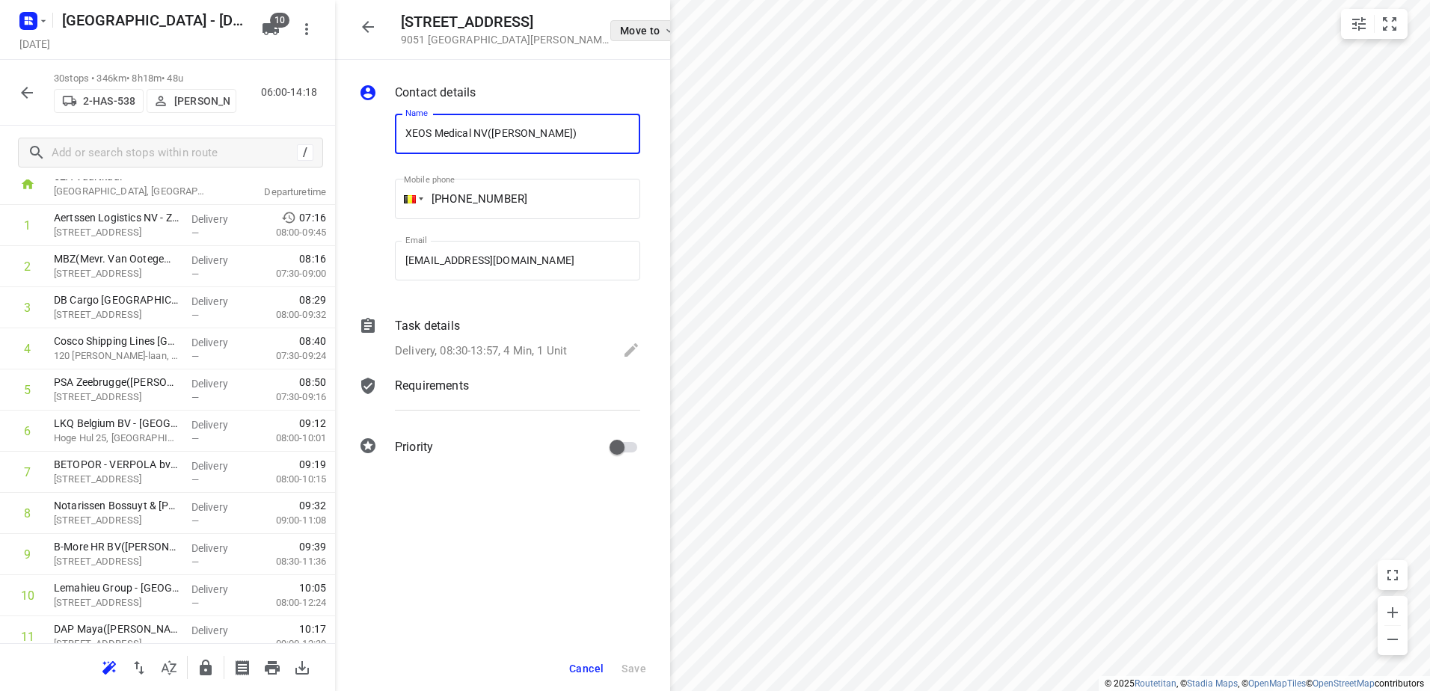
click at [620, 34] on span "Move to" at bounding box center [647, 31] width 55 height 12
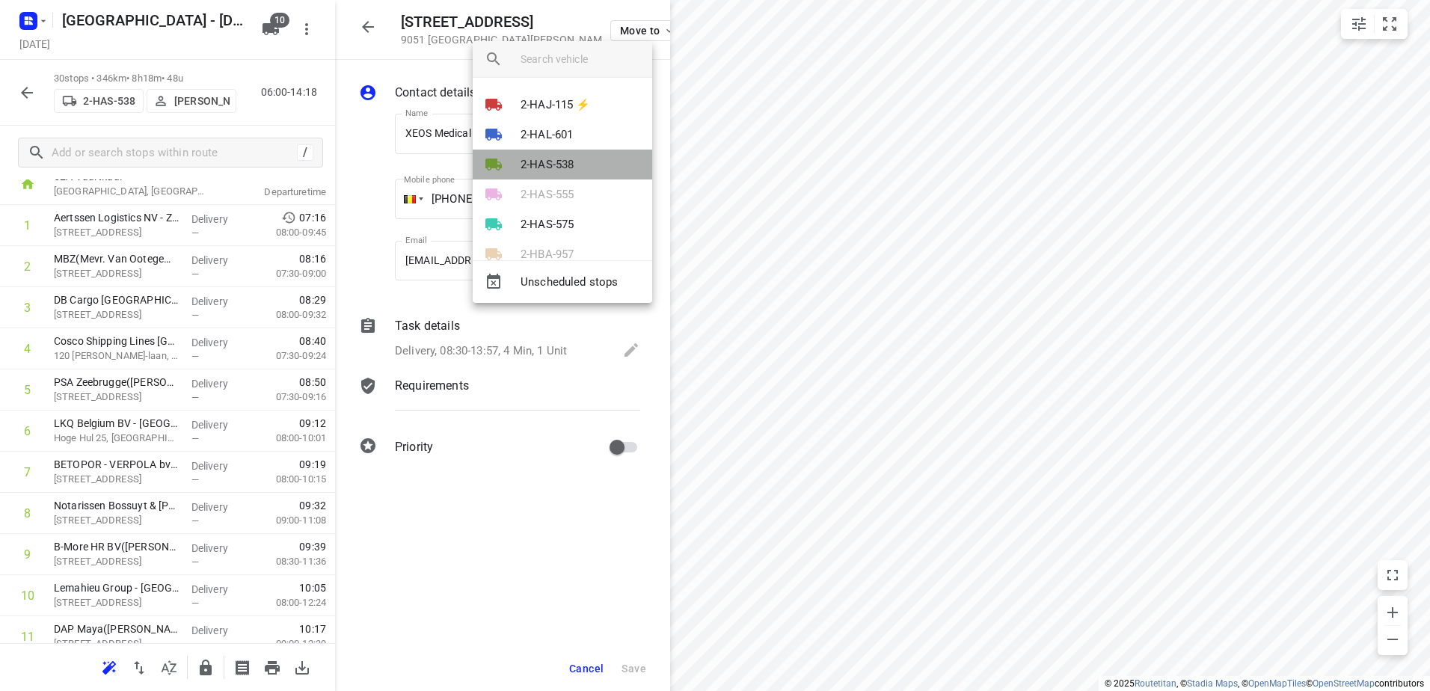
click at [569, 168] on p "2-HAS-538" at bounding box center [546, 164] width 53 height 17
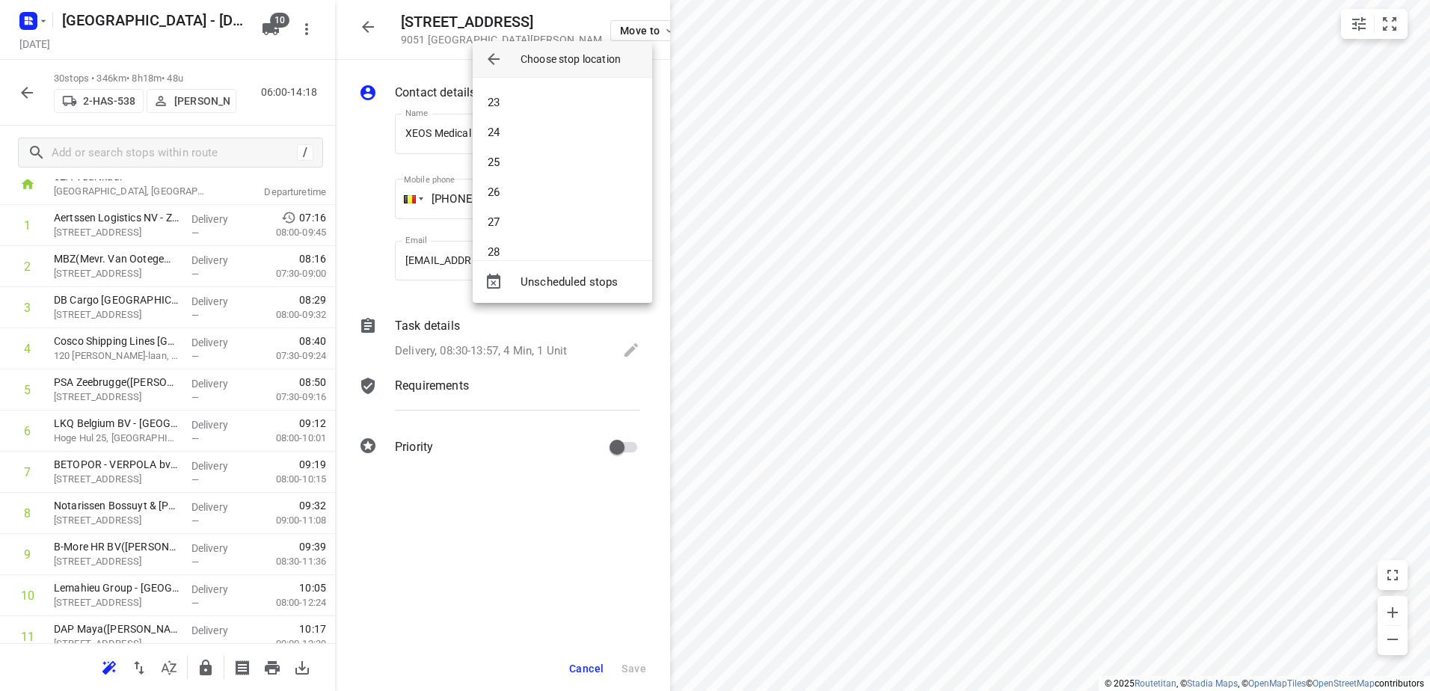
scroll to position [733, 0]
click at [530, 174] on li "28" at bounding box center [562, 174] width 179 height 30
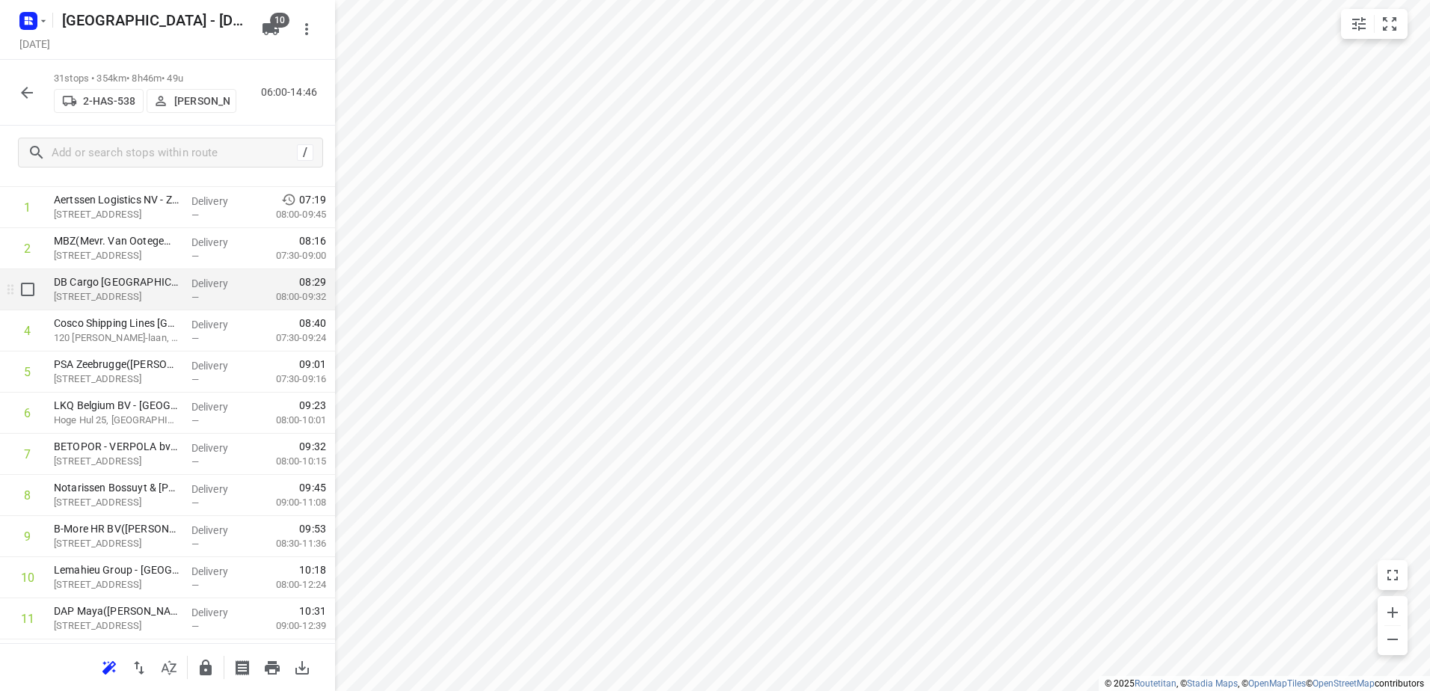
scroll to position [0, 0]
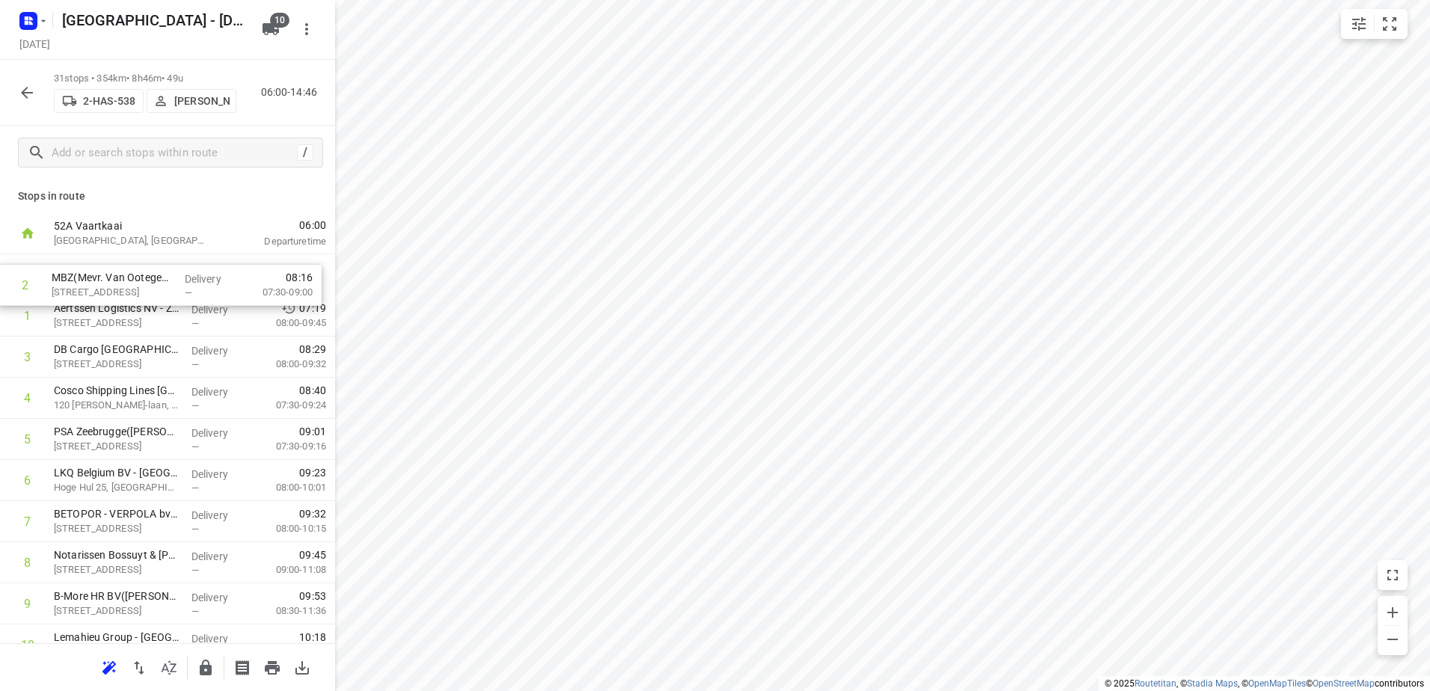
drag, startPoint x: 101, startPoint y: 318, endPoint x: 98, endPoint y: 277, distance: 40.5
drag, startPoint x: 103, startPoint y: 434, endPoint x: 106, endPoint y: 307, distance: 127.2
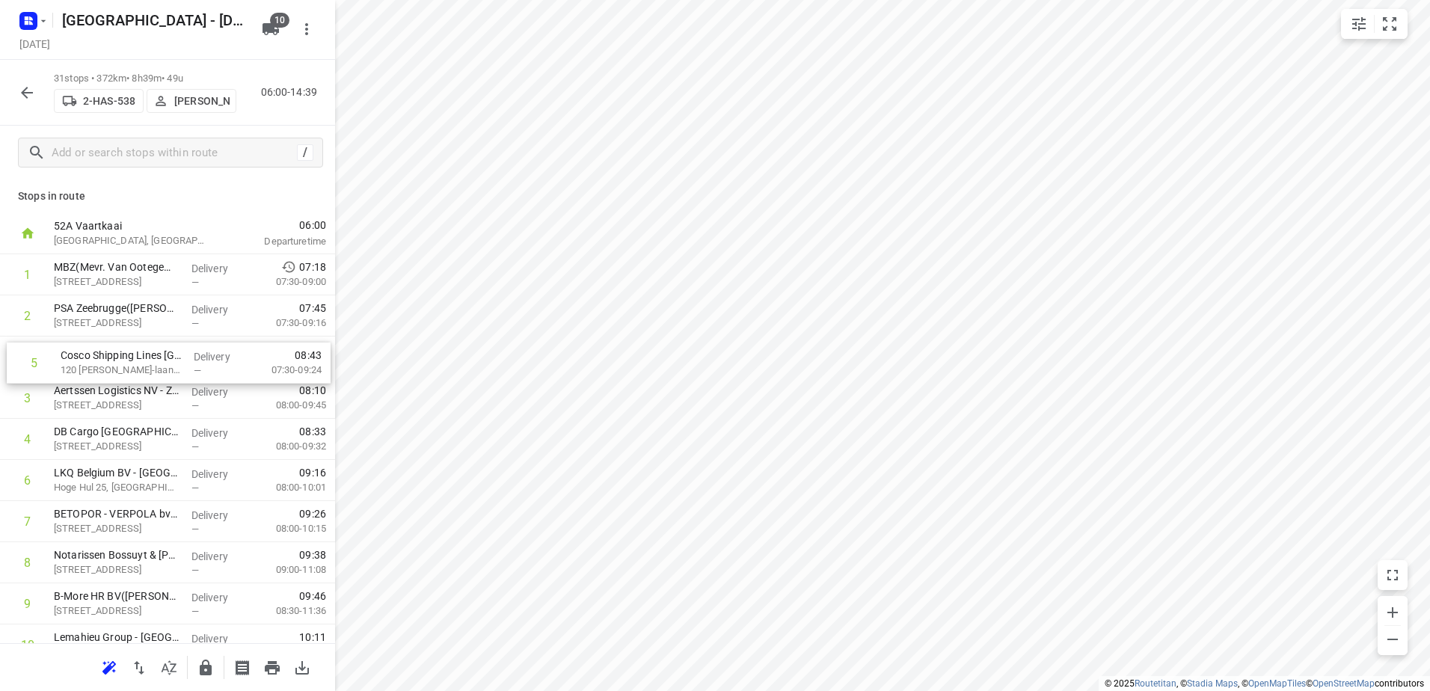
drag, startPoint x: 116, startPoint y: 438, endPoint x: 123, endPoint y: 357, distance: 81.0
drag, startPoint x: 95, startPoint y: 433, endPoint x: 96, endPoint y: 396, distance: 36.7
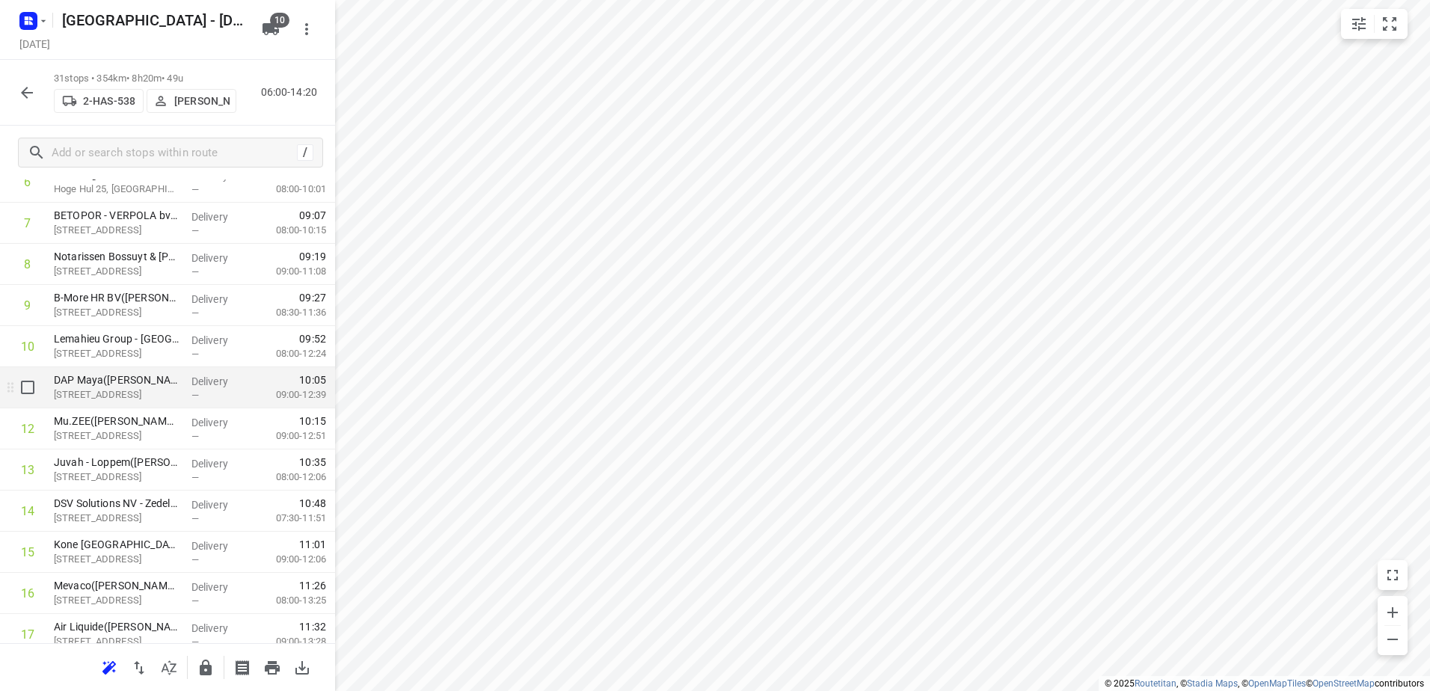
scroll to position [299, 0]
drag, startPoint x: 146, startPoint y: 511, endPoint x: 141, endPoint y: 348, distance: 163.8
click at [141, 348] on div "1 MBZ(Mevr. Van Ootegem (MBZ)) Isabellalaan 1, Zeebrugge Delivery — 07:18 07:30…" at bounding box center [167, 592] width 335 height 1275
drag, startPoint x: 139, startPoint y: 509, endPoint x: 148, endPoint y: 376, distance: 133.4
click at [148, 376] on div "1 MBZ(Mevr. Van Ootegem (MBZ)) Isabellalaan 1, Zeebrugge Delivery — 07:18 07:30…" at bounding box center [167, 592] width 335 height 1275
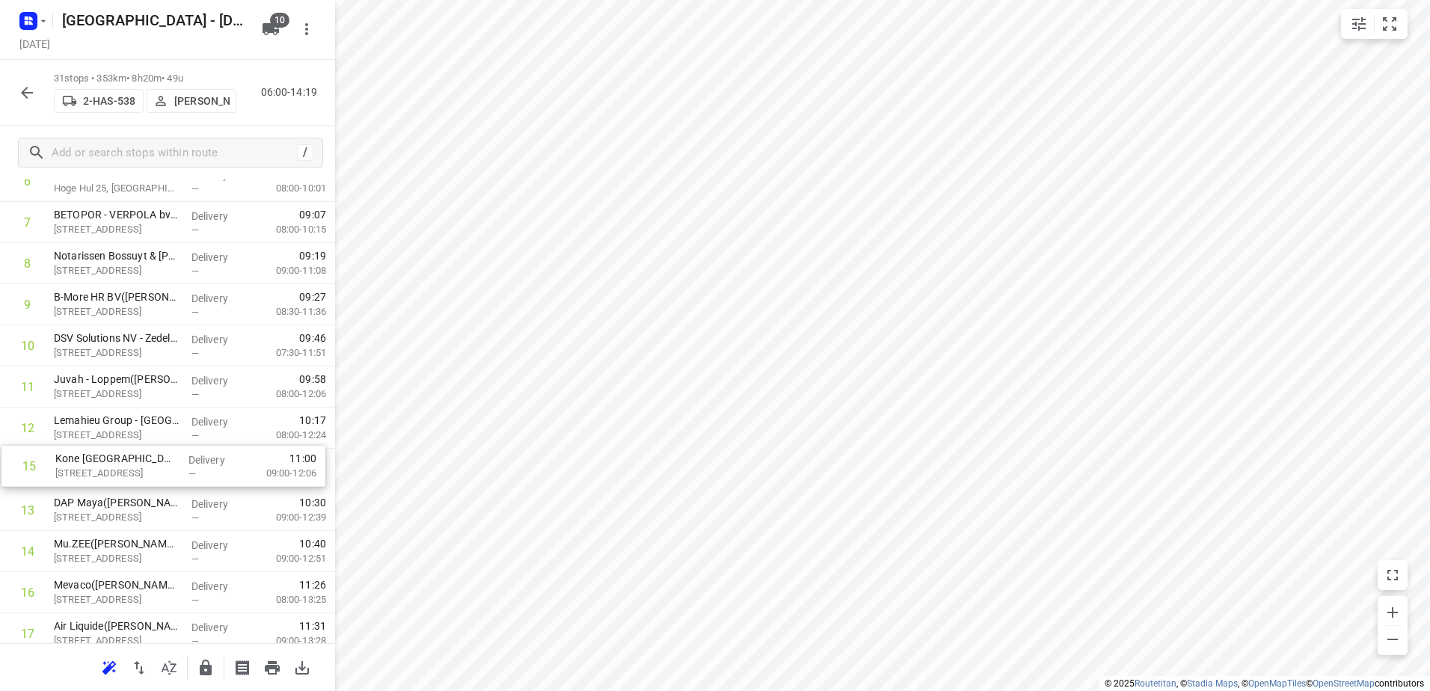
scroll to position [301, 0]
drag, startPoint x: 128, startPoint y: 547, endPoint x: 129, endPoint y: 411, distance: 136.1
click at [129, 411] on div "1 MBZ(Mevr. Van Ootegem (MBZ)) Isabellalaan 1, Zeebrugge Delivery — 07:18 07:30…" at bounding box center [167, 591] width 335 height 1275
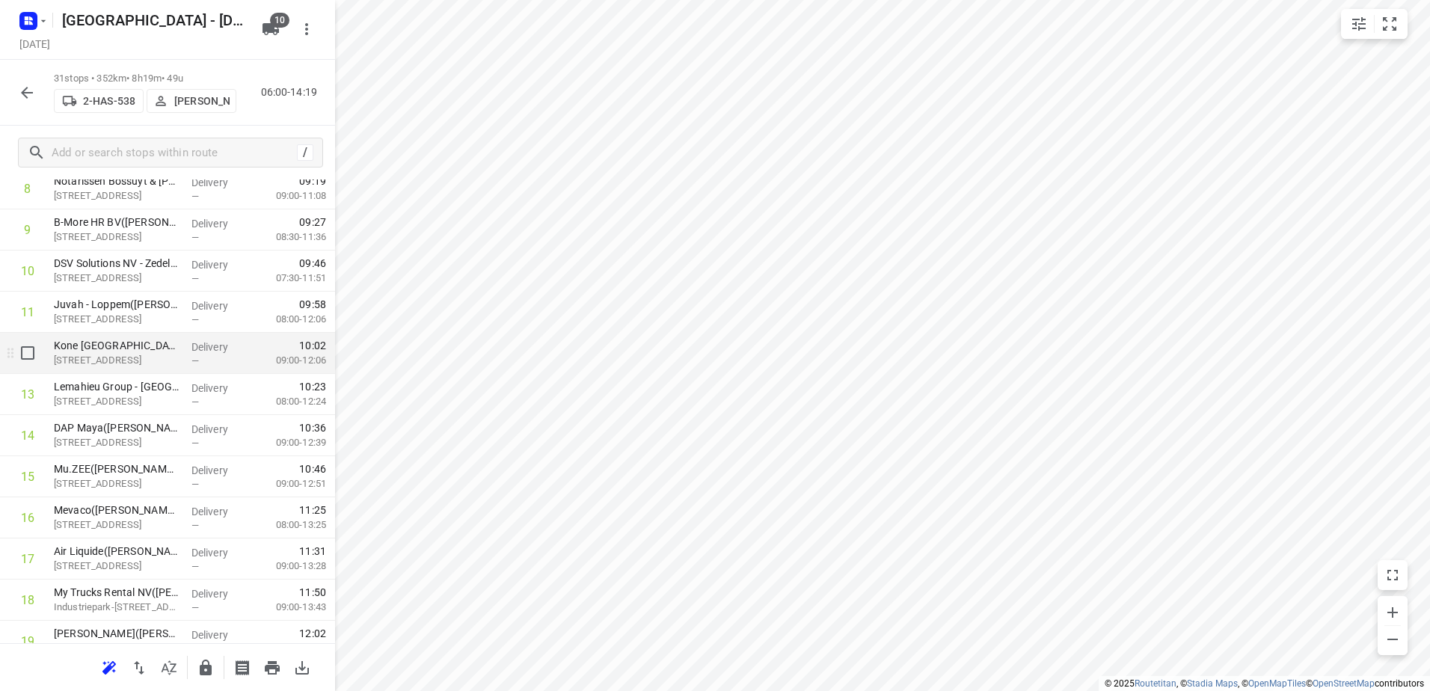
scroll to position [299, 0]
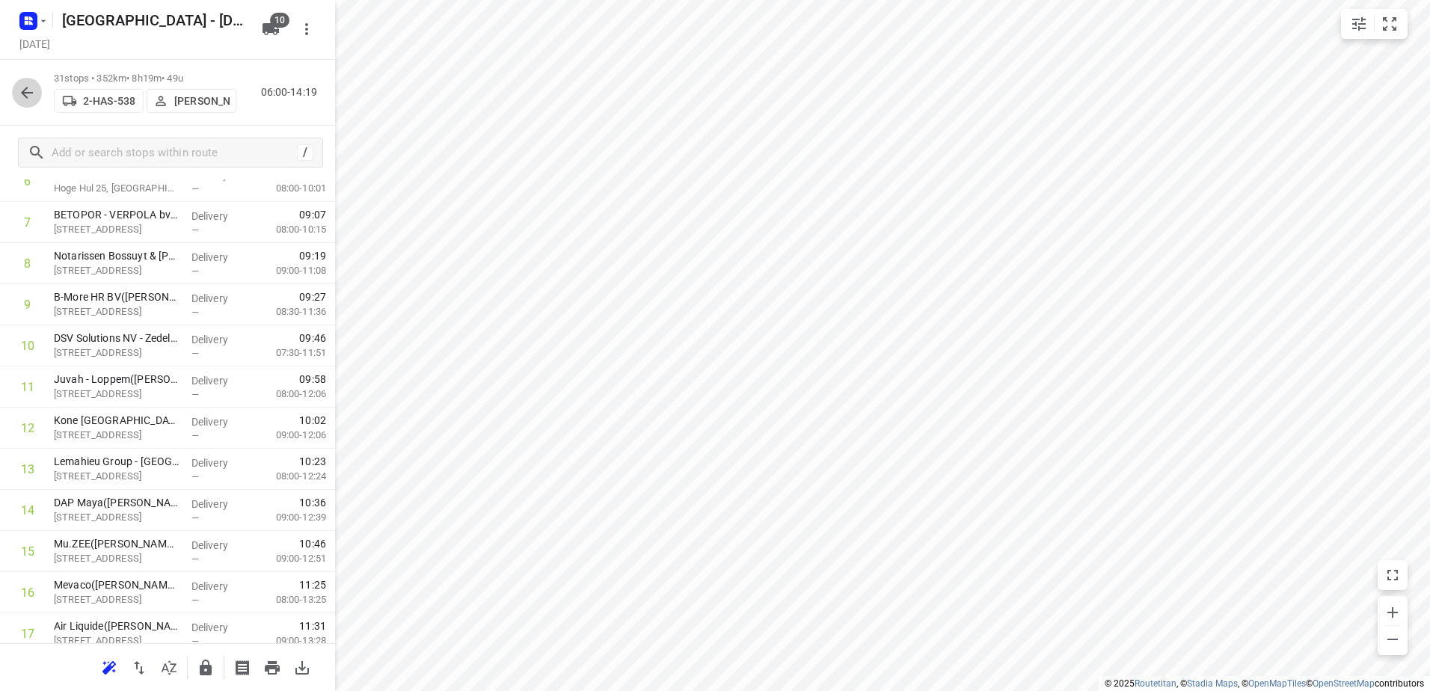
click at [27, 96] on icon "button" at bounding box center [27, 93] width 18 height 18
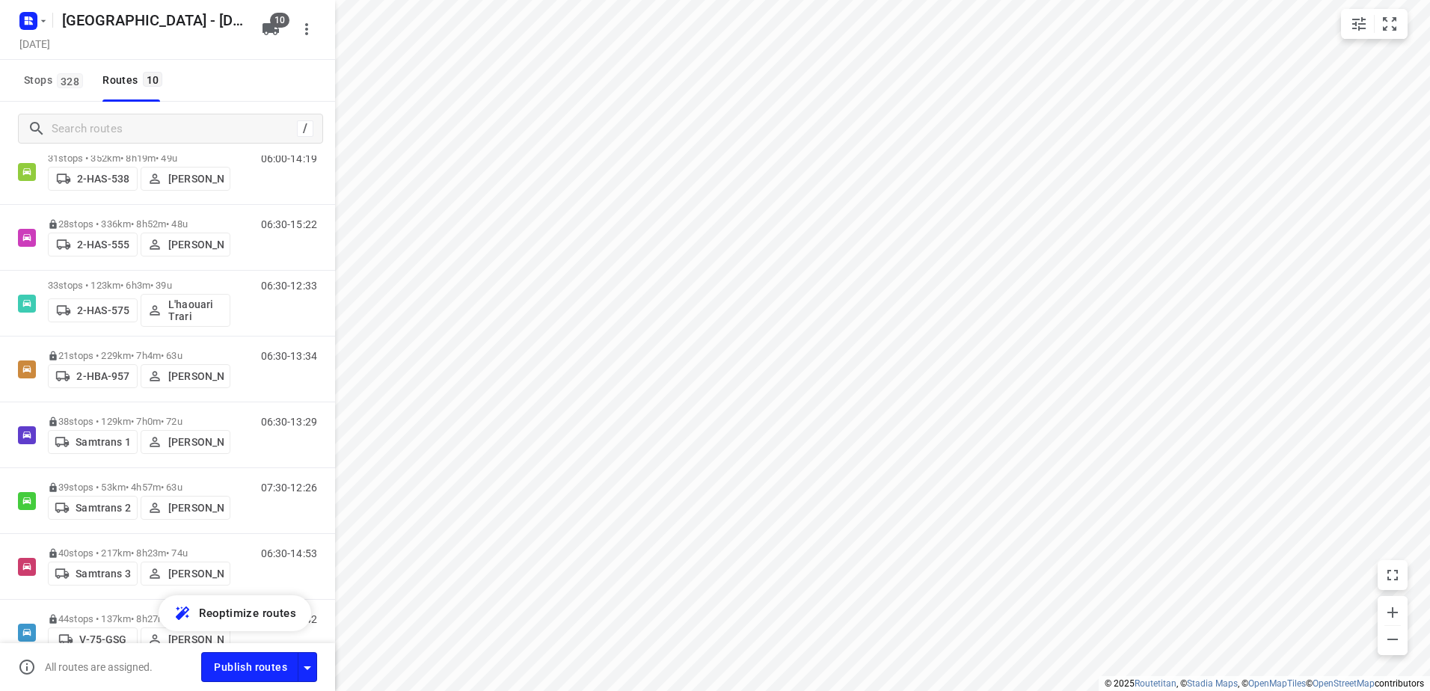
scroll to position [264, 0]
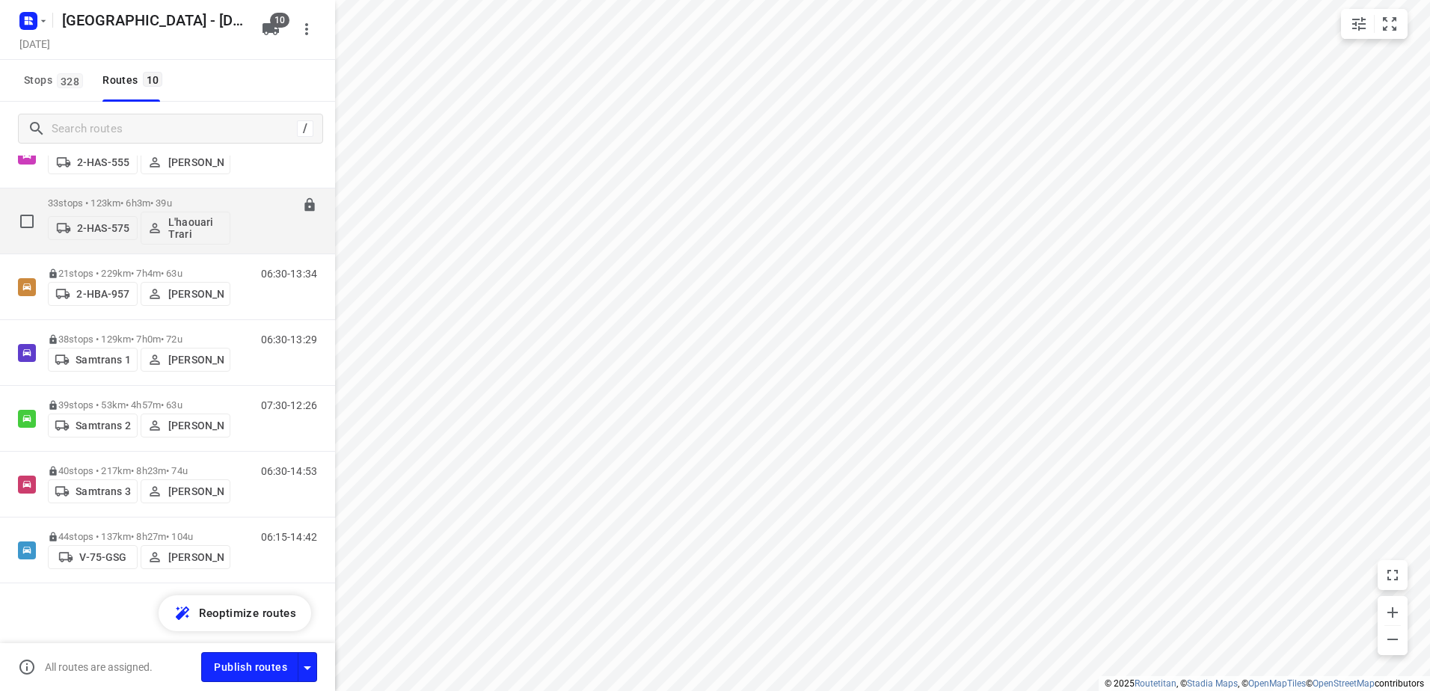
click at [110, 201] on p "33 stops • 123km • 6h3m • 39u" at bounding box center [139, 202] width 182 height 11
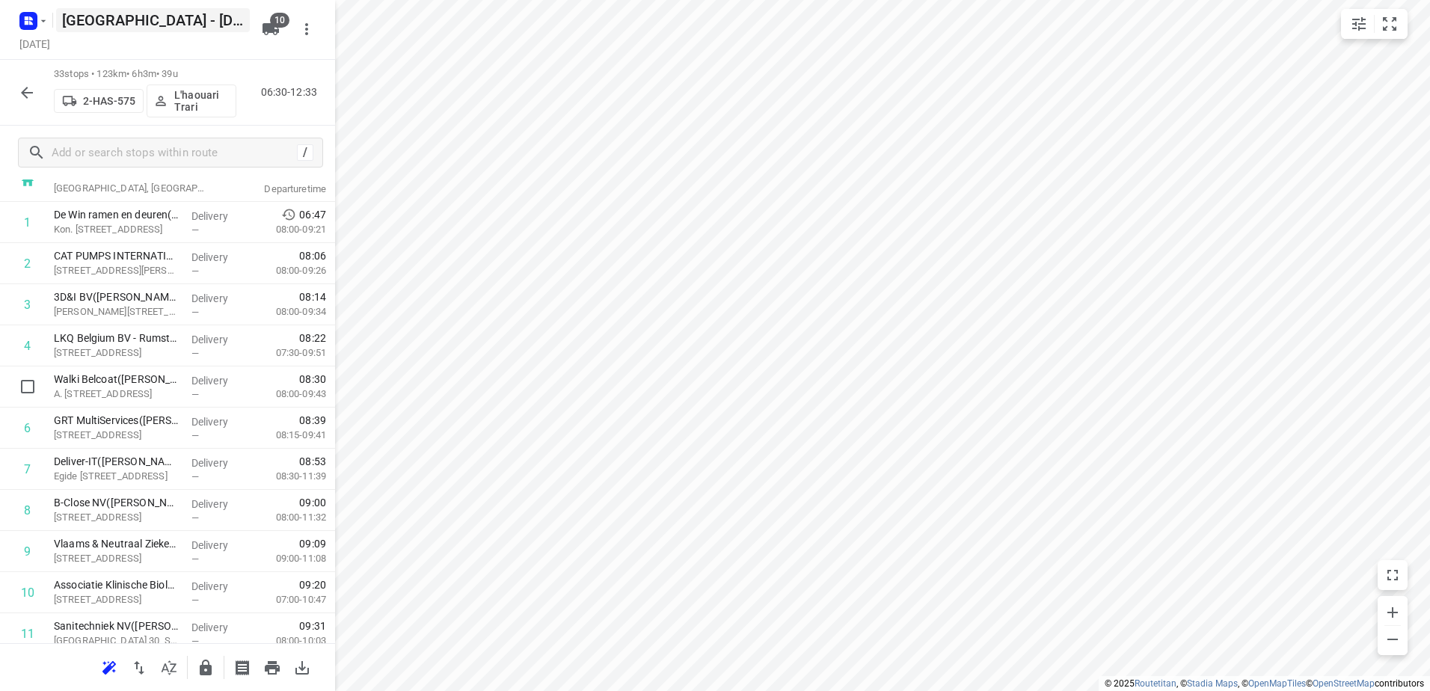
scroll to position [0, 0]
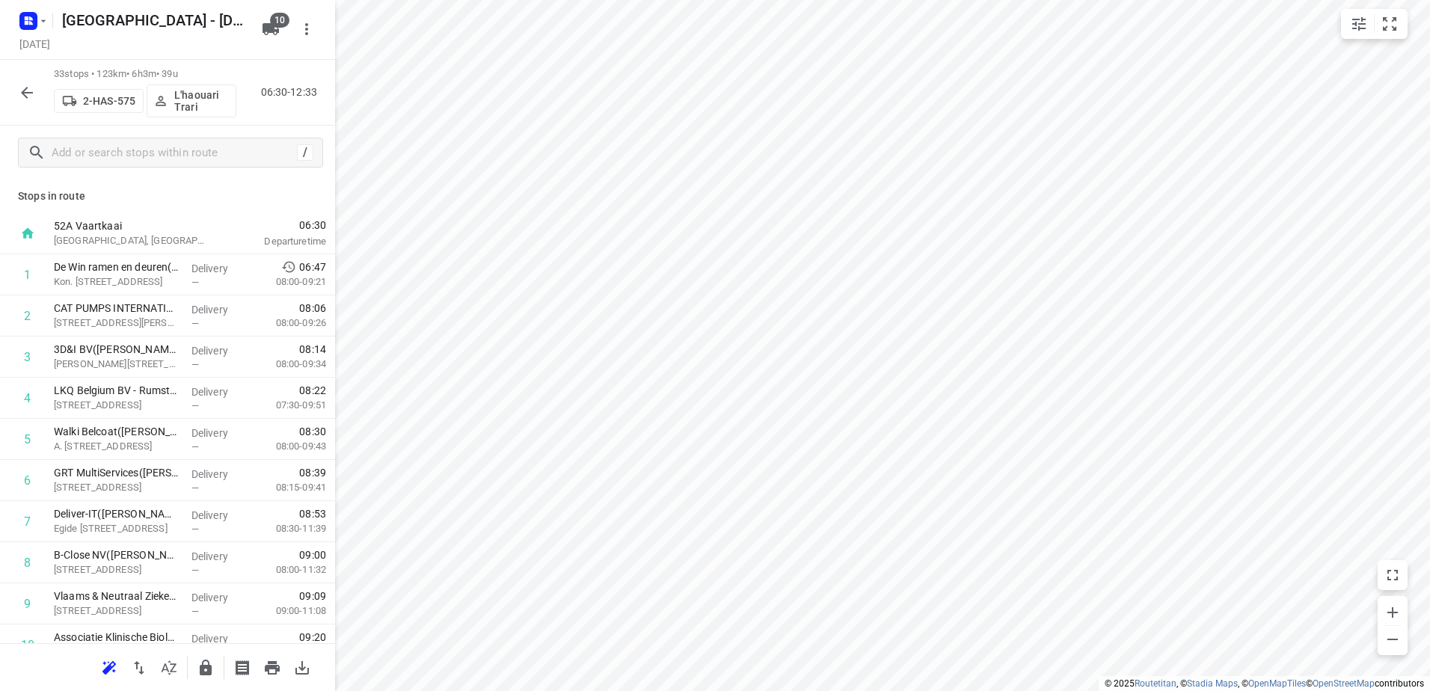
click at [29, 102] on button "button" at bounding box center [27, 93] width 30 height 30
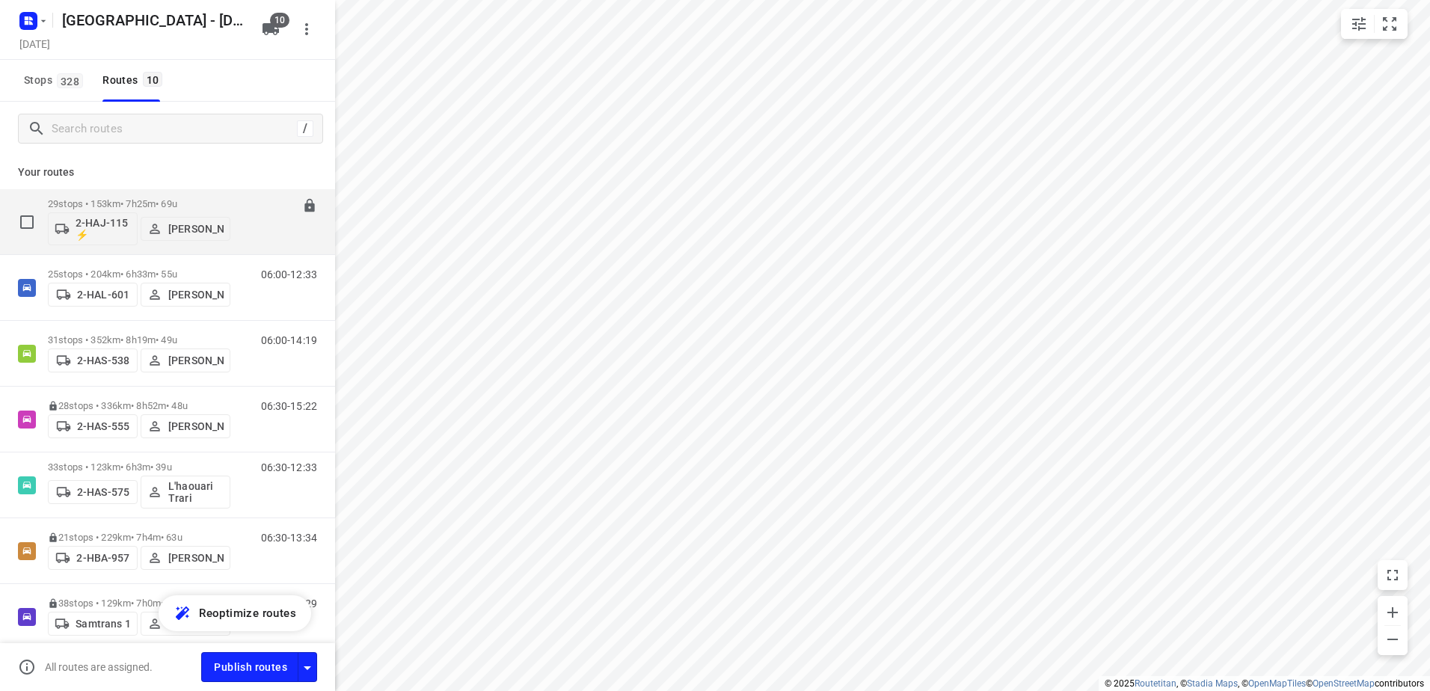
click at [189, 231] on p "[PERSON_NAME]" at bounding box center [195, 229] width 55 height 12
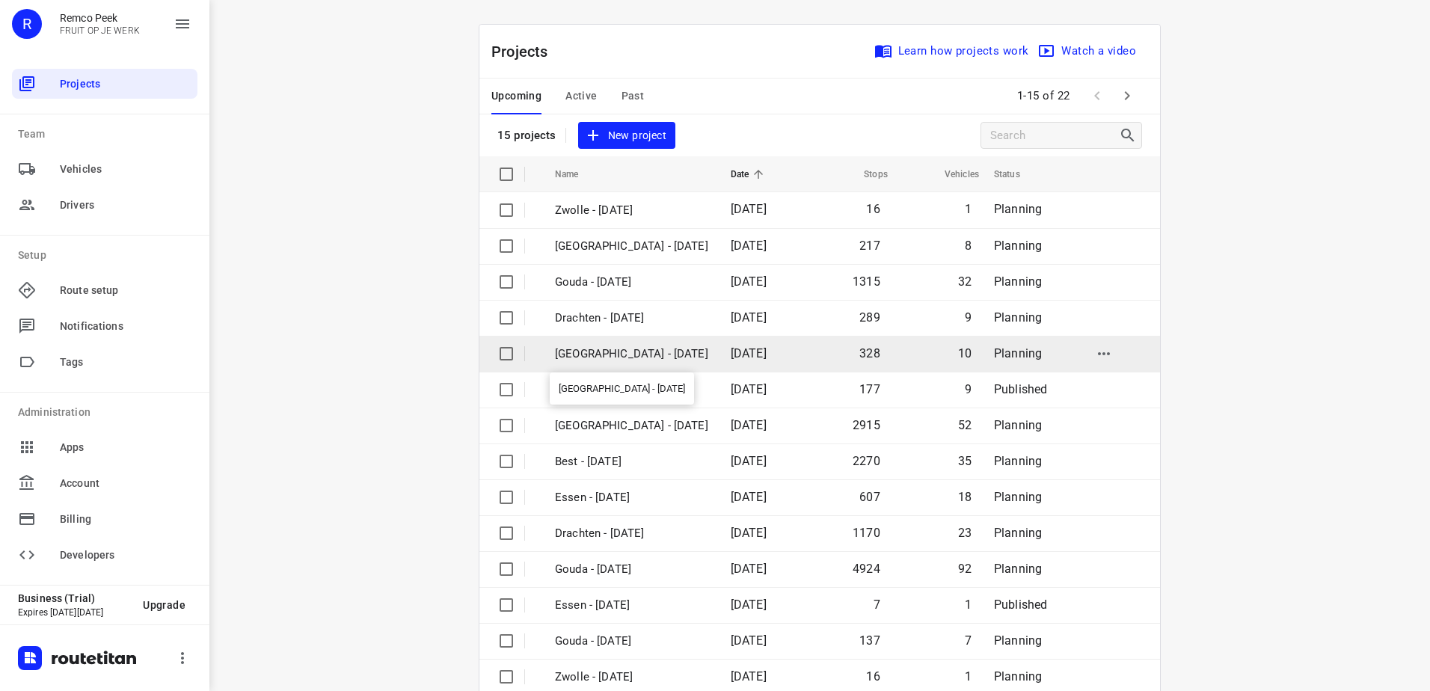
click at [603, 348] on p "[GEOGRAPHIC_DATA] - [DATE]" at bounding box center [631, 353] width 153 height 17
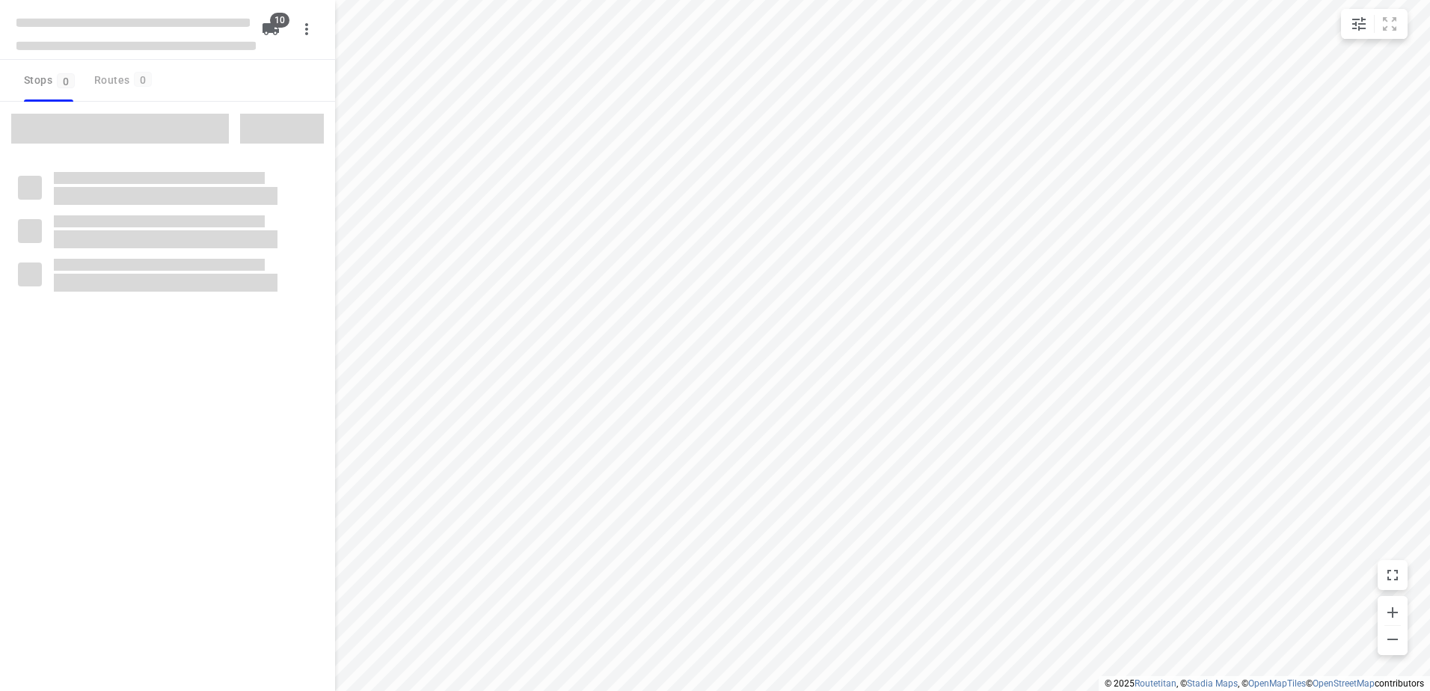
checkbox input "true"
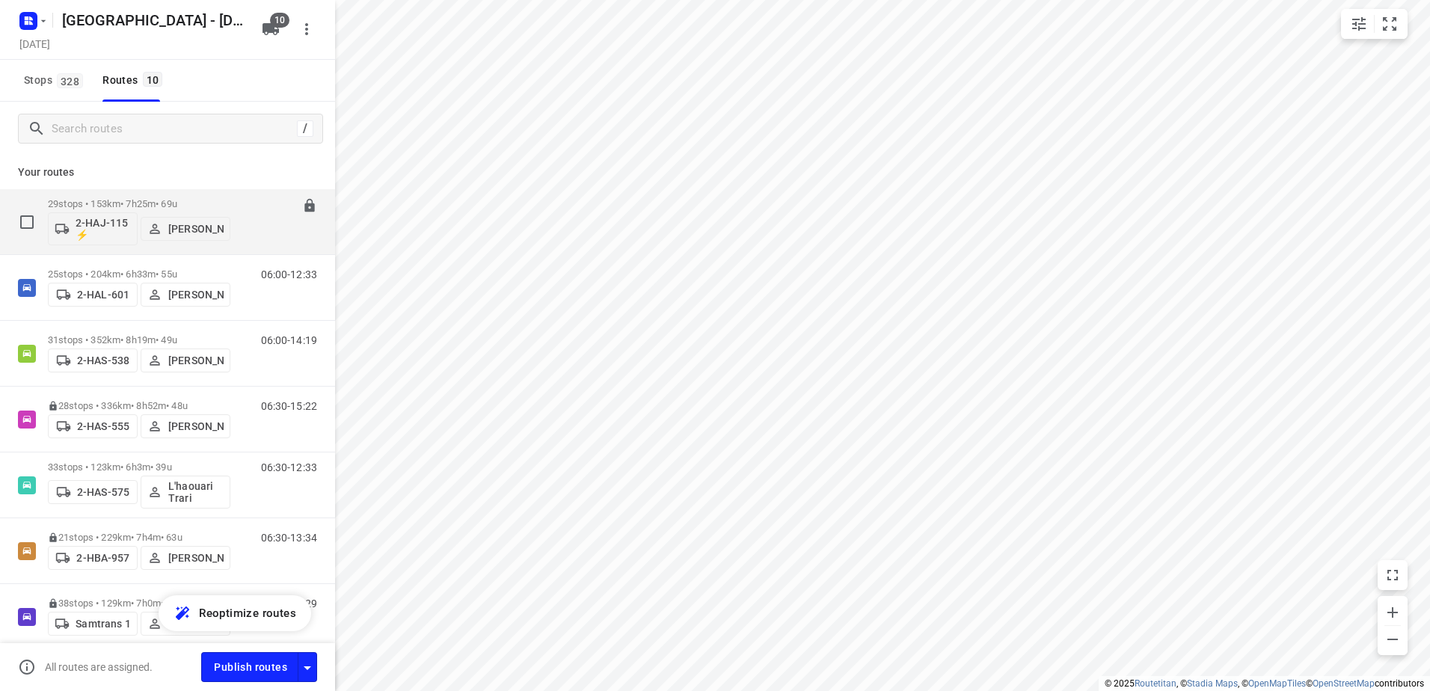
click at [96, 199] on p "29 stops • 153km • 7h25m • 69u" at bounding box center [139, 203] width 182 height 11
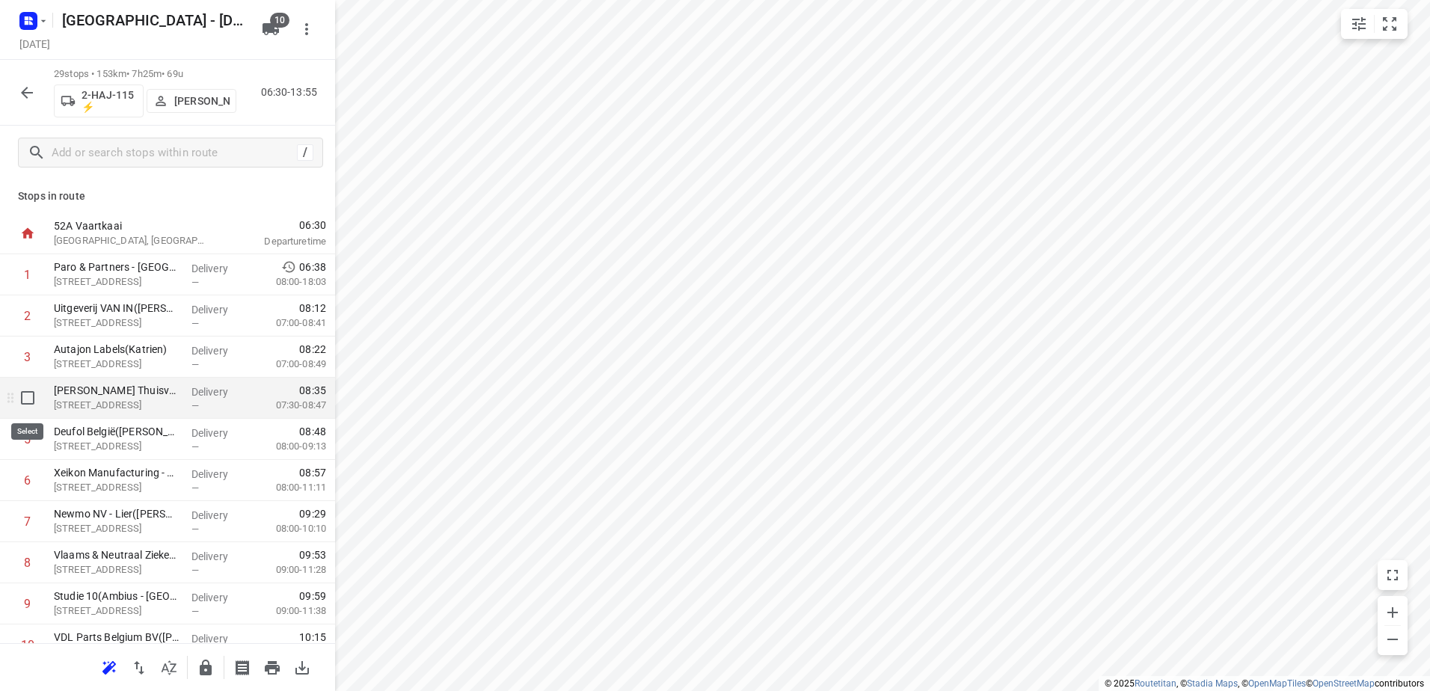
click at [31, 402] on input "checkbox" at bounding box center [28, 398] width 30 height 30
checkbox input "true"
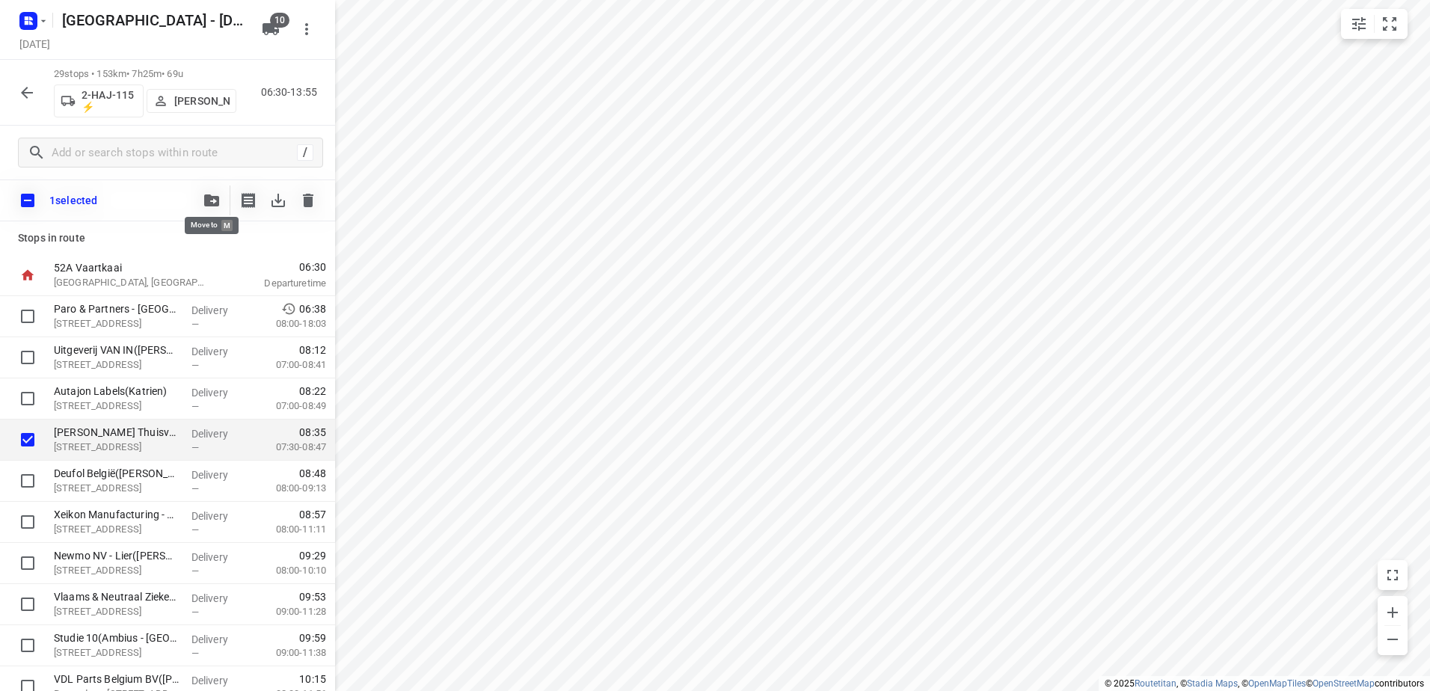
click at [204, 196] on icon "button" at bounding box center [211, 200] width 15 height 12
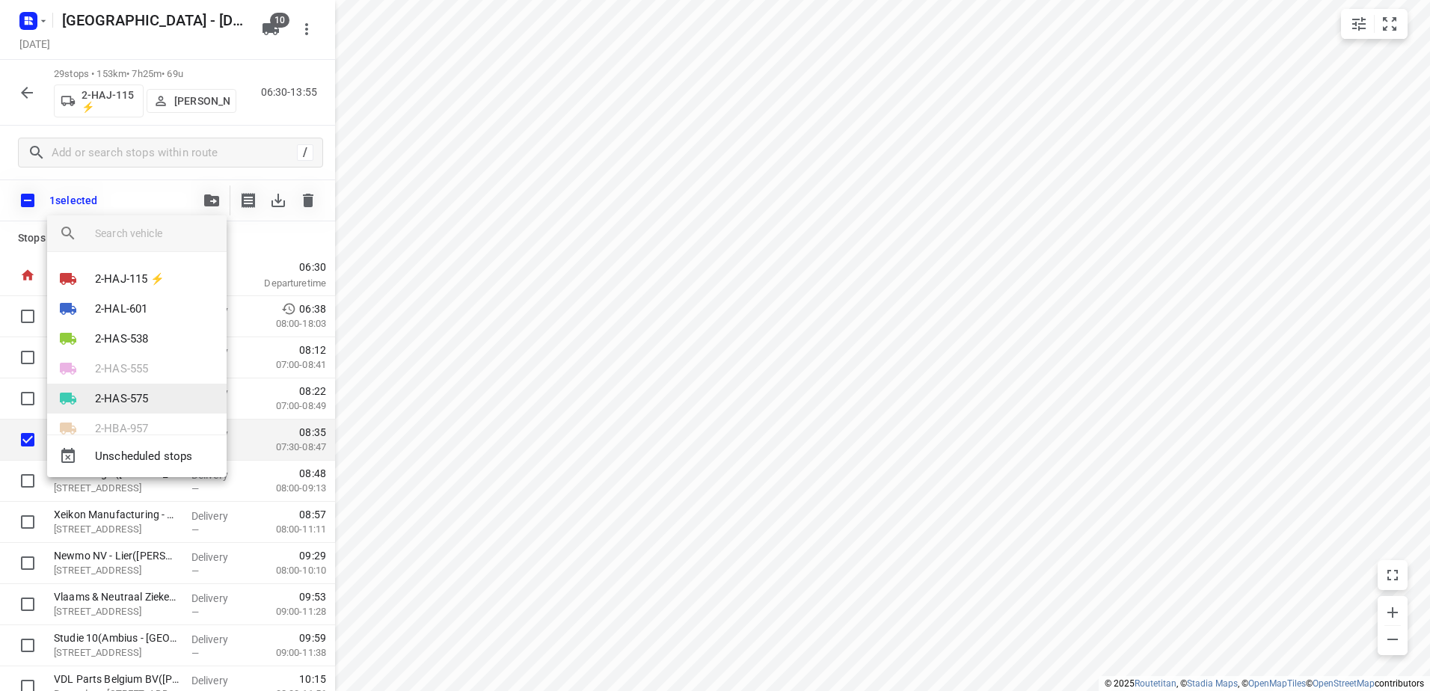
click at [139, 397] on p "2-HAS-575" at bounding box center [121, 398] width 53 height 17
click at [387, 25] on div at bounding box center [715, 345] width 1430 height 691
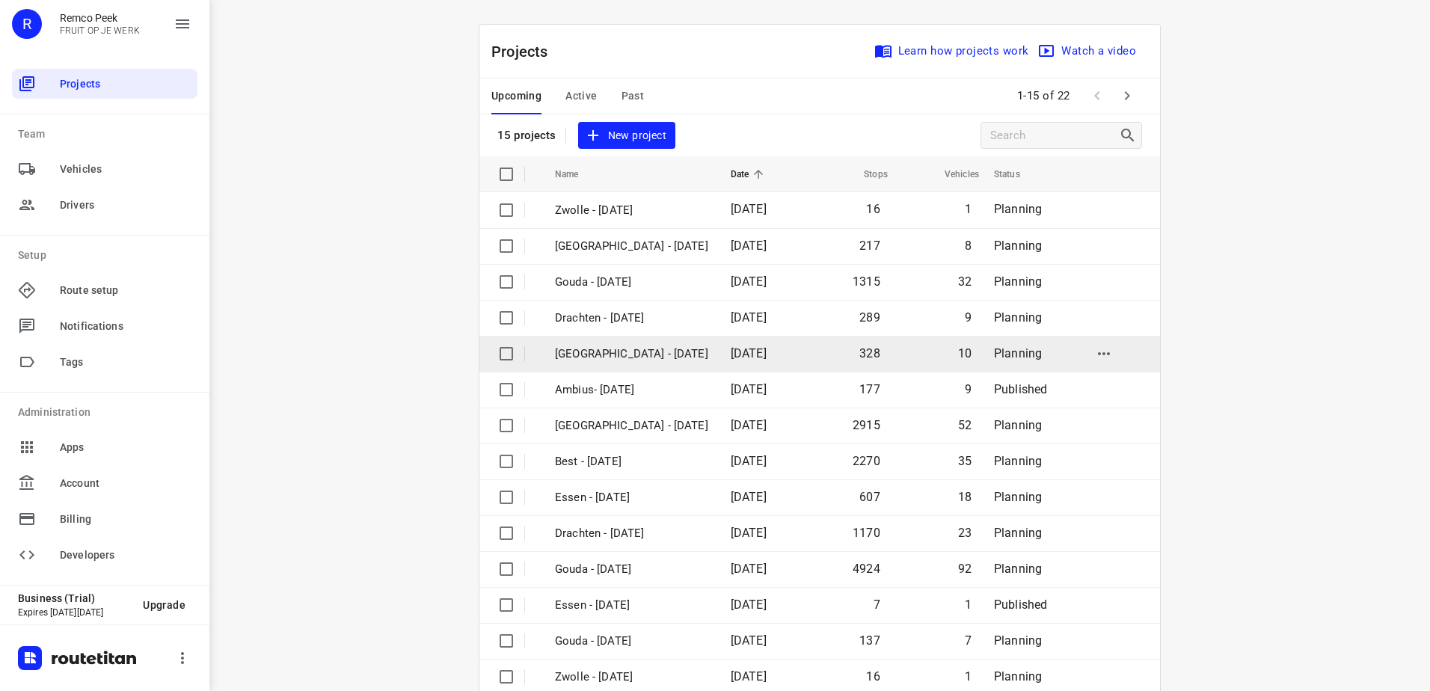
click at [595, 348] on p "[GEOGRAPHIC_DATA] - [DATE]" at bounding box center [631, 353] width 153 height 17
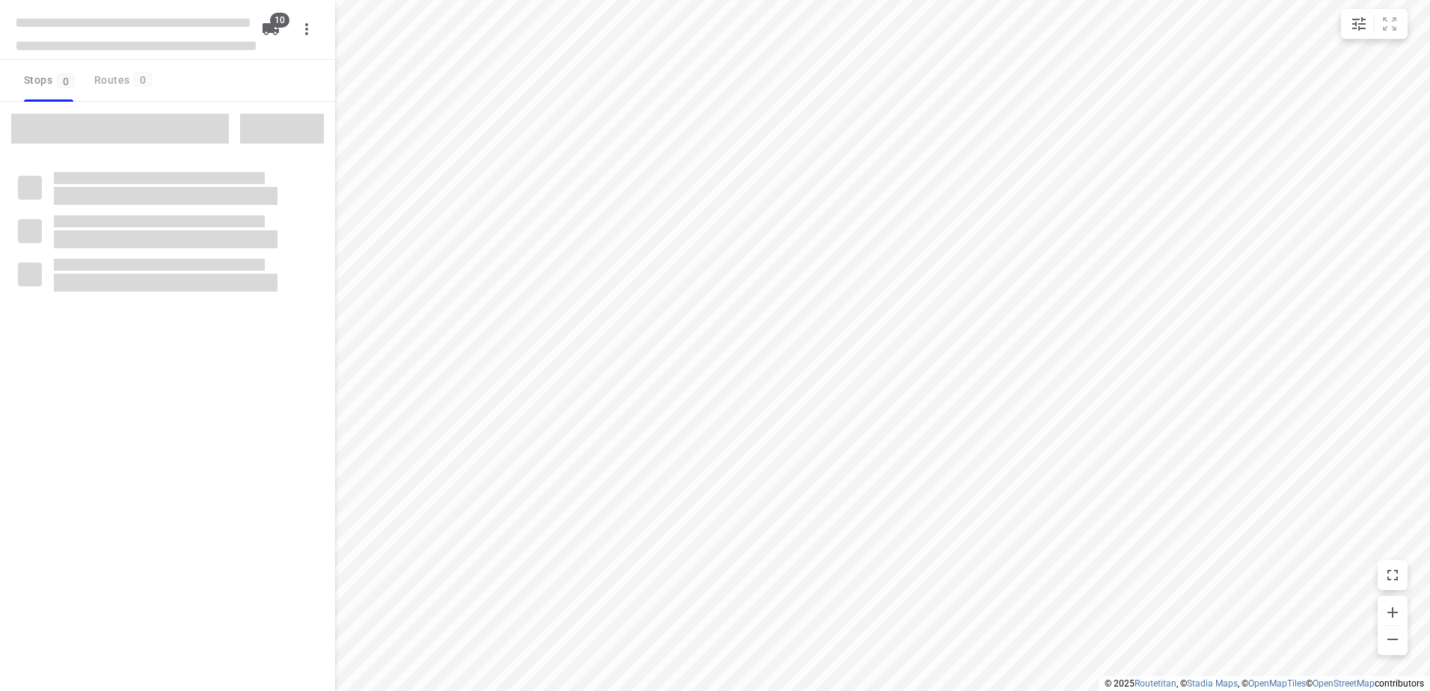
checkbox input "true"
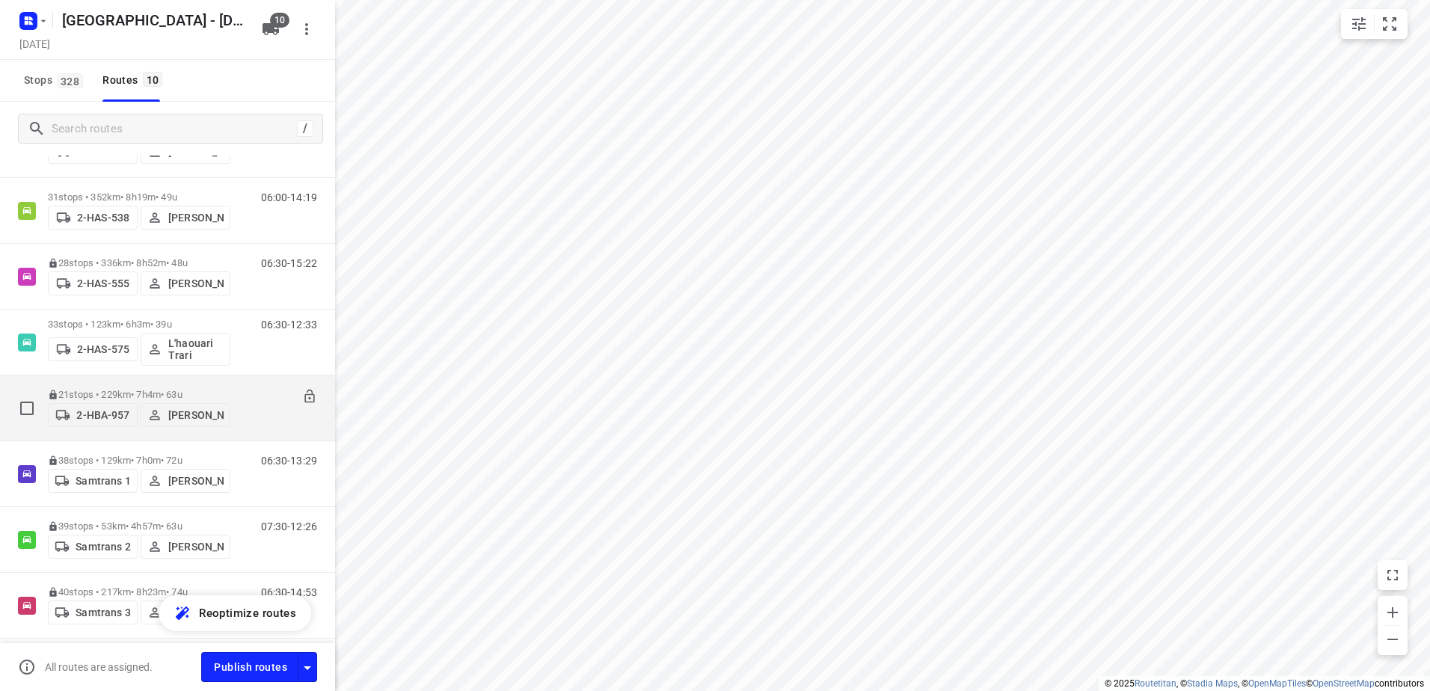
scroll to position [150, 0]
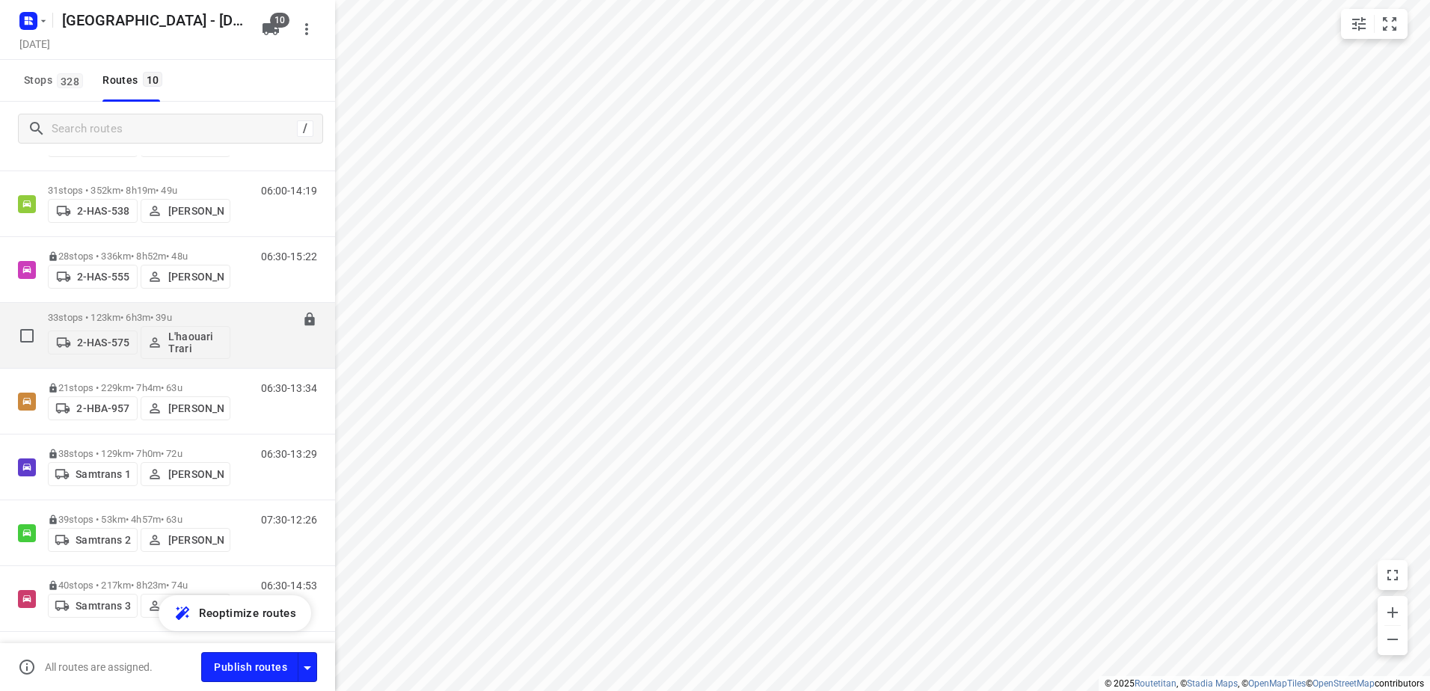
click at [123, 318] on p "33 stops • 123km • 6h3m • 39u" at bounding box center [139, 317] width 182 height 11
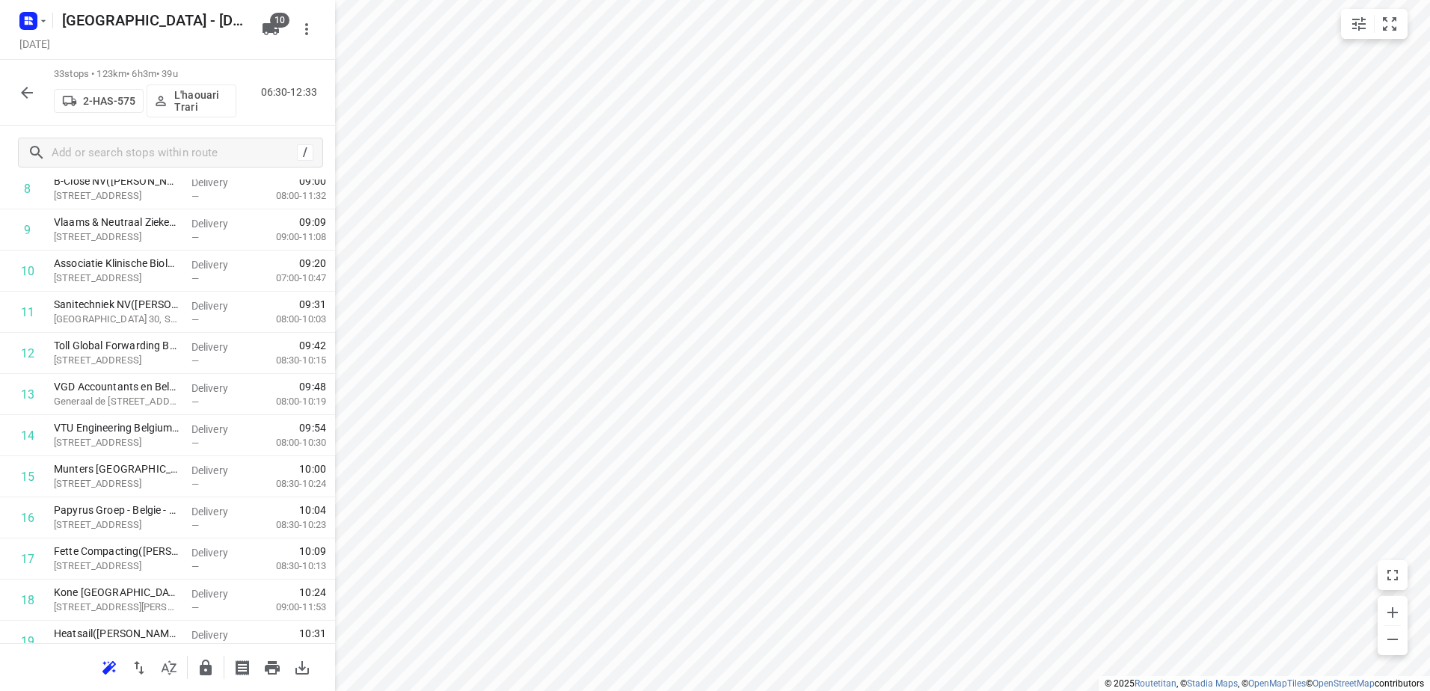
scroll to position [0, 0]
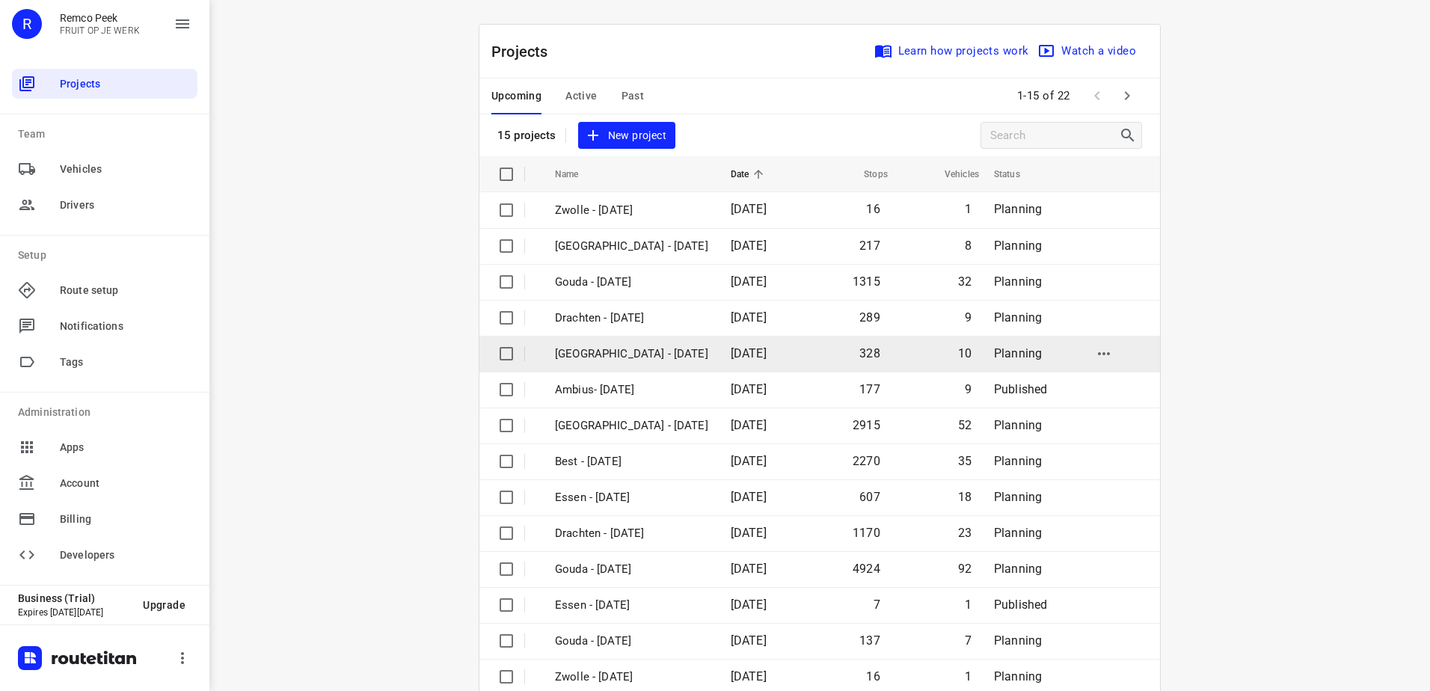
click at [610, 347] on p "[GEOGRAPHIC_DATA] - [DATE]" at bounding box center [631, 353] width 153 height 17
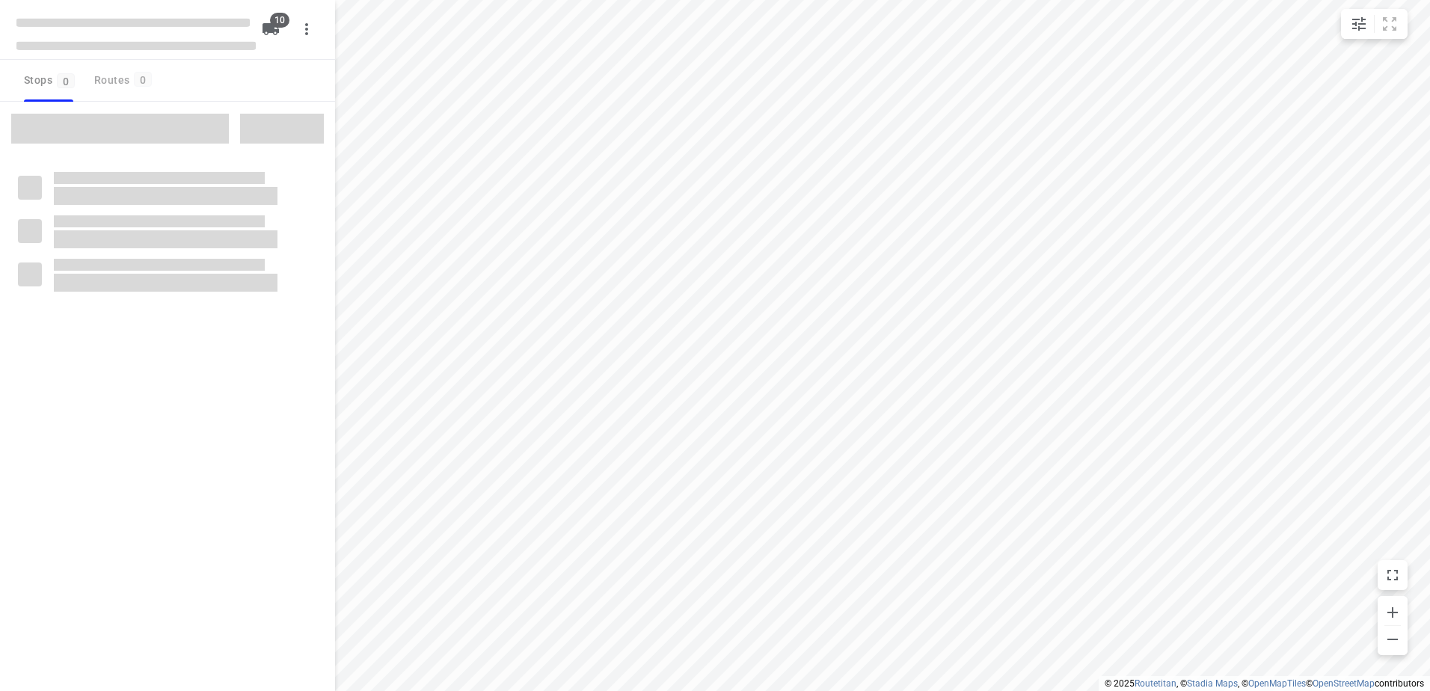
checkbox input "true"
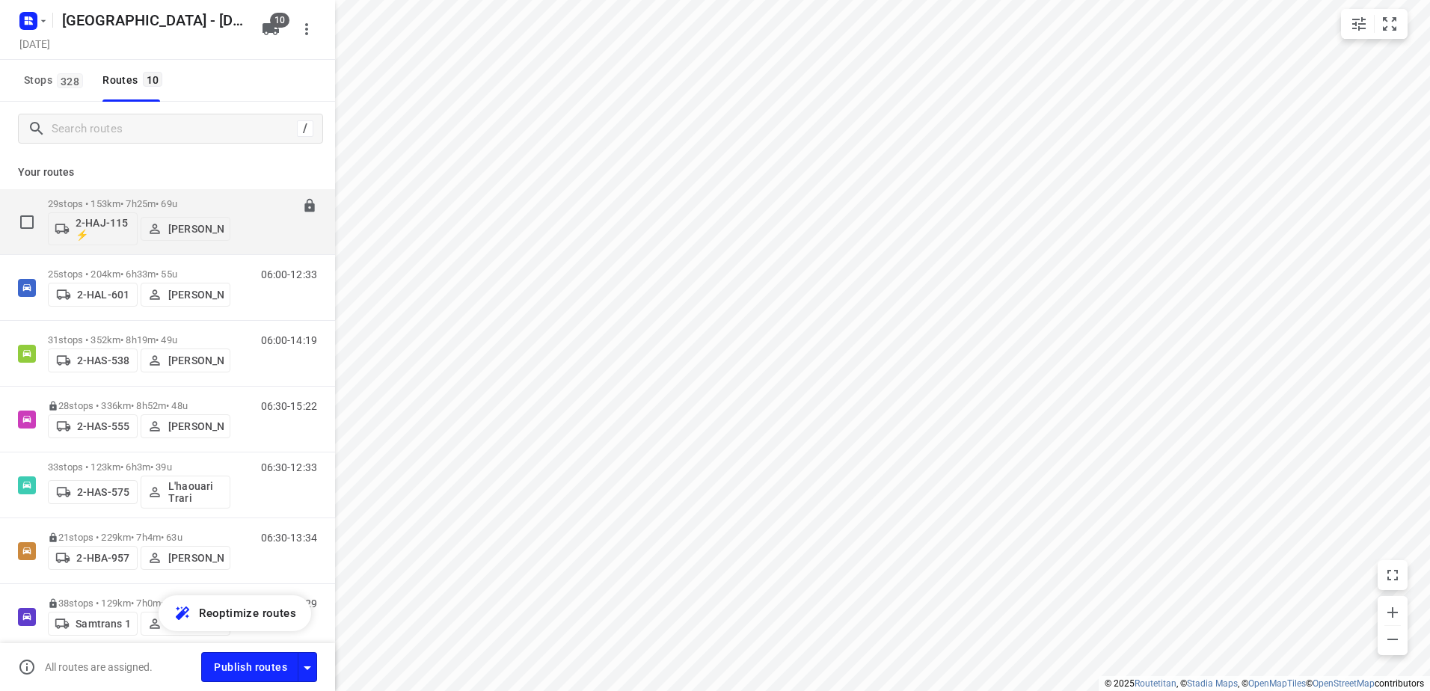
click at [132, 205] on p "29 stops • 153km • 7h25m • 69u" at bounding box center [139, 203] width 182 height 11
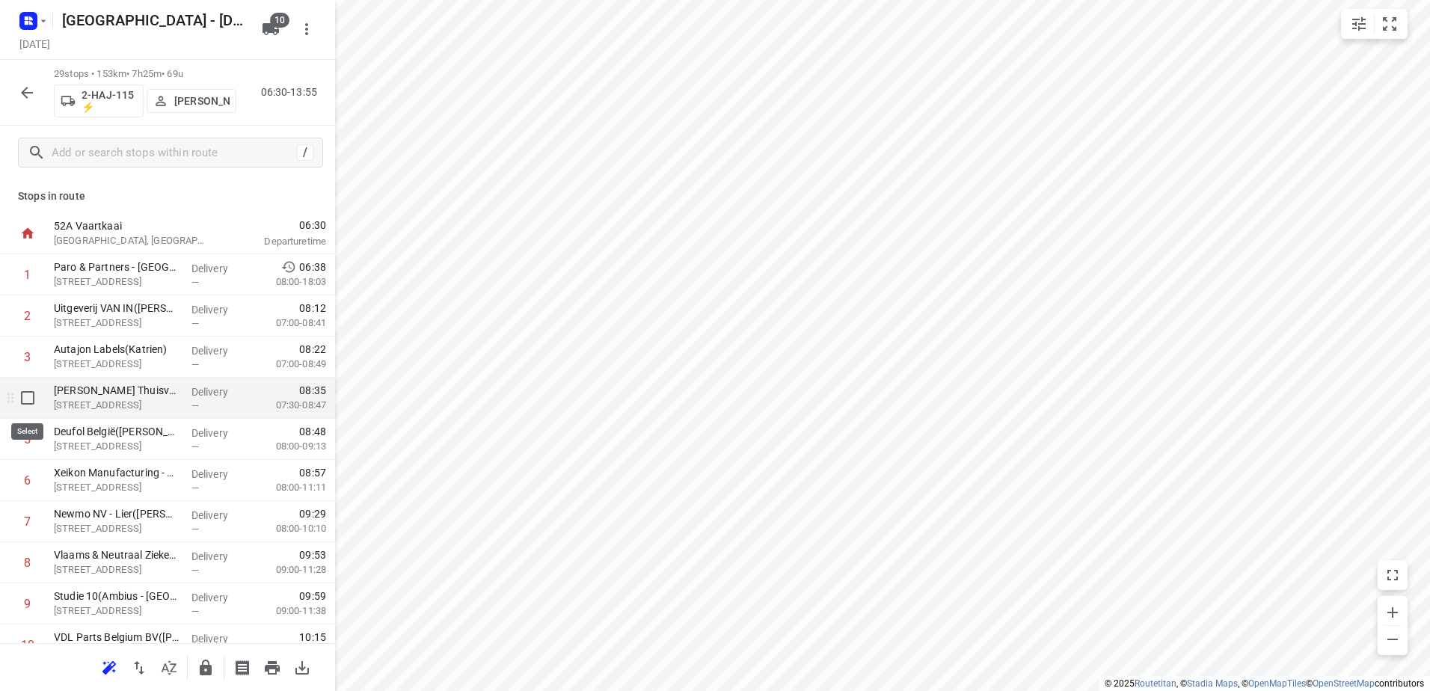
click at [37, 403] on input "checkbox" at bounding box center [28, 398] width 30 height 30
checkbox input "true"
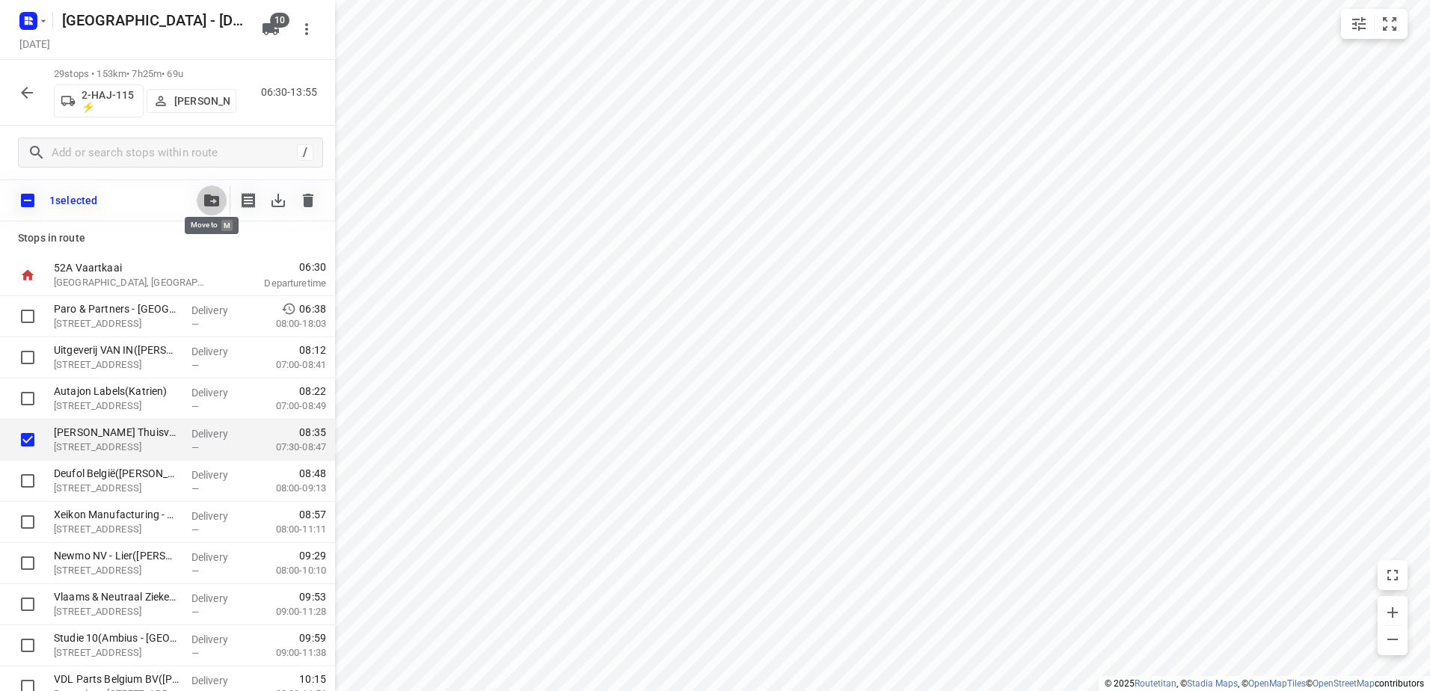
click at [215, 203] on icon "button" at bounding box center [211, 200] width 15 height 12
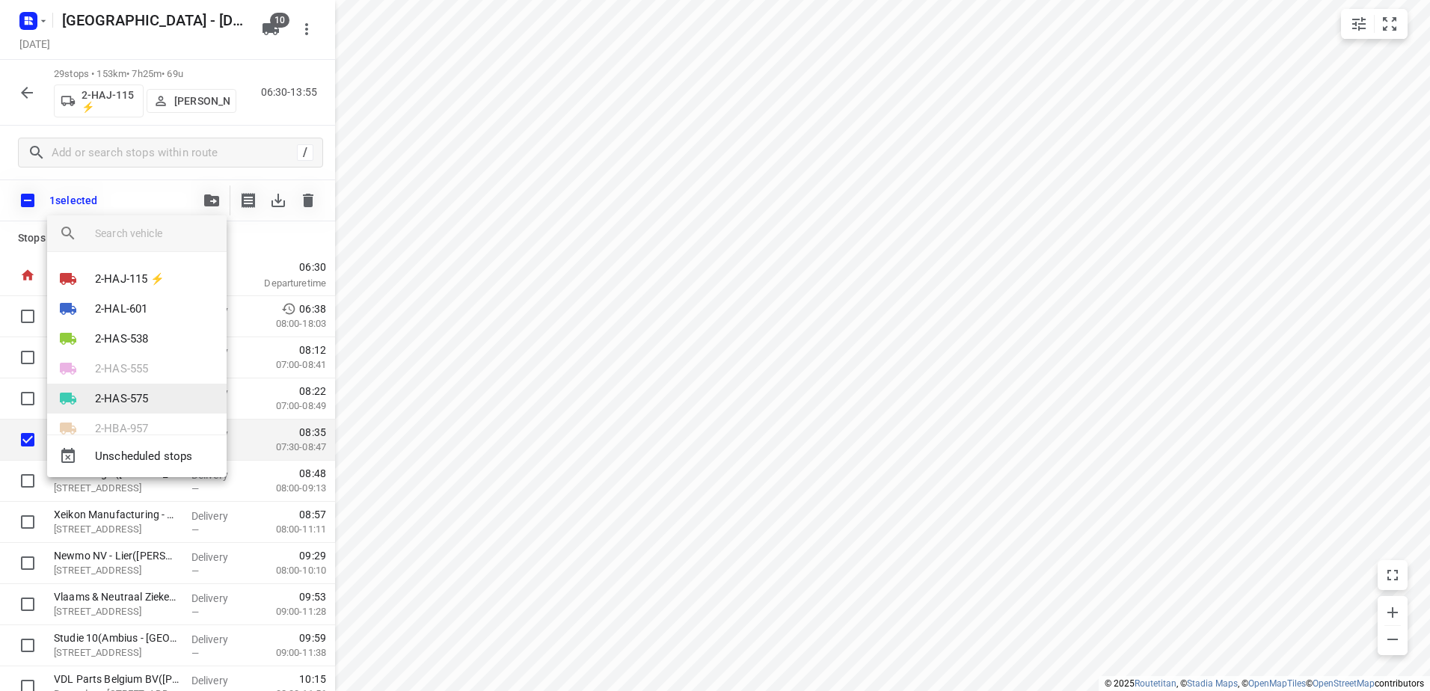
click at [152, 391] on li "2-HAS-575" at bounding box center [136, 399] width 179 height 30
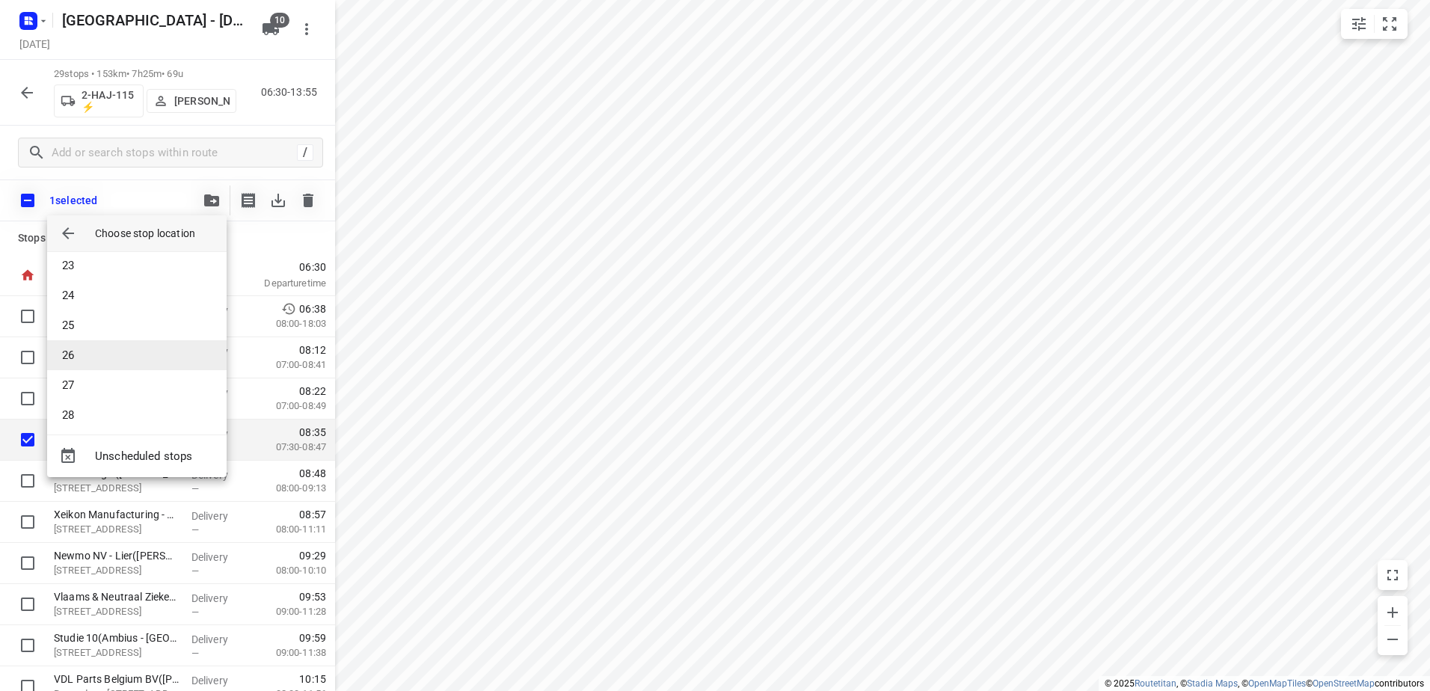
click at [111, 345] on li "26" at bounding box center [136, 355] width 179 height 30
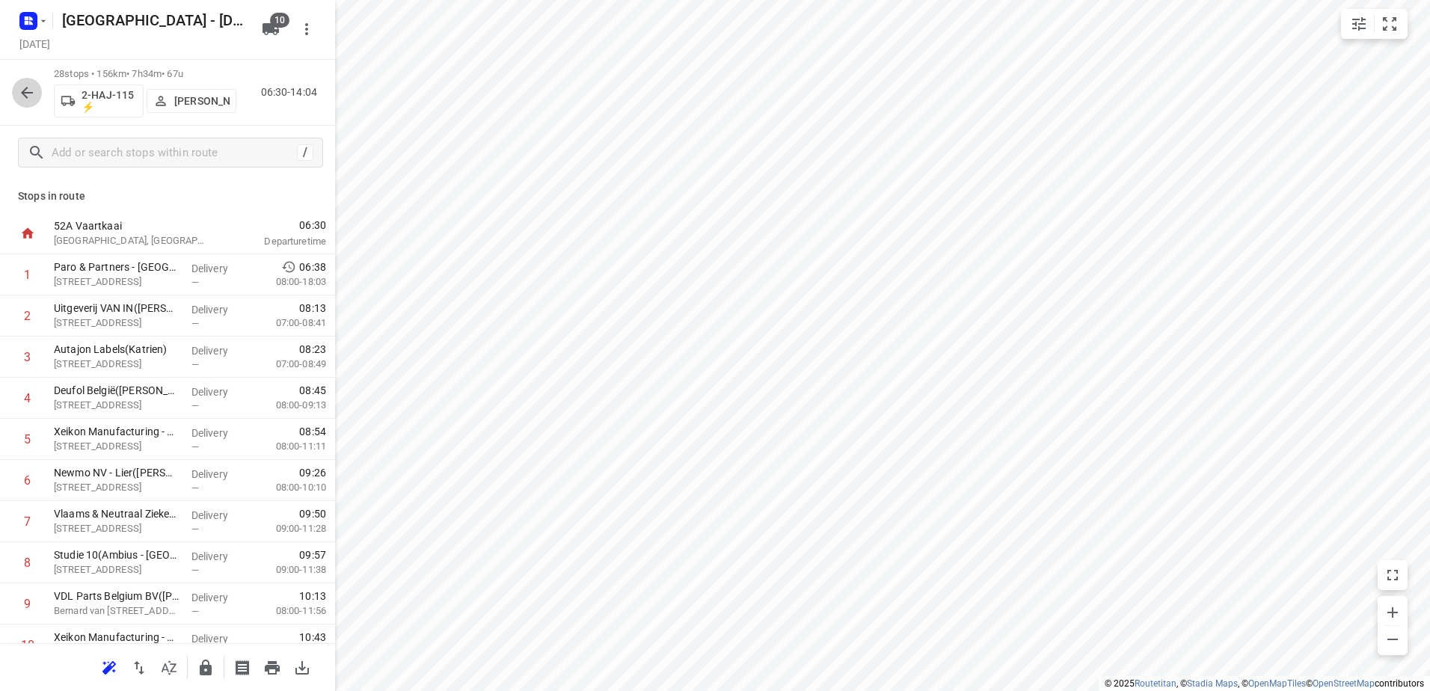
click at [17, 99] on button "button" at bounding box center [27, 93] width 30 height 30
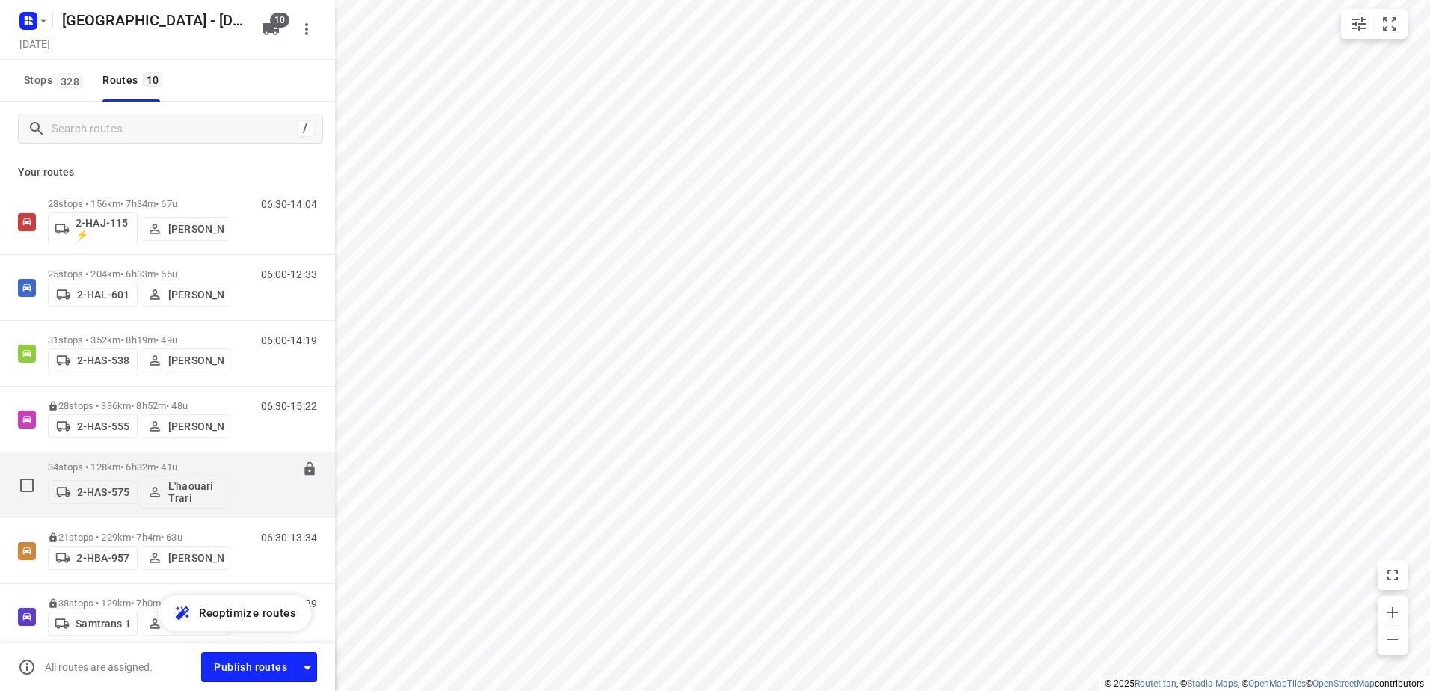
click at [123, 464] on p "34 stops • 128km • 6h32m • 41u" at bounding box center [139, 466] width 182 height 11
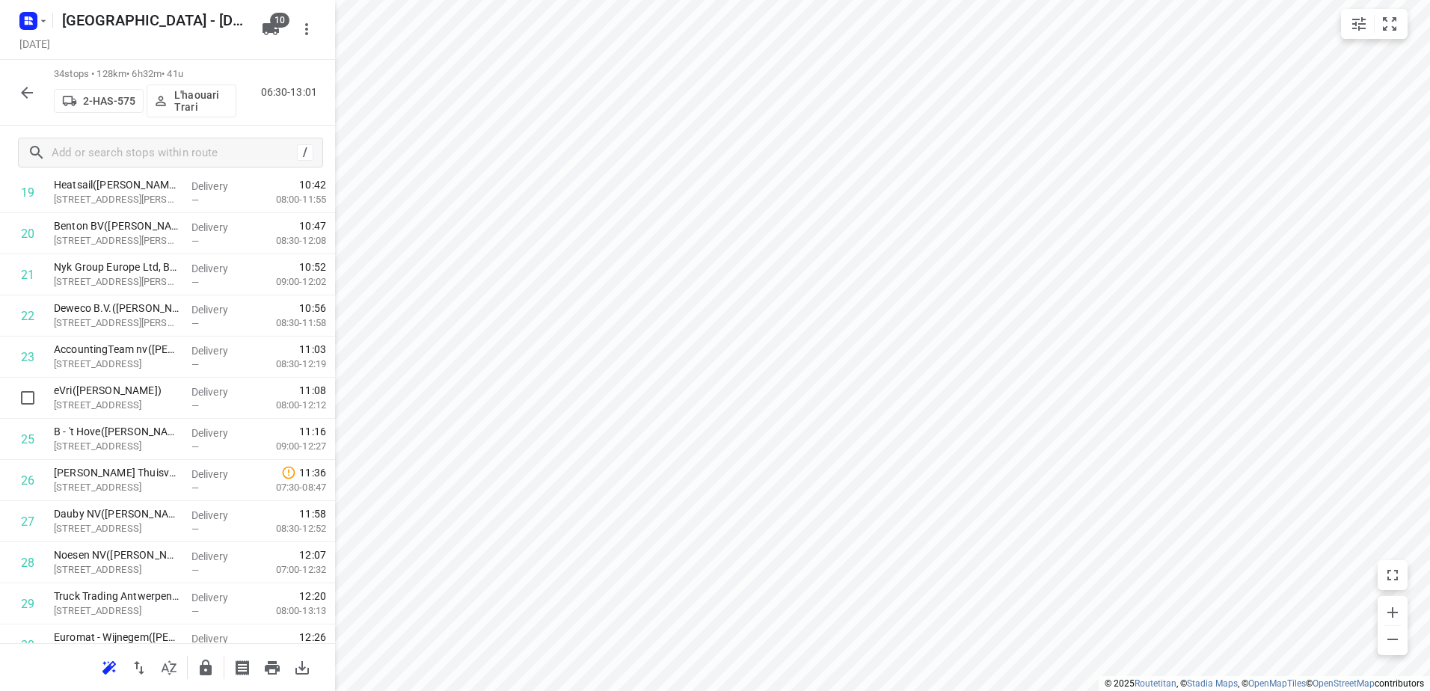
scroll to position [374, 0]
click at [26, 96] on icon "button" at bounding box center [27, 93] width 12 height 12
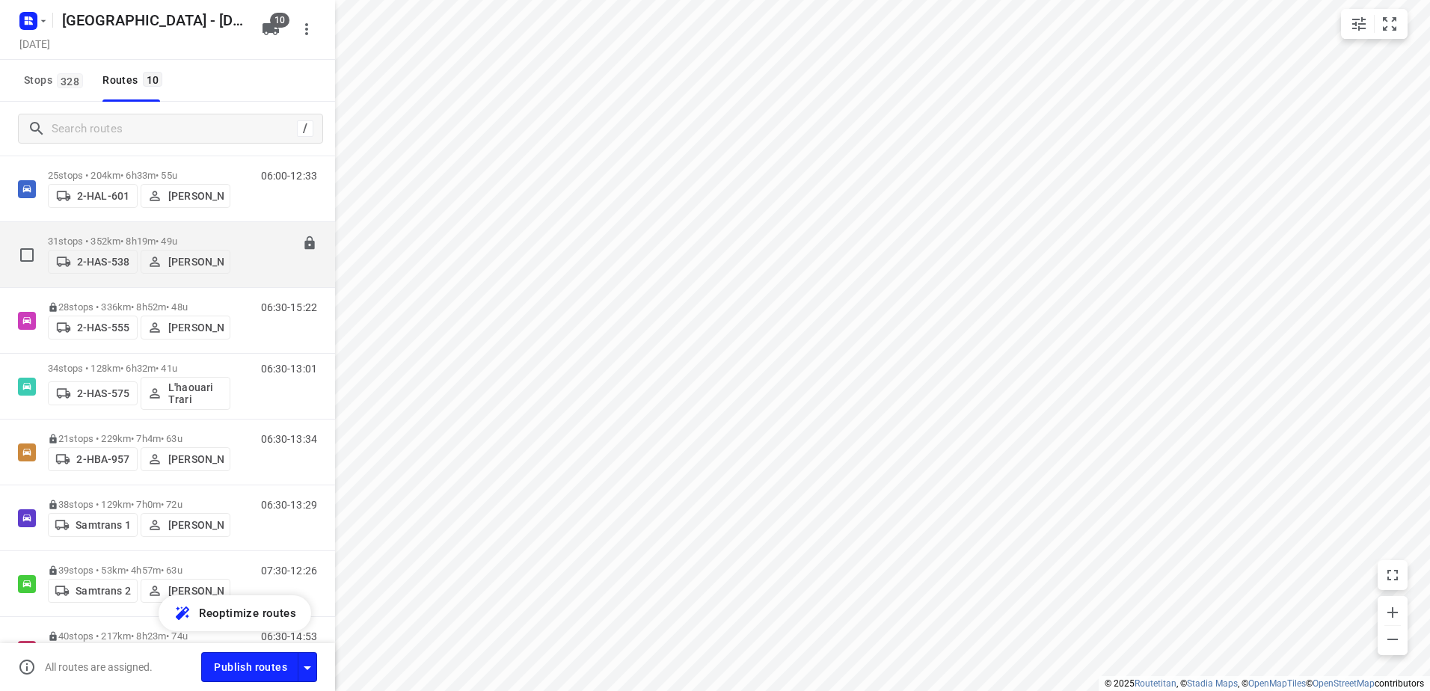
scroll to position [0, 0]
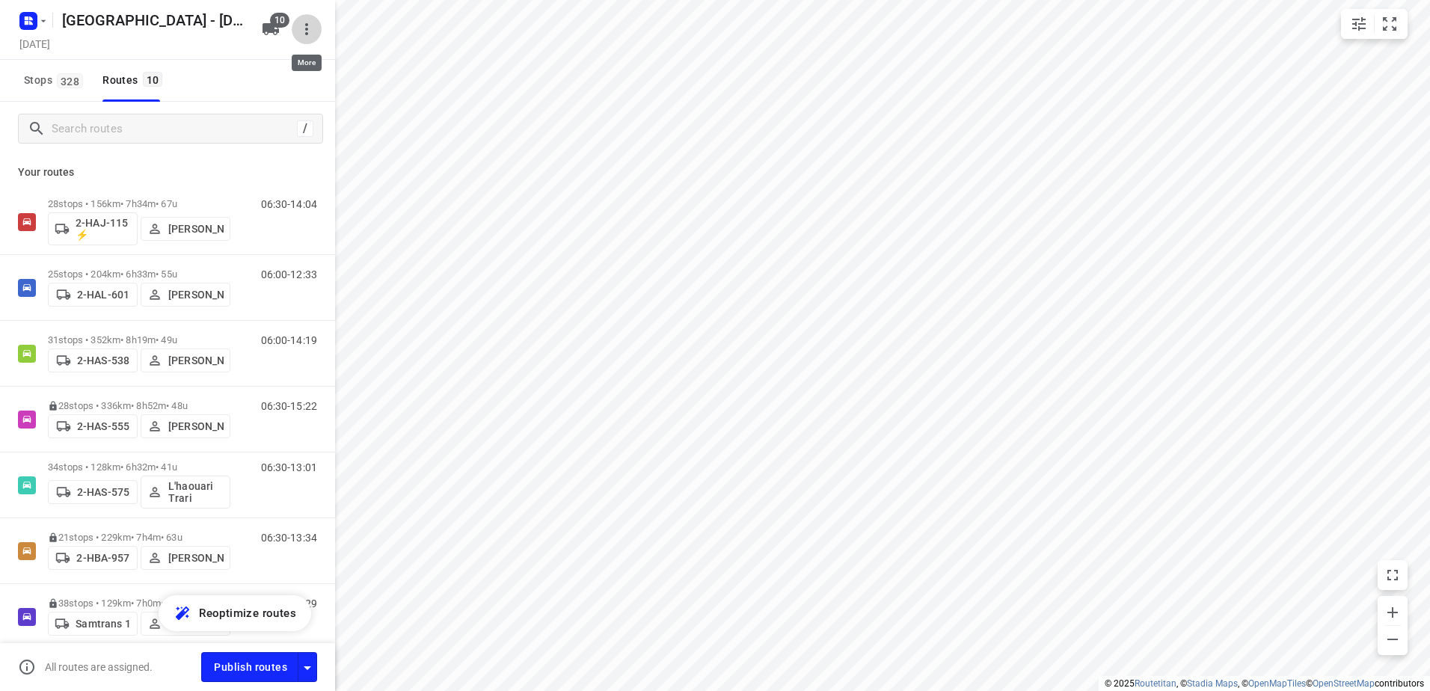
click at [304, 28] on icon "button" at bounding box center [307, 29] width 18 height 18
click at [304, 28] on div at bounding box center [715, 345] width 1430 height 691
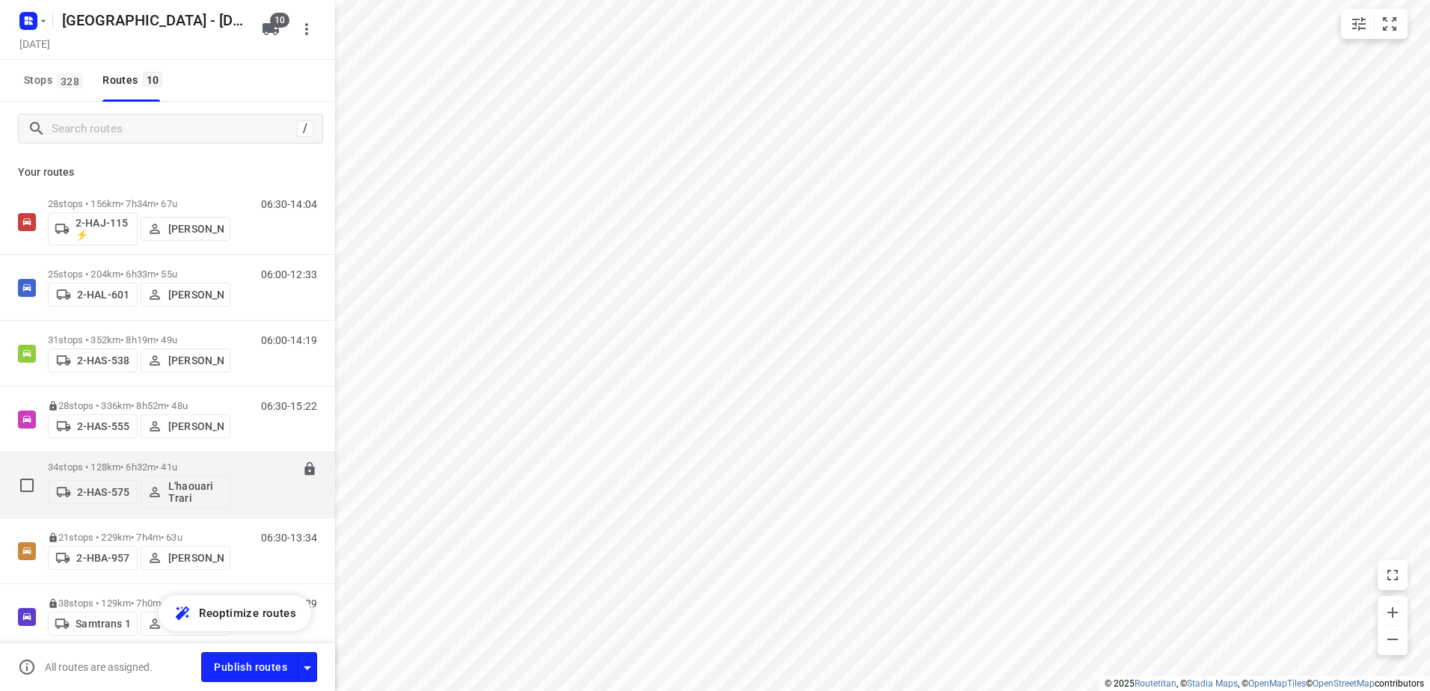
click at [135, 466] on p "34 stops • 128km • 6h32m • 41u" at bounding box center [139, 466] width 182 height 11
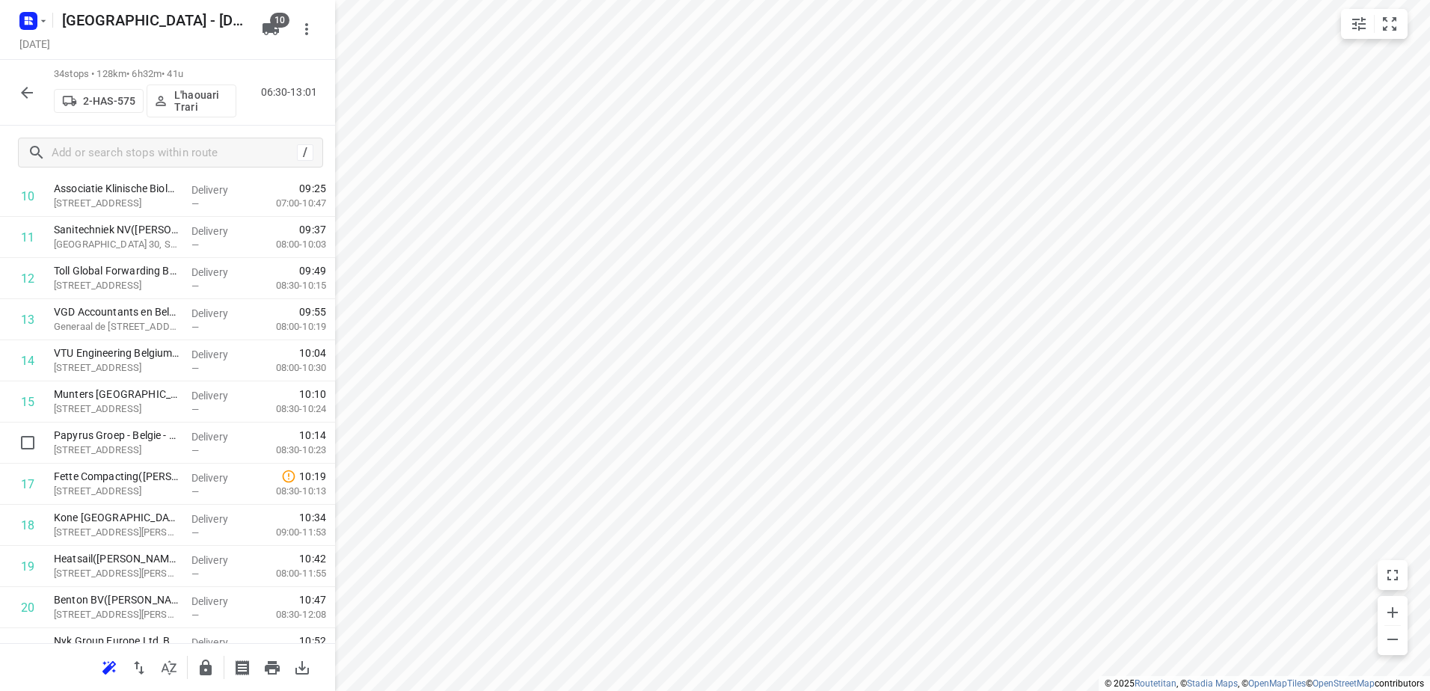
scroll to position [748, 0]
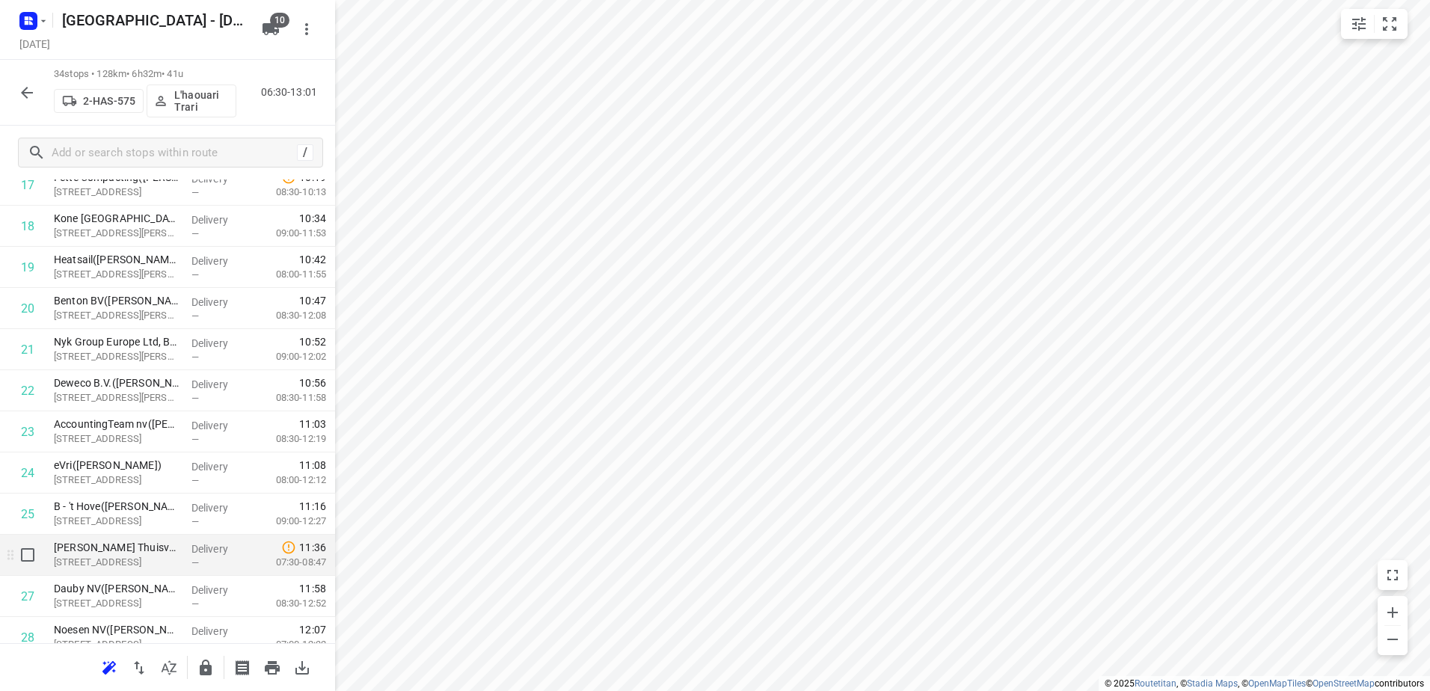
click at [193, 556] on p "Delivery" at bounding box center [218, 548] width 55 height 15
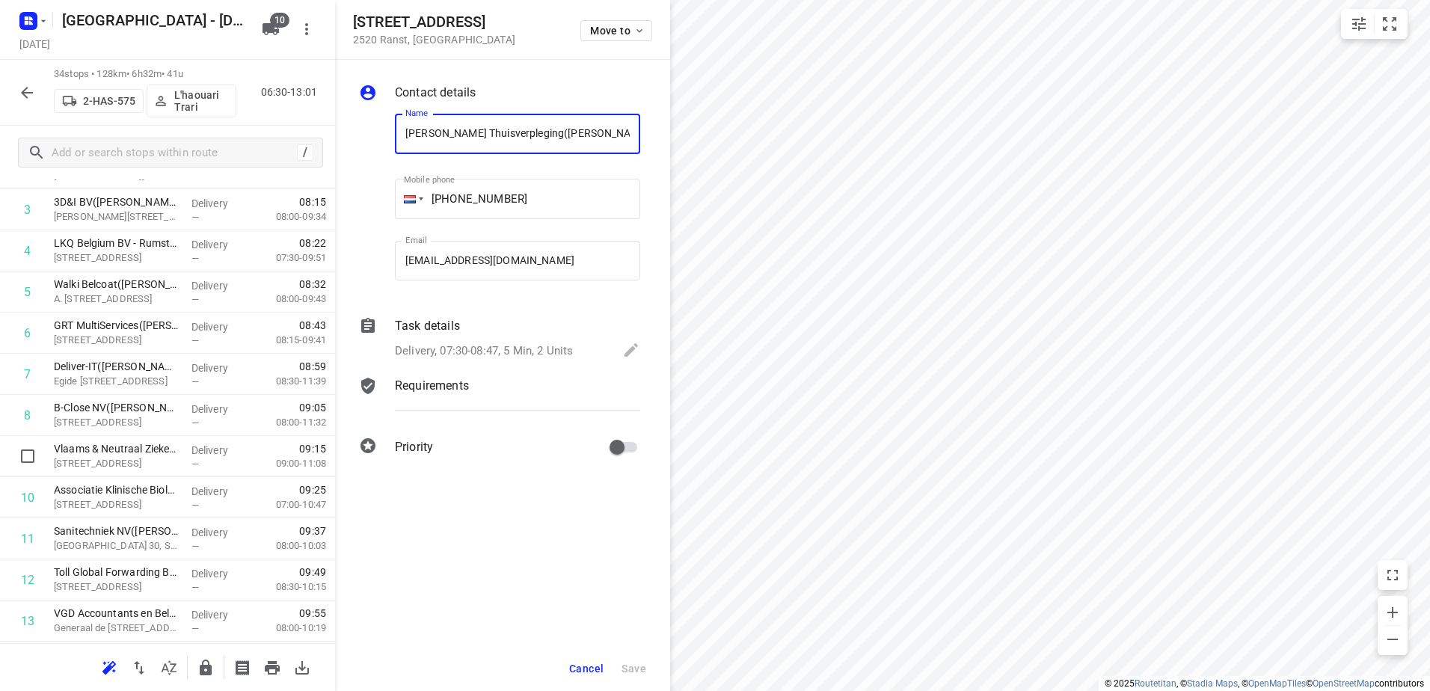
scroll to position [0, 0]
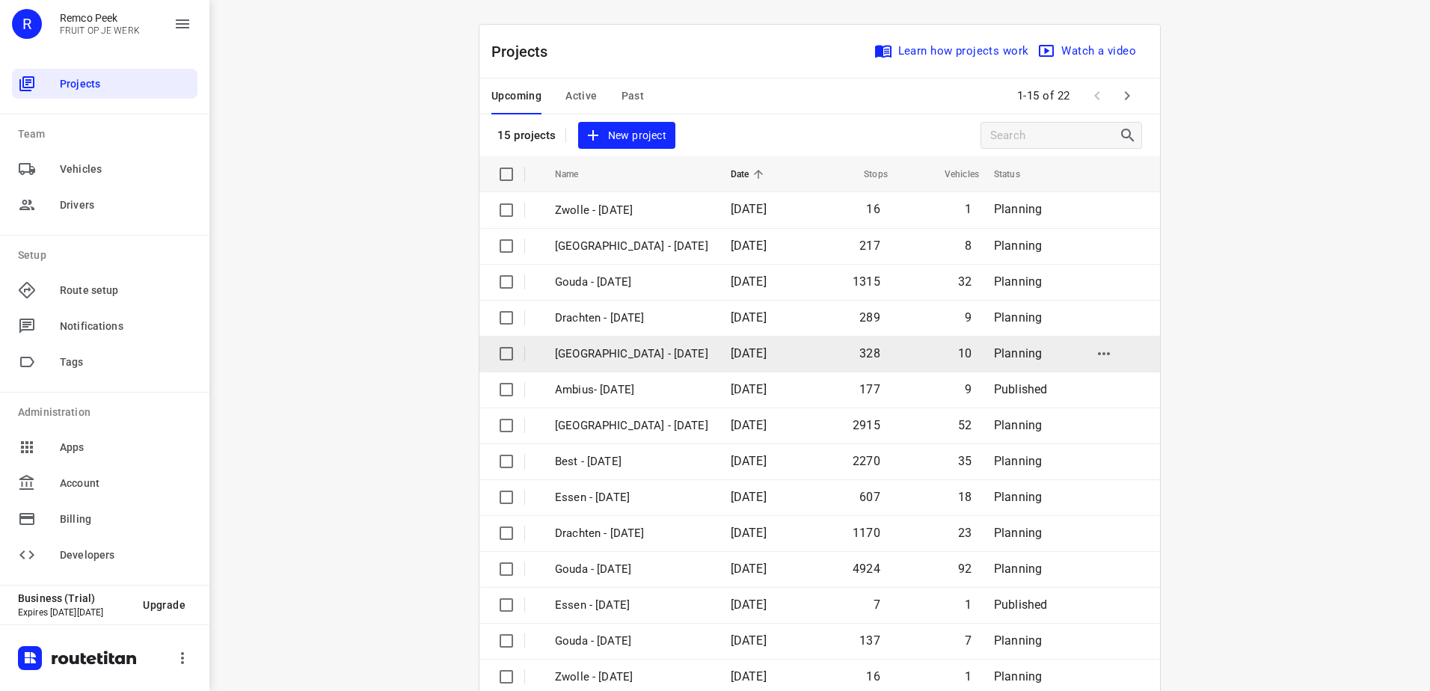
click at [620, 356] on p "[GEOGRAPHIC_DATA] - [DATE]" at bounding box center [631, 353] width 153 height 17
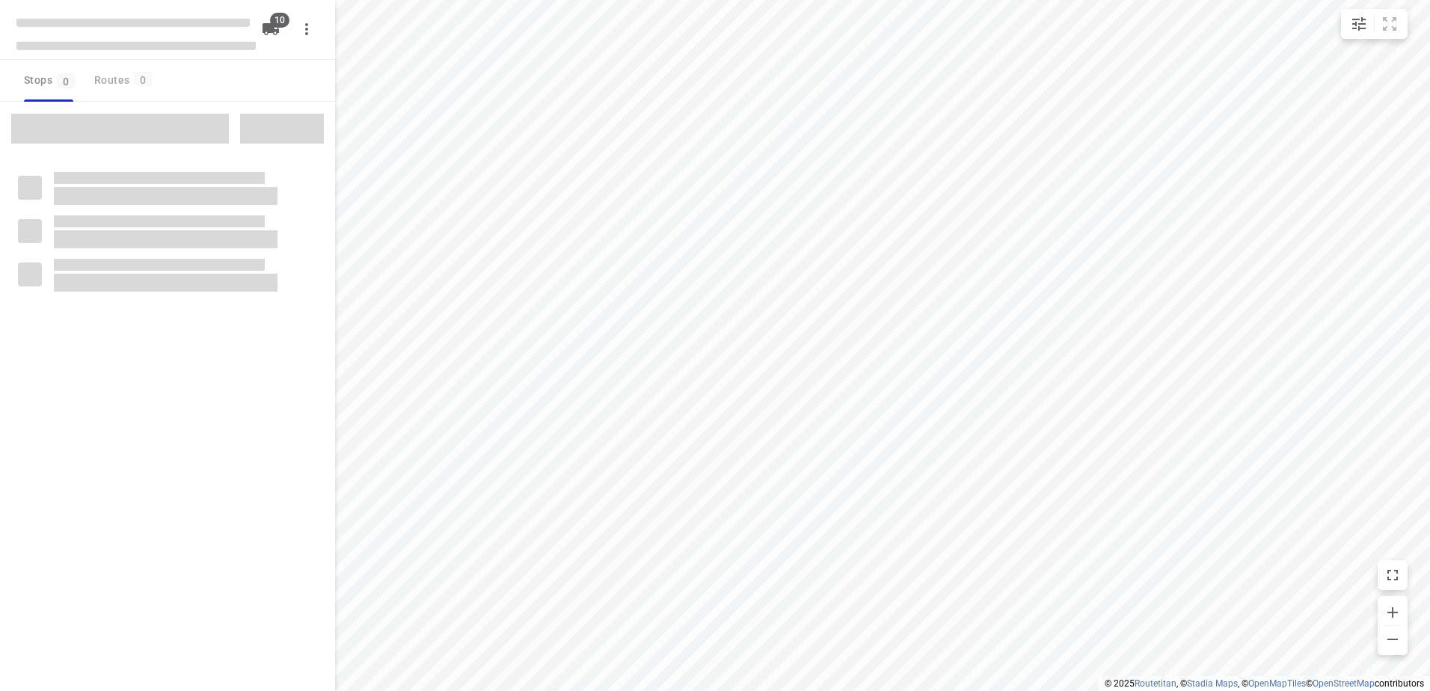
checkbox input "true"
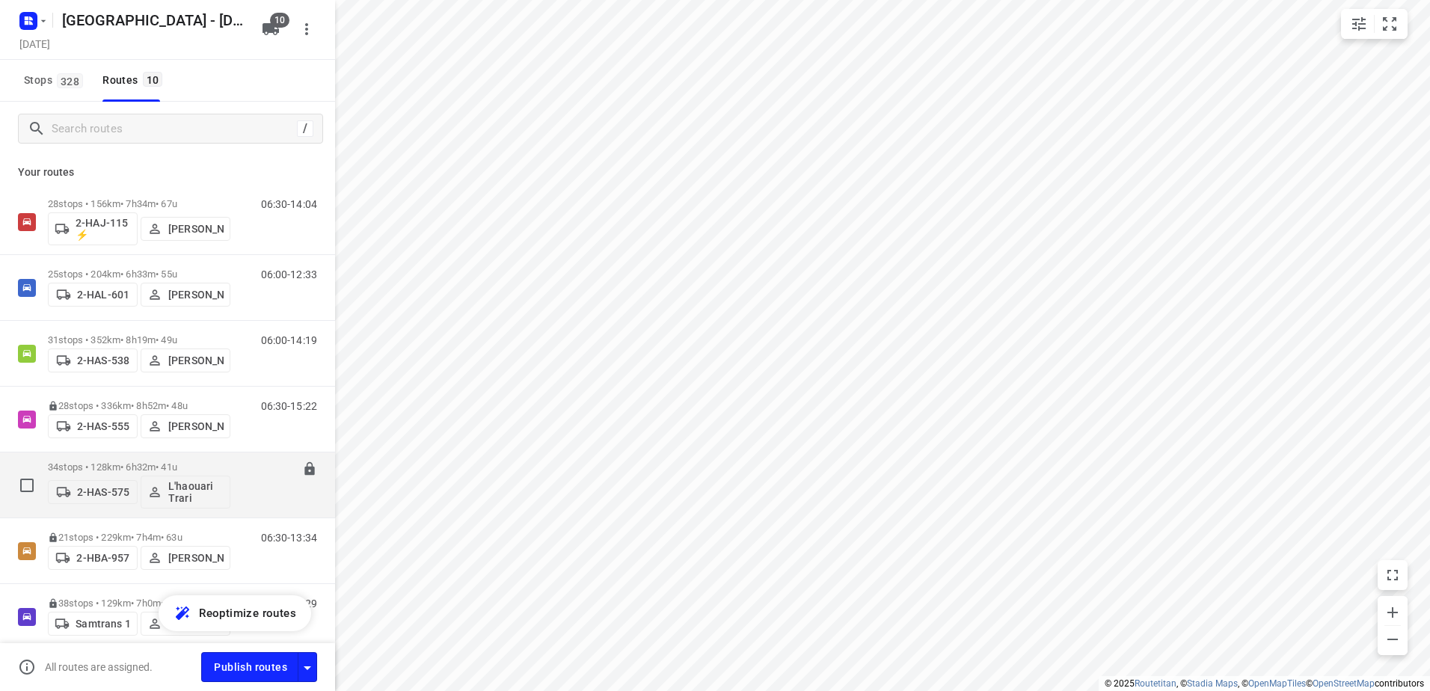
click at [120, 466] on p "34 stops • 128km • 6h32m • 41u" at bounding box center [139, 466] width 182 height 11
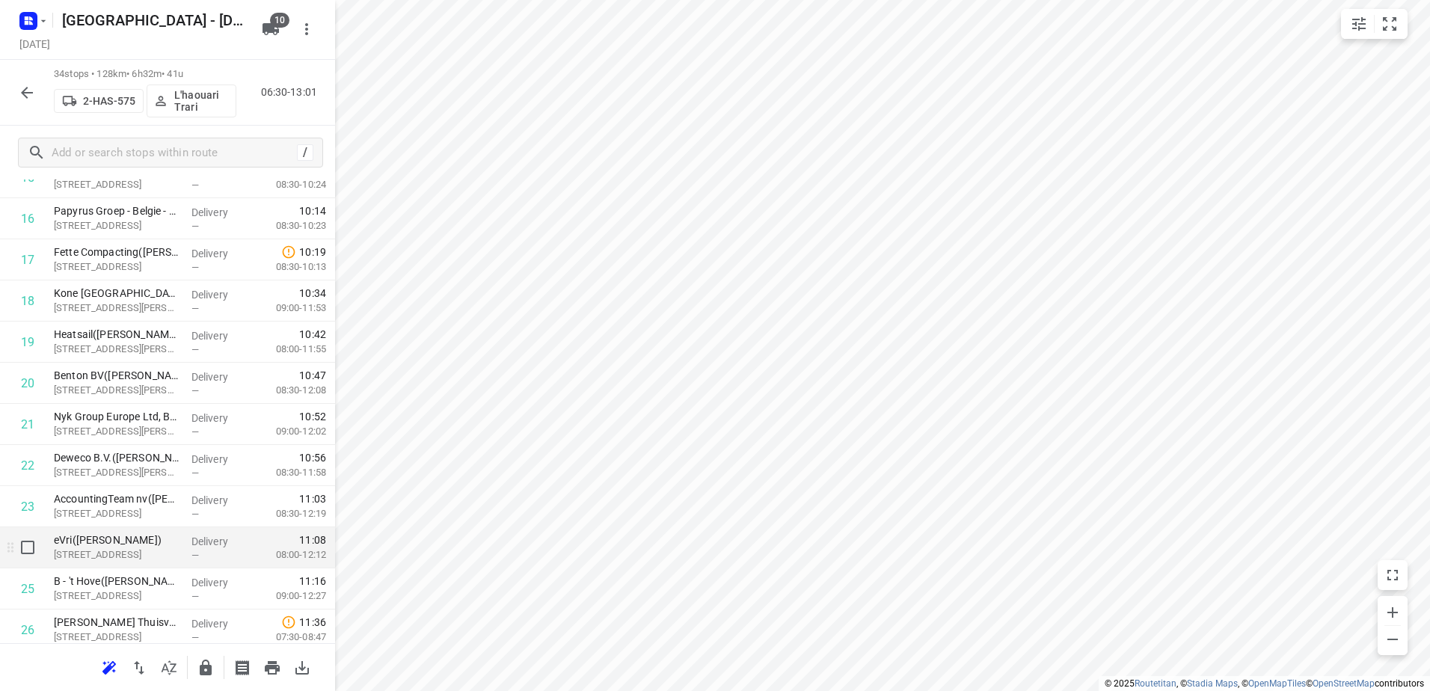
scroll to position [748, 0]
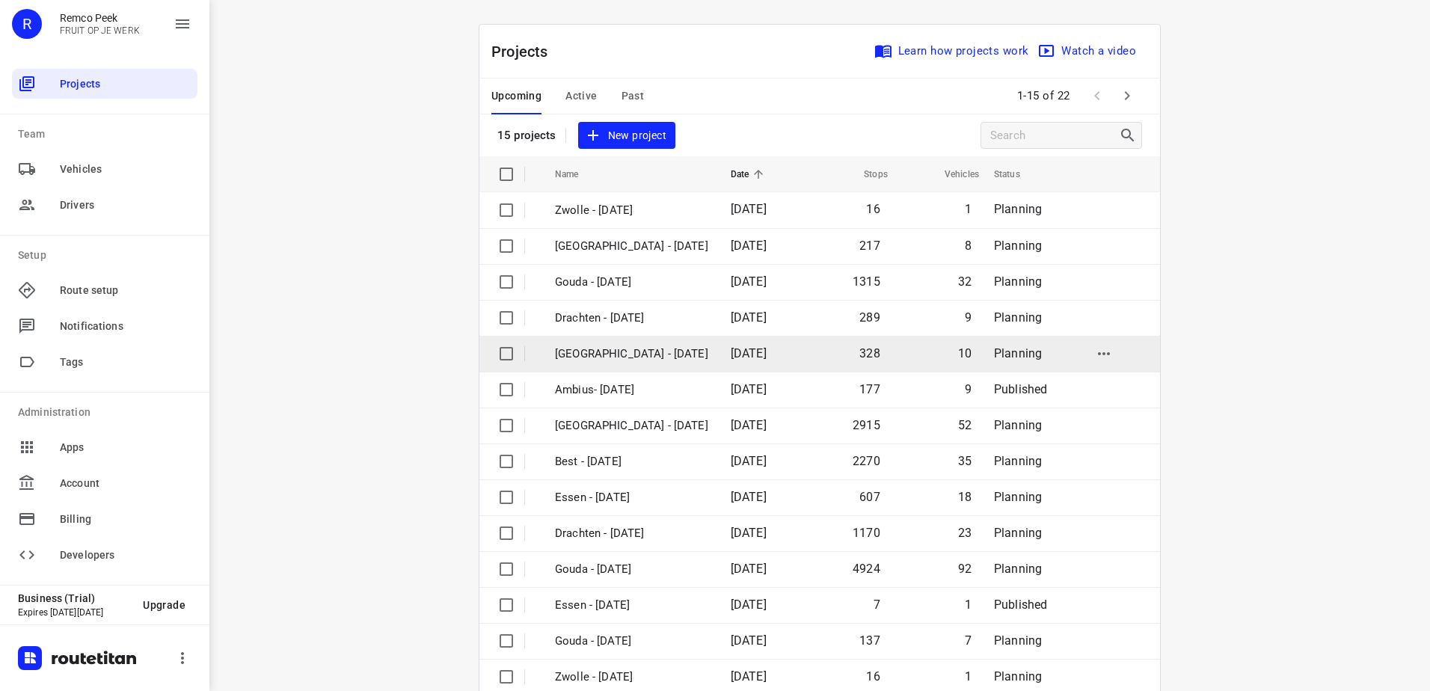
click at [633, 346] on p "[GEOGRAPHIC_DATA] - [DATE]" at bounding box center [631, 353] width 153 height 17
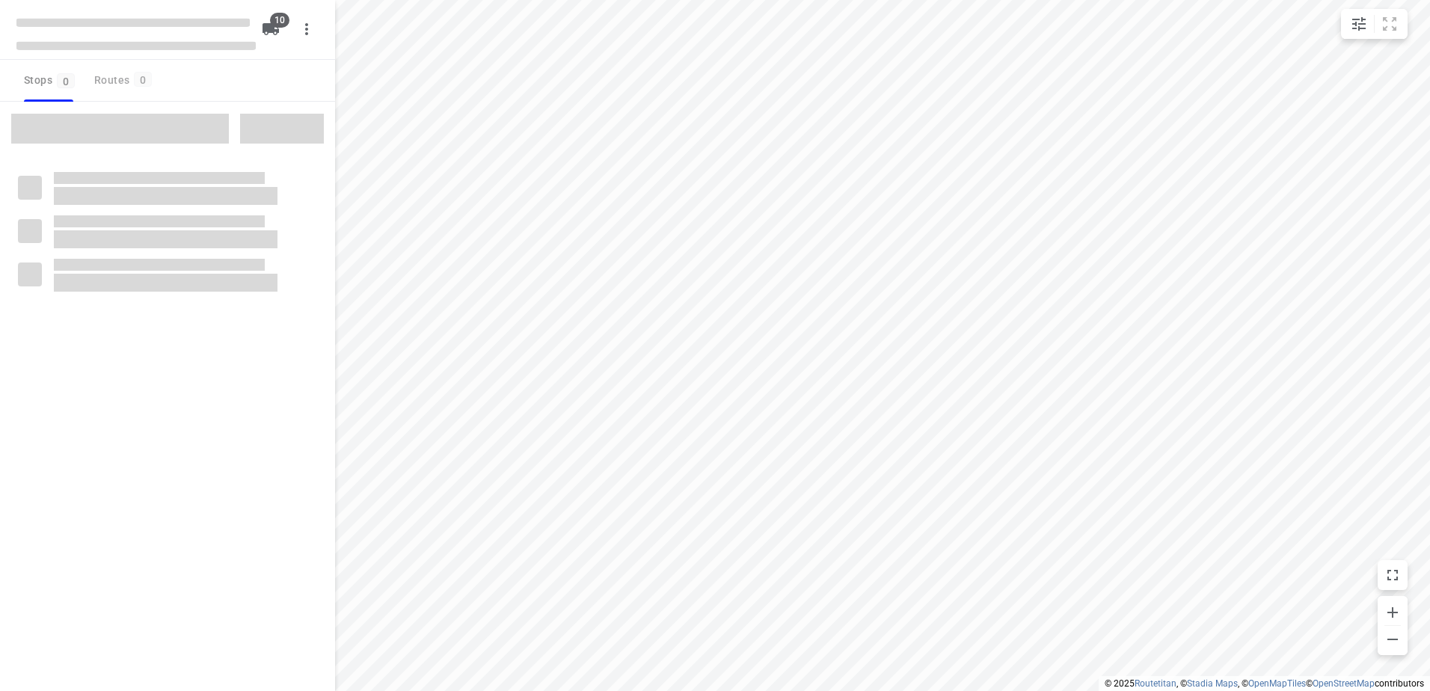
checkbox input "true"
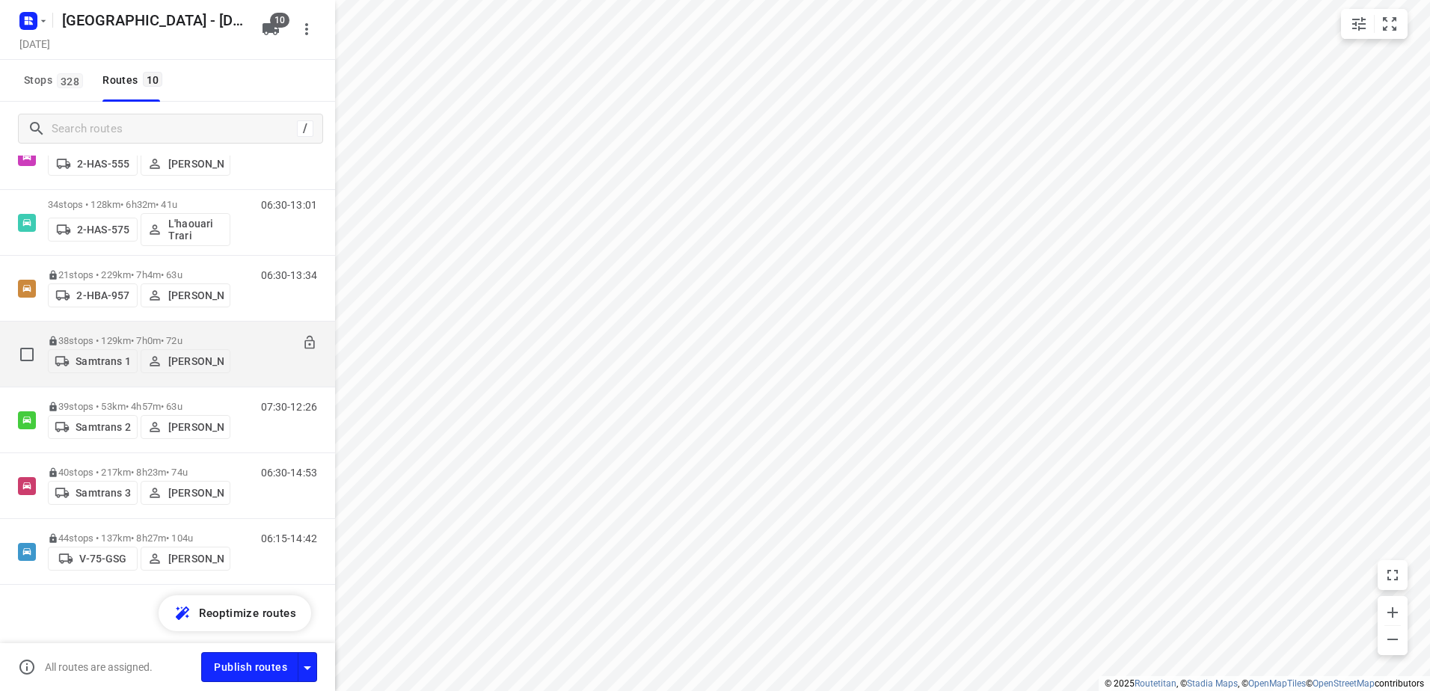
scroll to position [264, 0]
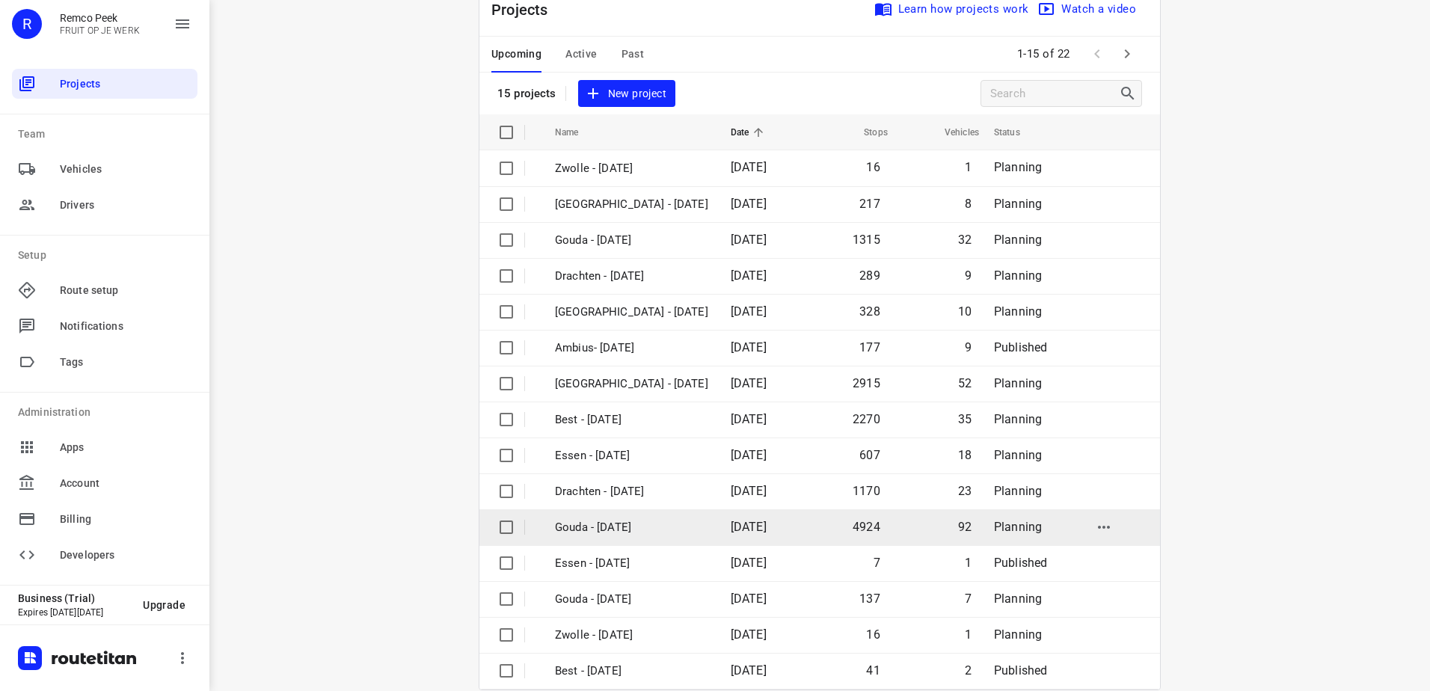
scroll to position [65, 0]
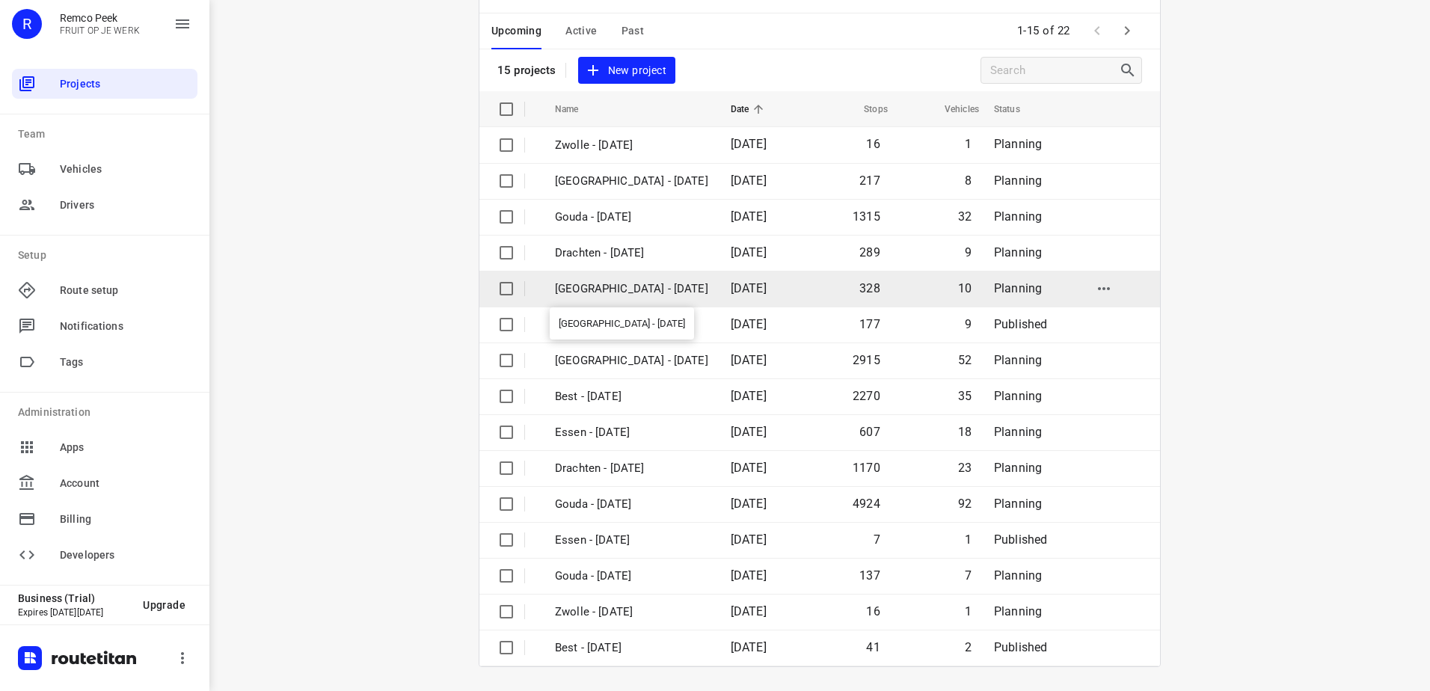
click at [651, 286] on p "[GEOGRAPHIC_DATA] - [DATE]" at bounding box center [631, 288] width 153 height 17
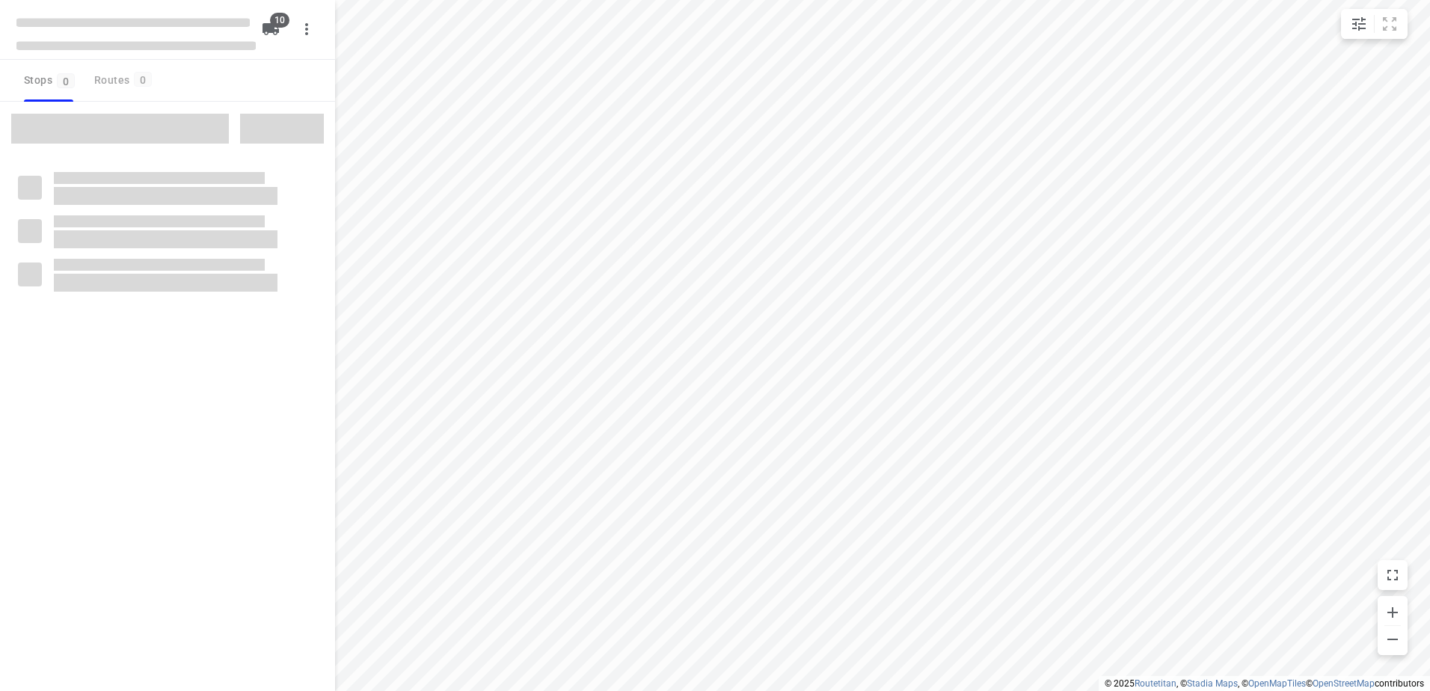
checkbox input "true"
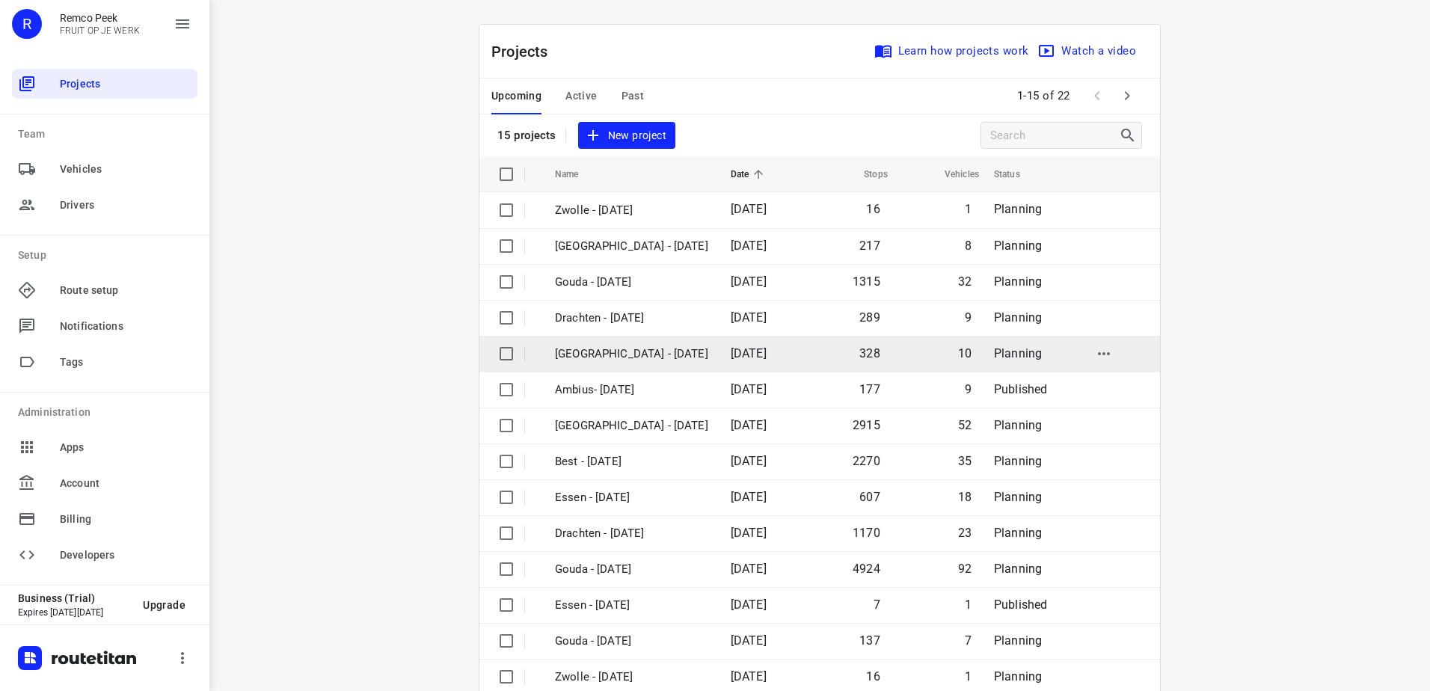
click at [638, 361] on p "[GEOGRAPHIC_DATA] - [DATE]" at bounding box center [631, 353] width 153 height 17
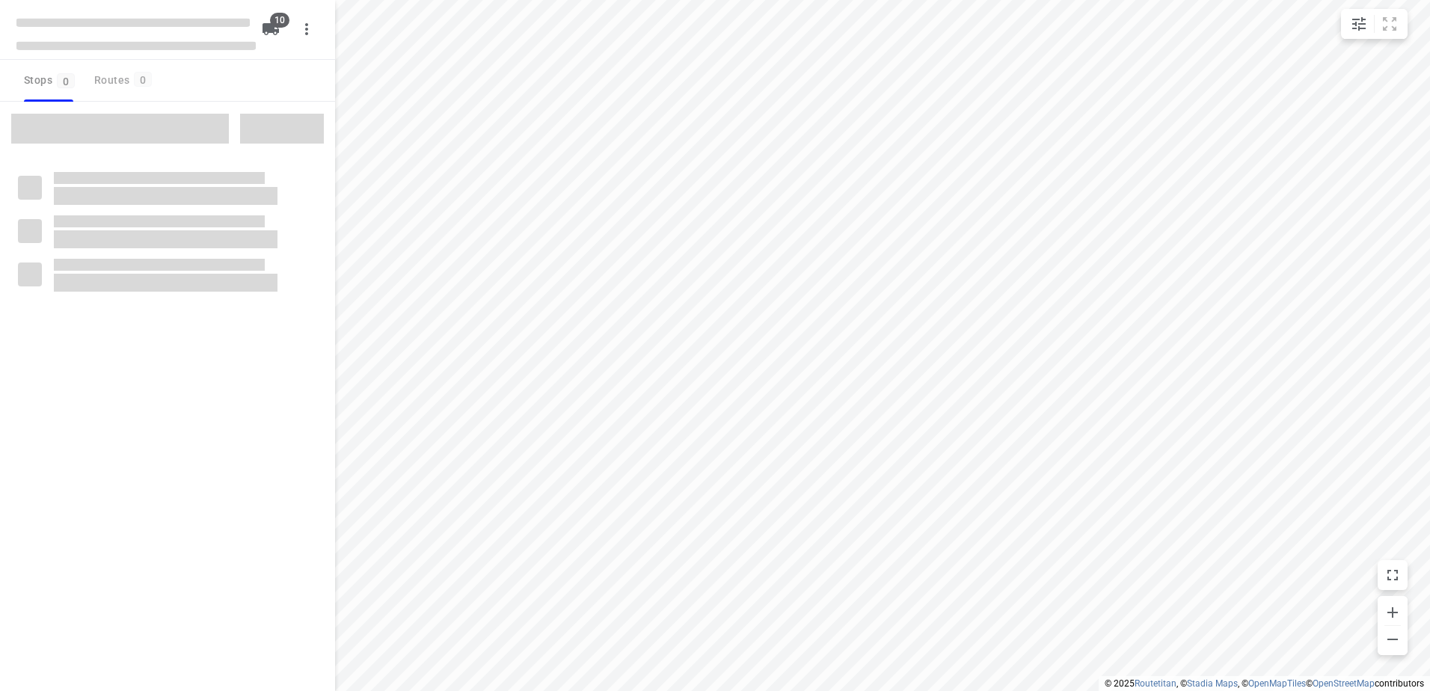
checkbox input "true"
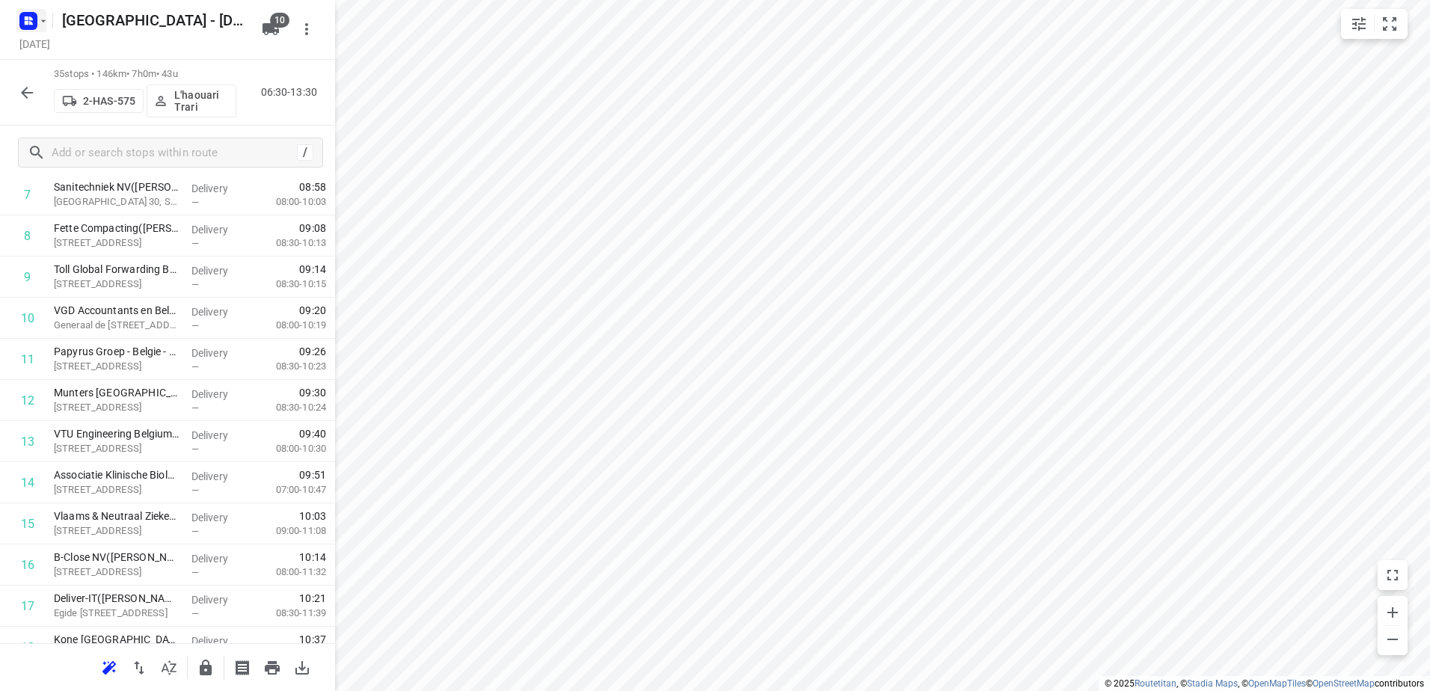
scroll to position [269, 0]
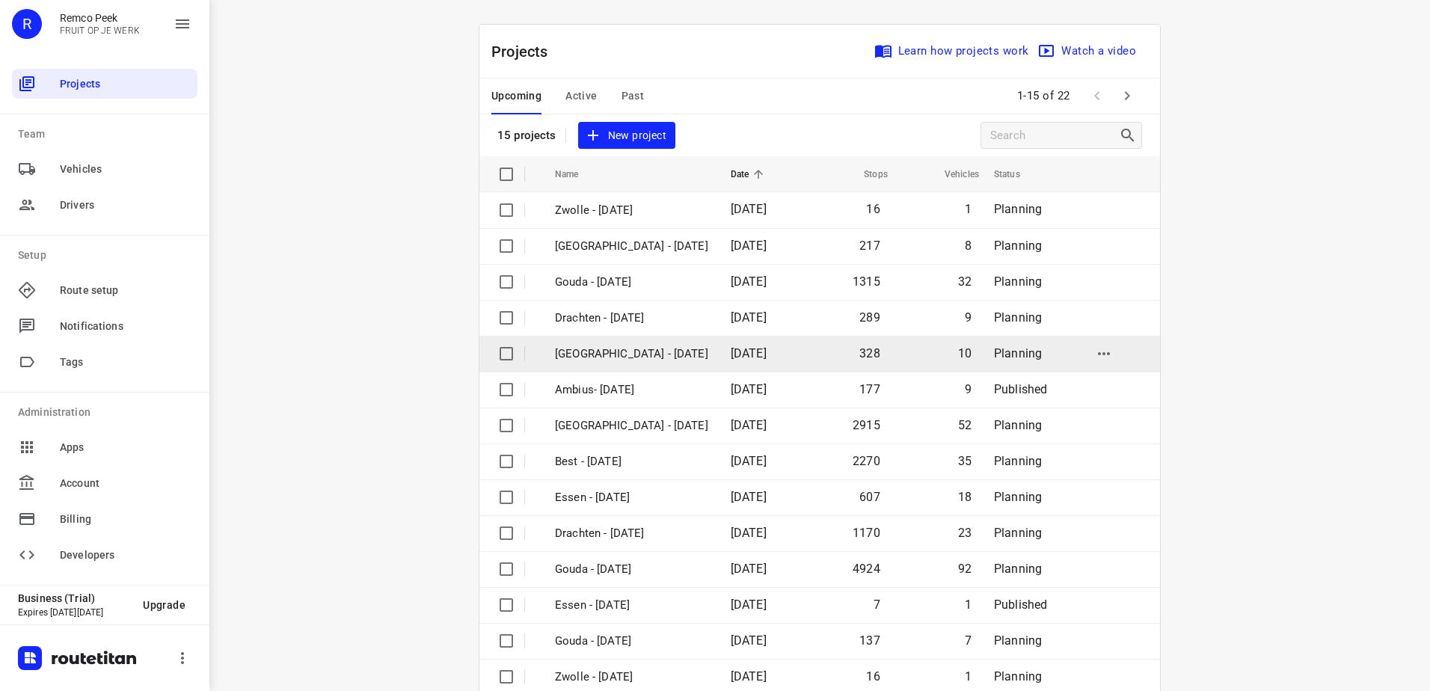
scroll to position [65, 0]
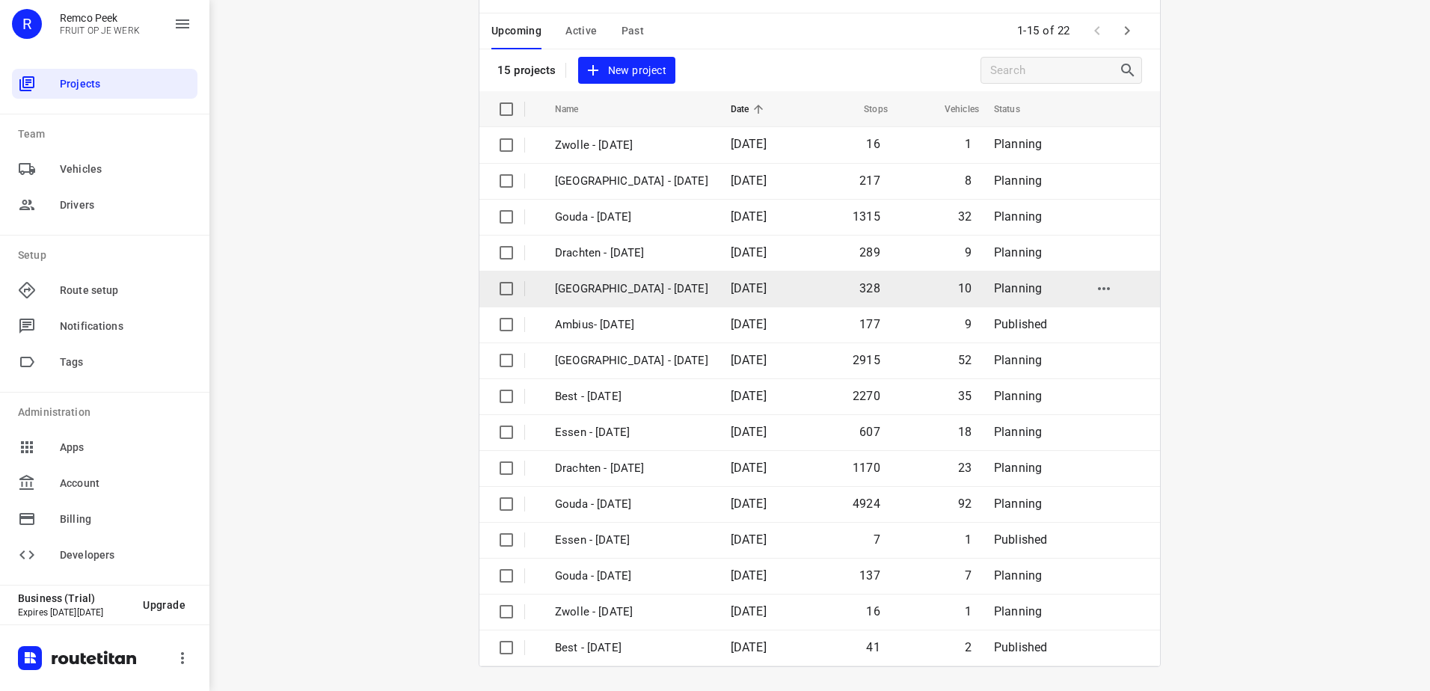
click at [627, 285] on p "[GEOGRAPHIC_DATA] - [DATE]" at bounding box center [631, 288] width 153 height 17
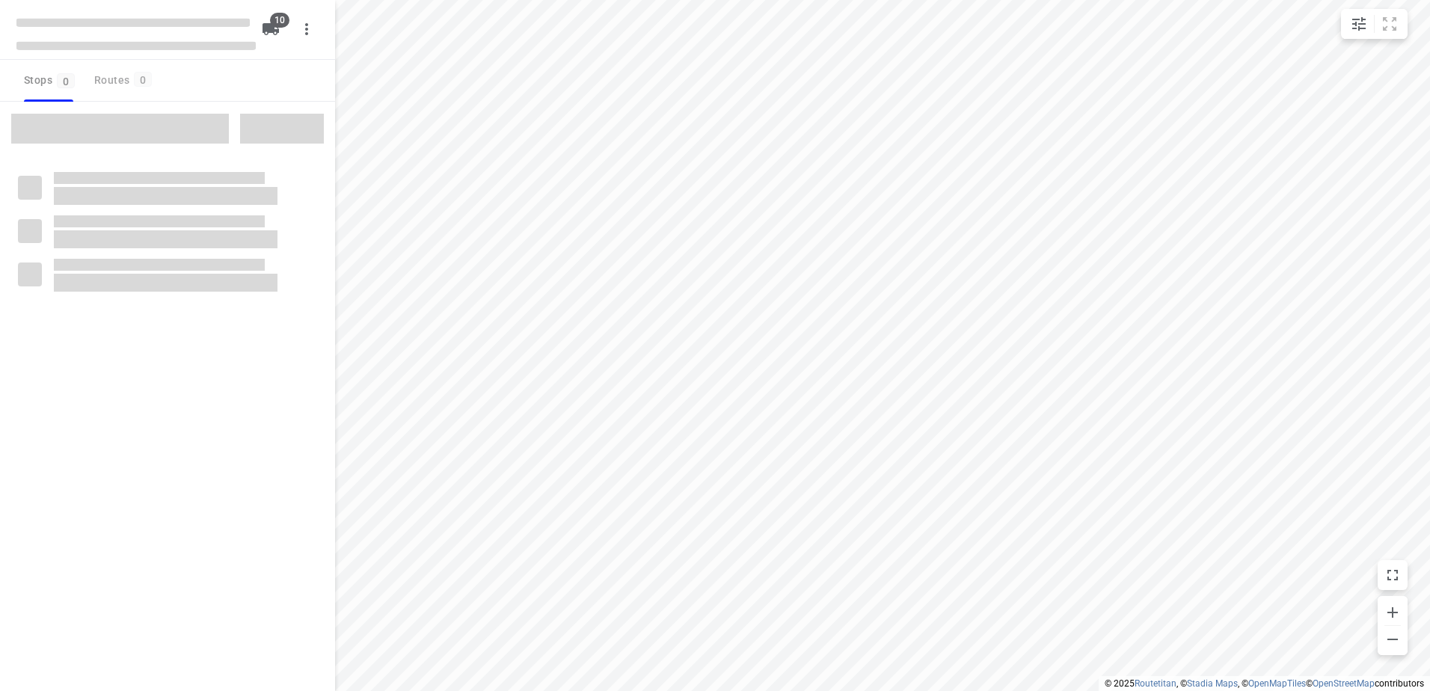
checkbox input "true"
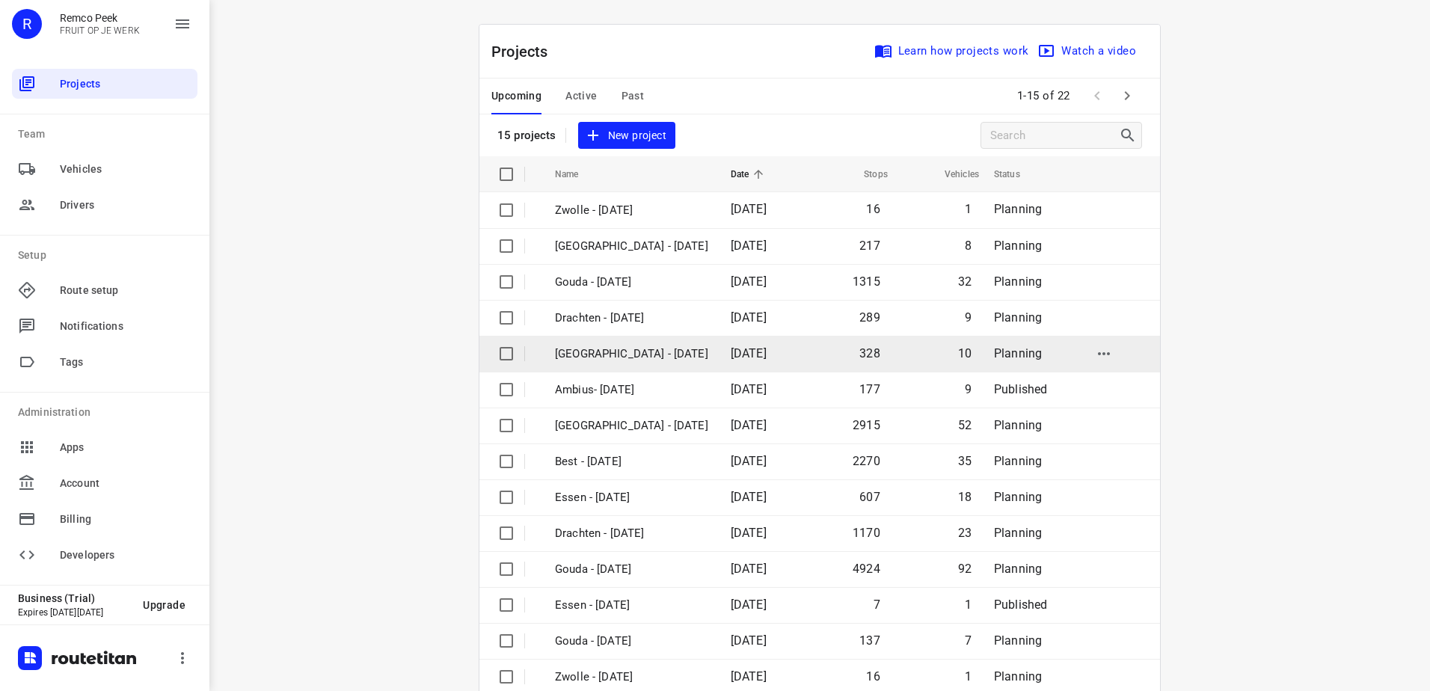
click at [577, 354] on p "[GEOGRAPHIC_DATA] - [DATE]" at bounding box center [631, 353] width 153 height 17
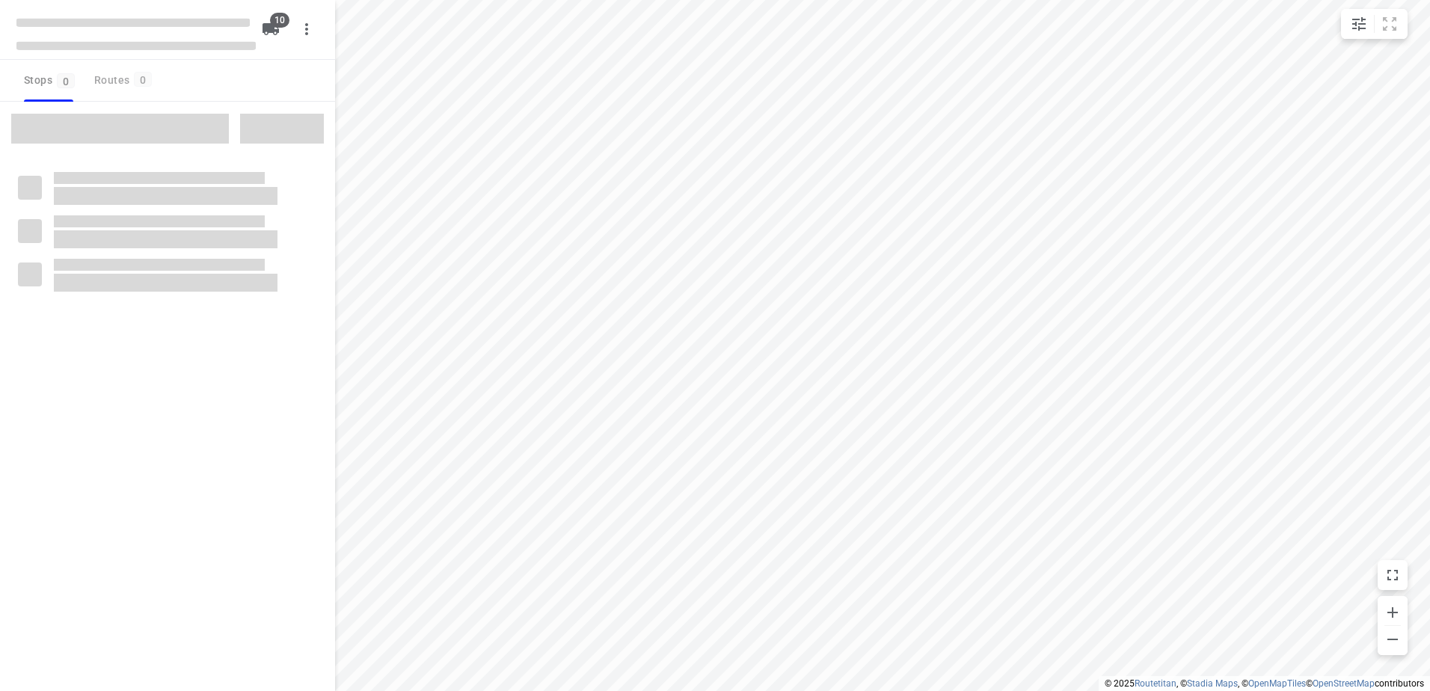
checkbox input "true"
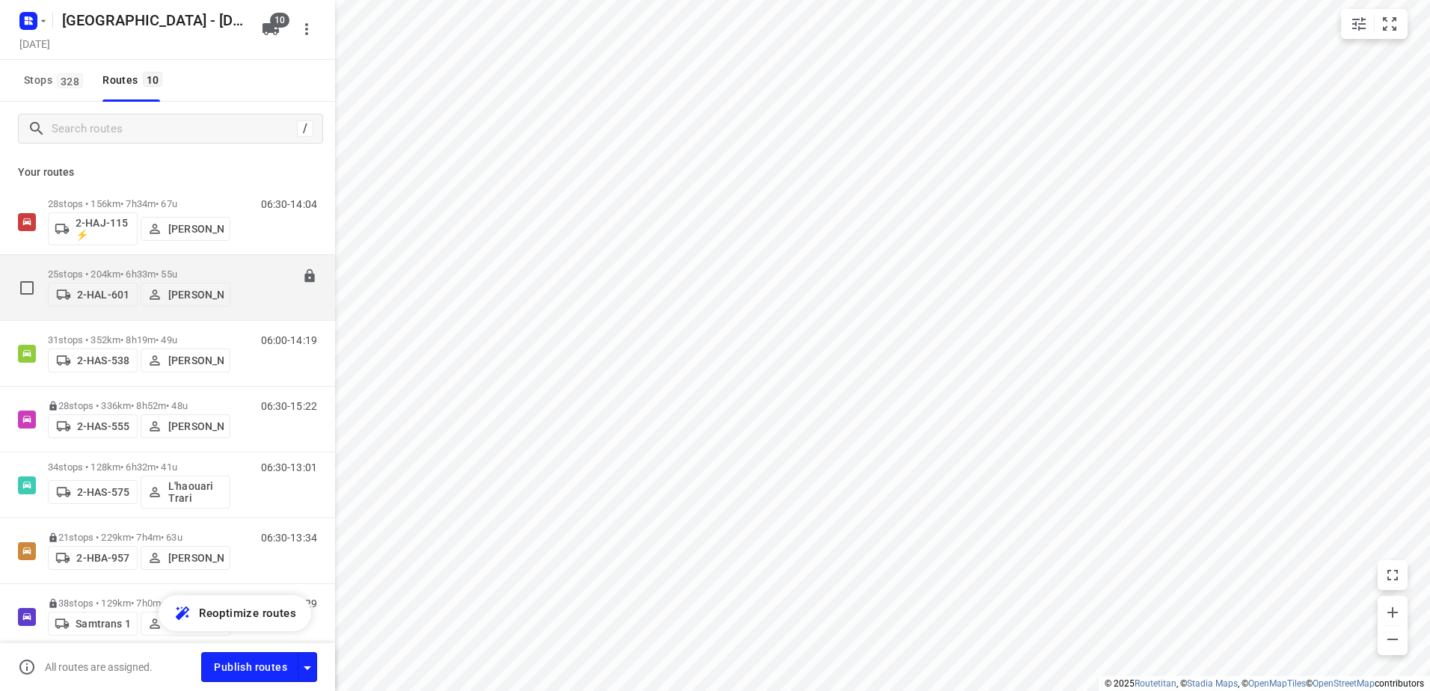
click at [143, 283] on button "[PERSON_NAME]" at bounding box center [186, 295] width 90 height 24
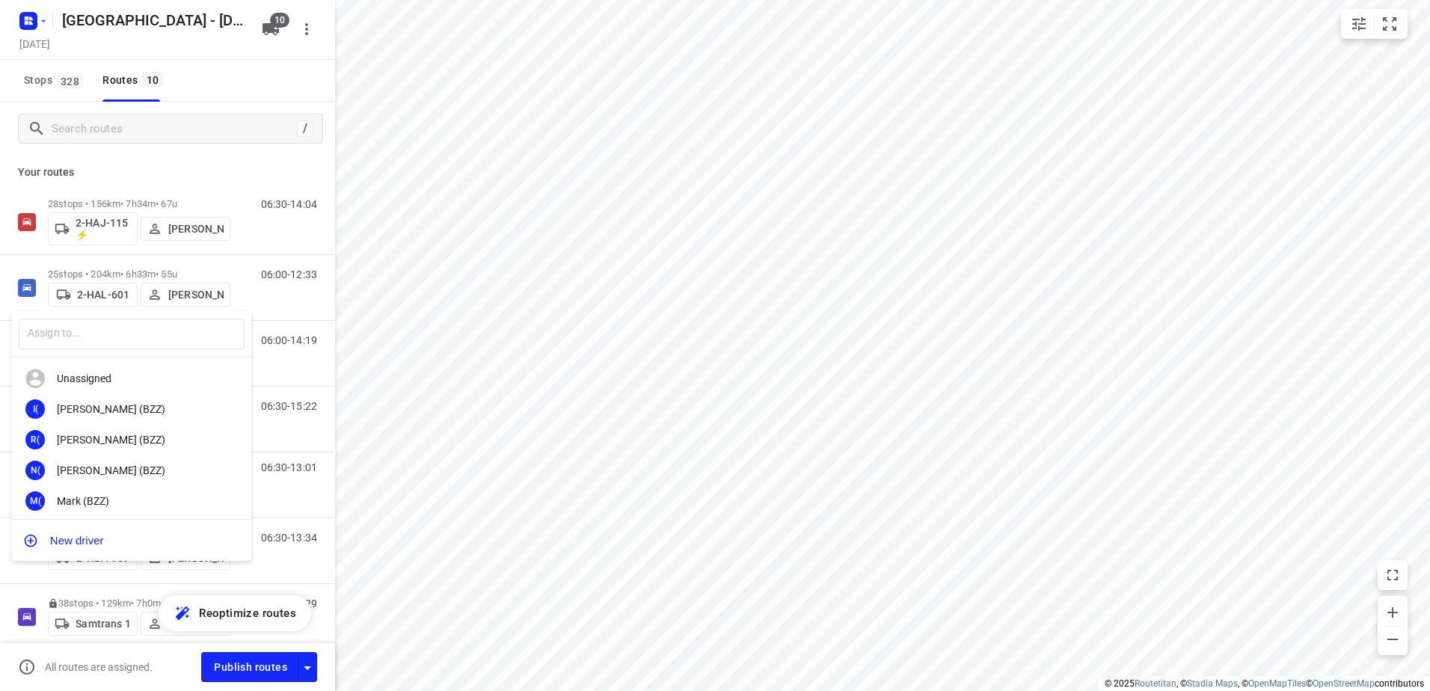
click at [308, 78] on div at bounding box center [715, 345] width 1430 height 691
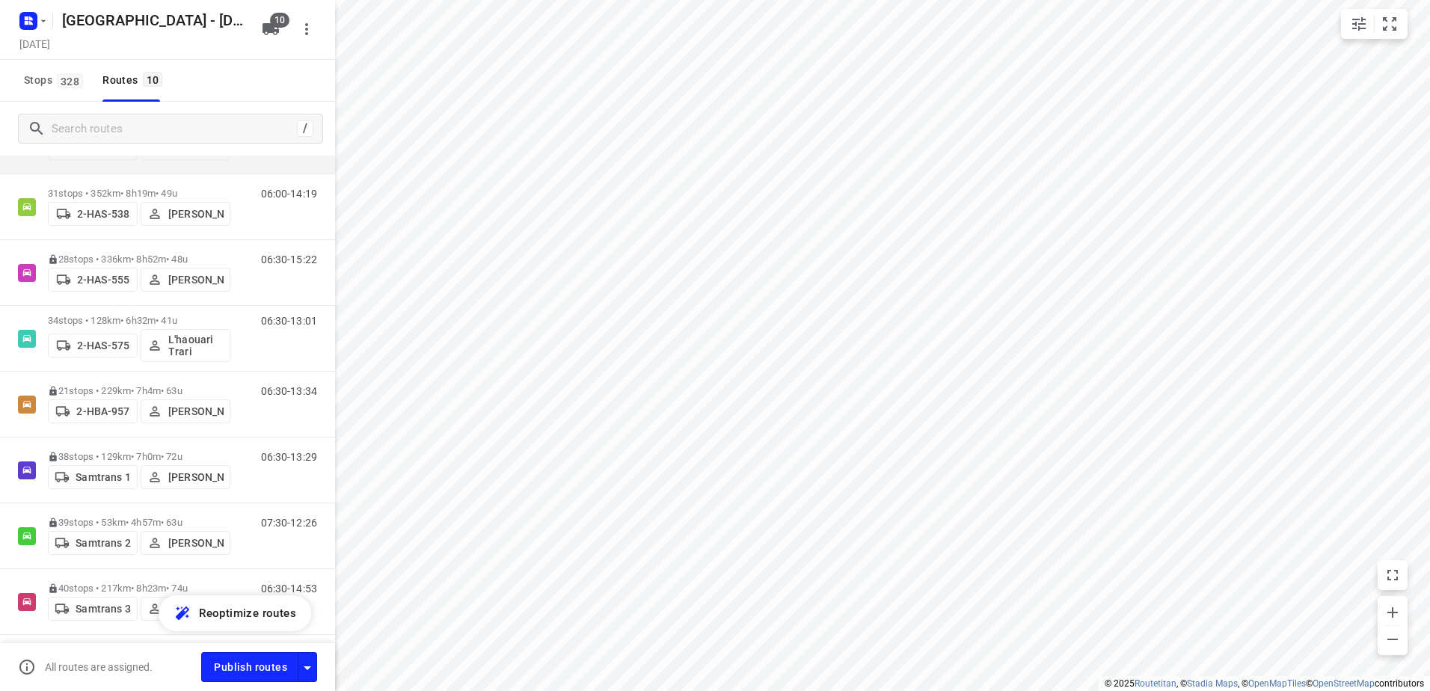
scroll to position [75, 0]
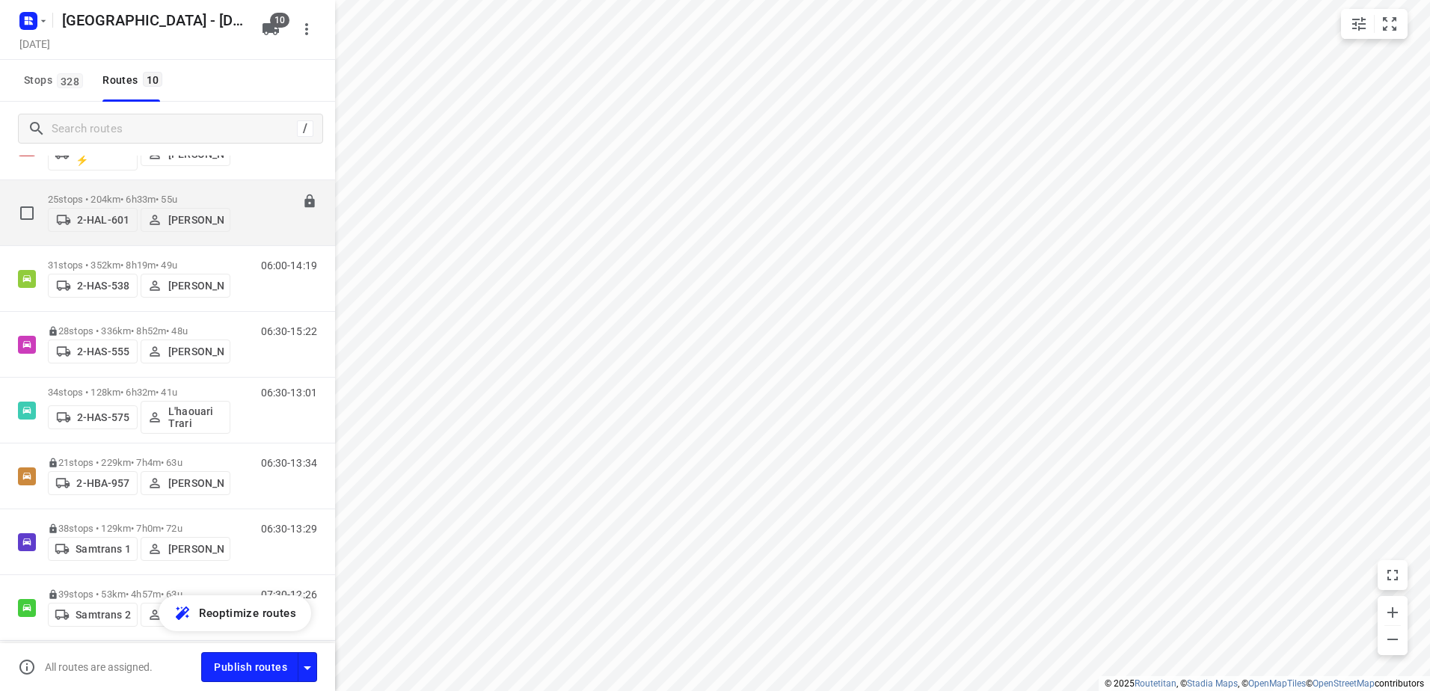
click at [77, 195] on p "25 stops • 204km • 6h33m • 55u" at bounding box center [139, 199] width 182 height 11
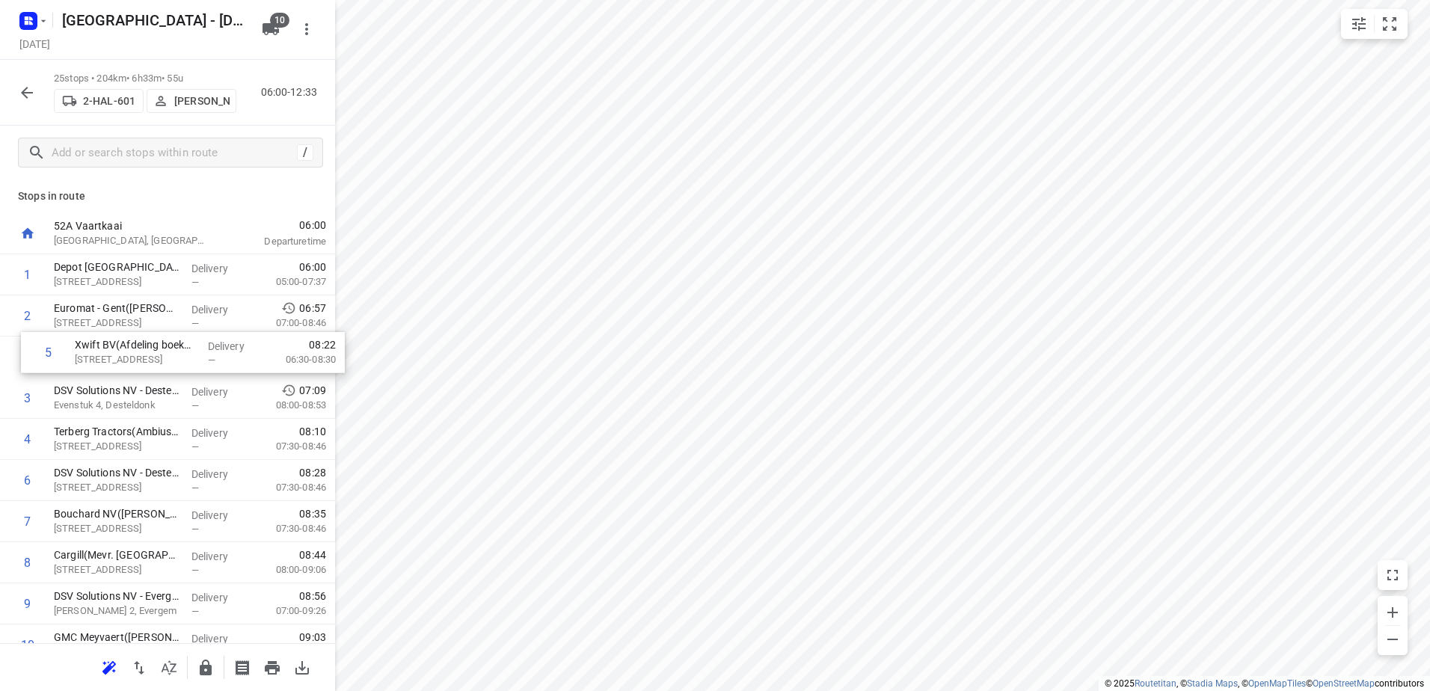
drag, startPoint x: 97, startPoint y: 435, endPoint x: 121, endPoint y: 342, distance: 96.5
drag, startPoint x: 135, startPoint y: 523, endPoint x: 155, endPoint y: 425, distance: 100.0
drag, startPoint x: 120, startPoint y: 522, endPoint x: 143, endPoint y: 390, distance: 133.6
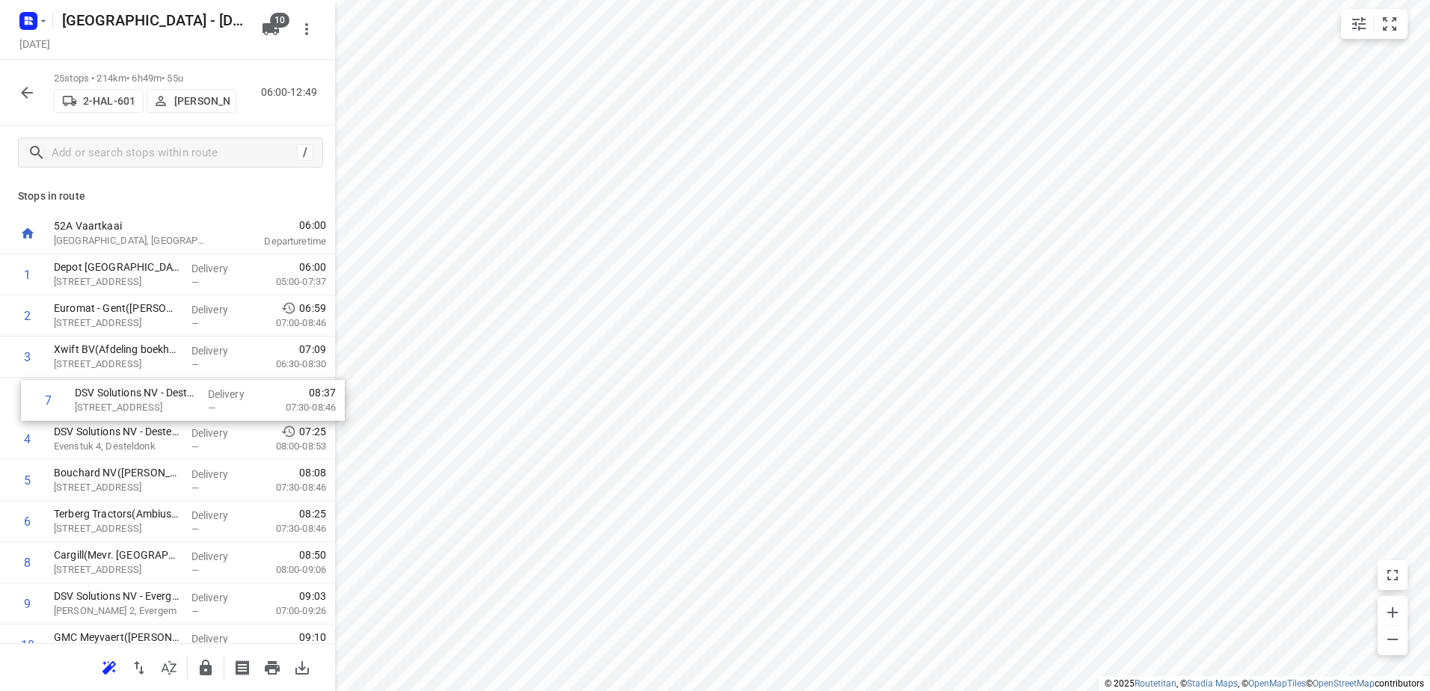
drag, startPoint x: 121, startPoint y: 479, endPoint x: 129, endPoint y: 434, distance: 46.4
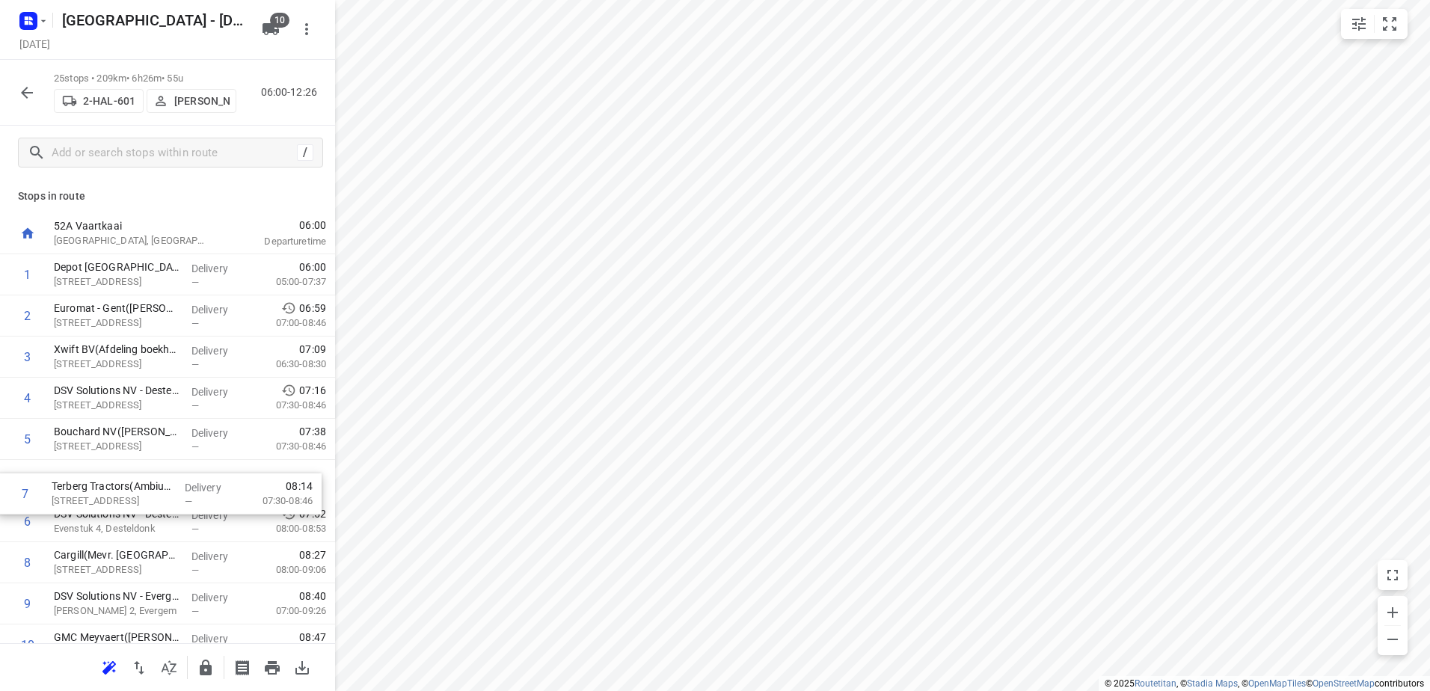
drag, startPoint x: 118, startPoint y: 519, endPoint x: 114, endPoint y: 486, distance: 33.2
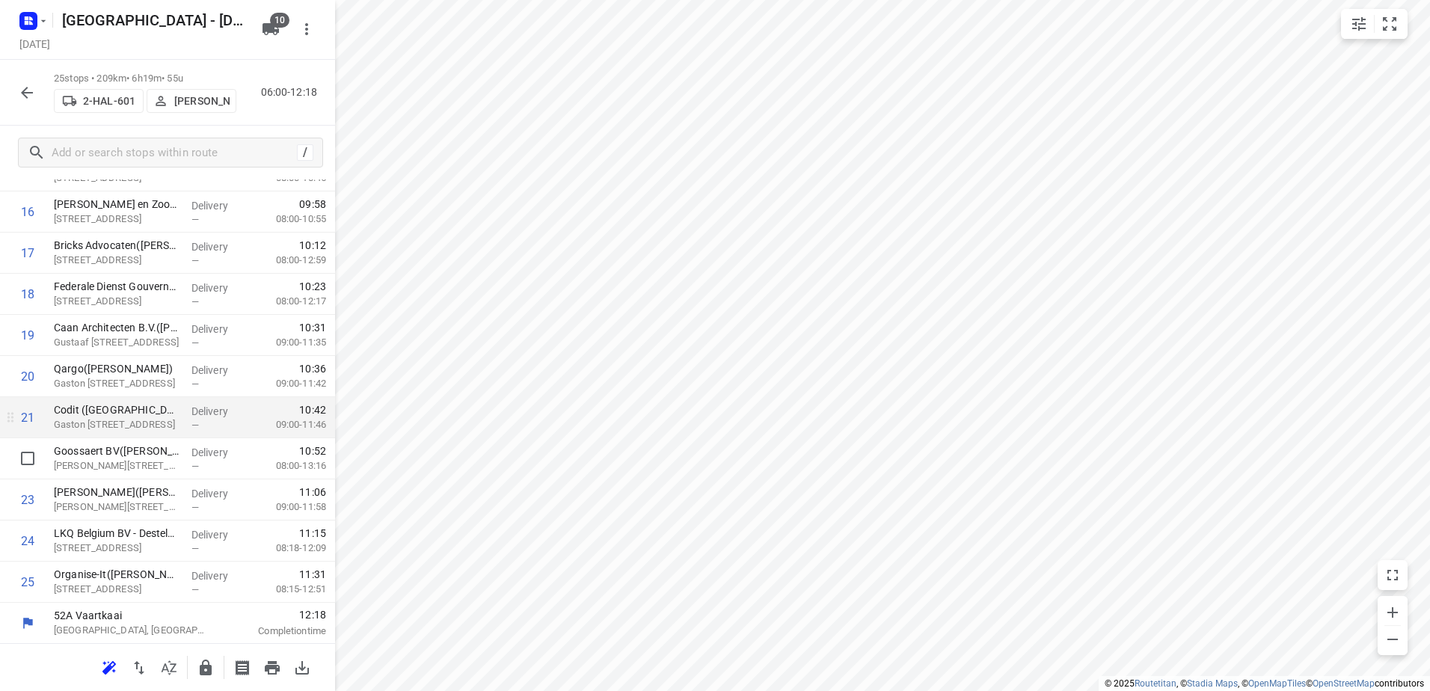
scroll to position [680, 0]
click at [25, 96] on icon "button" at bounding box center [27, 93] width 12 height 12
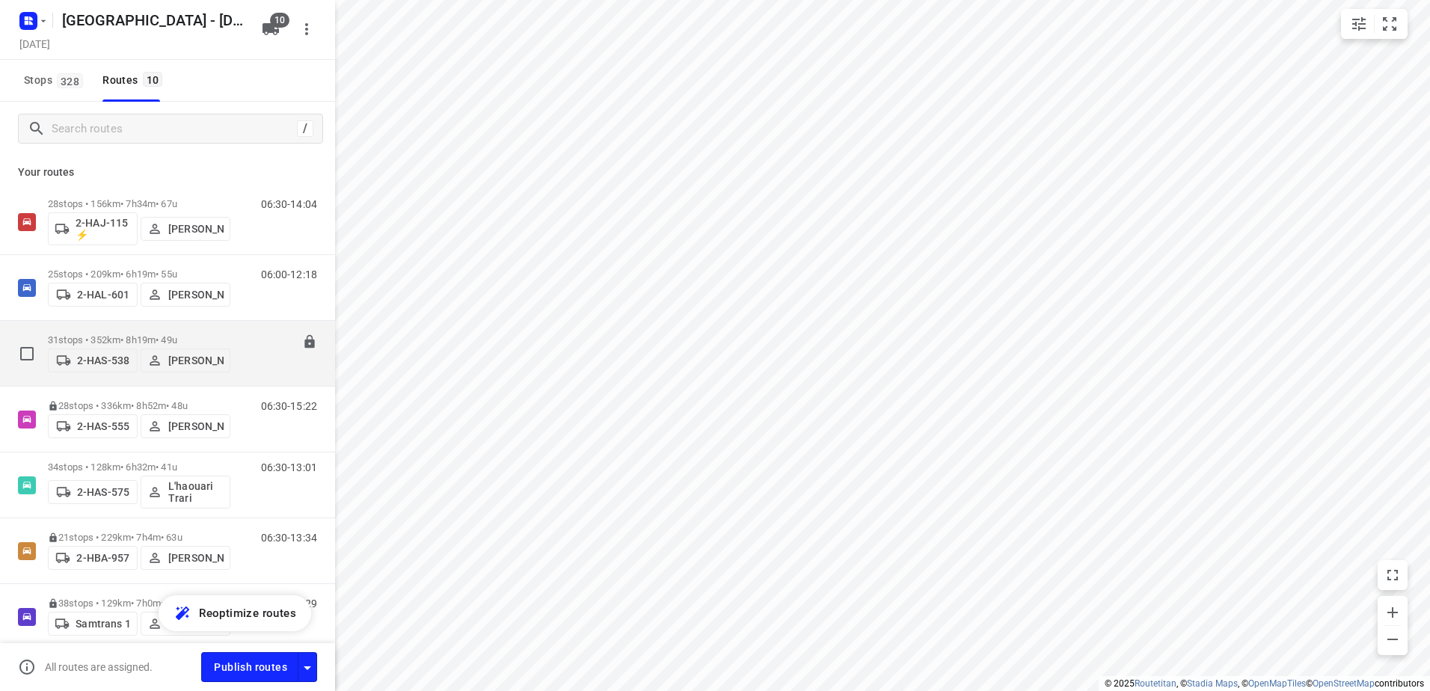
click at [101, 336] on p "31 stops • 352km • 8h19m • 49u" at bounding box center [139, 339] width 182 height 11
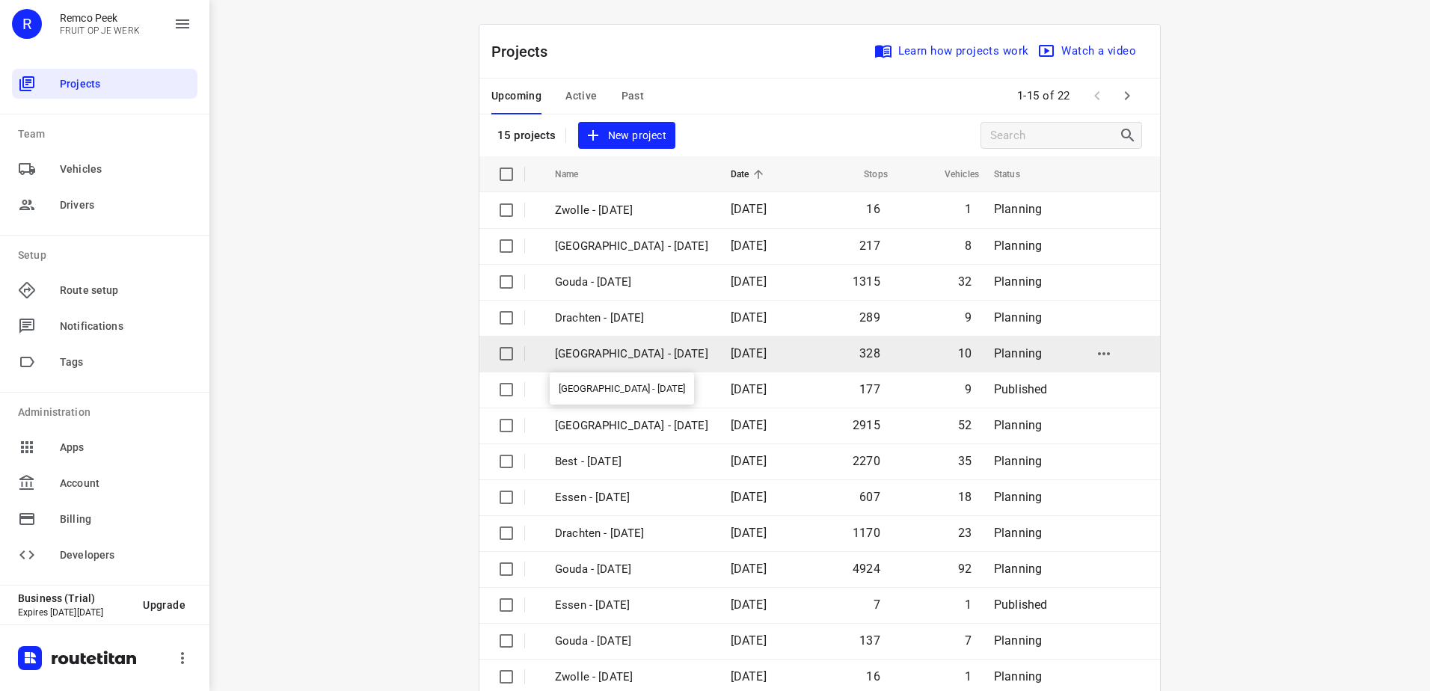
click at [582, 354] on p "[GEOGRAPHIC_DATA] - [DATE]" at bounding box center [631, 353] width 153 height 17
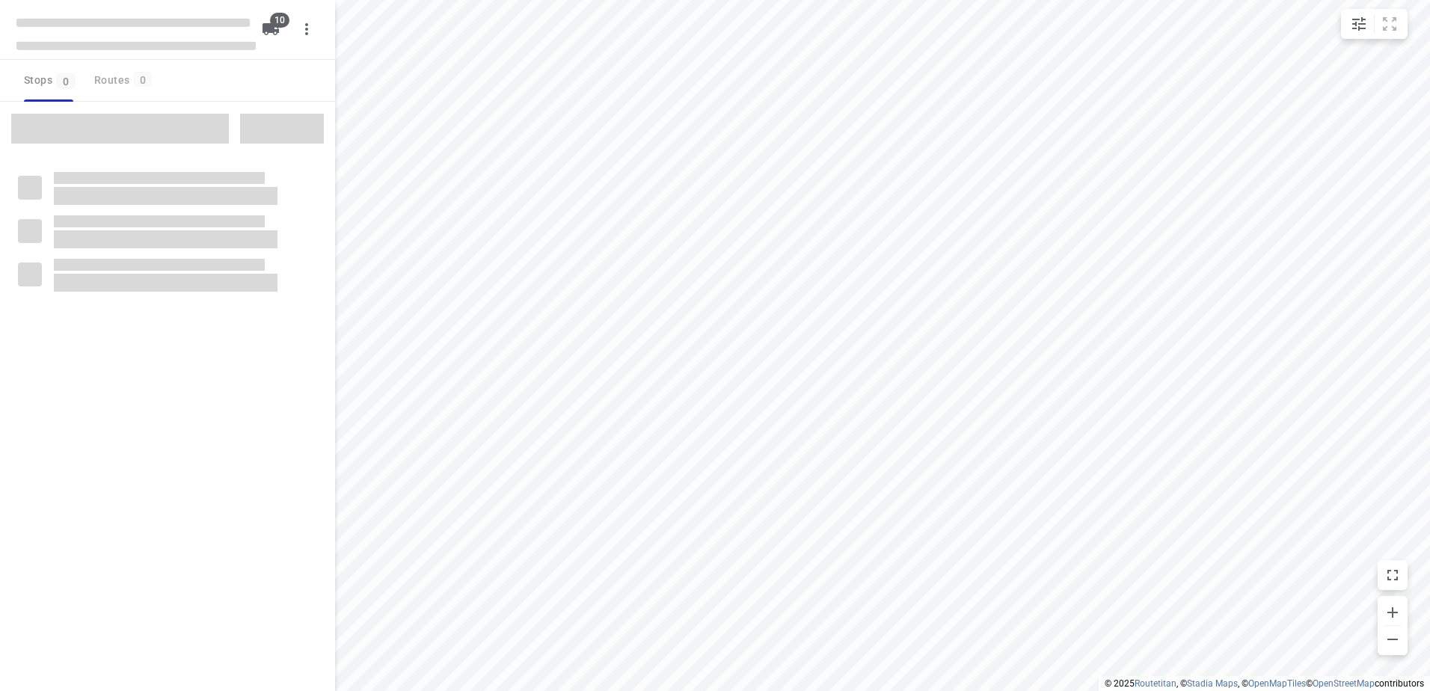
checkbox input "true"
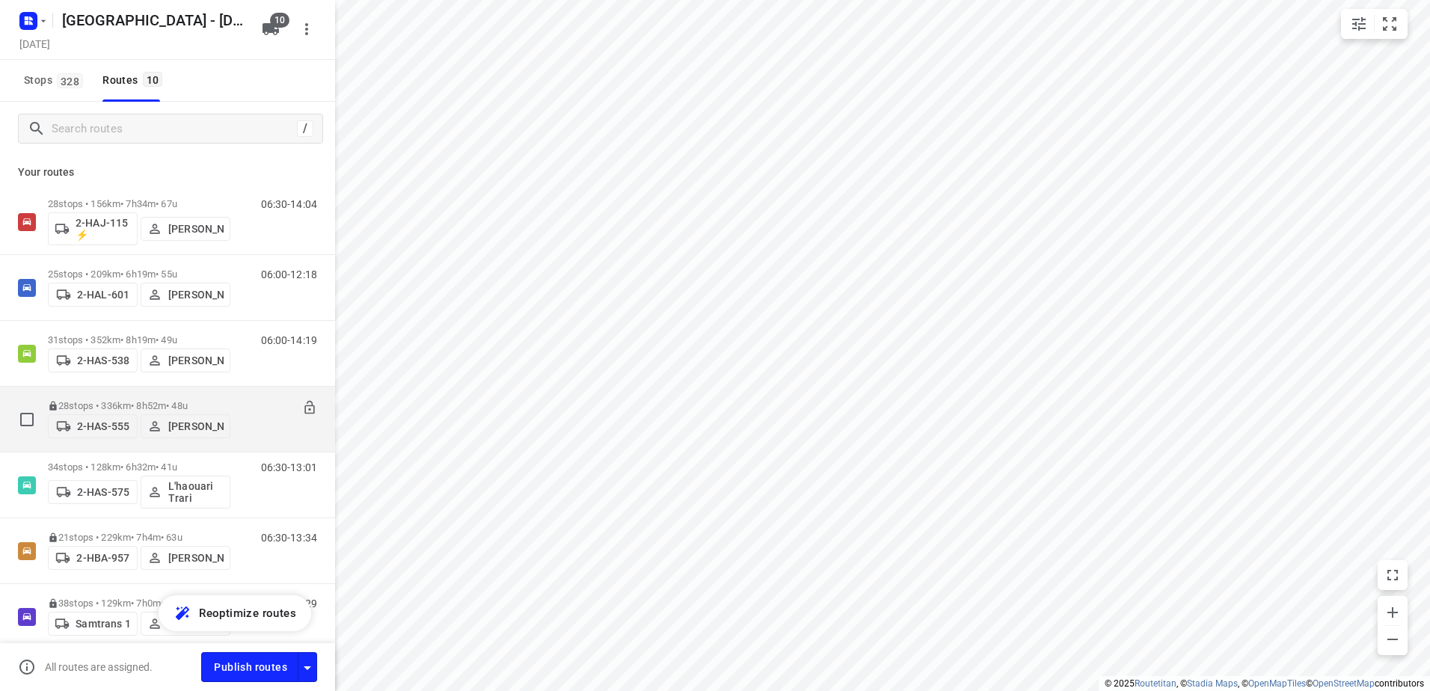
click at [124, 400] on p "28 stops • 336km • 8h52m • 48u" at bounding box center [139, 405] width 182 height 11
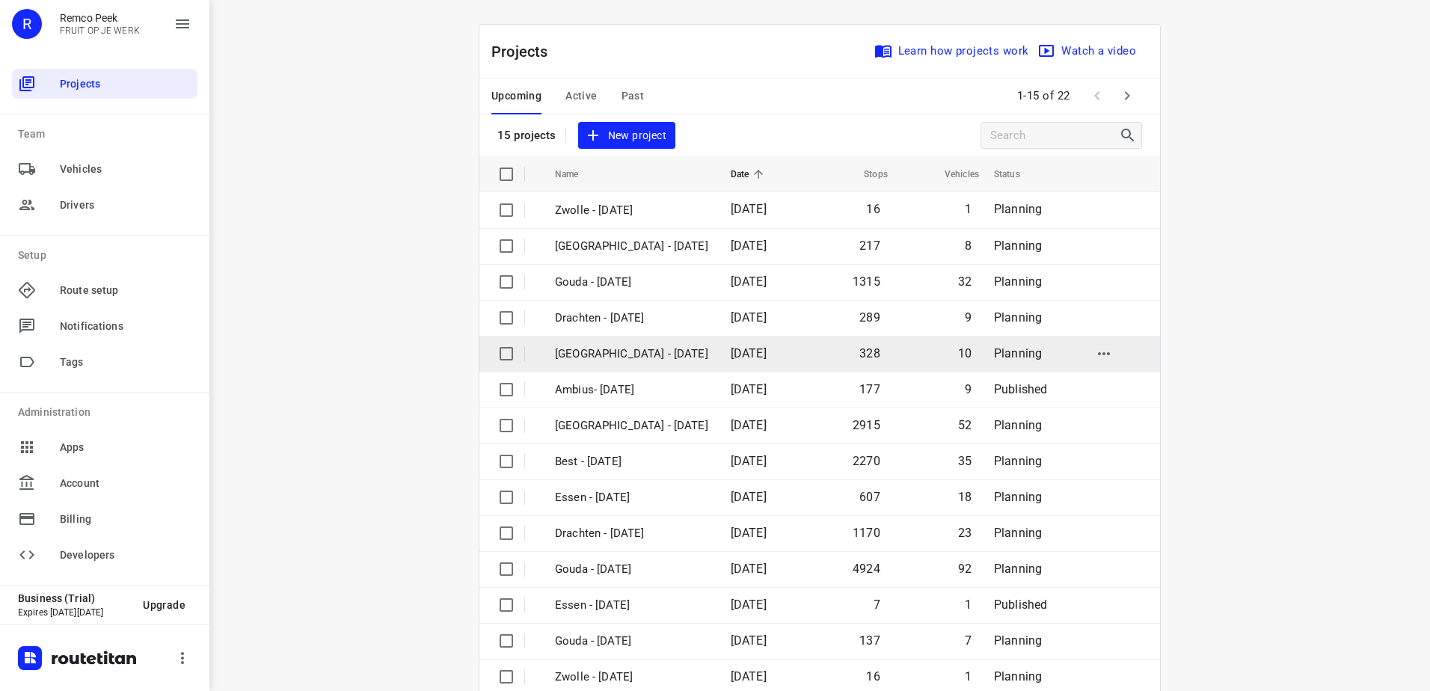
click at [610, 353] on p "[GEOGRAPHIC_DATA] - [DATE]" at bounding box center [631, 353] width 153 height 17
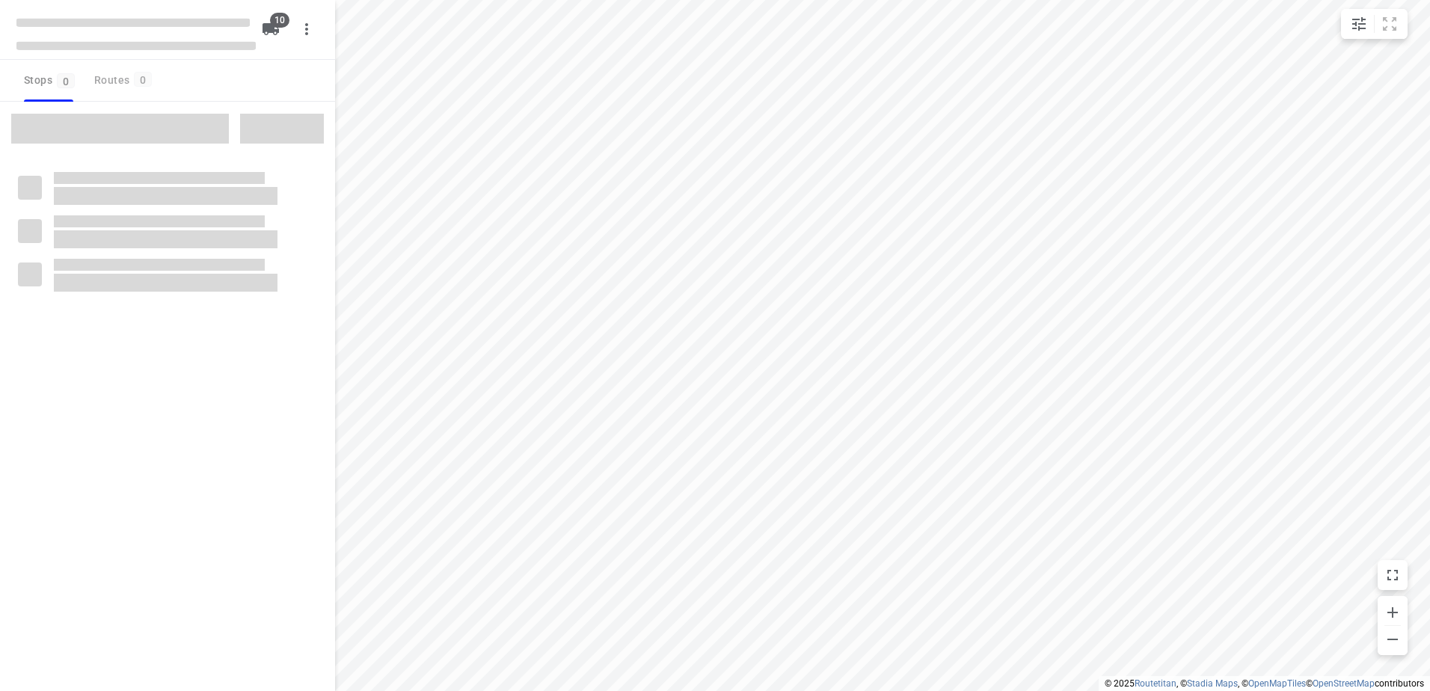
checkbox input "true"
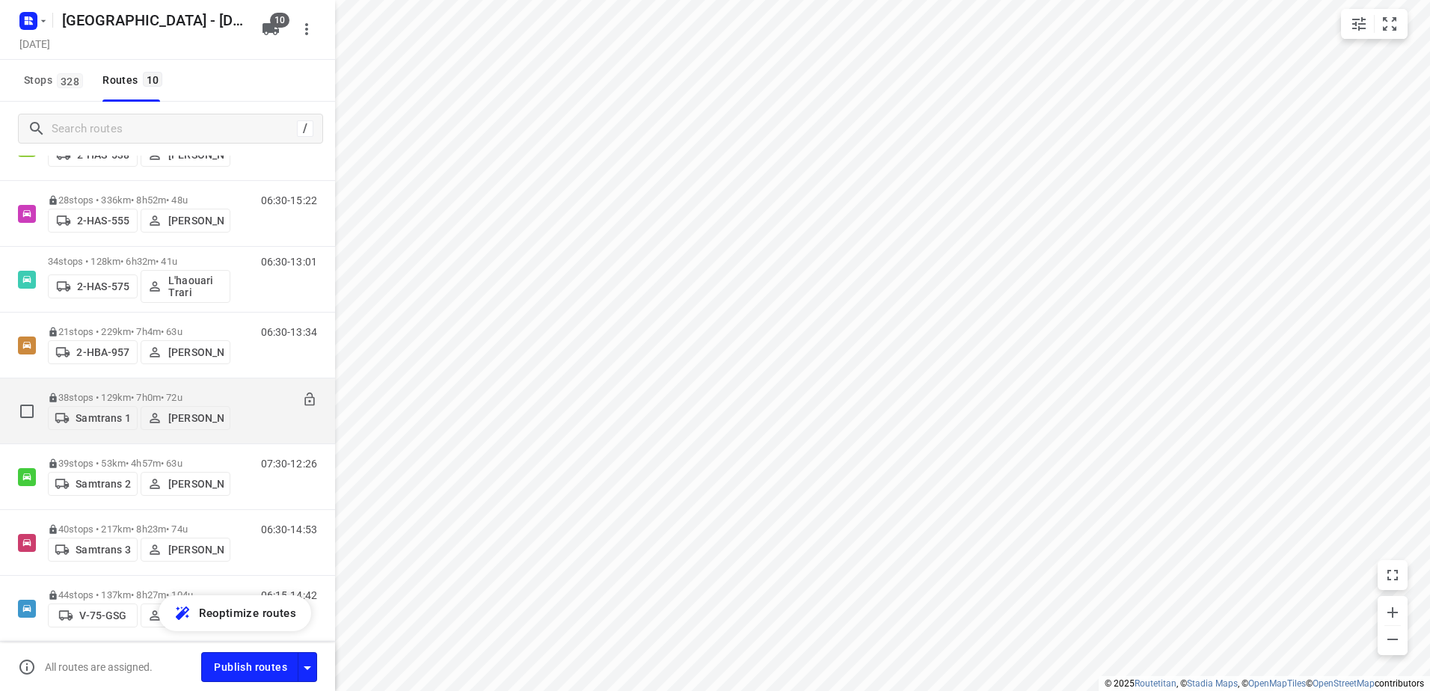
scroll to position [224, 0]
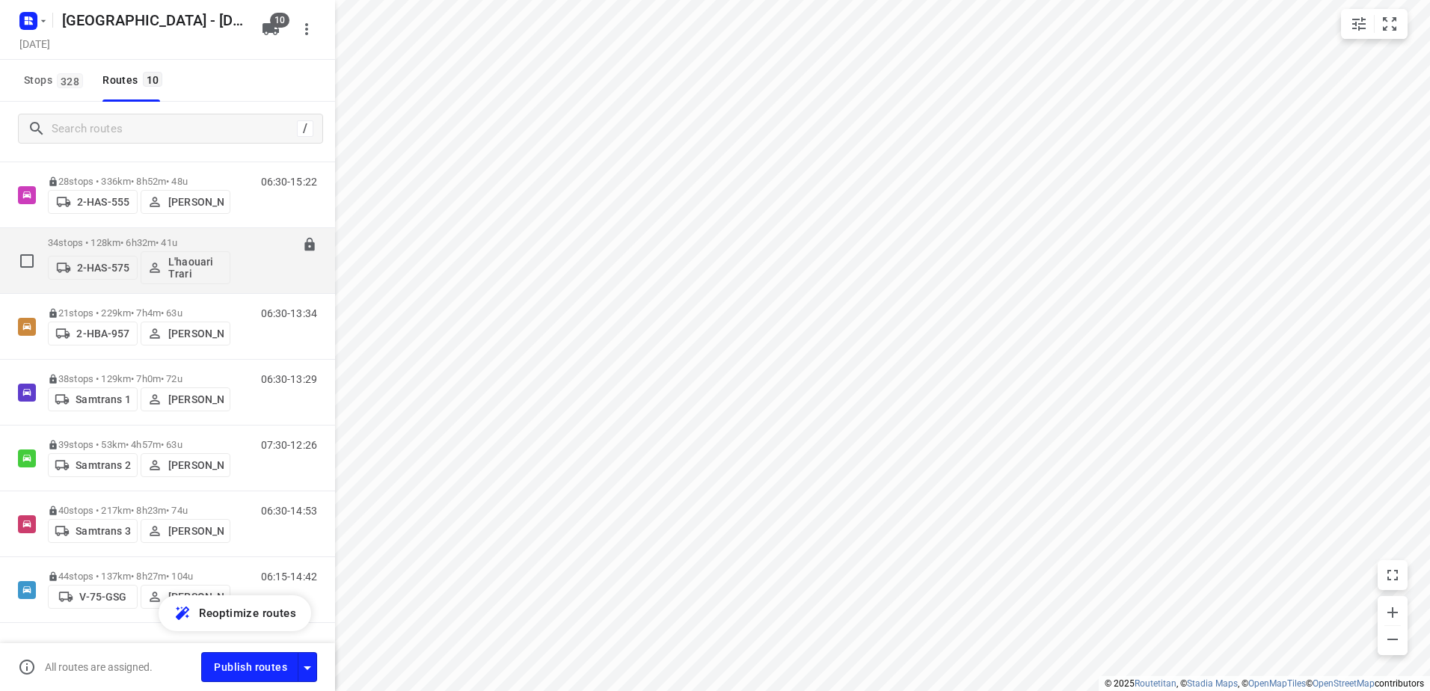
click at [125, 236] on div "34 stops • 128km • 6h32m • 41u 2-HAS-575 L'haouari Trari" at bounding box center [139, 261] width 182 height 62
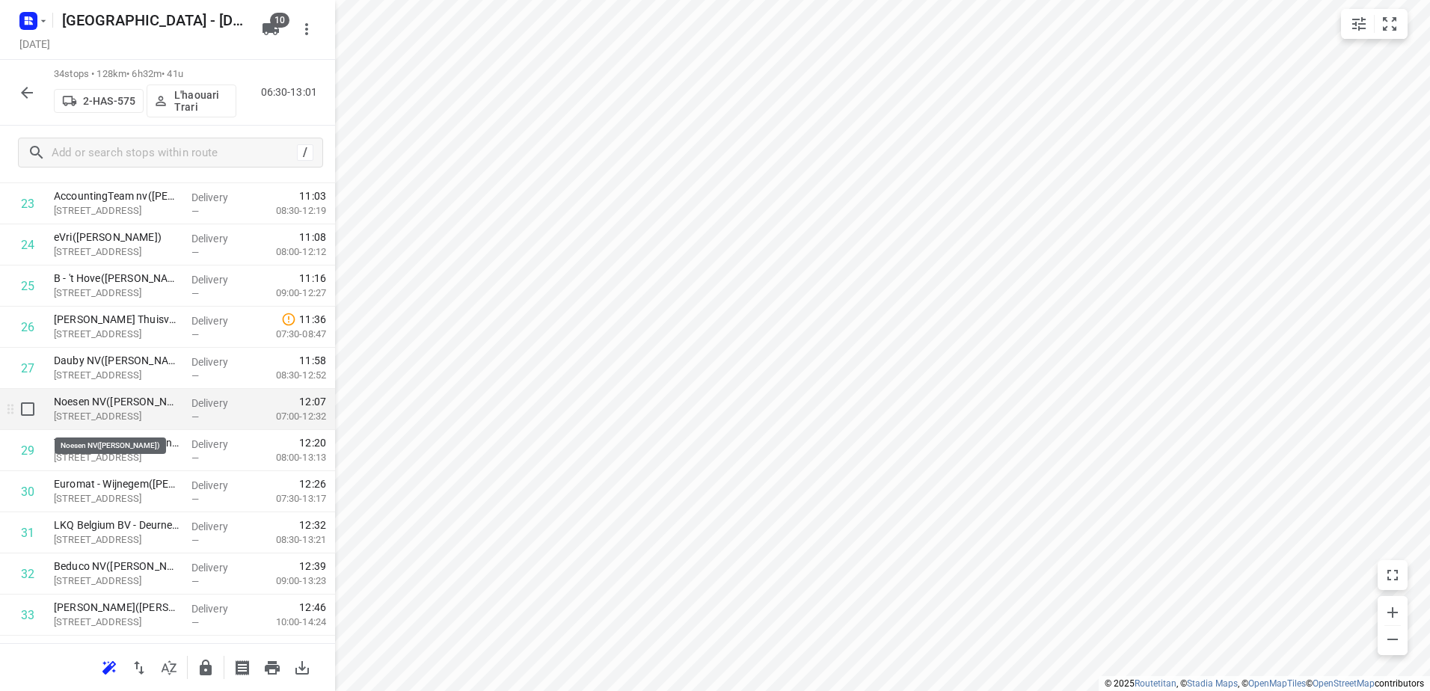
scroll to position [901, 0]
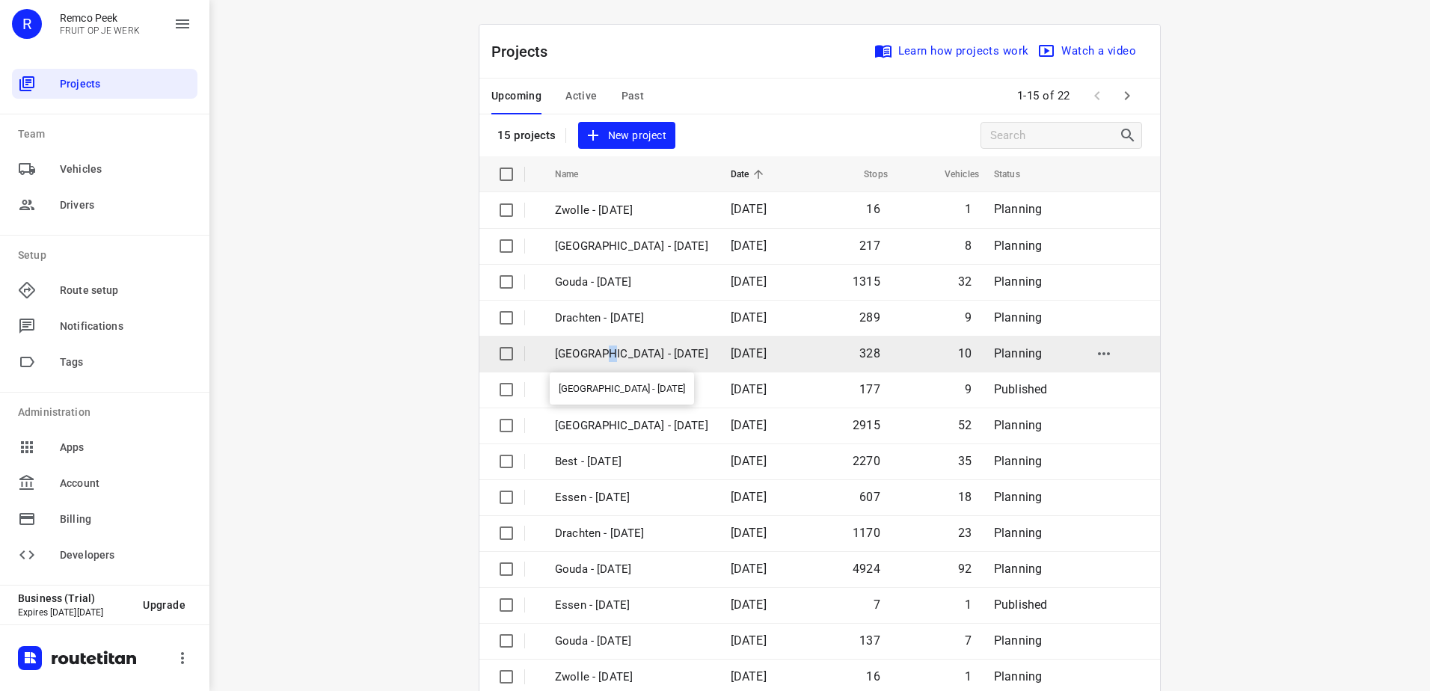
click at [601, 350] on p "[GEOGRAPHIC_DATA] - [DATE]" at bounding box center [631, 353] width 153 height 17
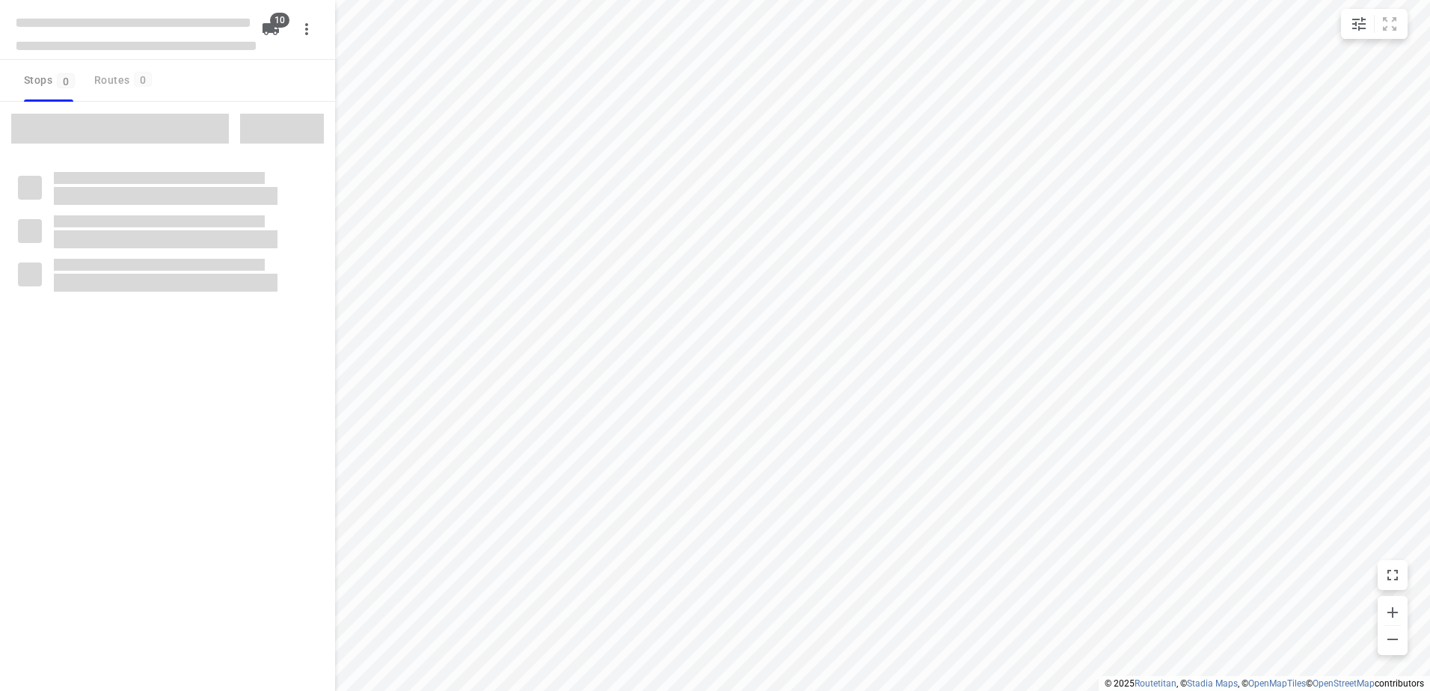
checkbox input "true"
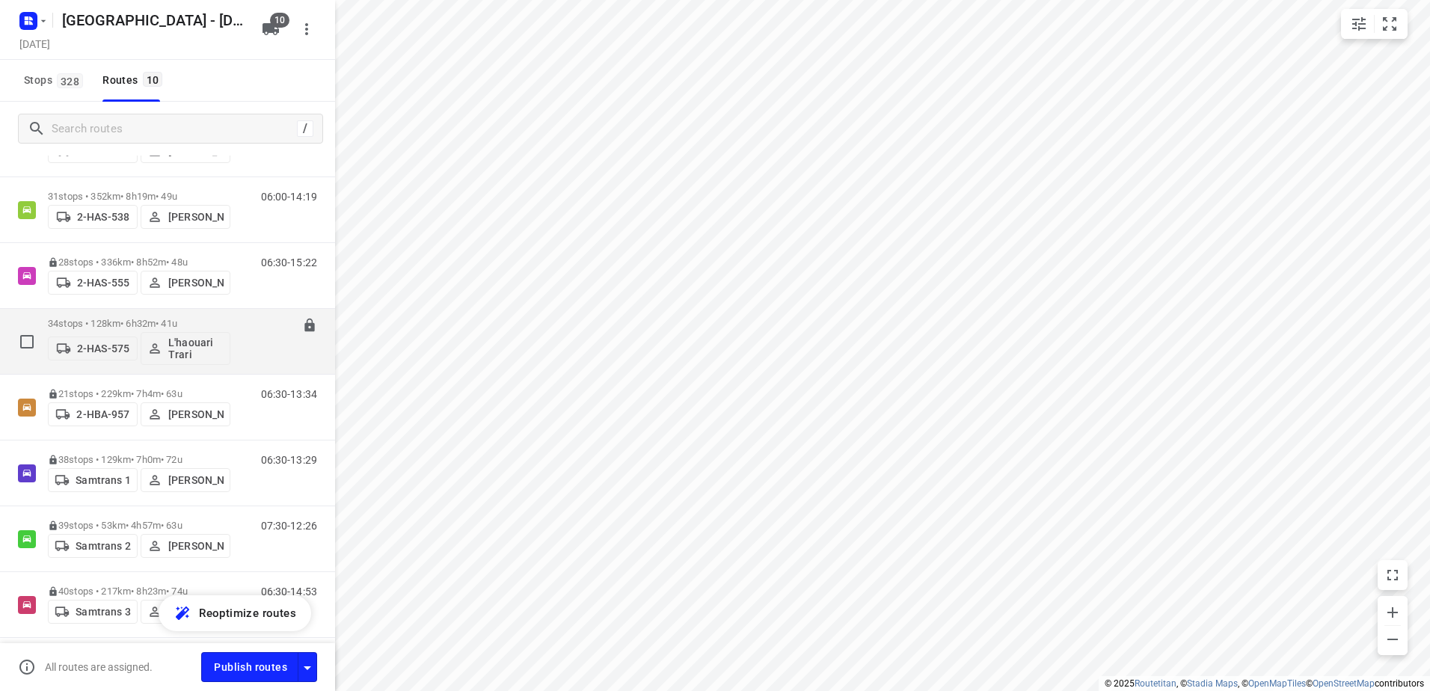
scroll to position [150, 0]
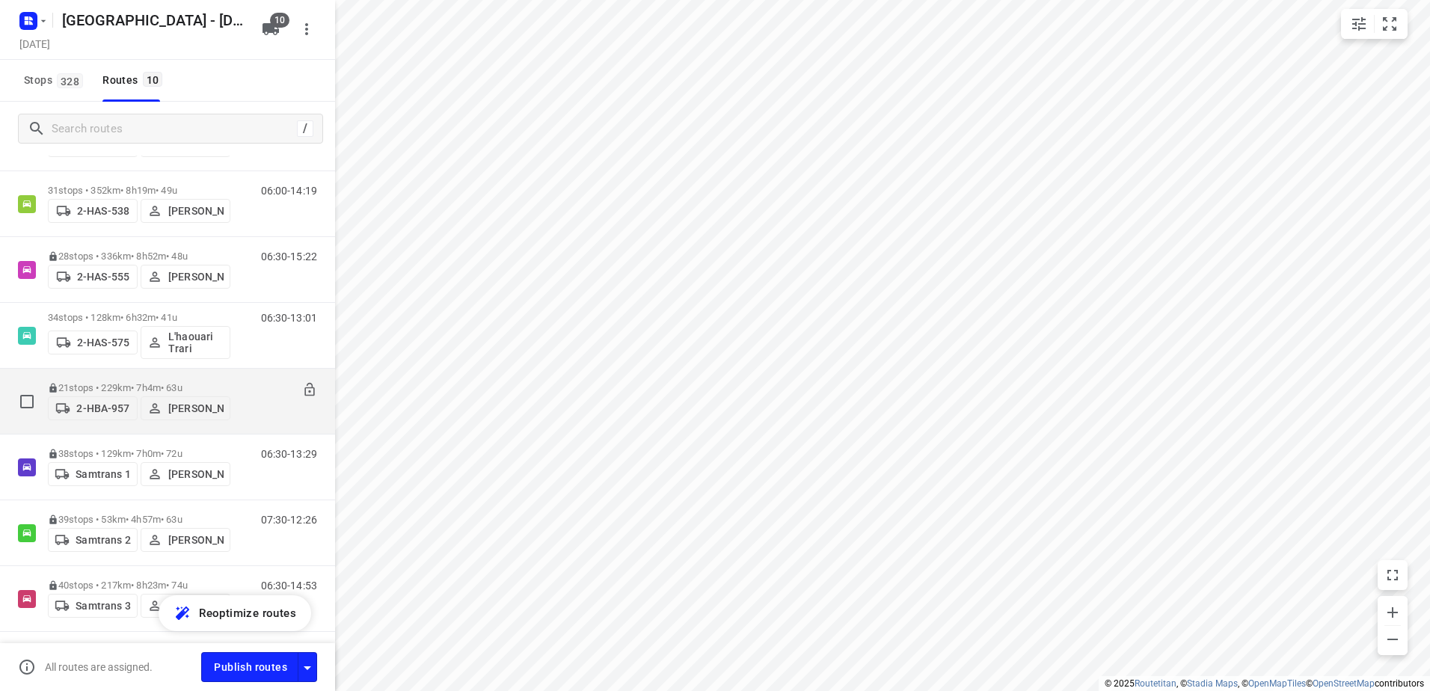
click at [113, 382] on p "21 stops • 229km • 7h4m • 63u" at bounding box center [139, 387] width 182 height 11
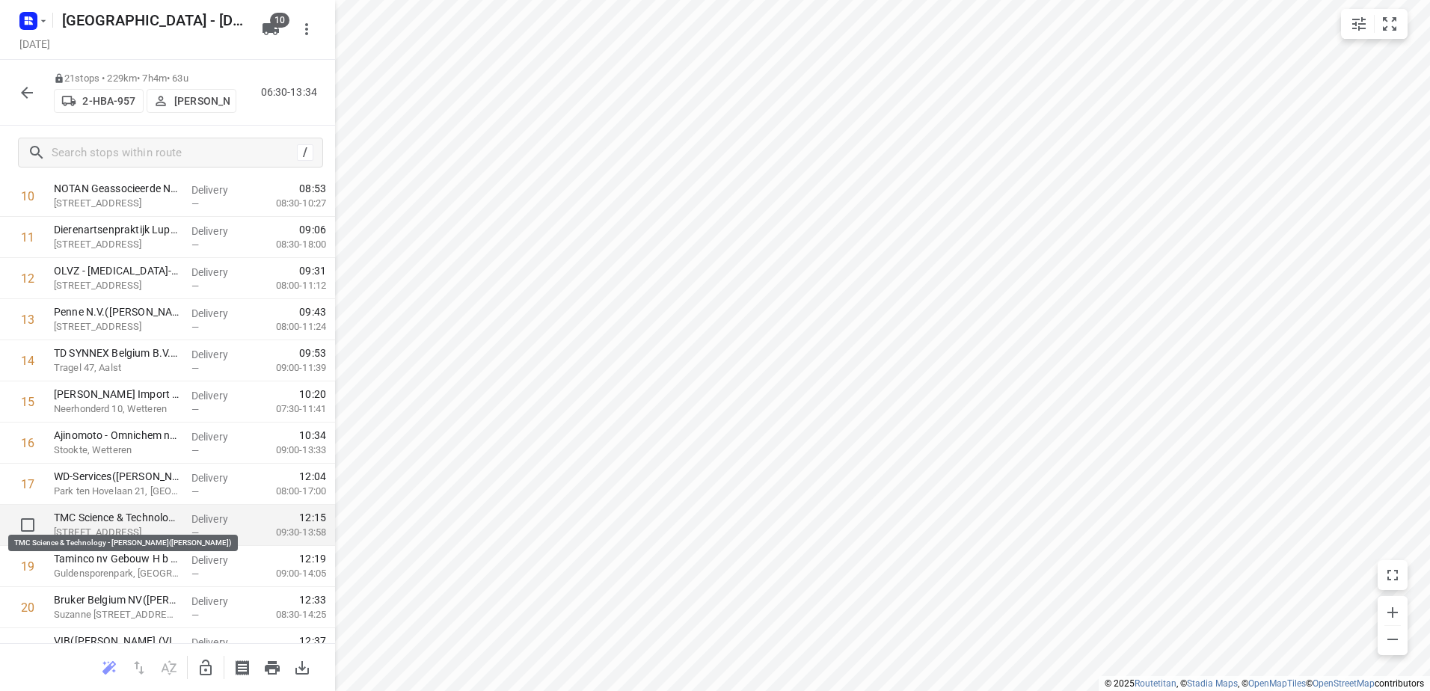
scroll to position [516, 0]
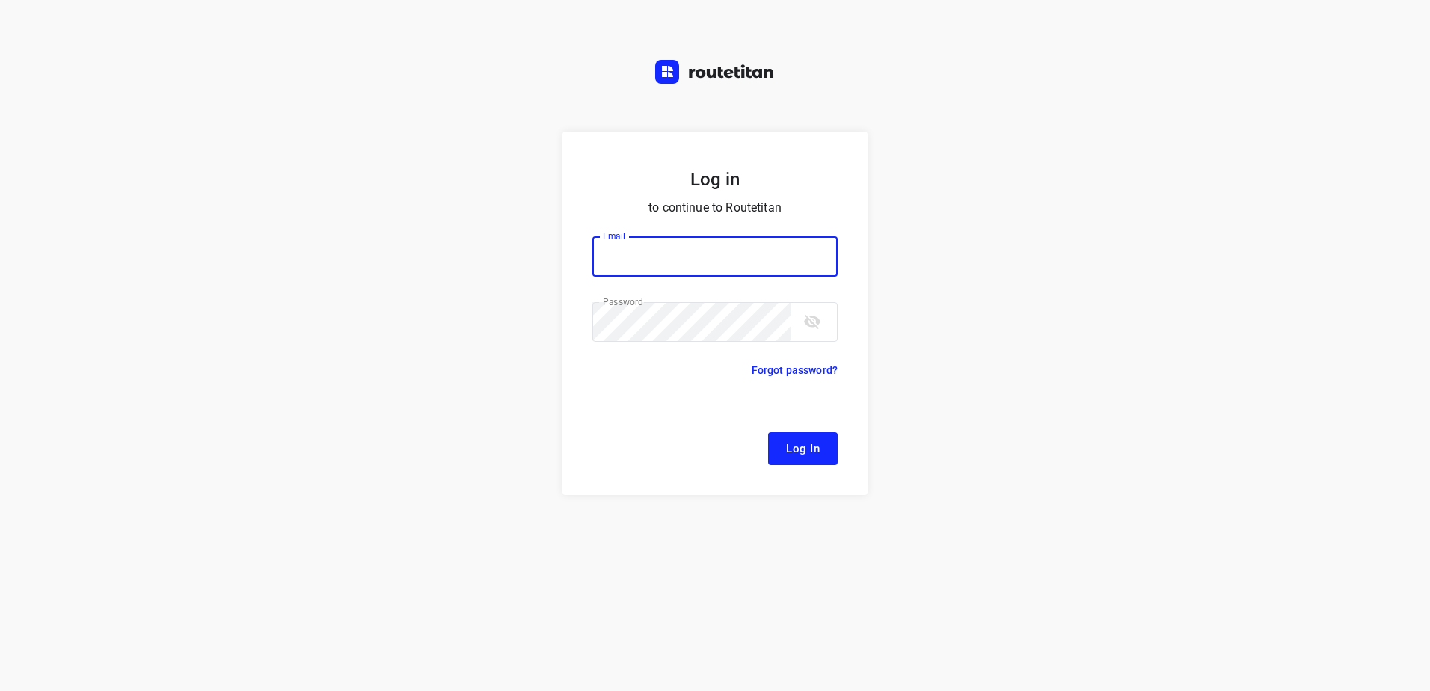
type input "[EMAIL_ADDRESS][DOMAIN_NAME]"
click at [815, 455] on span "Log In" at bounding box center [803, 448] width 34 height 19
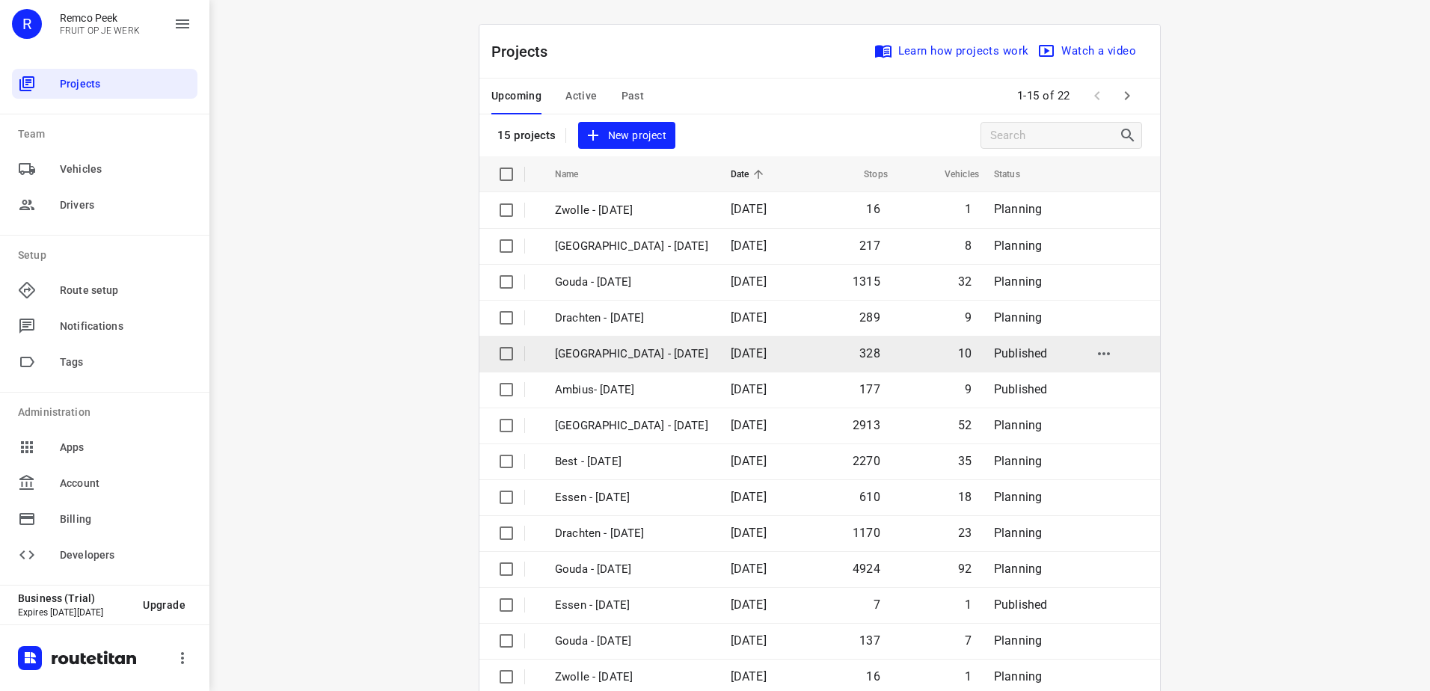
click at [622, 351] on p "[GEOGRAPHIC_DATA] - [DATE]" at bounding box center [631, 353] width 153 height 17
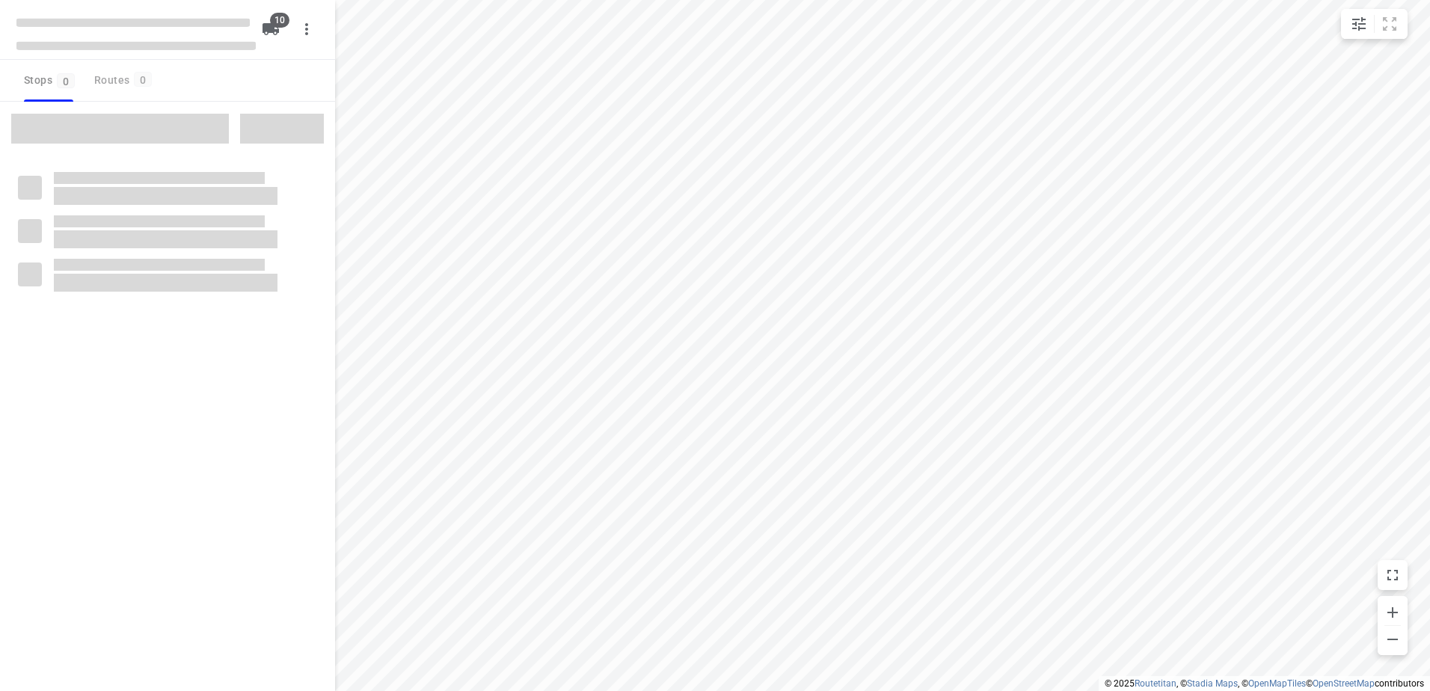
checkbox input "true"
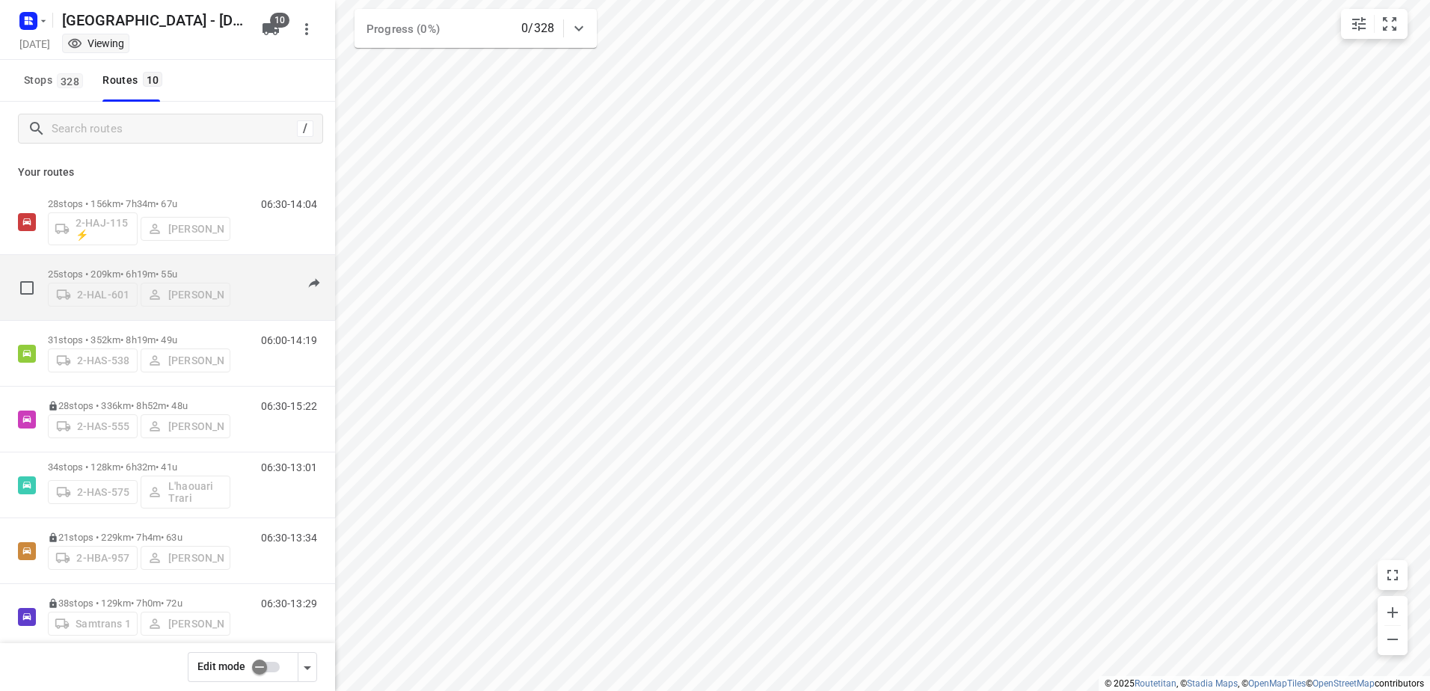
scroll to position [75, 0]
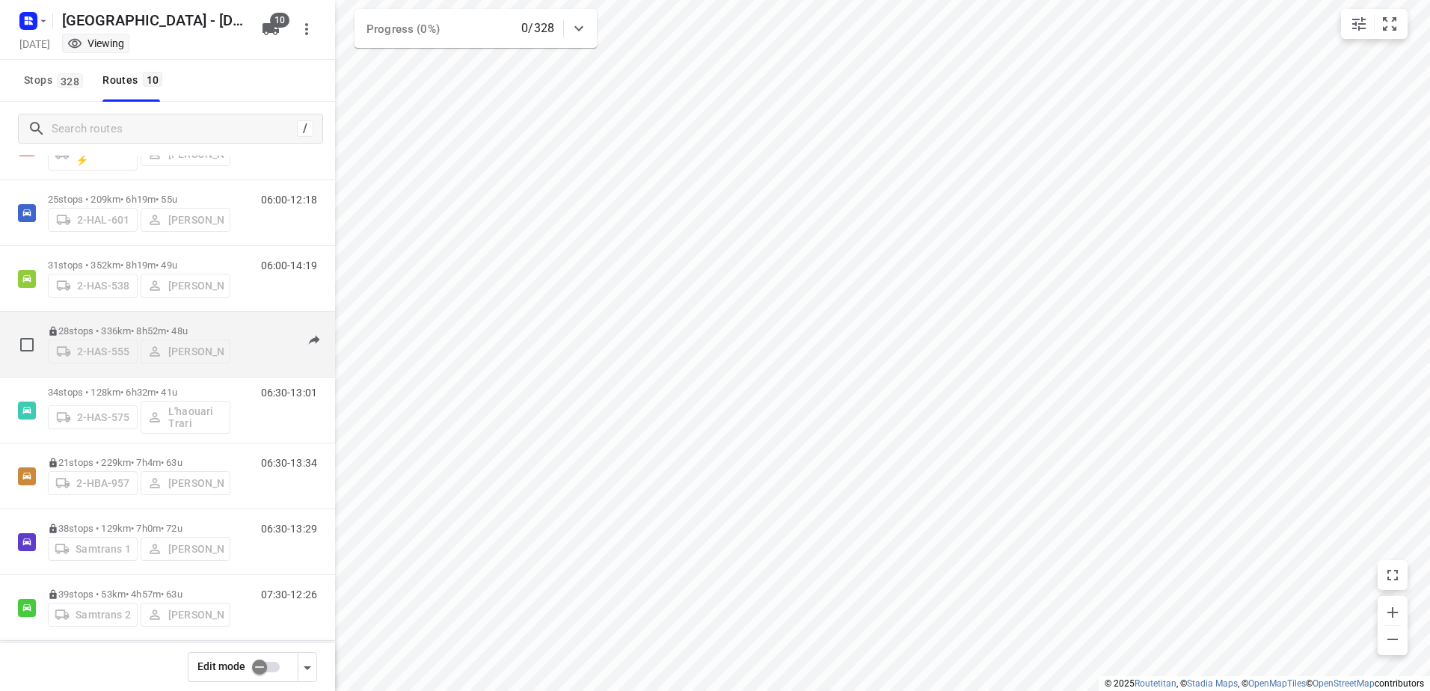
click at [98, 329] on p "28 stops • 336km • 8h52m • 48u" at bounding box center [139, 330] width 182 height 11
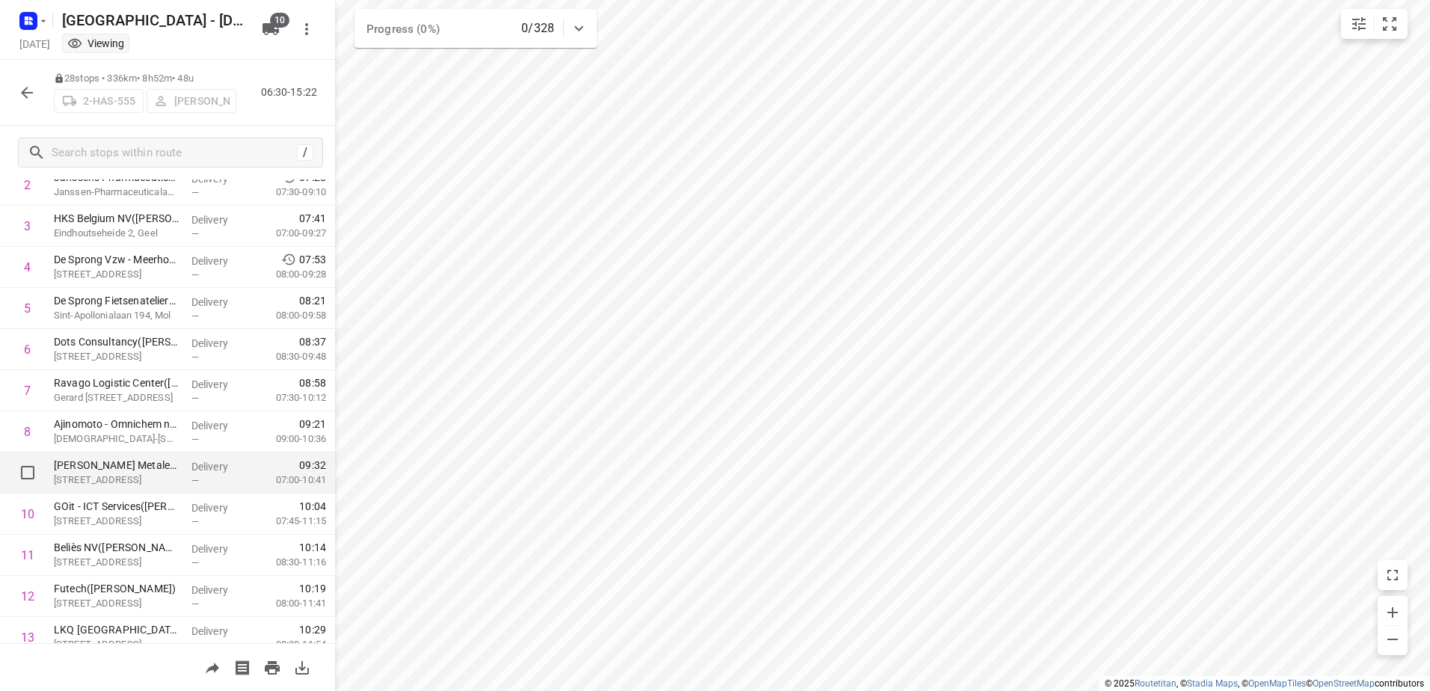
scroll to position [206, 0]
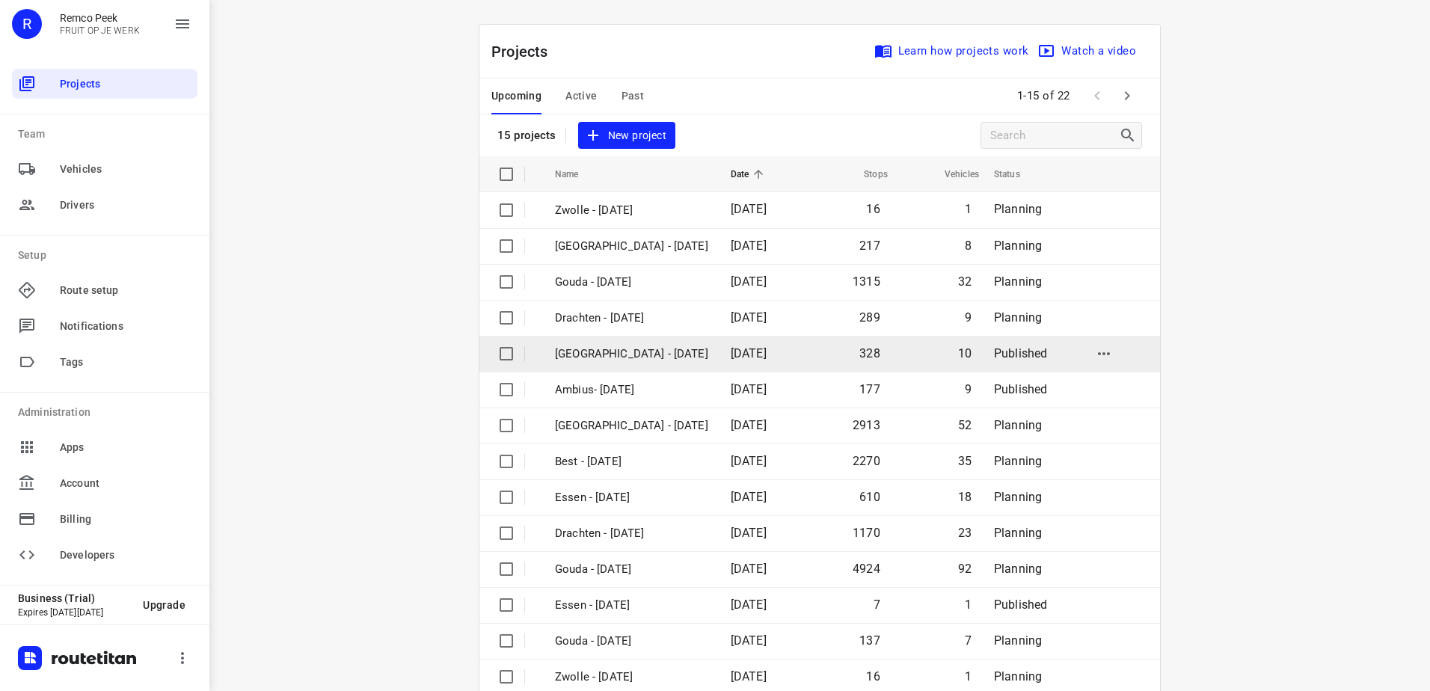
click at [618, 350] on p "[GEOGRAPHIC_DATA] - [DATE]" at bounding box center [631, 353] width 153 height 17
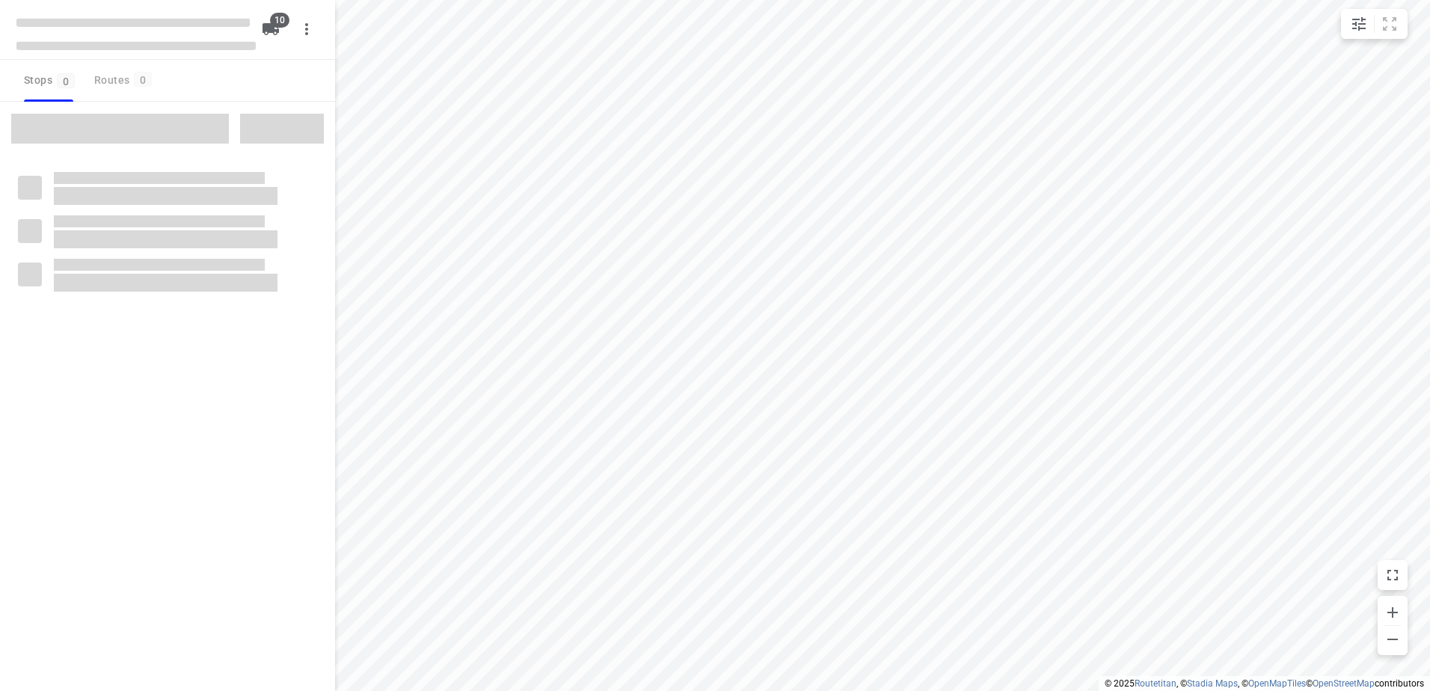
checkbox input "true"
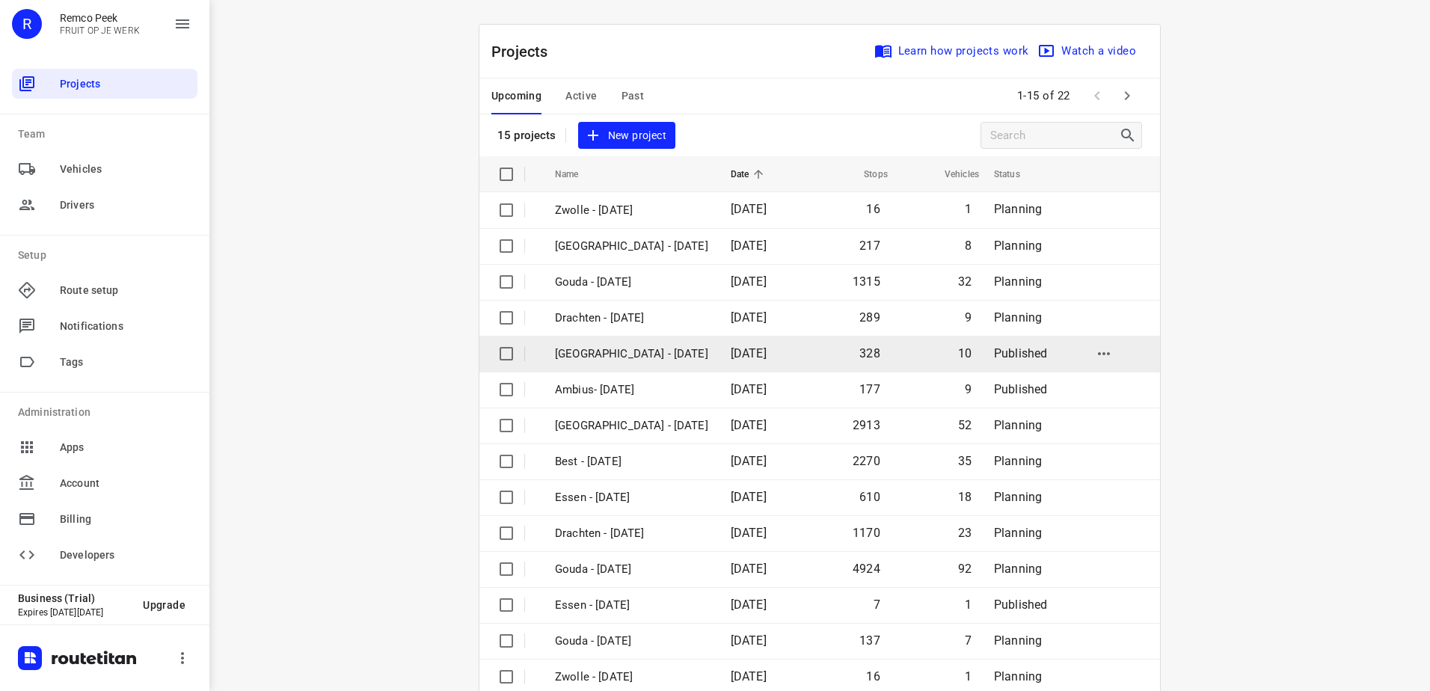
click at [600, 358] on p "[GEOGRAPHIC_DATA] - [DATE]" at bounding box center [631, 353] width 153 height 17
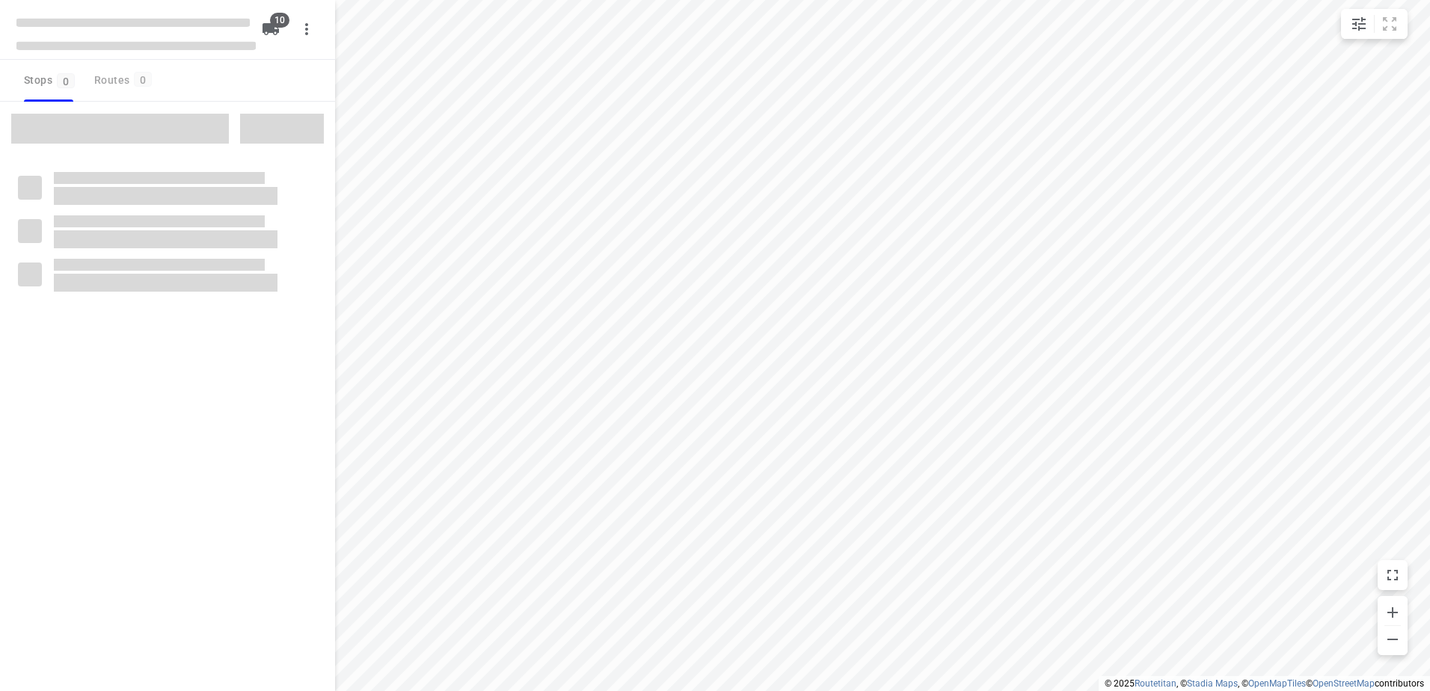
checkbox input "true"
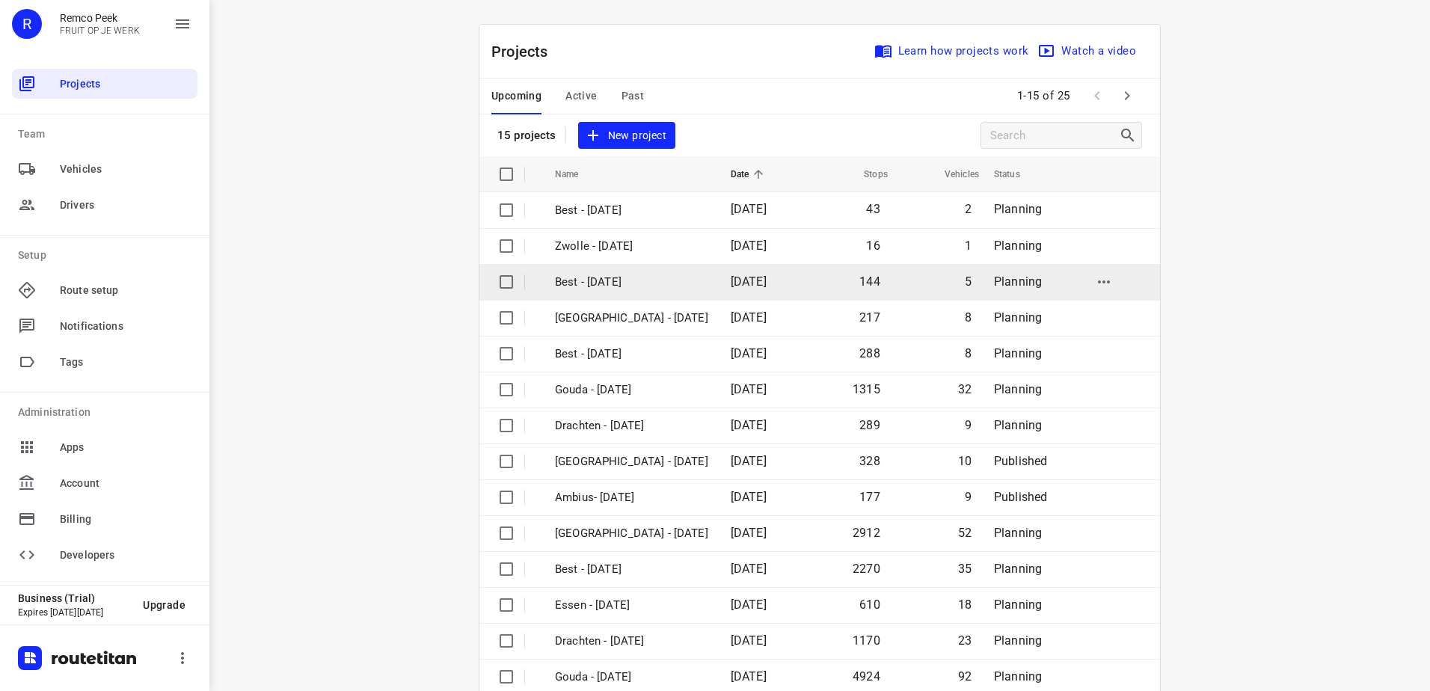
click at [605, 284] on p "Best - [DATE]" at bounding box center [631, 282] width 153 height 17
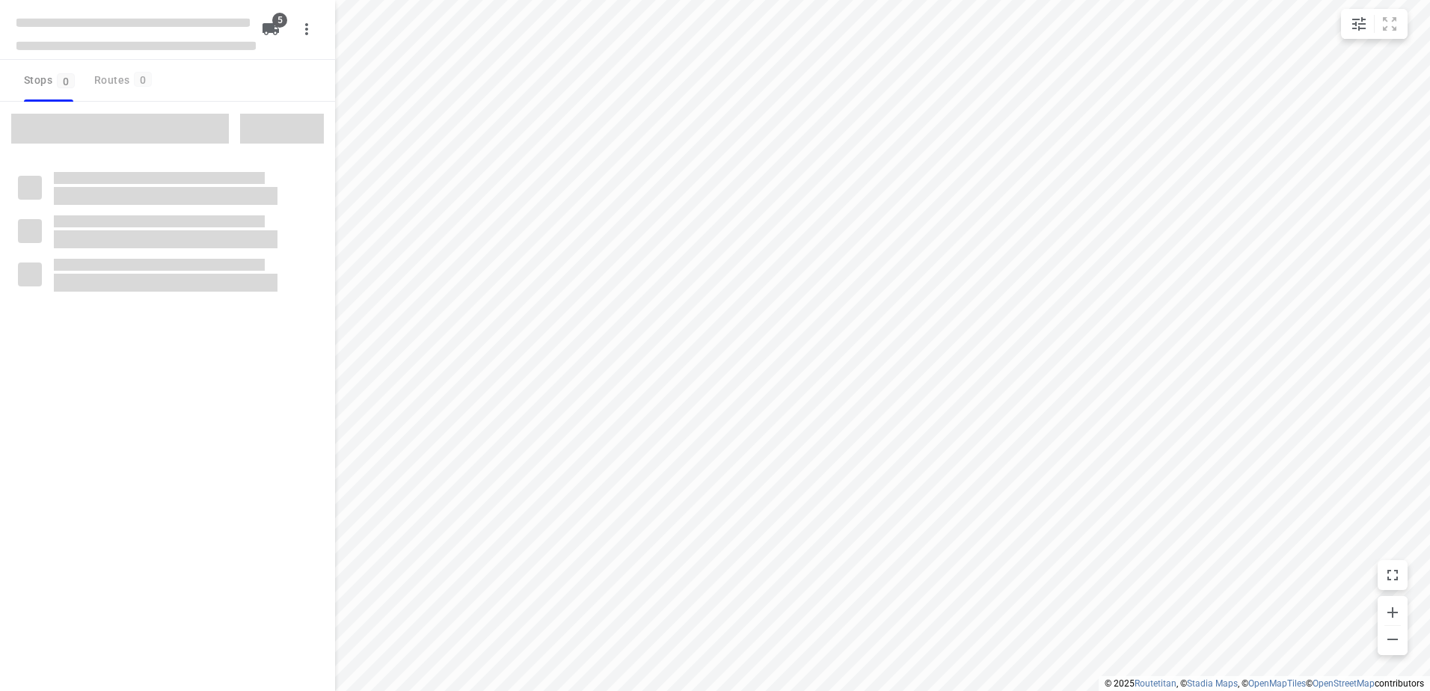
checkbox input "true"
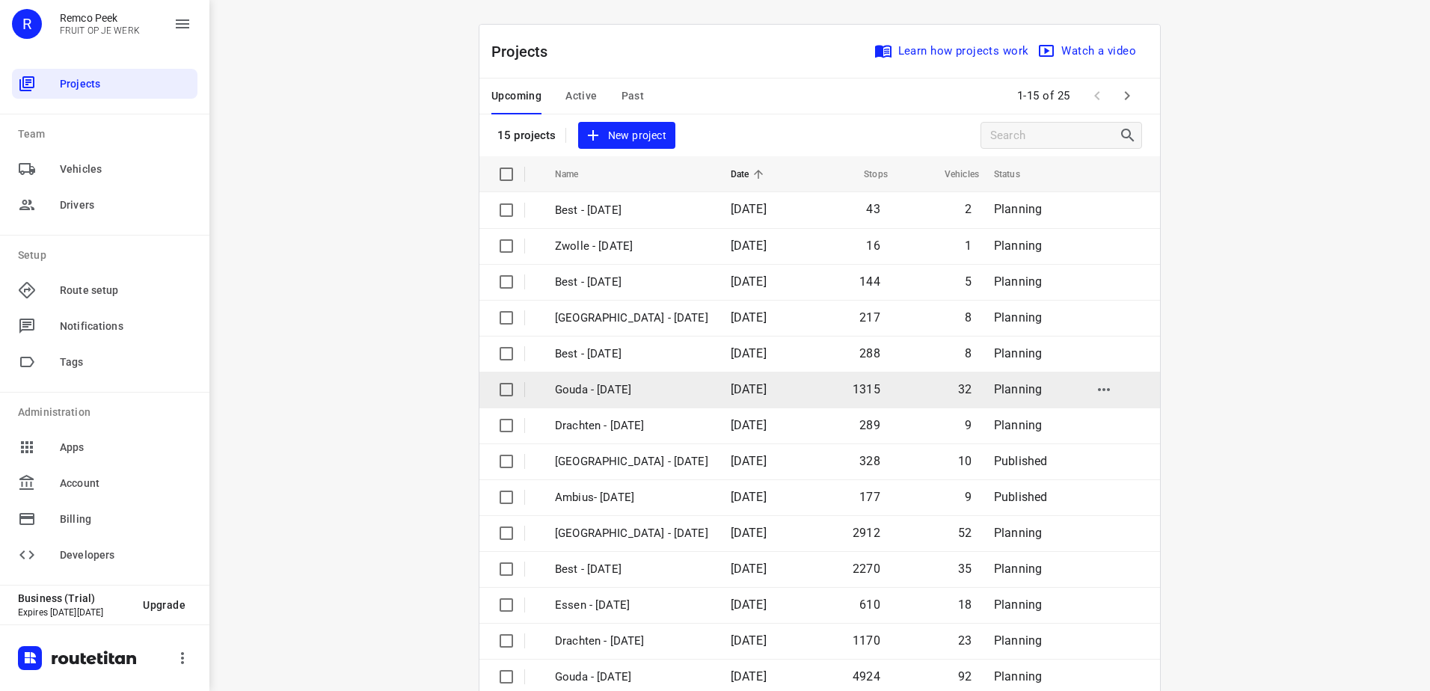
click at [597, 392] on p "Gouda - [DATE]" at bounding box center [631, 389] width 153 height 17
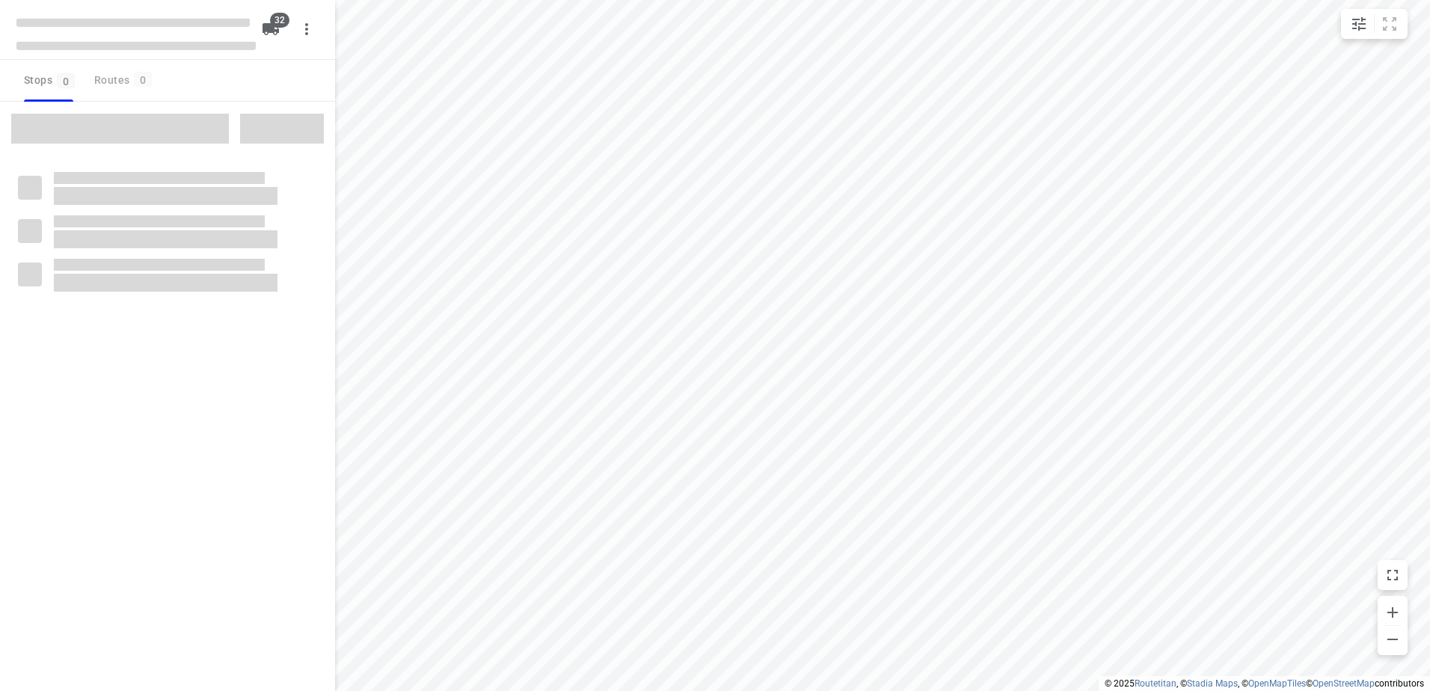
checkbox input "true"
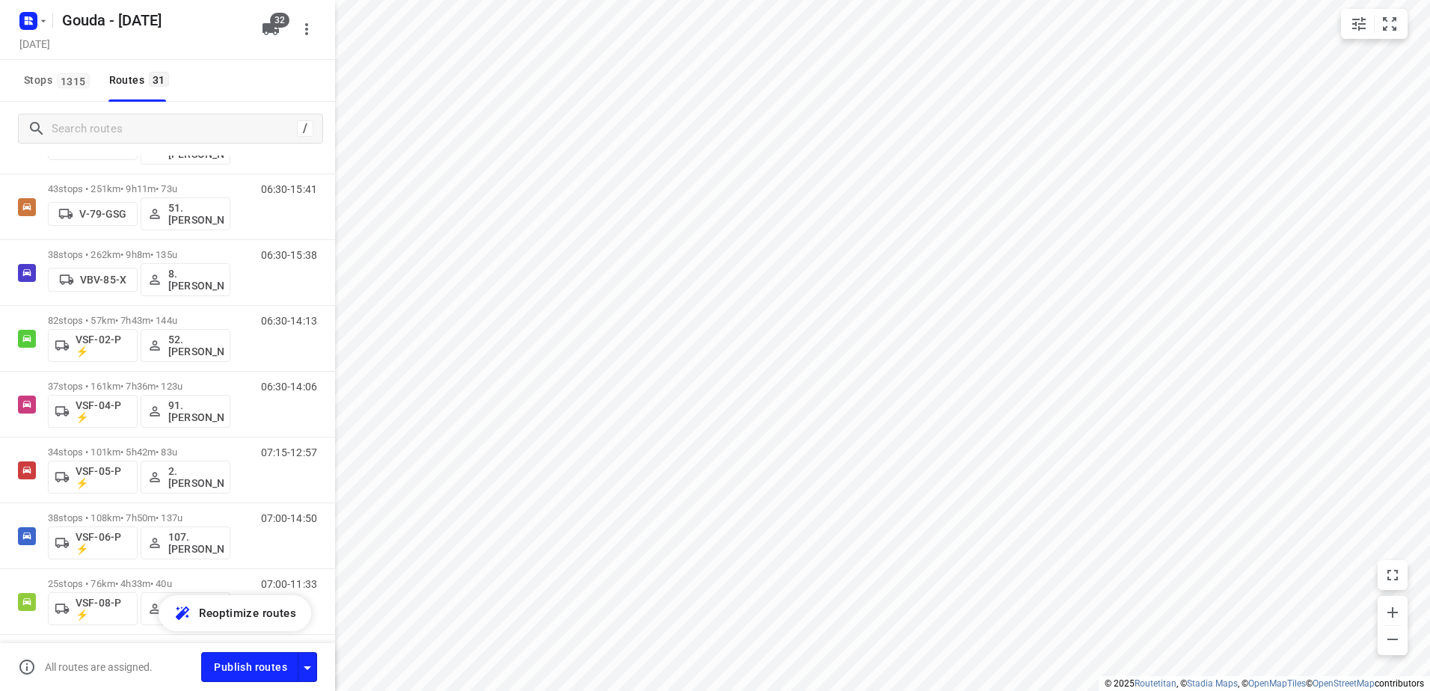
scroll to position [1645, 0]
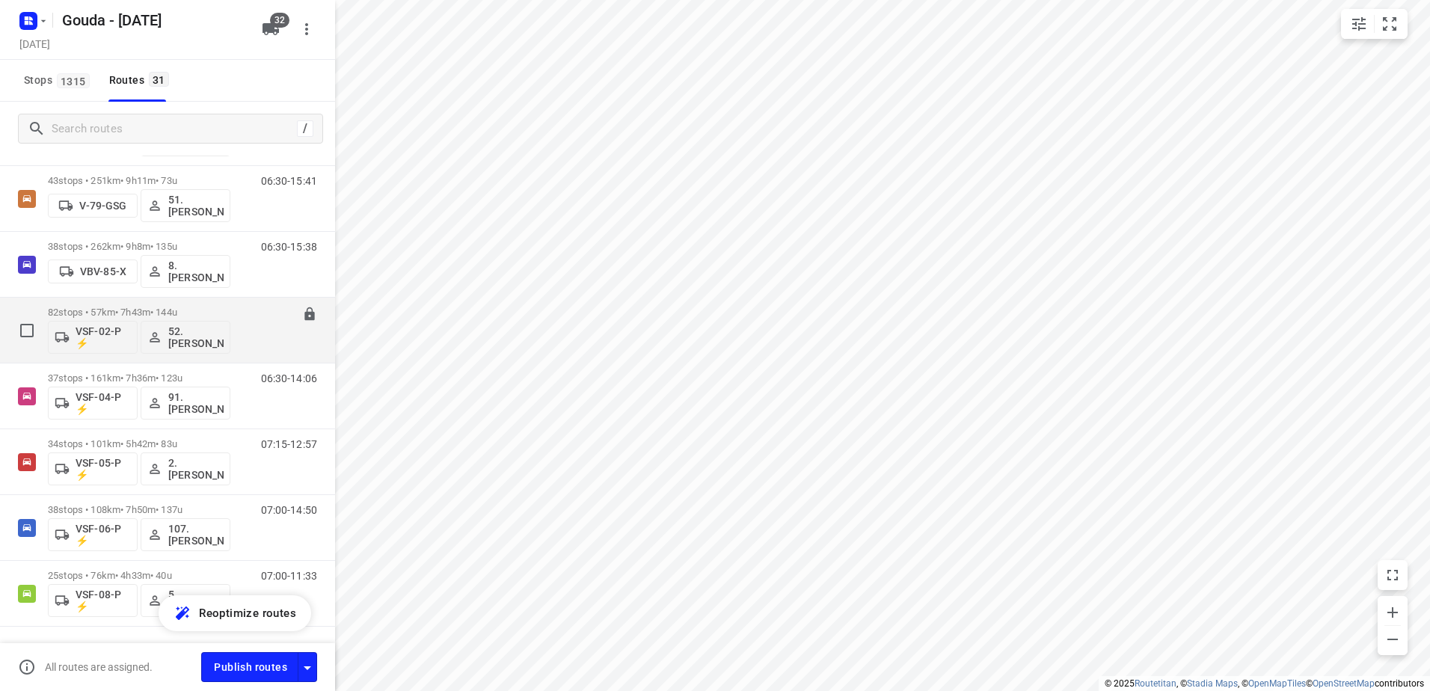
click at [61, 310] on p "82 stops • 57km • 7h43m • 144u" at bounding box center [139, 312] width 182 height 11
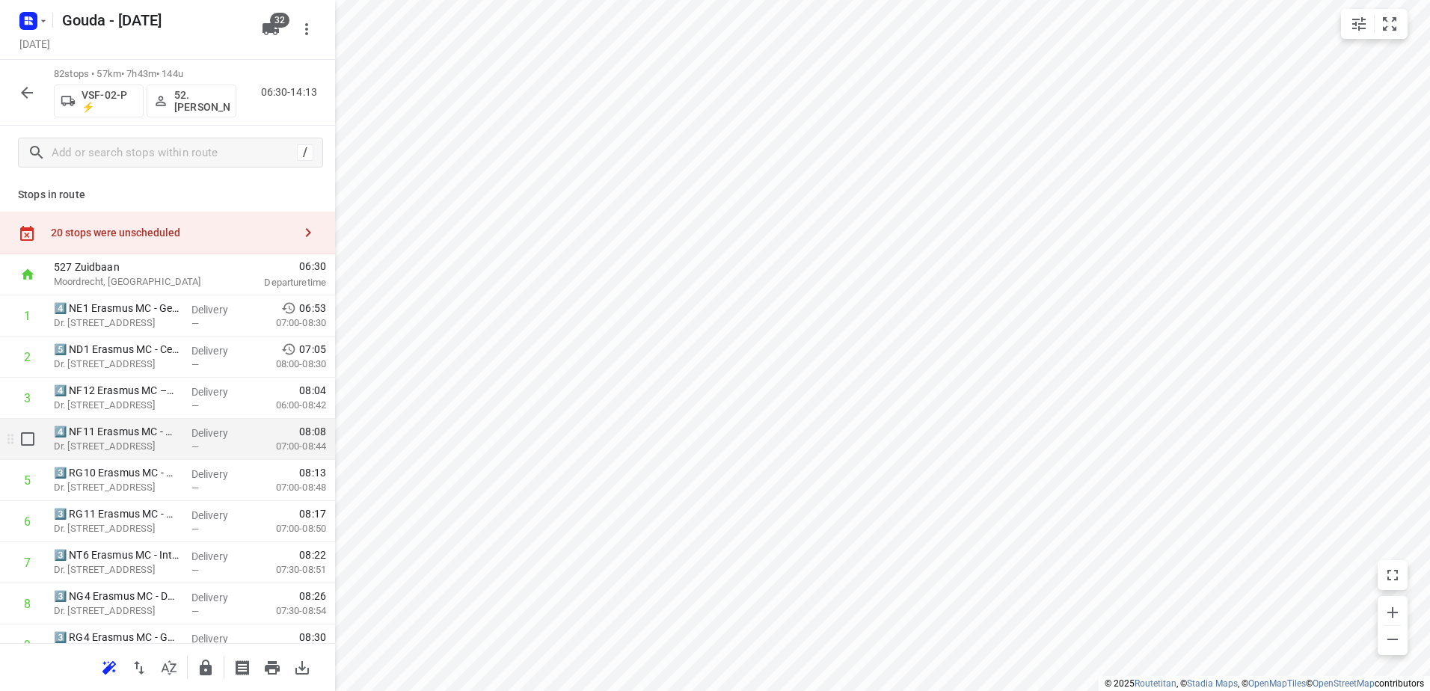
scroll to position [0, 0]
